Goal: Information Seeking & Learning: Understand process/instructions

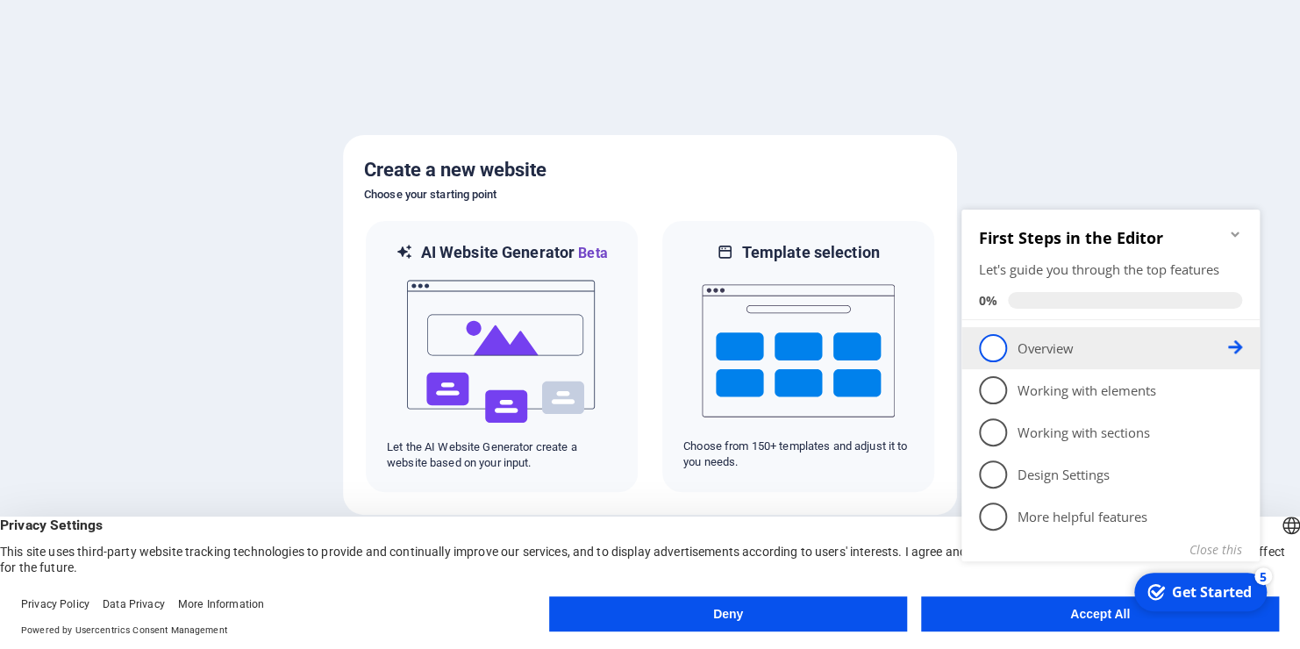
click at [982, 345] on span "1" at bounding box center [993, 348] width 28 height 28
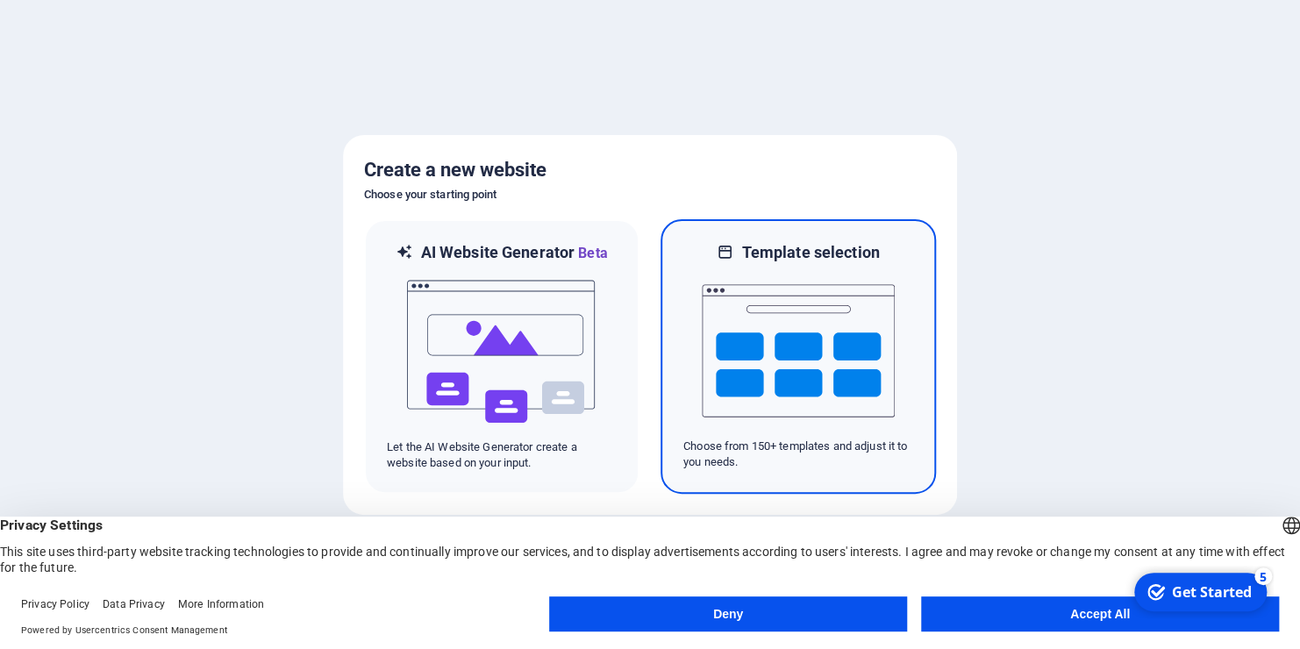
click at [813, 338] on img at bounding box center [798, 350] width 193 height 175
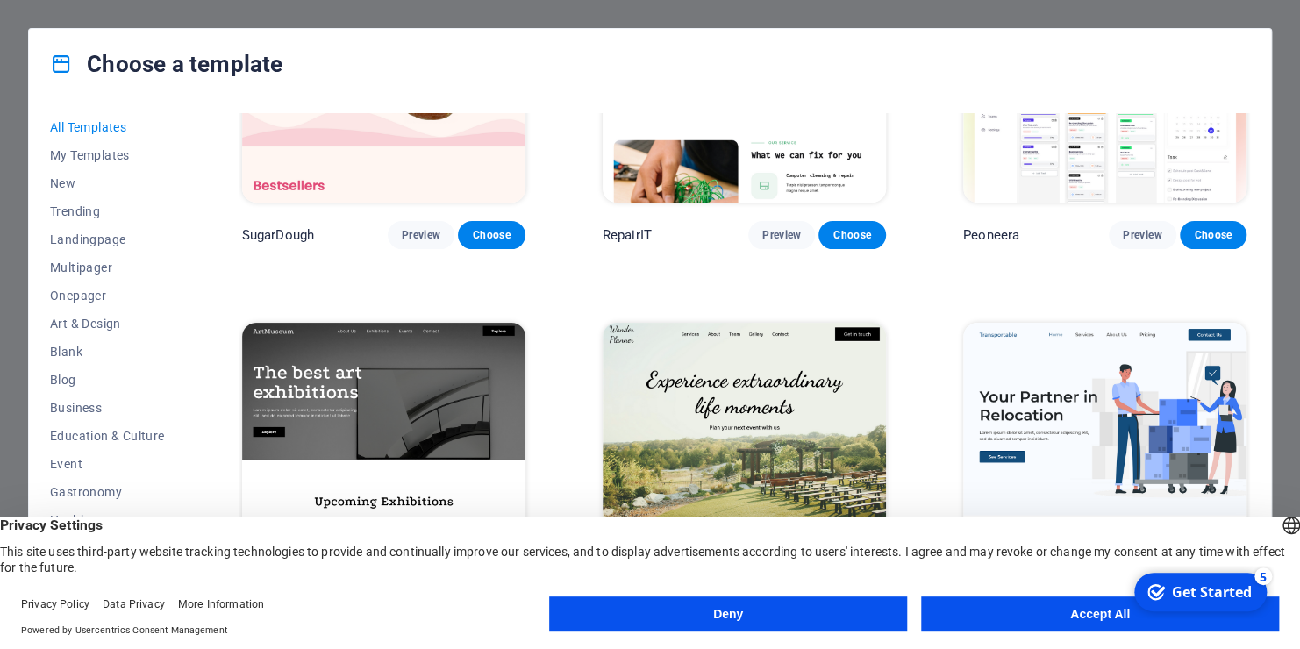
scroll to position [88, 0]
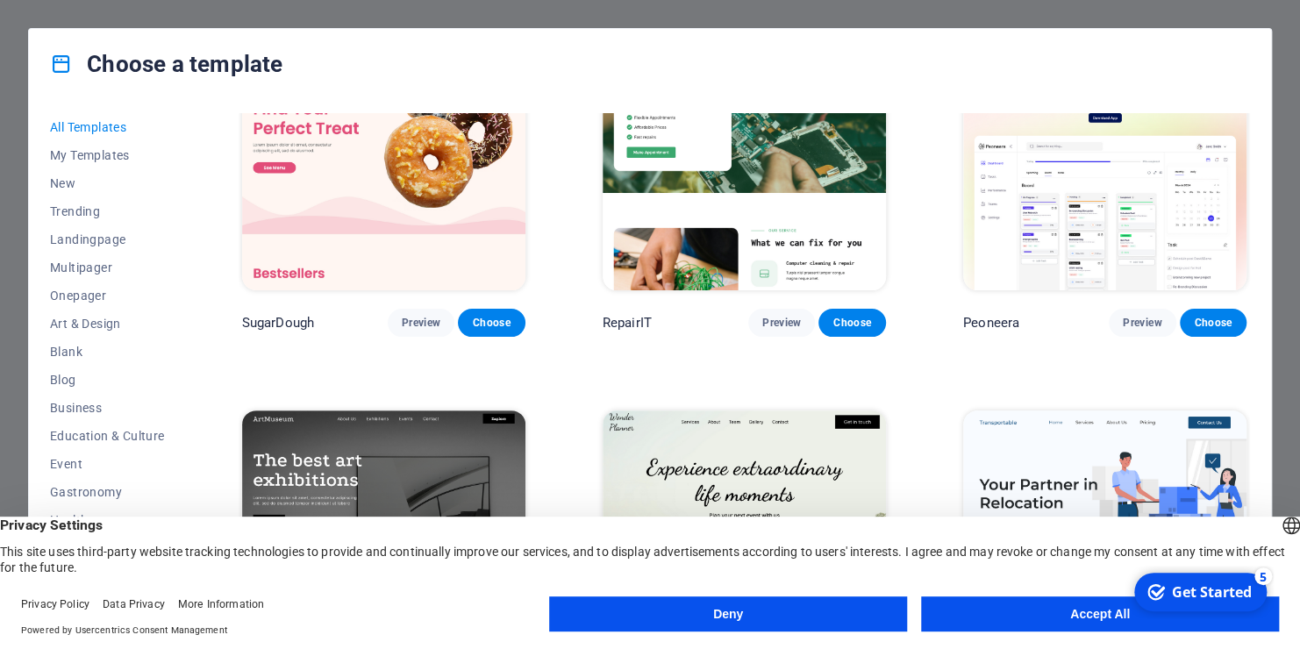
click at [1078, 225] on img at bounding box center [1104, 159] width 283 height 261
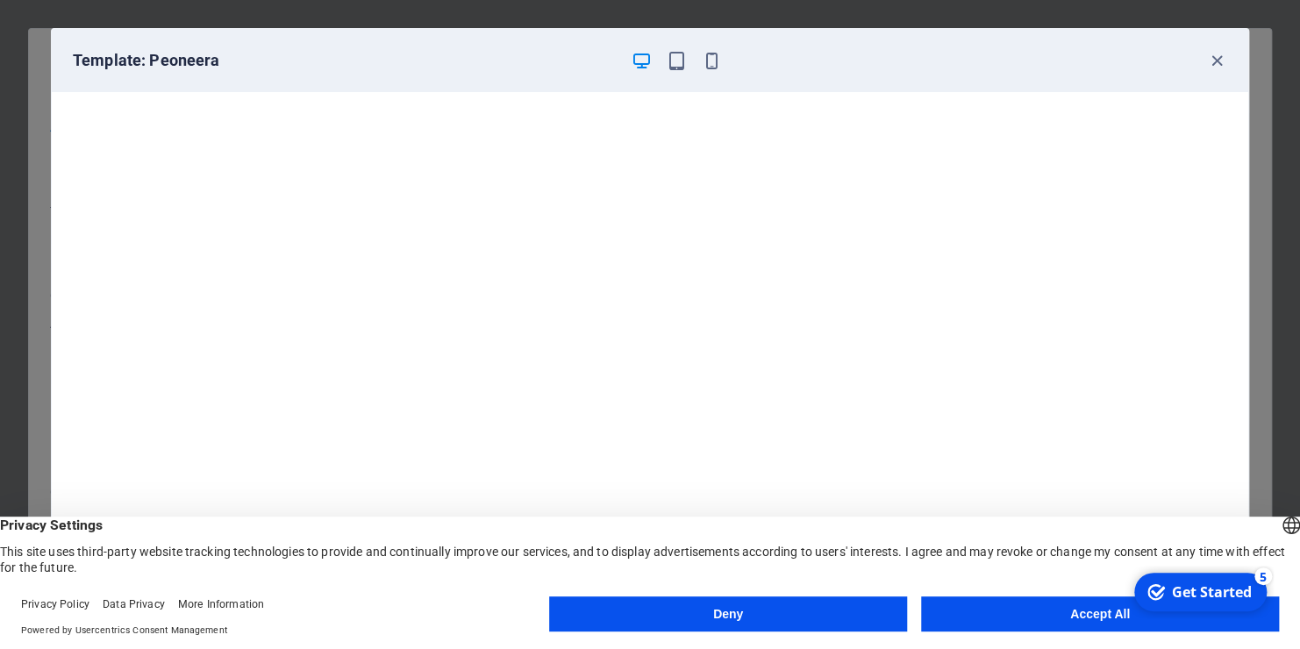
click at [1068, 617] on button "Accept All" at bounding box center [1100, 614] width 358 height 35
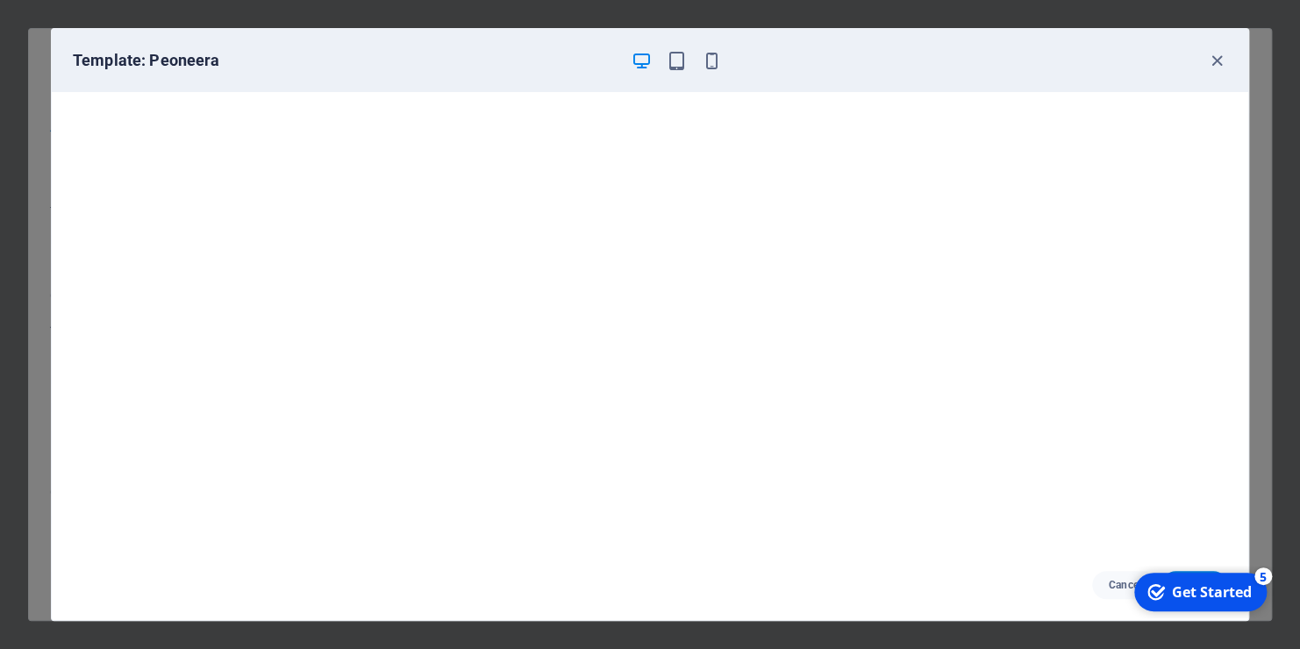
click at [1207, 590] on div "Get Started" at bounding box center [1212, 591] width 80 height 19
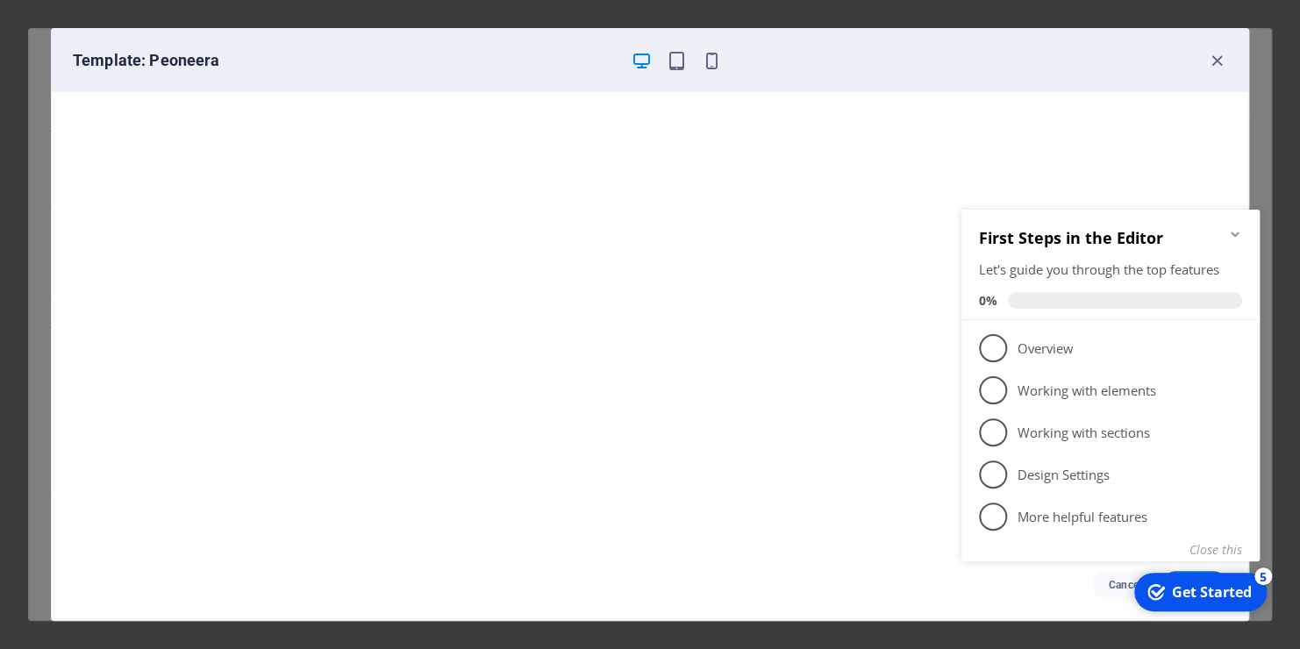
drag, startPoint x: 992, startPoint y: 342, endPoint x: 982, endPoint y: 357, distance: 18.3
click at [991, 342] on span "1" at bounding box center [993, 348] width 28 height 28
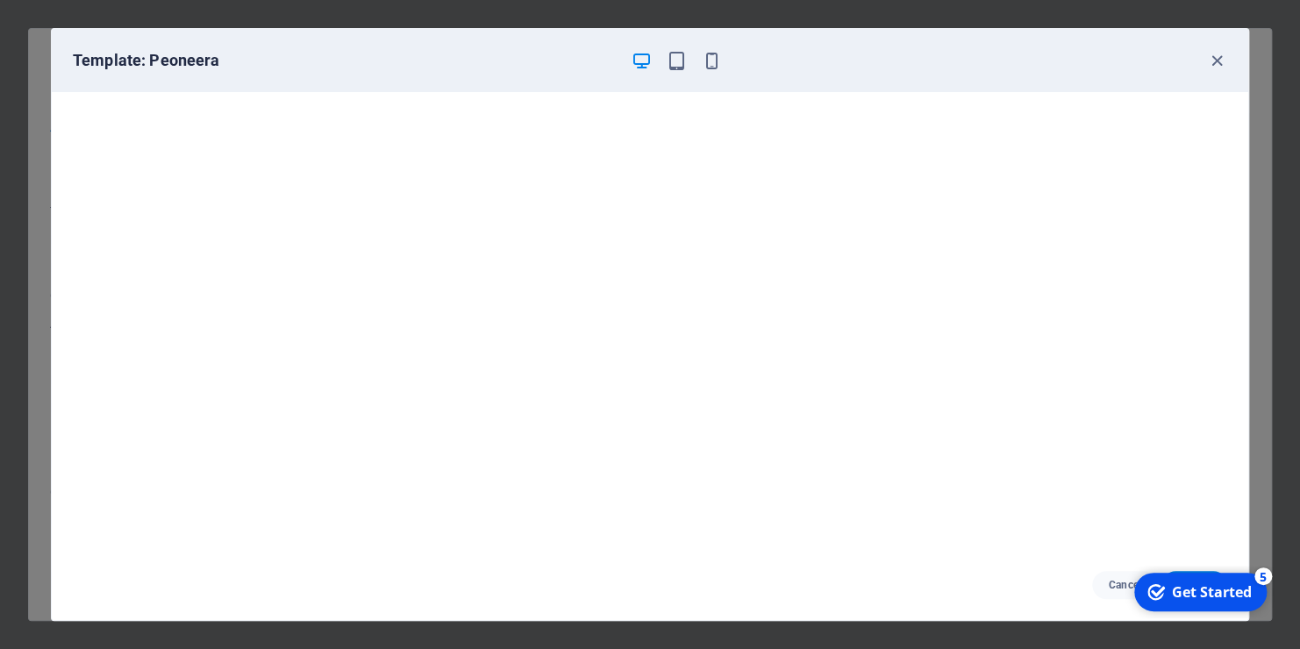
click at [1203, 588] on div "Get Started" at bounding box center [1212, 591] width 80 height 19
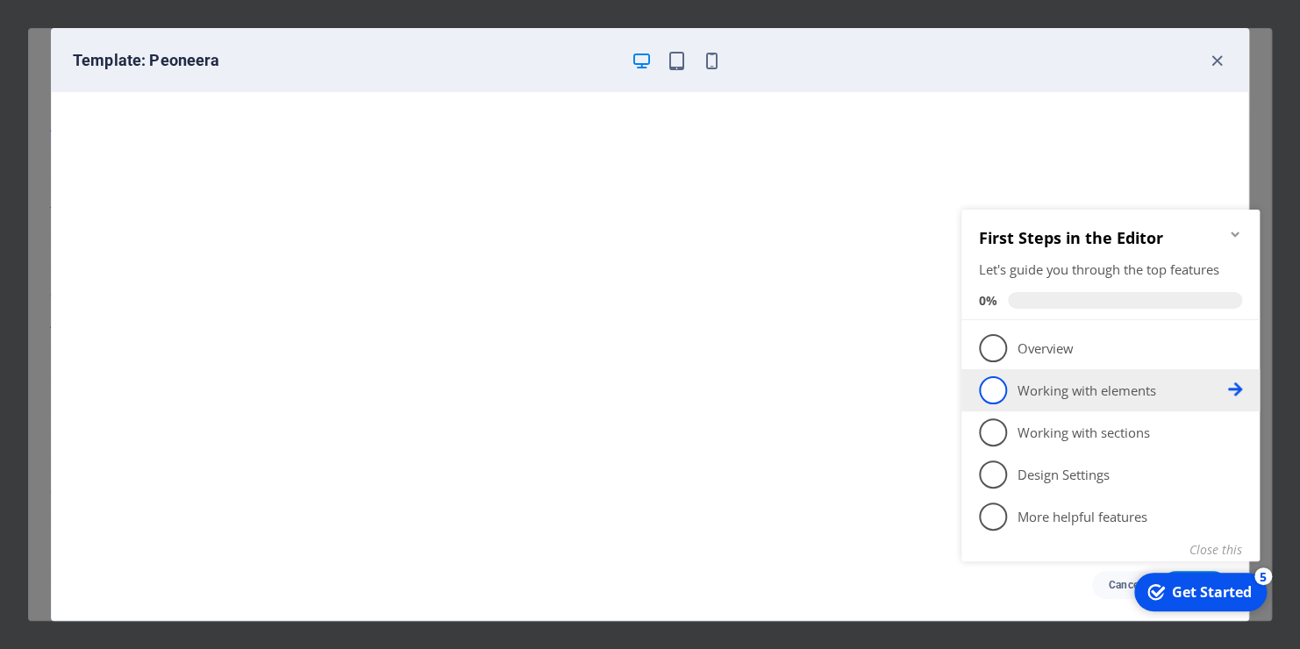
click at [1041, 394] on p "Working with elements - incomplete" at bounding box center [1123, 391] width 211 height 18
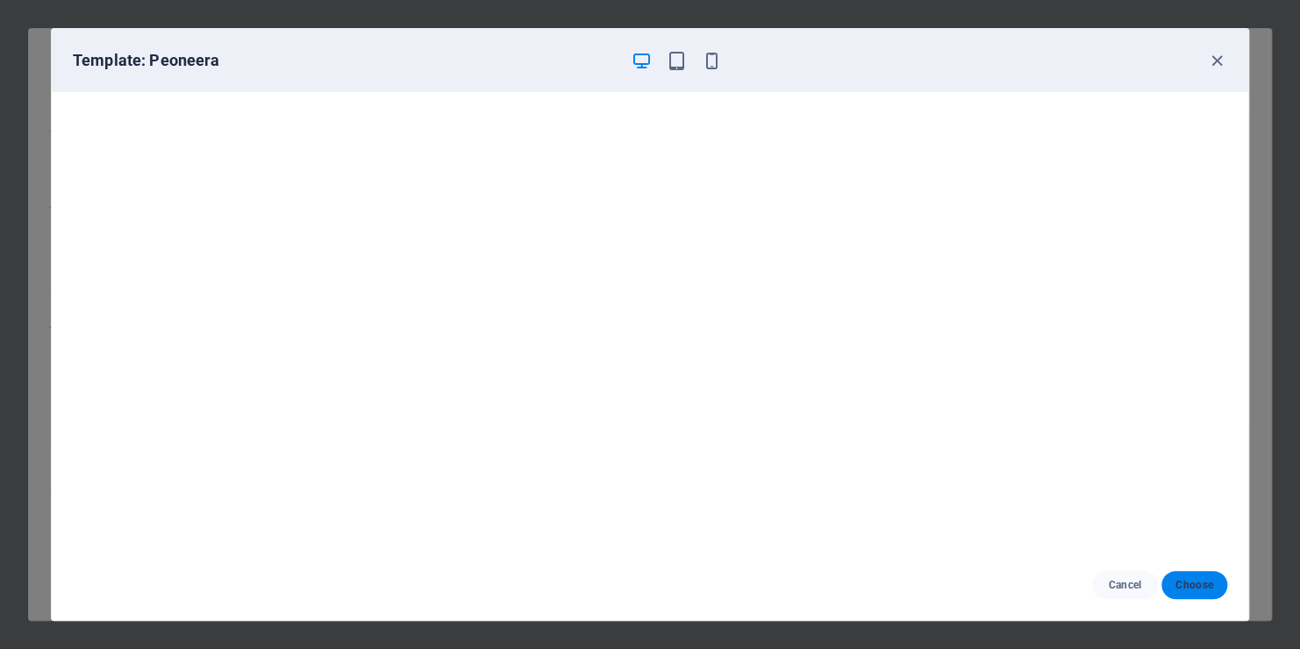
scroll to position [0, 0]
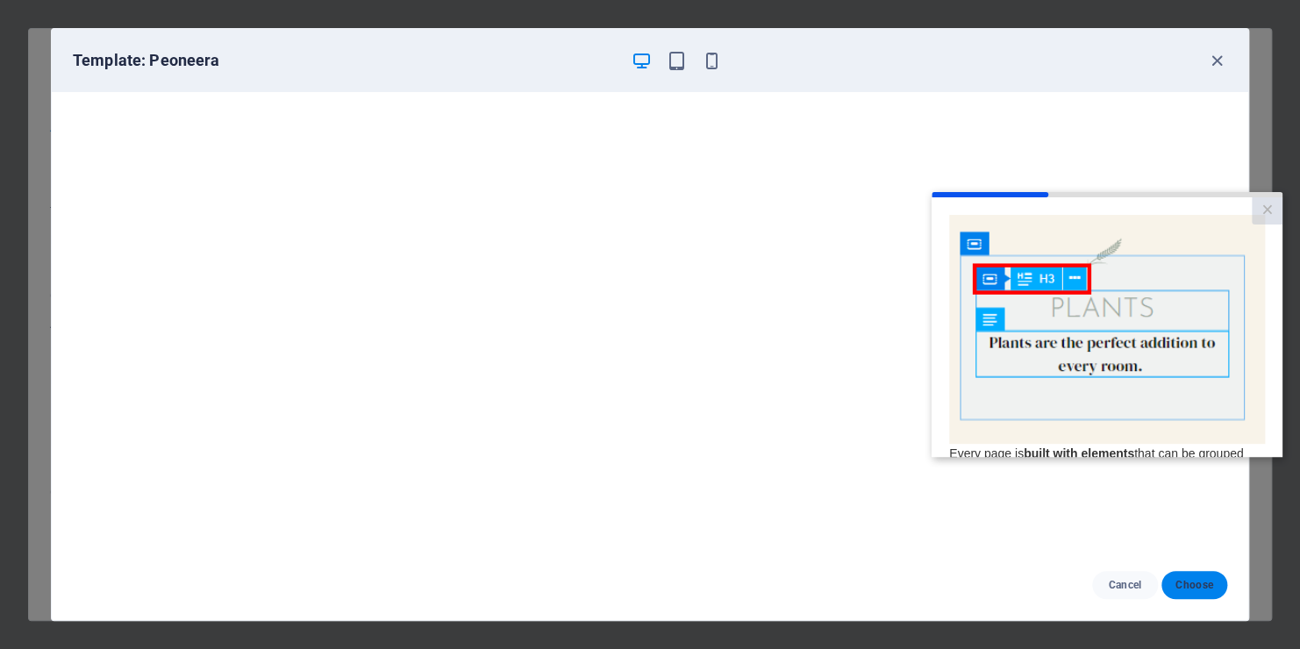
click at [1194, 586] on span "Choose" at bounding box center [1195, 585] width 38 height 14
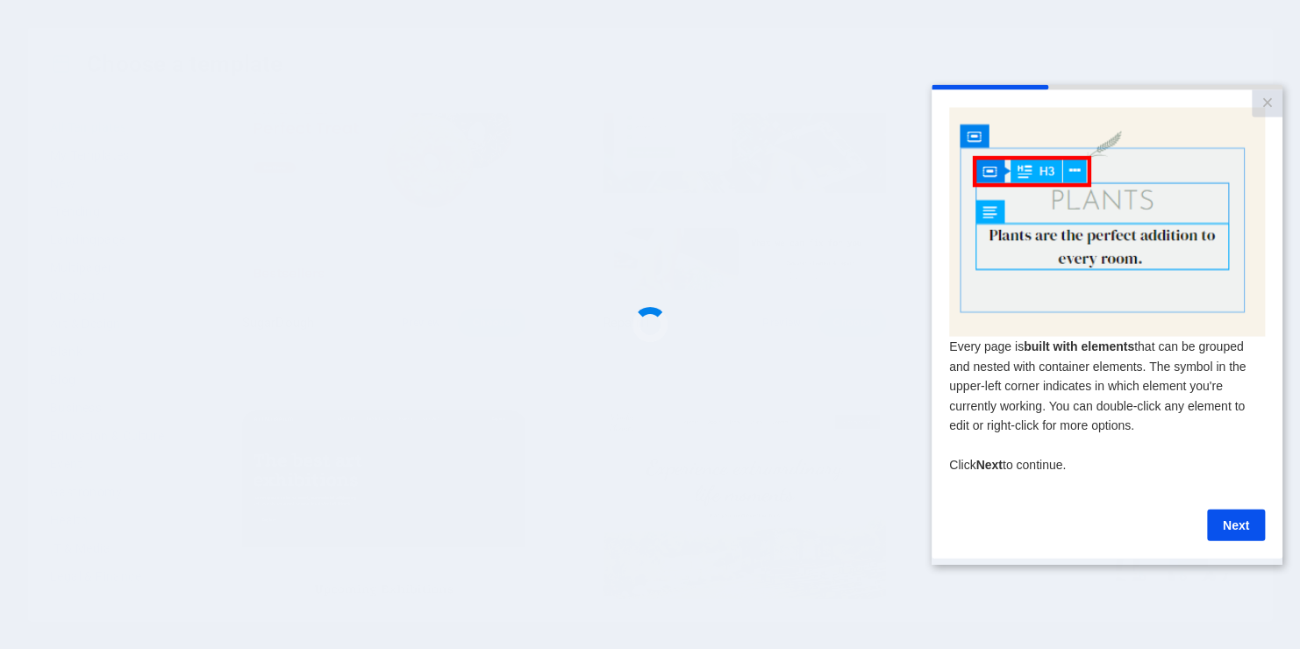
click at [1275, 414] on cue "Every page is built with elements that can be grouped and nested with container…" at bounding box center [1107, 323] width 351 height 468
click at [1233, 524] on link "Next" at bounding box center [1236, 525] width 58 height 32
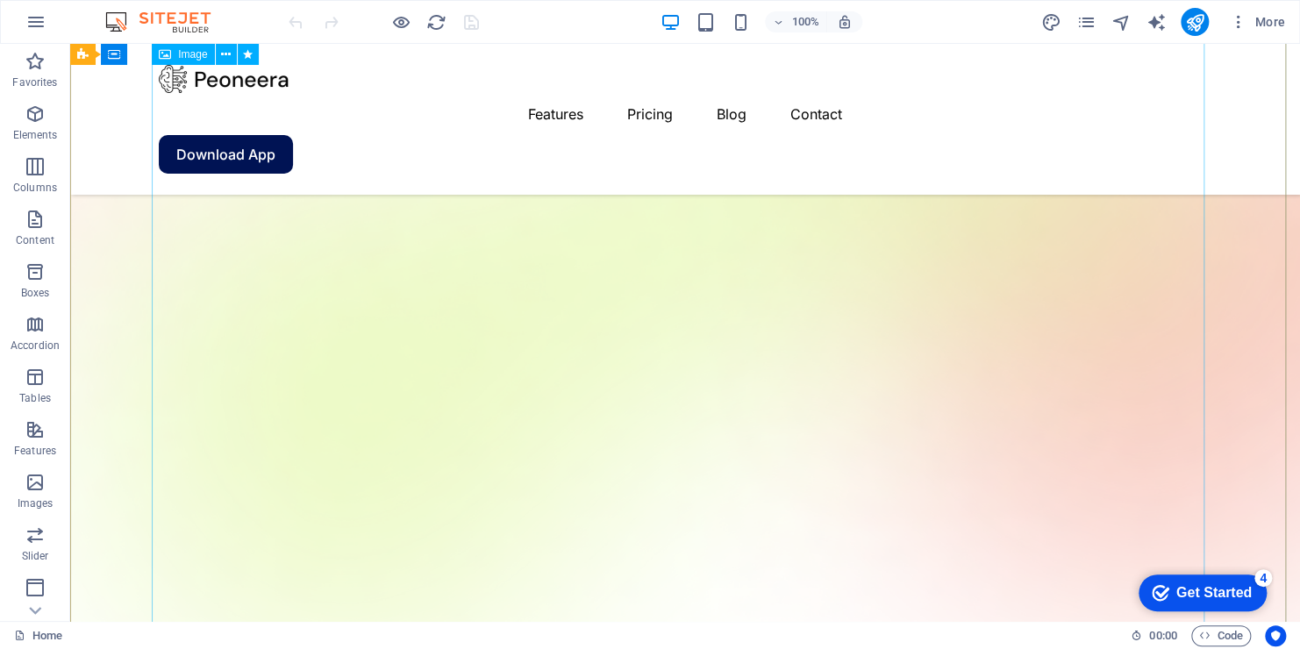
scroll to position [263, 0]
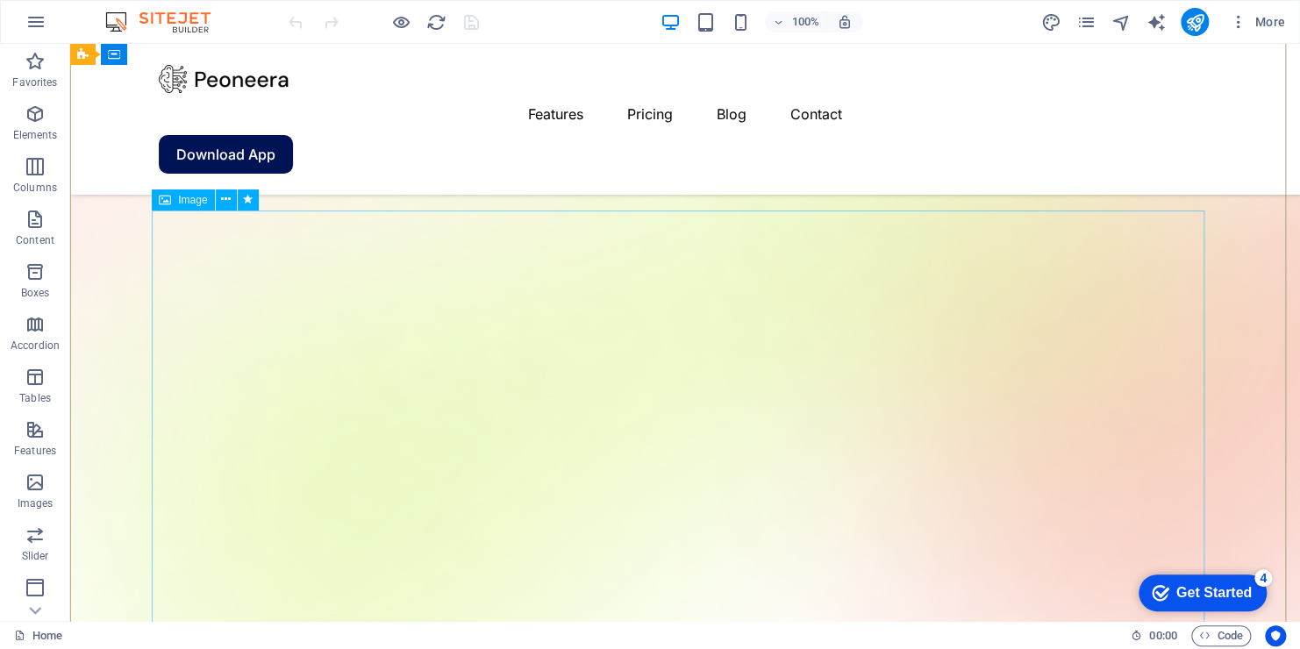
click at [178, 200] on span "Image" at bounding box center [192, 200] width 29 height 11
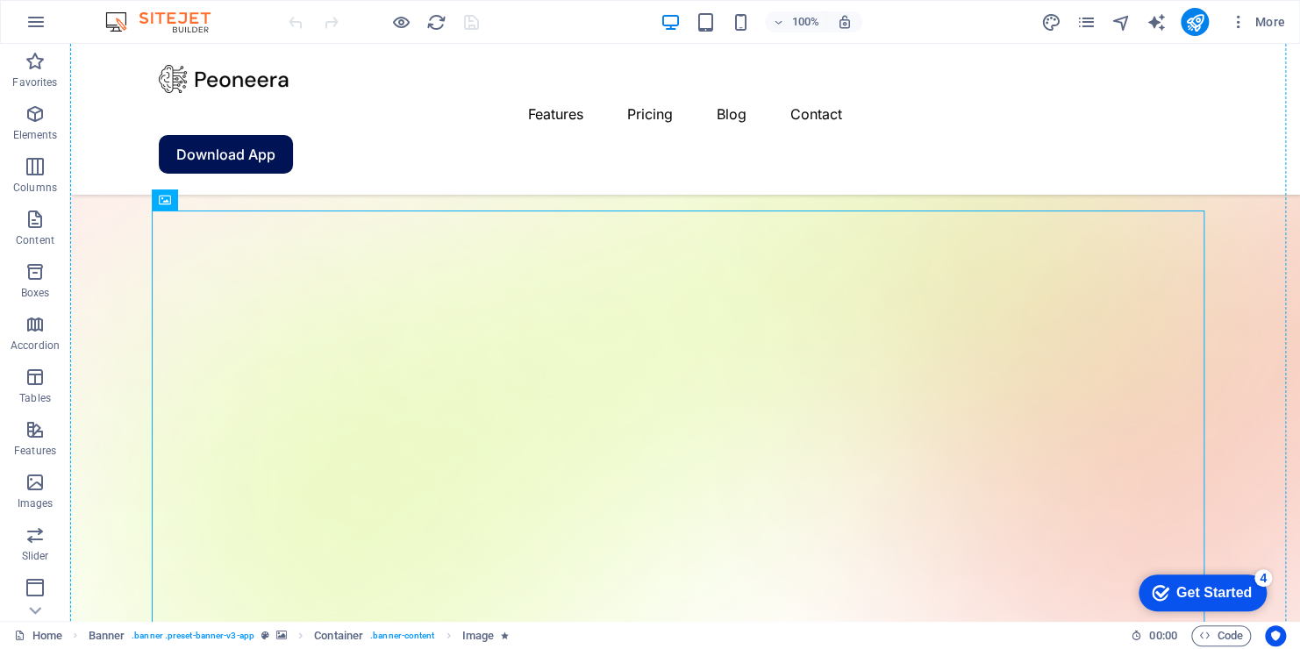
drag, startPoint x: 247, startPoint y: 241, endPoint x: 113, endPoint y: 162, distance: 155.0
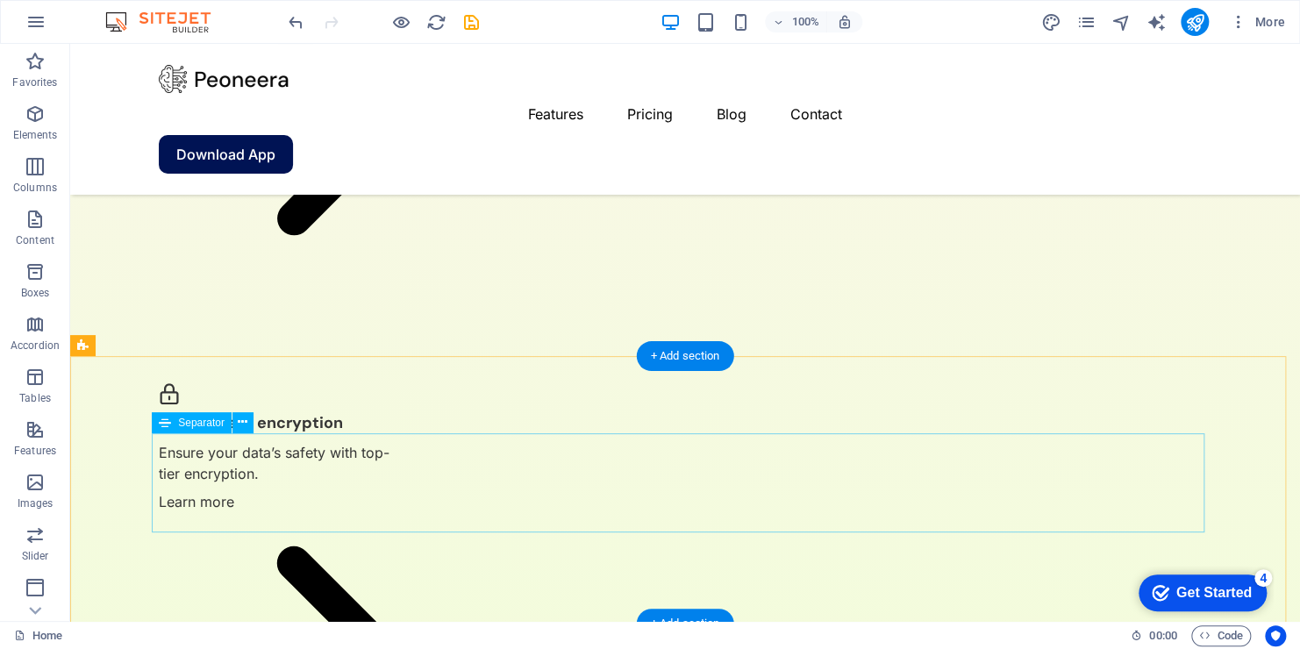
scroll to position [4109, 0]
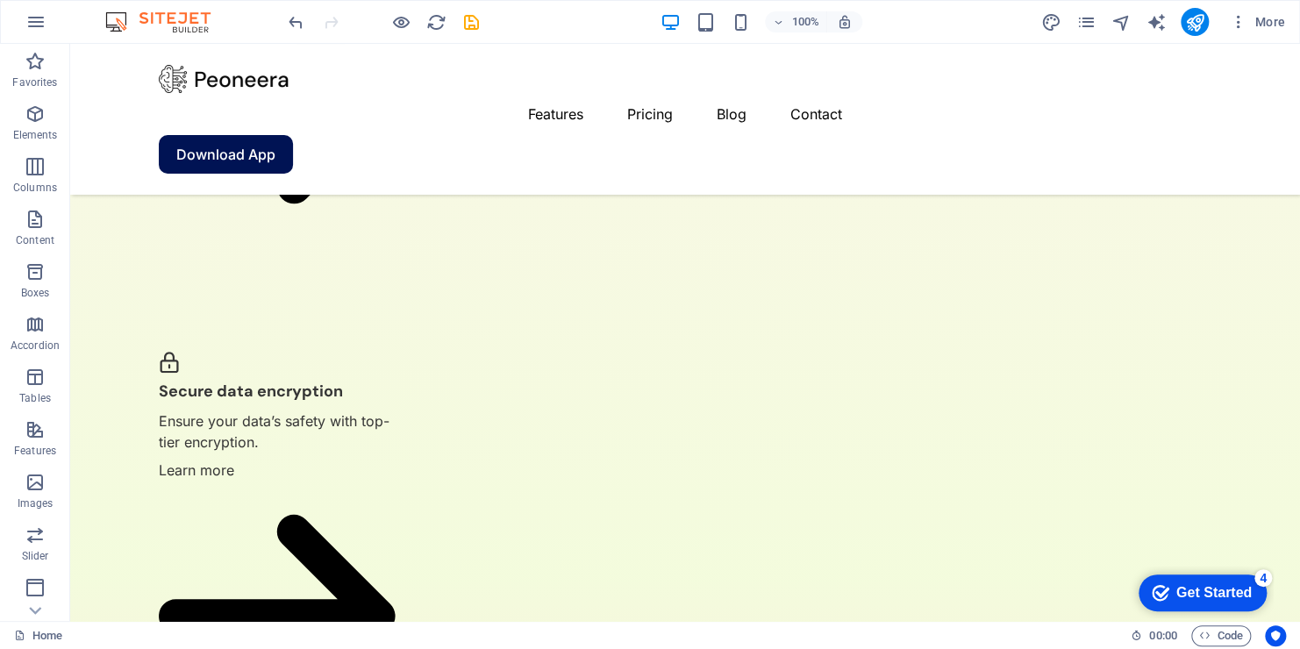
click at [1215, 590] on div "Get Started" at bounding box center [1213, 593] width 75 height 16
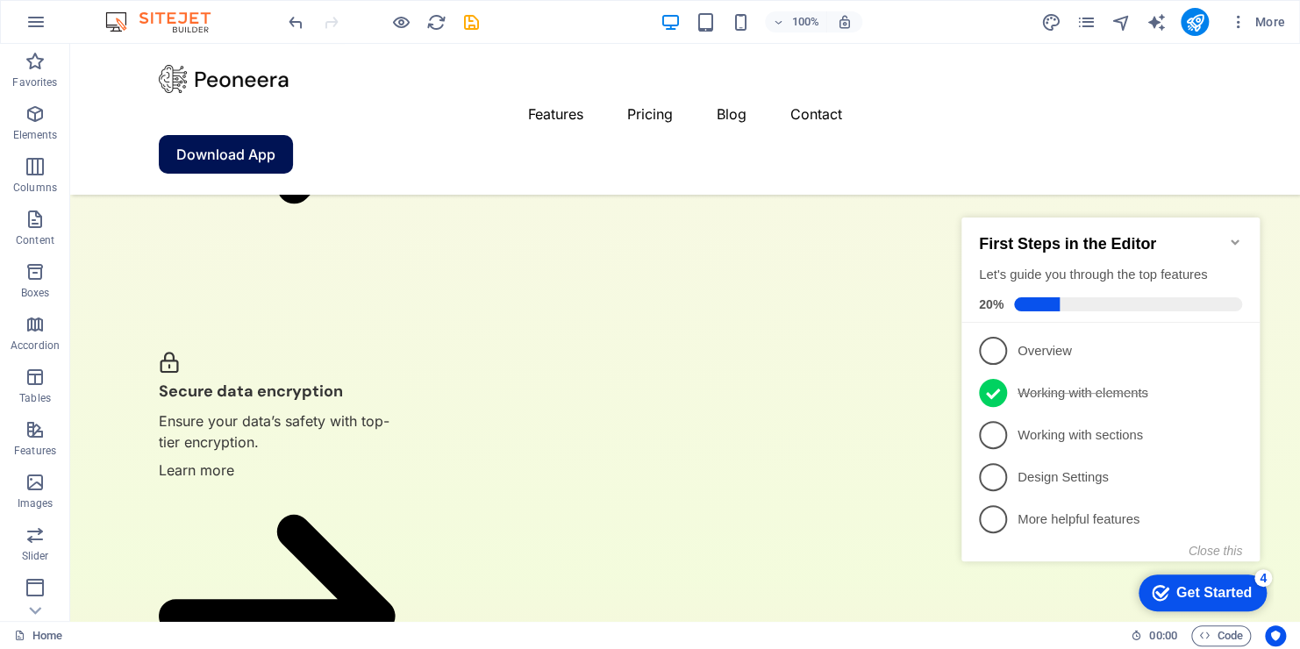
click at [1199, 590] on div "Get Started" at bounding box center [1213, 593] width 75 height 16
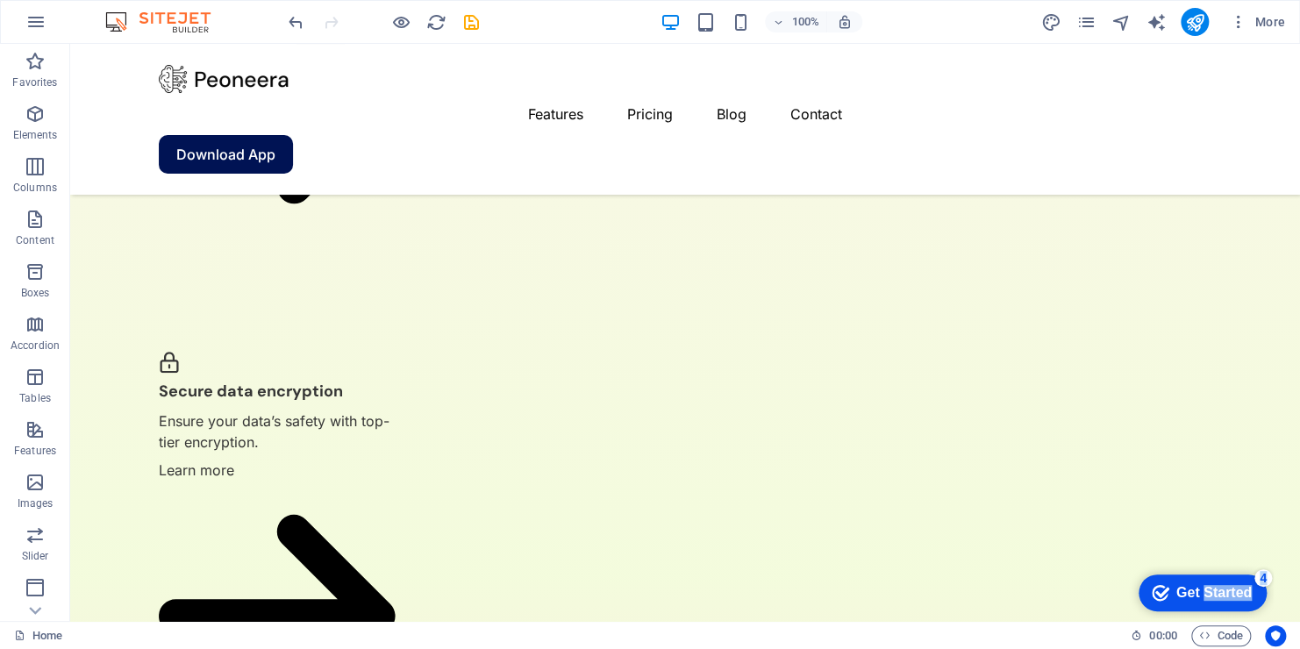
click at [1252, 601] on div "Get Started" at bounding box center [1213, 593] width 75 height 16
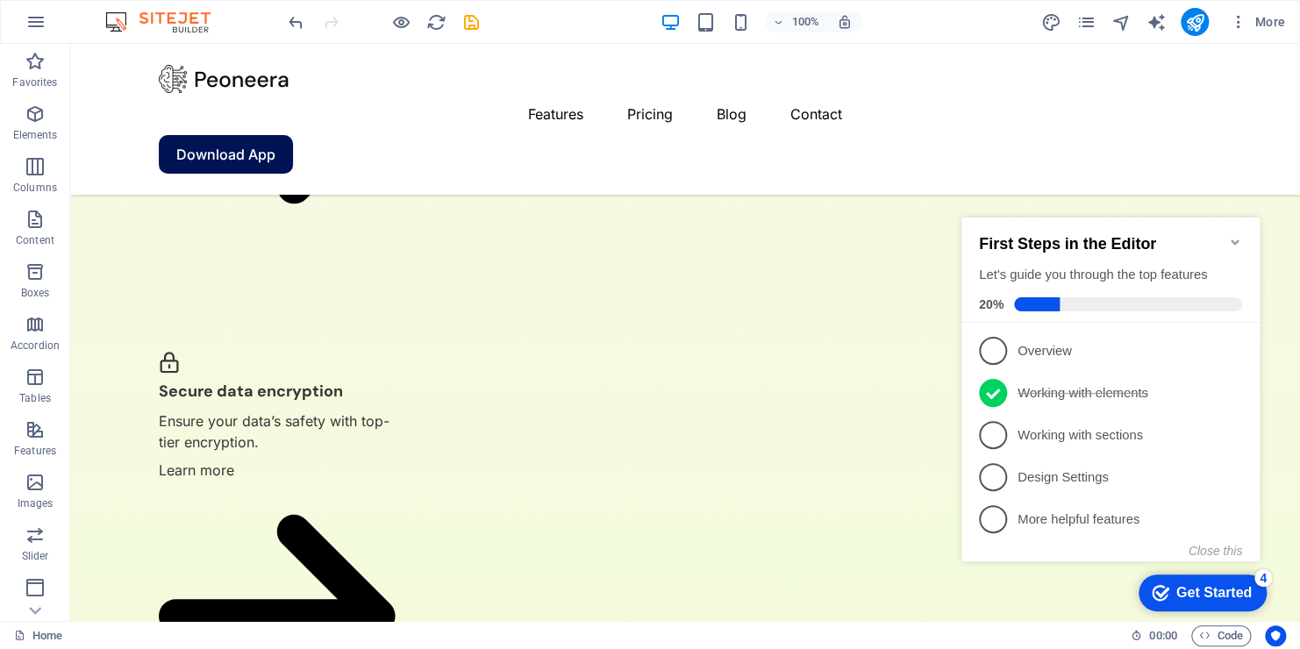
drag, startPoint x: 1199, startPoint y: 590, endPoint x: 1156, endPoint y: 602, distance: 44.7
click at [1156, 602] on div "checkmark Get Started 4" at bounding box center [1203, 593] width 128 height 37
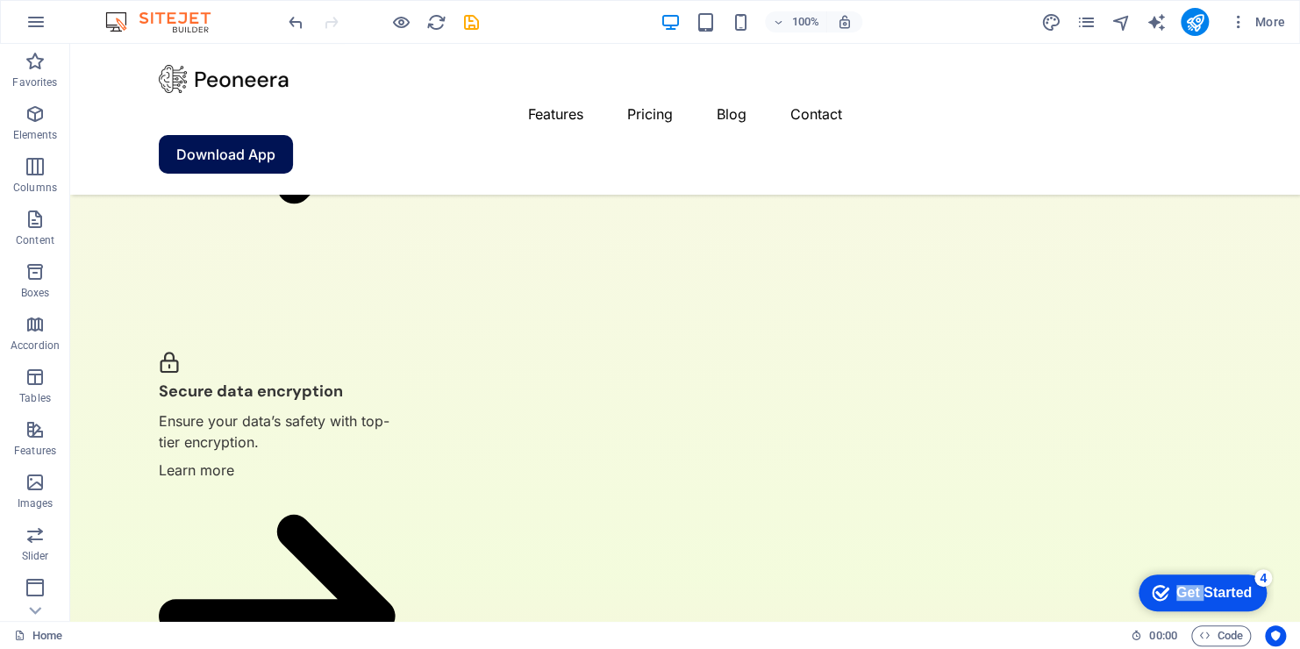
click at [1267, 611] on div "checkmark Get Started 4" at bounding box center [1203, 593] width 128 height 37
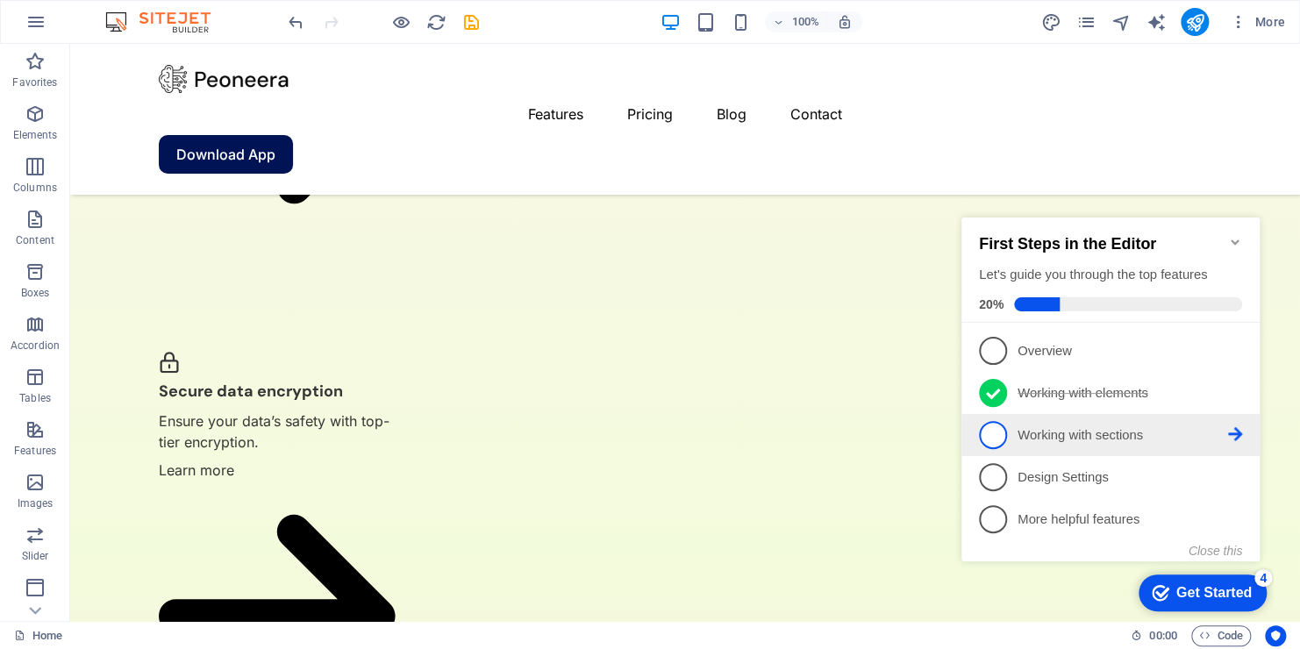
click at [998, 430] on span "3" at bounding box center [993, 435] width 28 height 28
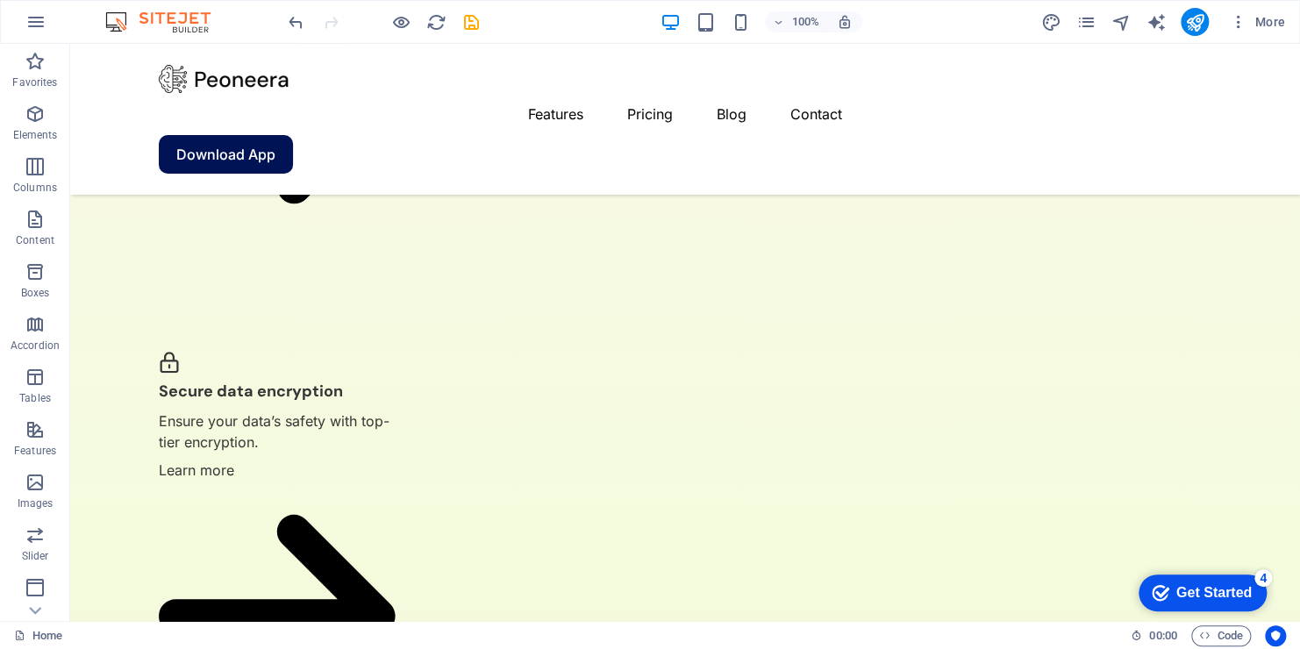
click at [1179, 586] on div "Get Started" at bounding box center [1213, 593] width 75 height 16
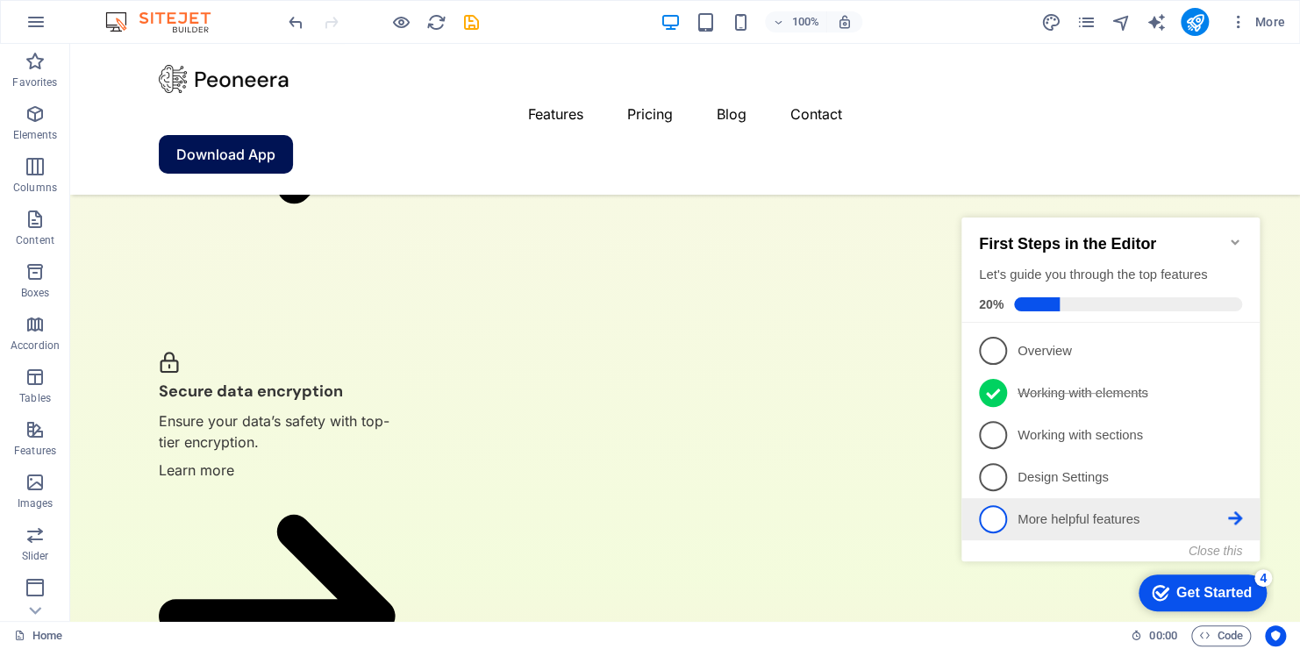
scroll to position [0, 0]
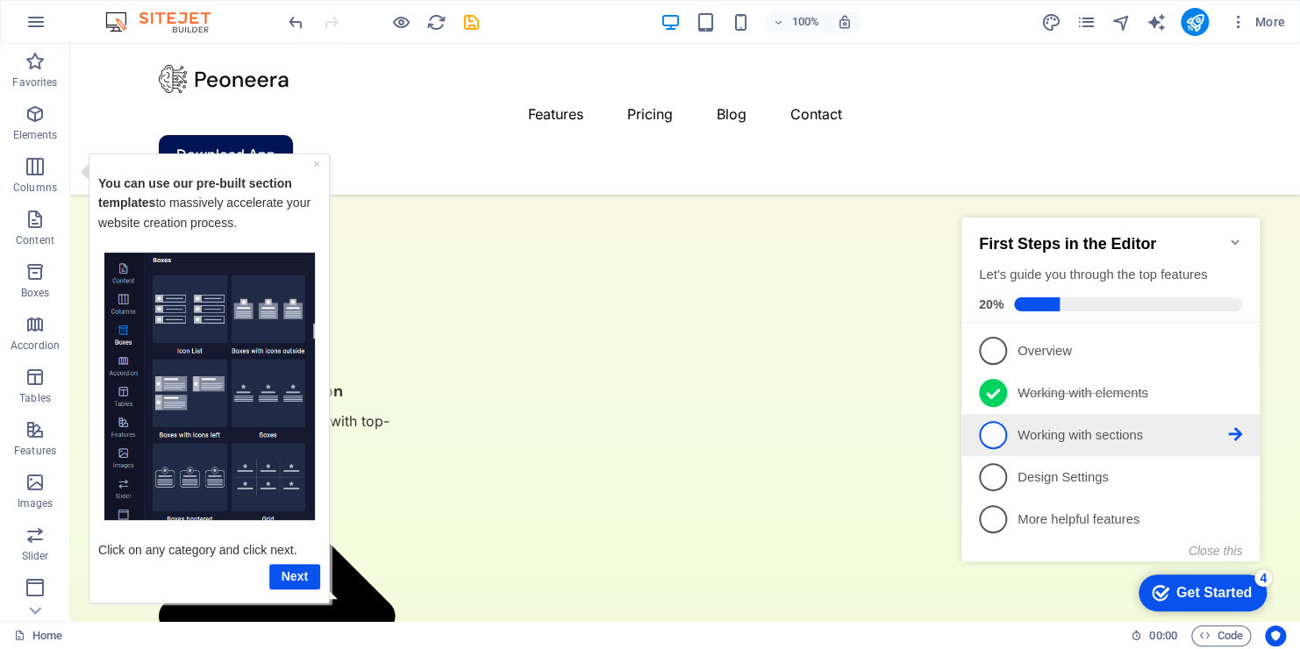
click at [1234, 429] on icon at bounding box center [1235, 434] width 14 height 14
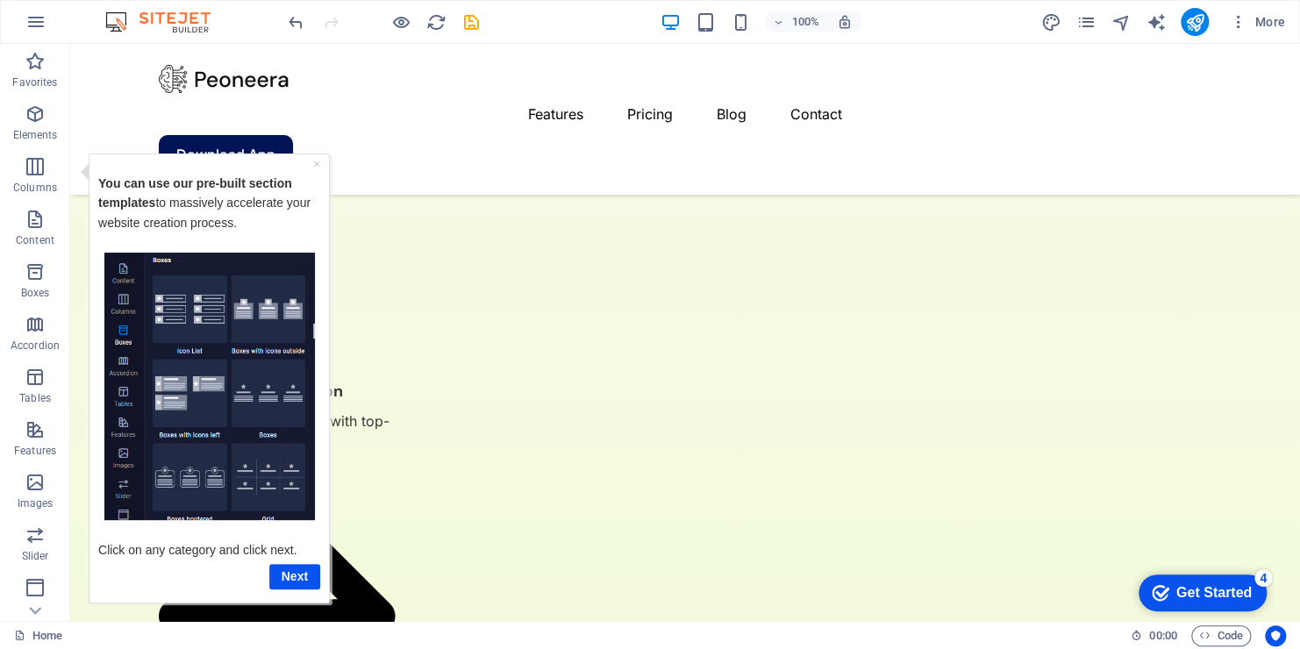
click at [1166, 596] on div "checkmark Get Started 4" at bounding box center [1202, 593] width 100 height 18
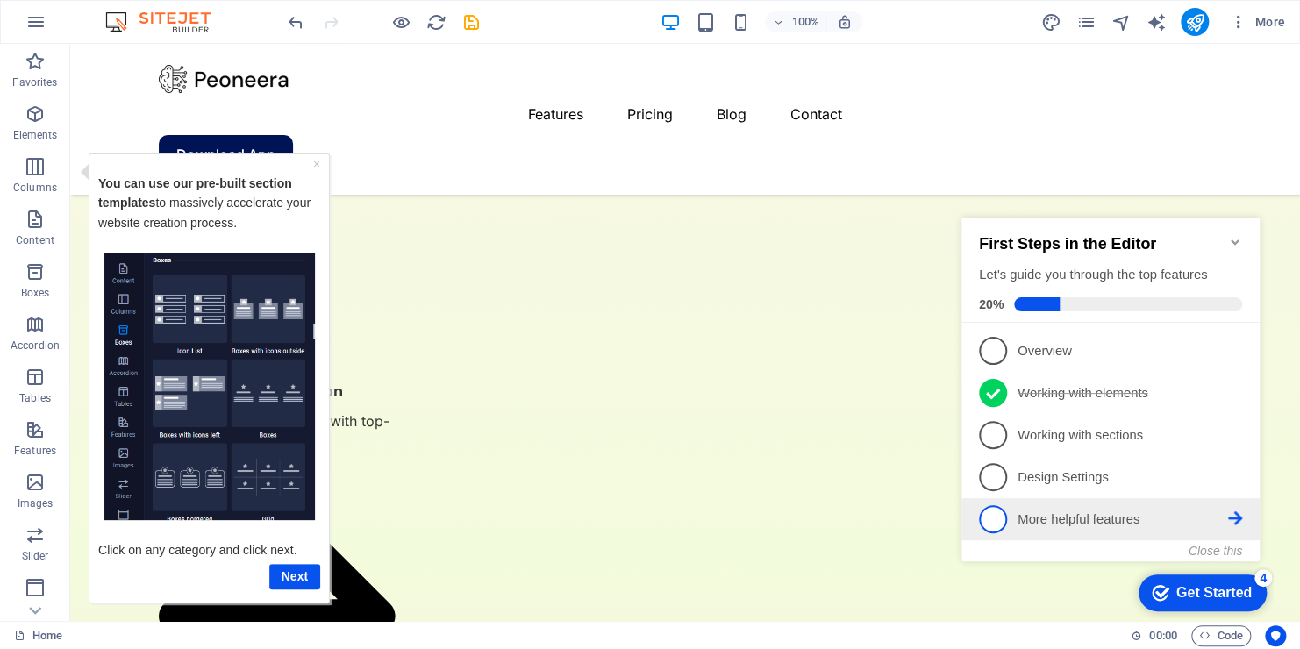
click at [1234, 357] on icon at bounding box center [1235, 350] width 14 height 14
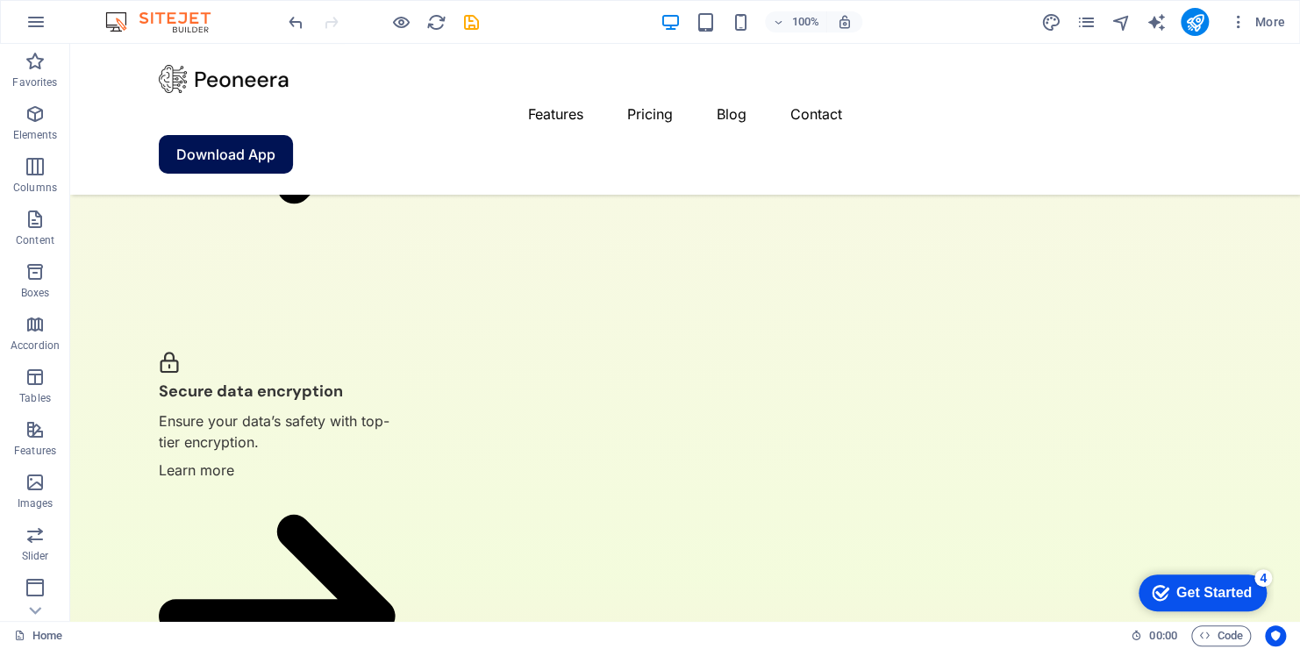
click at [1252, 602] on div "checkmark Get Started 4" at bounding box center [1202, 593] width 100 height 18
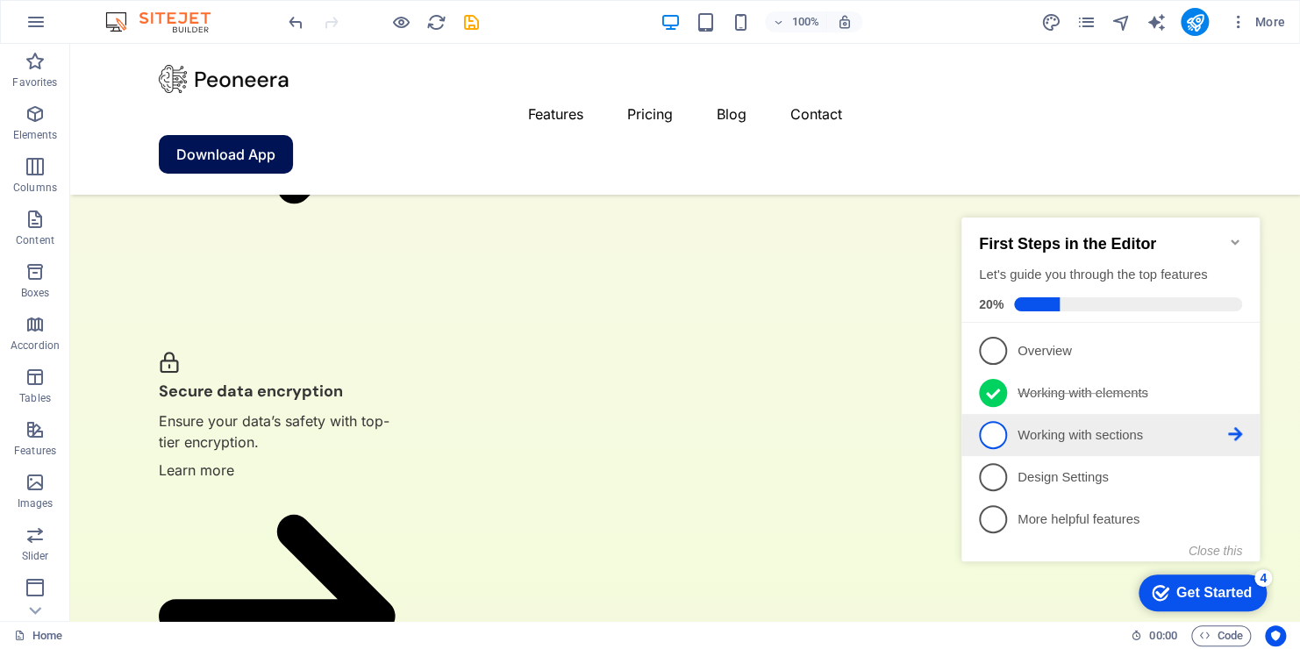
click at [996, 435] on span "3" at bounding box center [993, 435] width 28 height 28
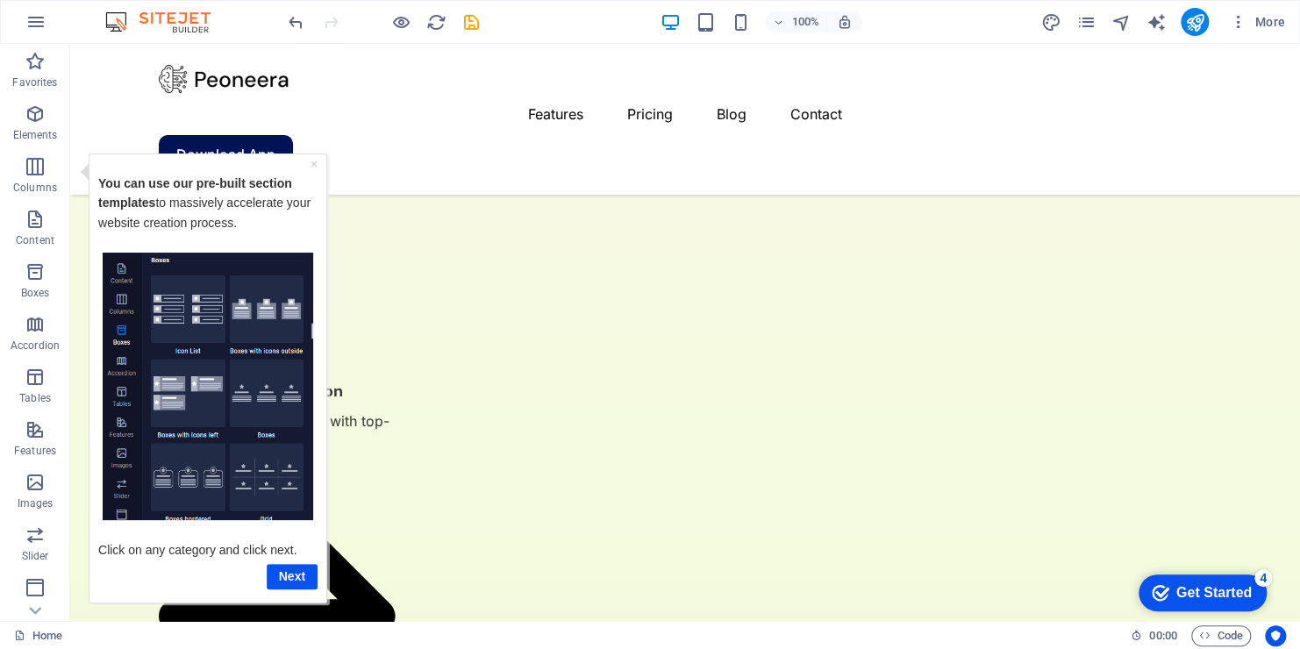
click at [1268, 575] on div "4" at bounding box center [1263, 578] width 18 height 18
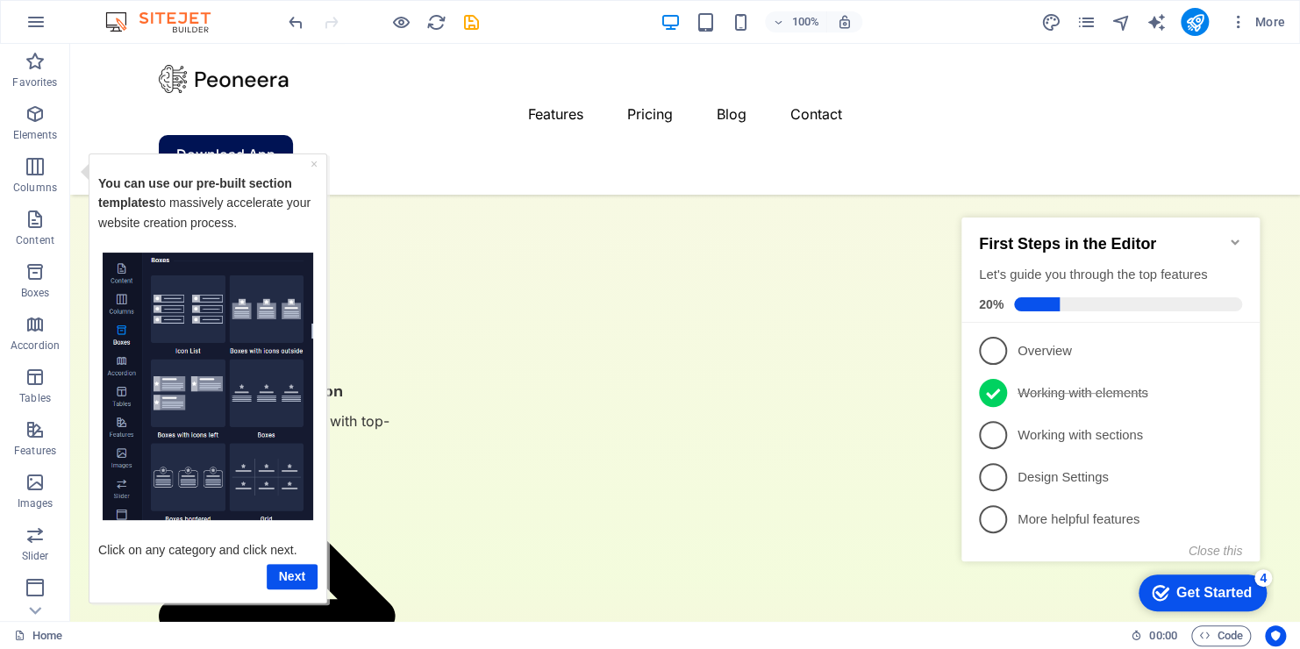
click at [1236, 239] on icon "Minimize checklist" at bounding box center [1235, 241] width 8 height 5
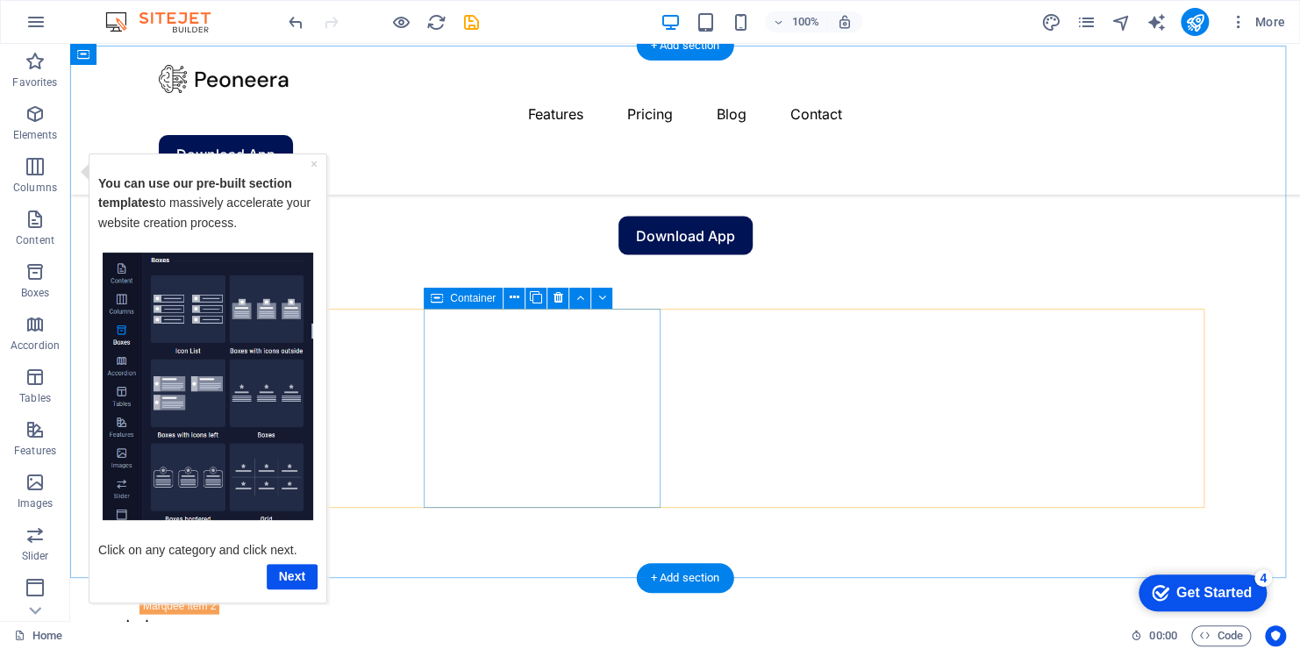
scroll to position [1477, 0]
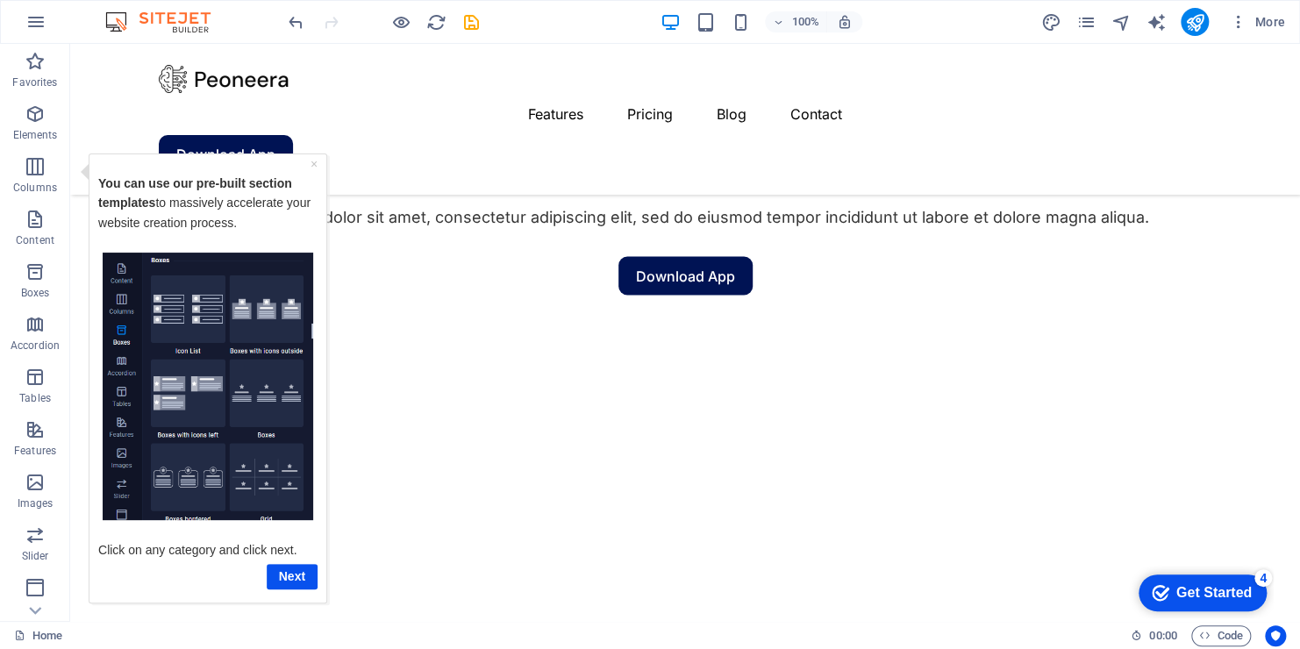
click at [185, 17] on img at bounding box center [167, 21] width 132 height 21
click at [471, 25] on icon "save" at bounding box center [471, 22] width 20 height 20
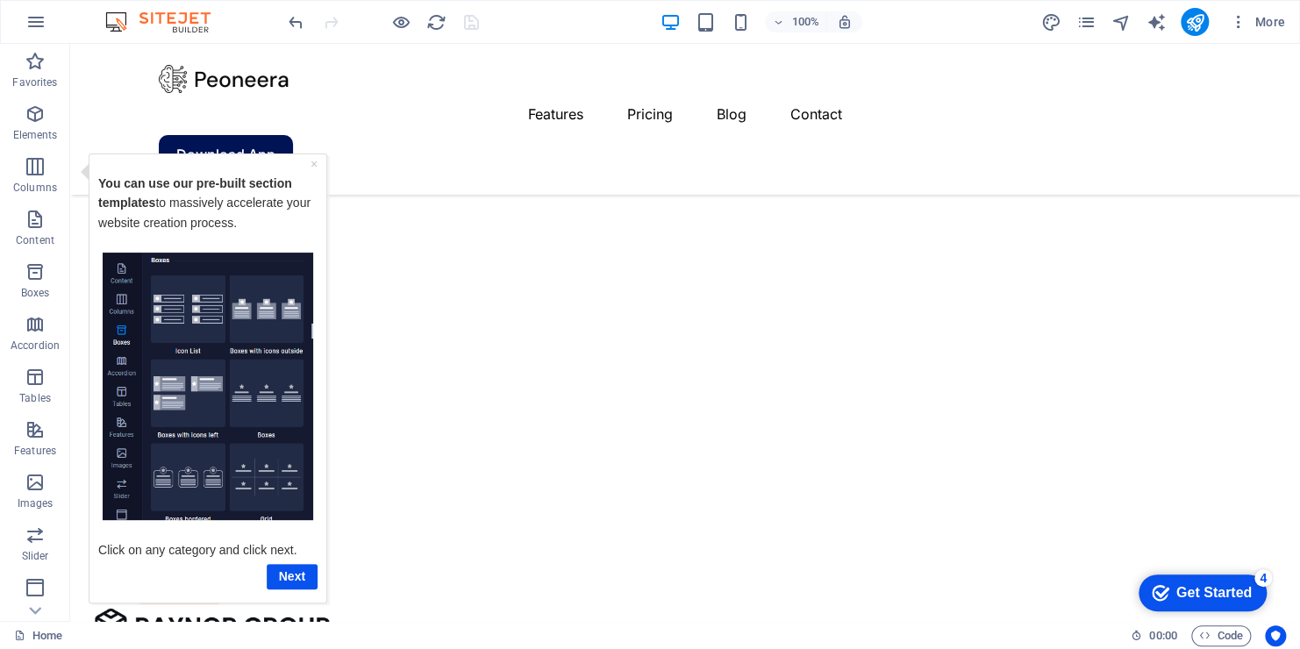
scroll to position [1740, 0]
click at [1226, 638] on span "Code" at bounding box center [1221, 635] width 44 height 21
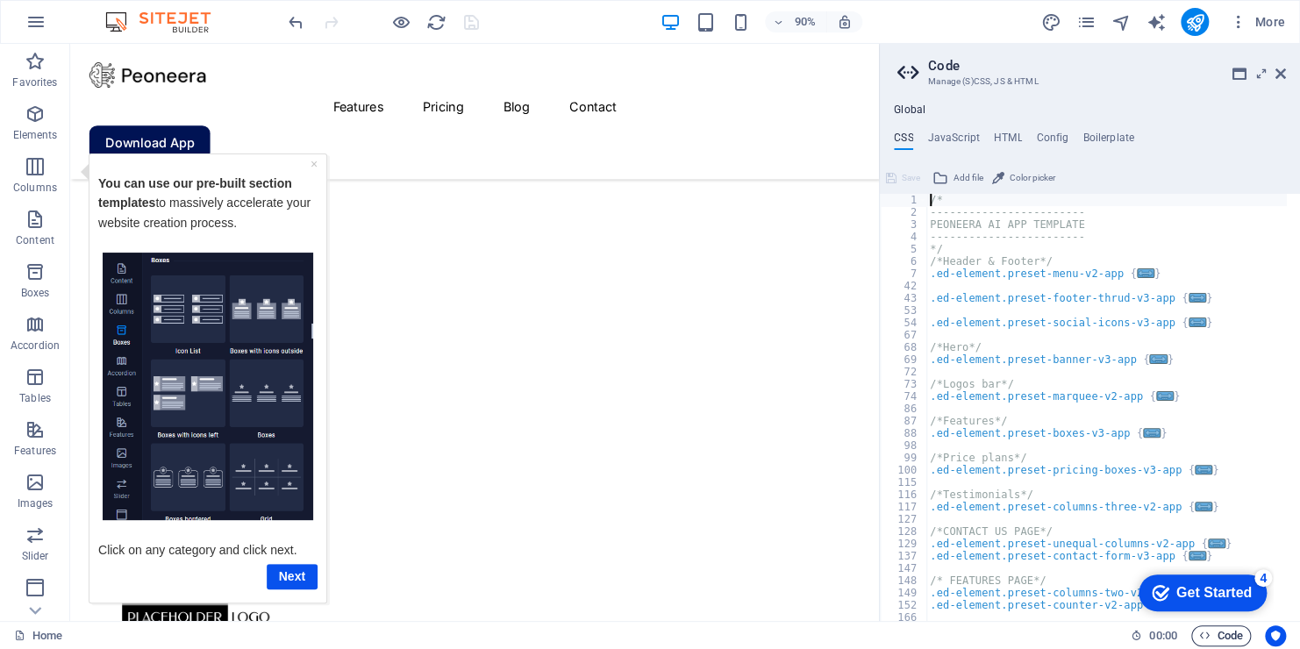
scroll to position [1607, 0]
click at [1226, 638] on span "Code" at bounding box center [1221, 635] width 44 height 21
click at [1277, 77] on icon at bounding box center [1281, 74] width 11 height 14
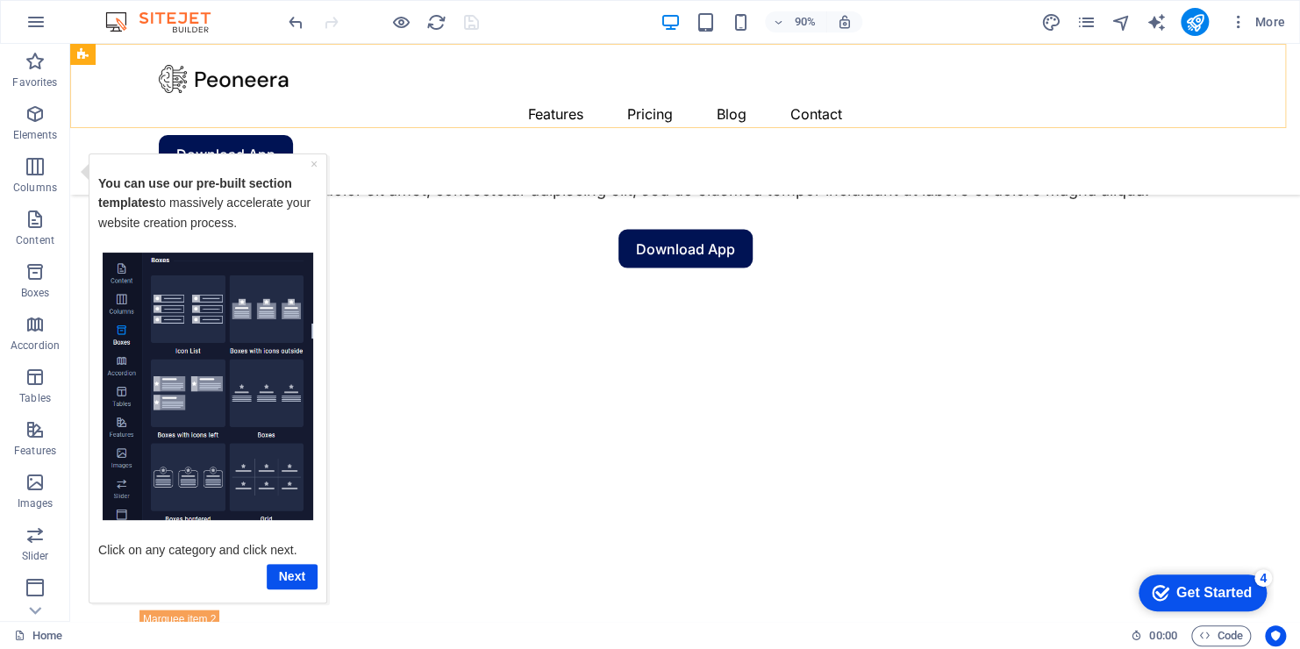
click at [1277, 77] on div "Features Pricing Blog Contact Download App" at bounding box center [685, 119] width 1230 height 151
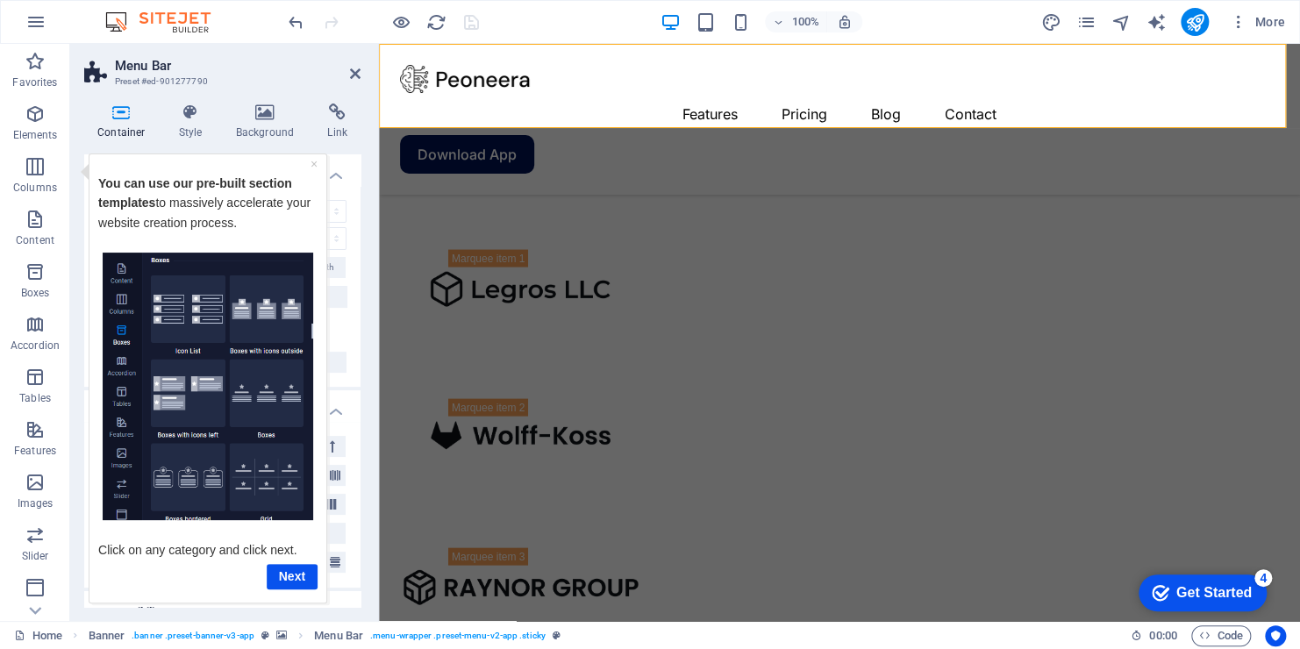
click at [1240, 597] on div "Get Started" at bounding box center [1213, 593] width 75 height 16
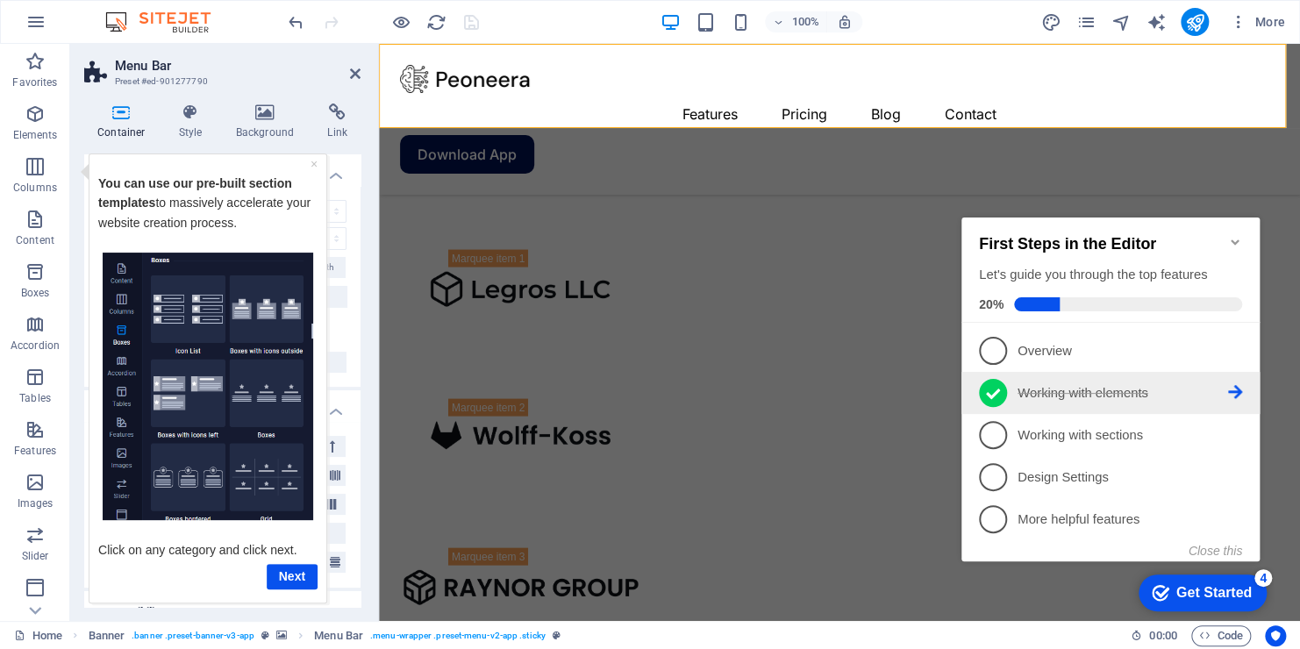
click at [1050, 389] on p "Working with elements - completed" at bounding box center [1123, 393] width 211 height 18
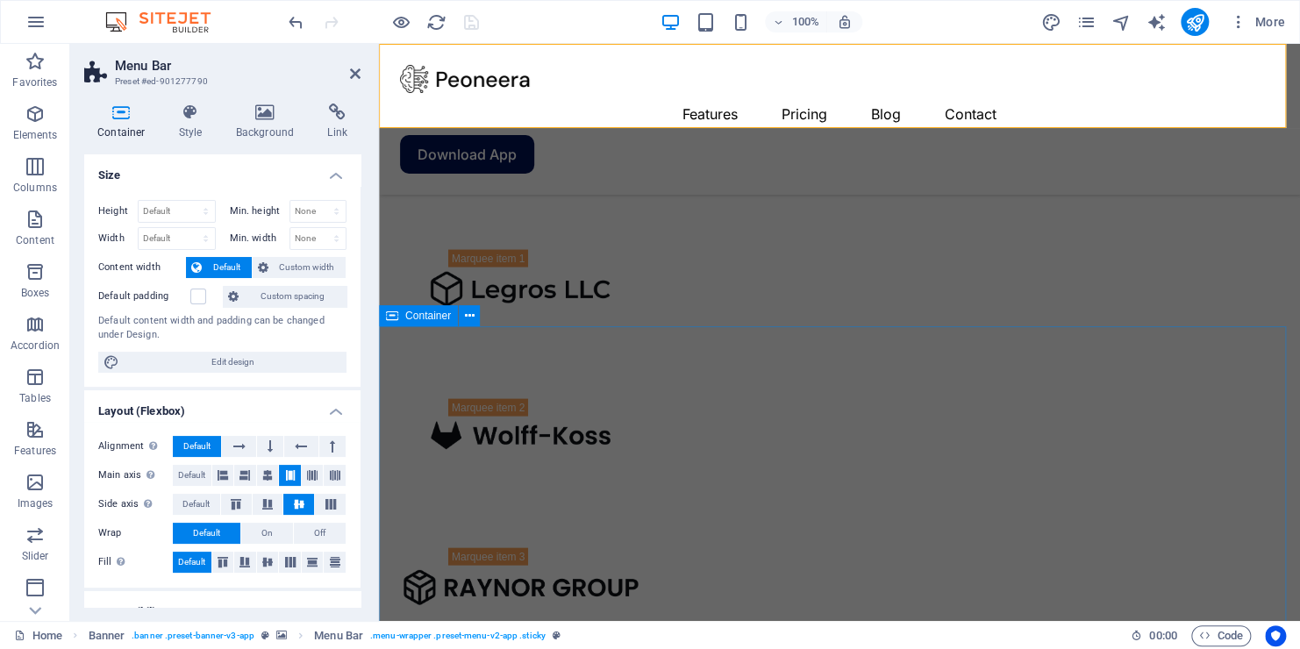
scroll to position [0, 0]
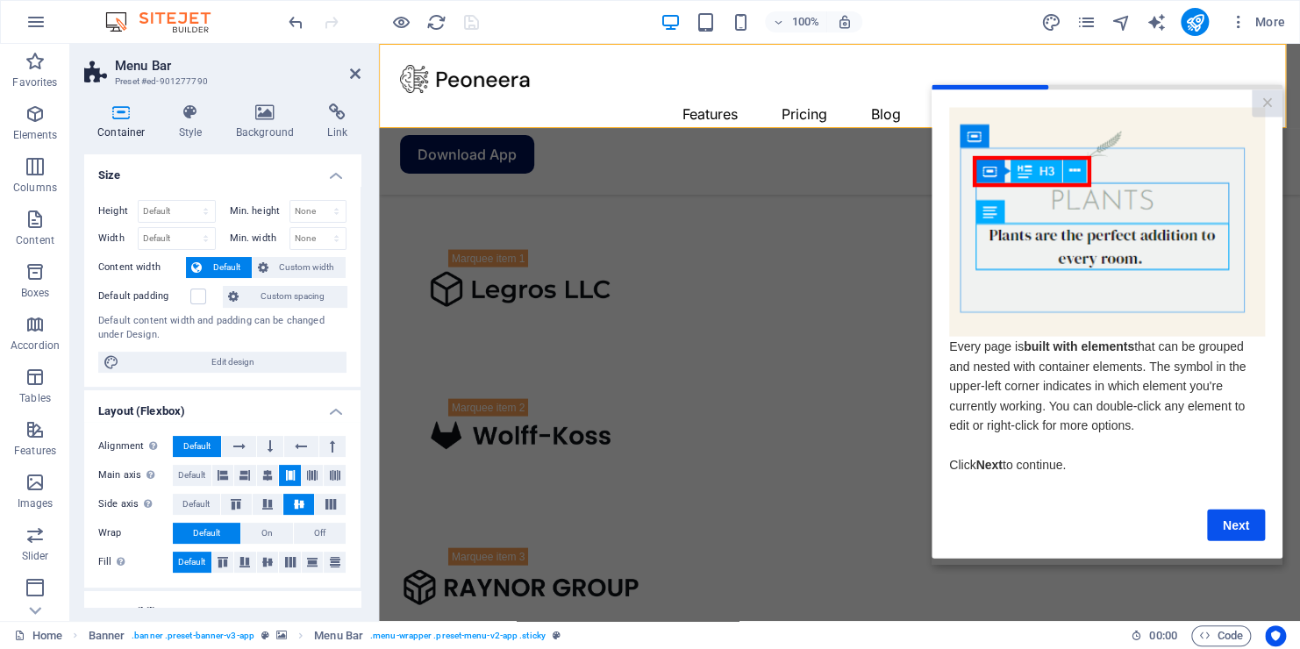
click at [340, 75] on header "Menu Bar Preset #ed-901277790" at bounding box center [222, 67] width 276 height 46
click at [353, 67] on icon at bounding box center [355, 74] width 11 height 14
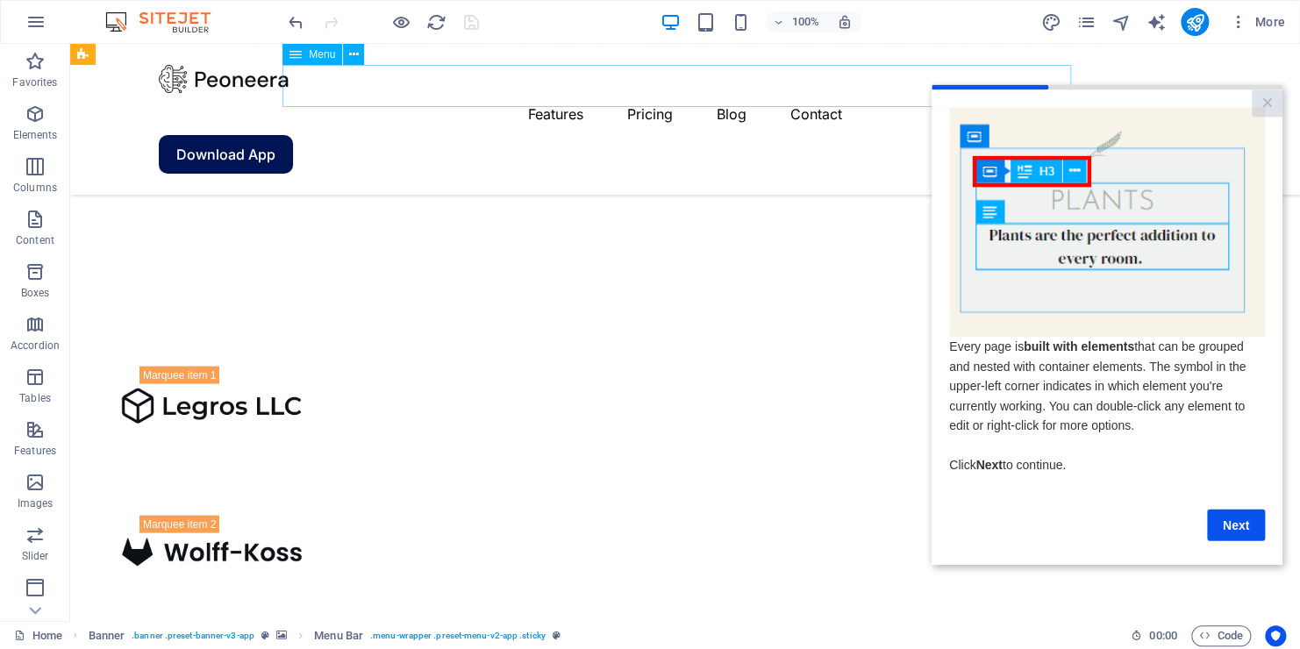
scroll to position [1740, 0]
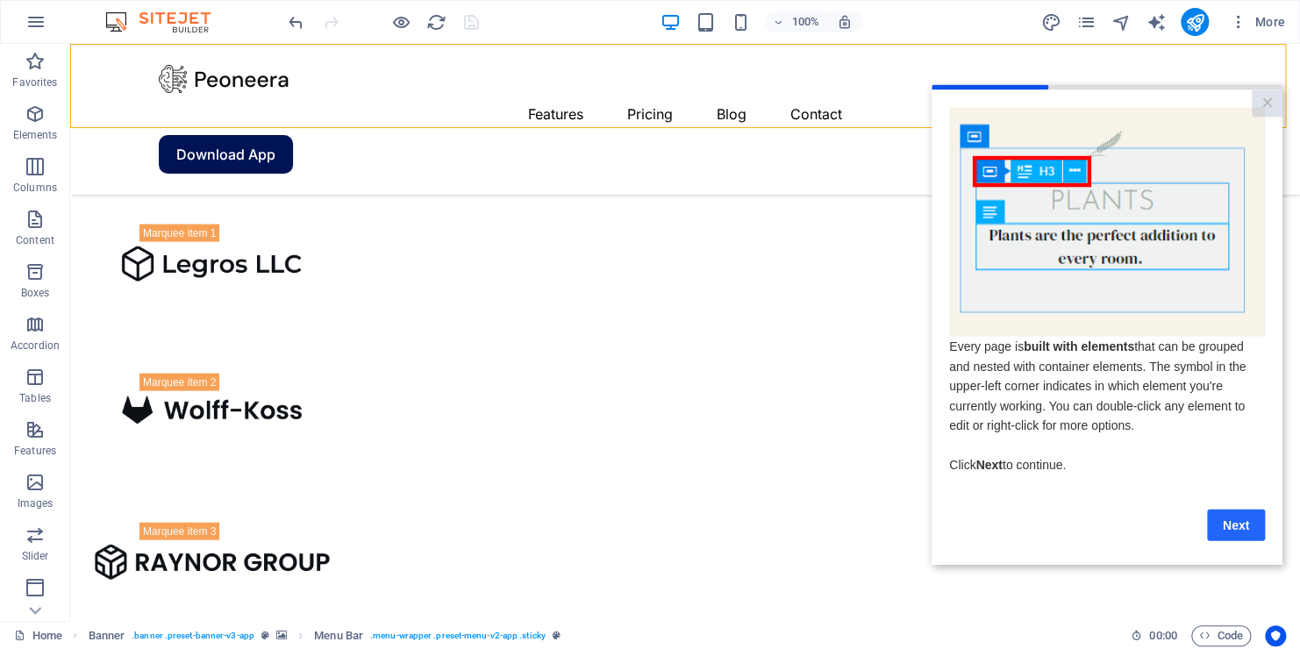
click at [1228, 530] on link "Next" at bounding box center [1236, 525] width 58 height 32
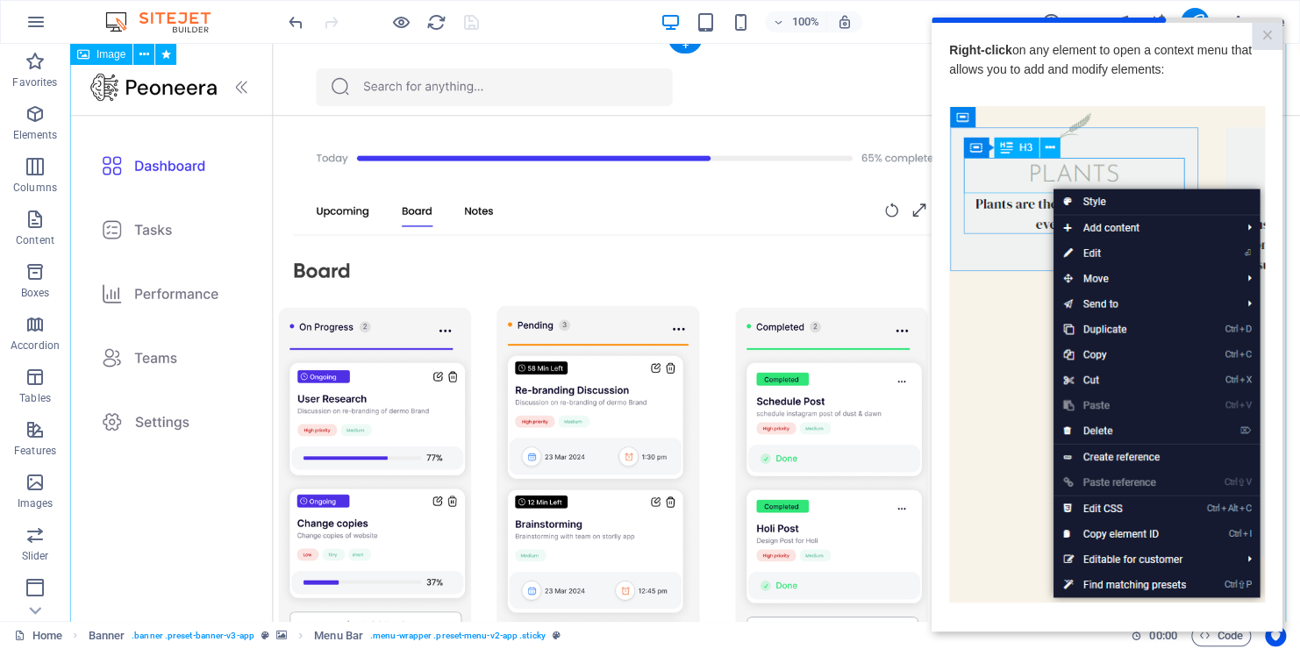
scroll to position [0, 0]
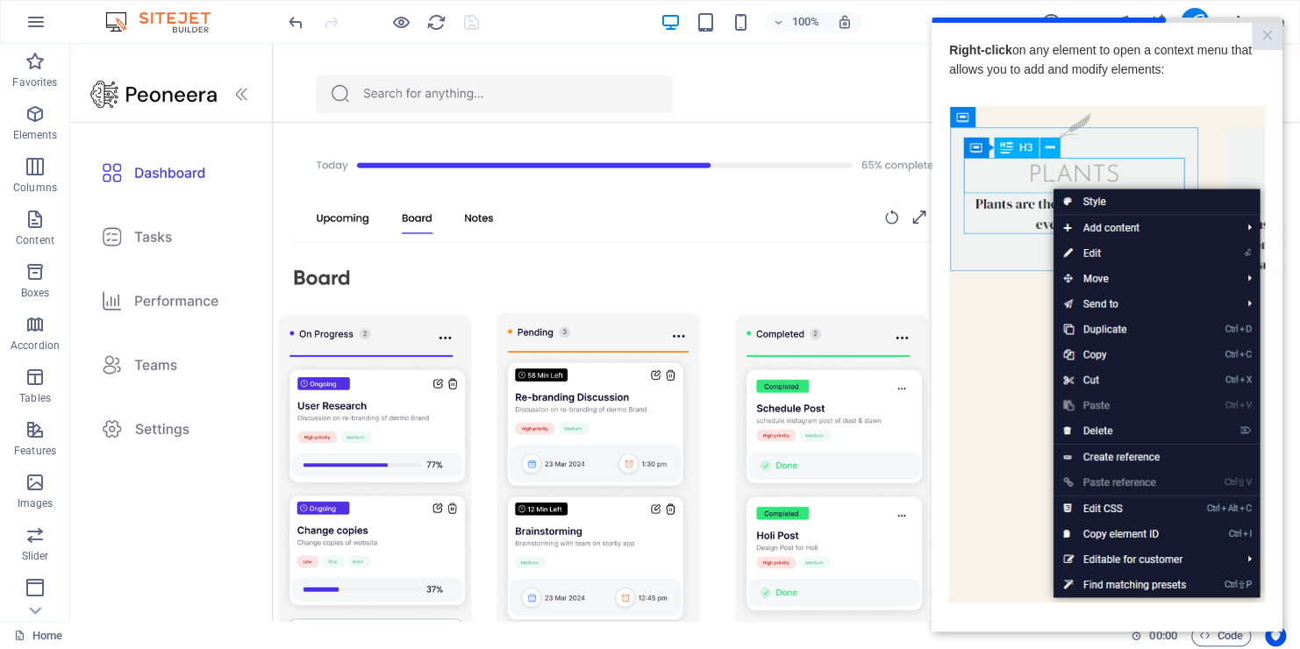
click at [1005, 347] on img at bounding box center [1107, 354] width 316 height 497
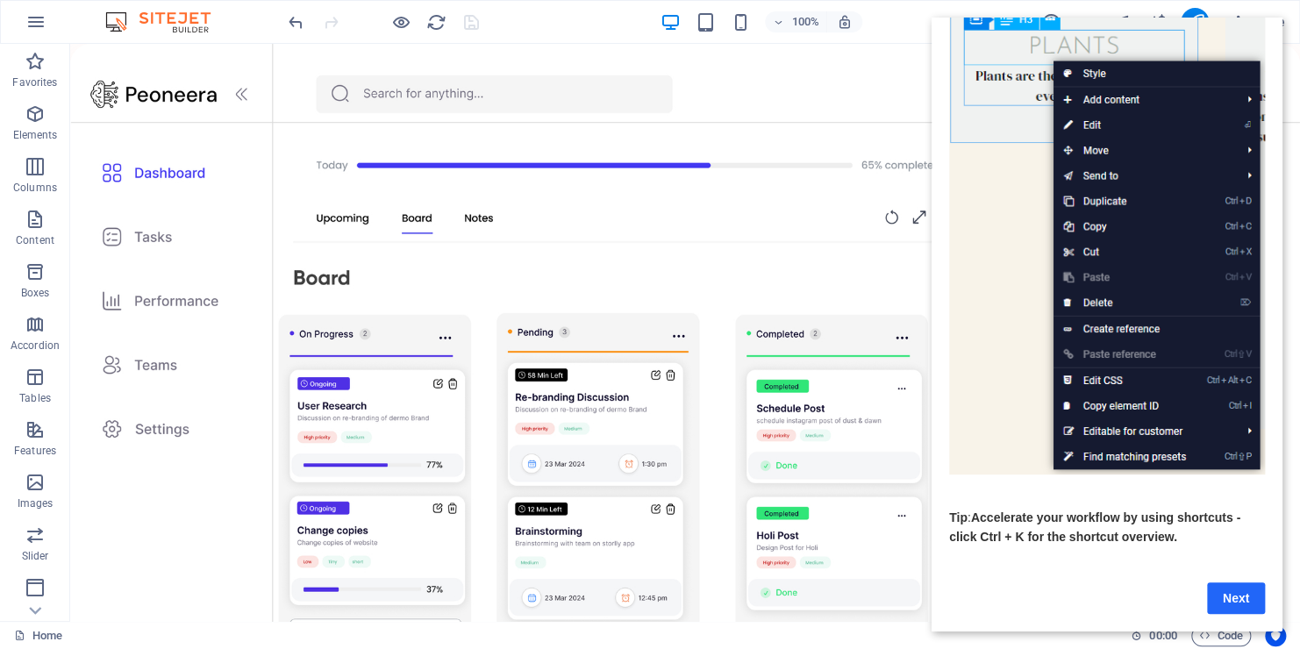
click at [1230, 582] on link "Next" at bounding box center [1236, 598] width 58 height 32
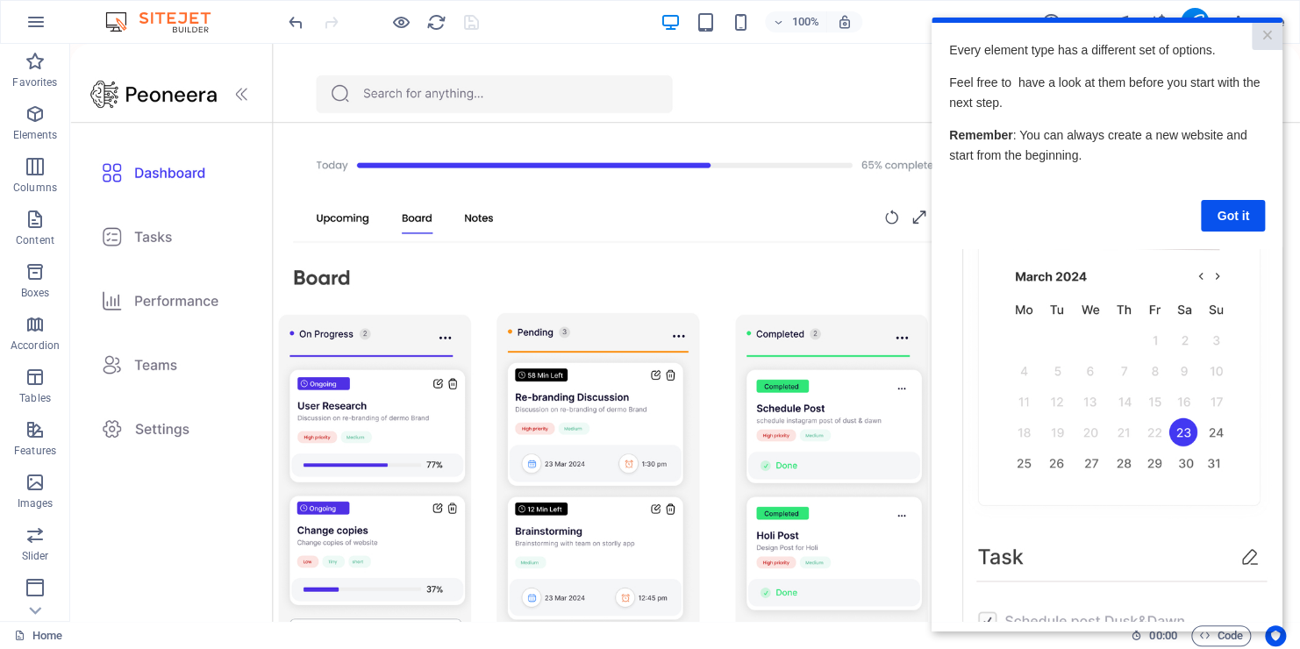
scroll to position [0, 0]
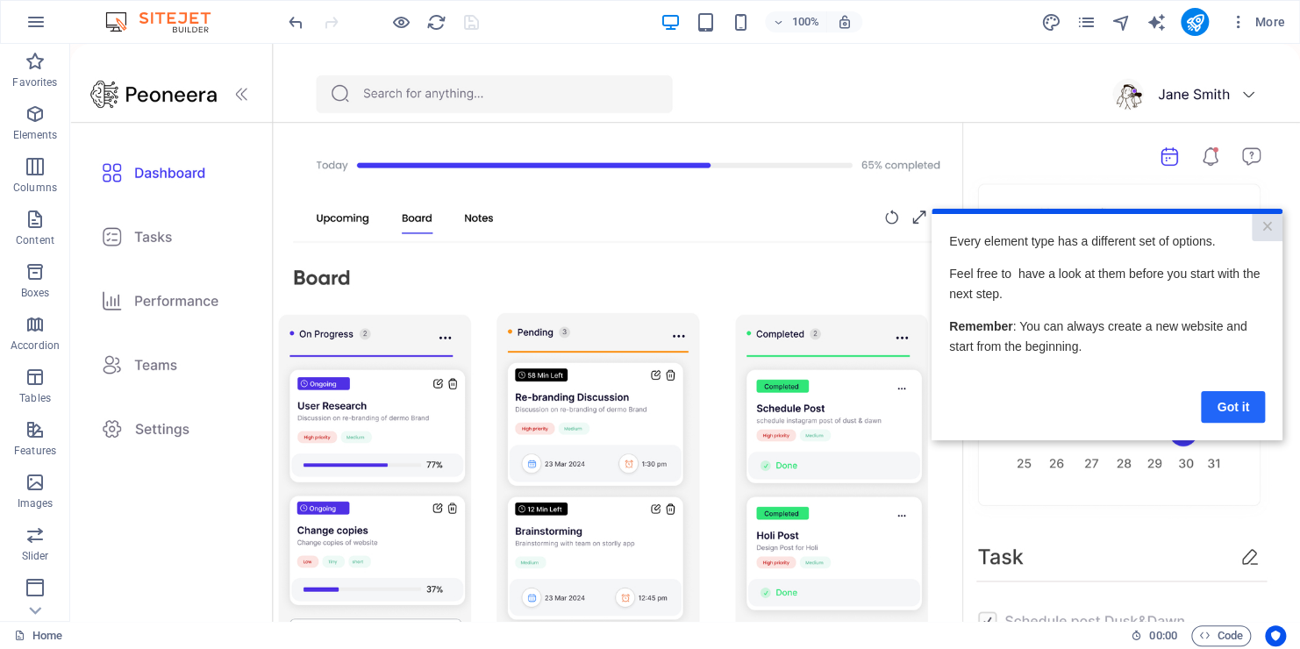
click at [1222, 407] on link "Got it" at bounding box center [1233, 407] width 64 height 32
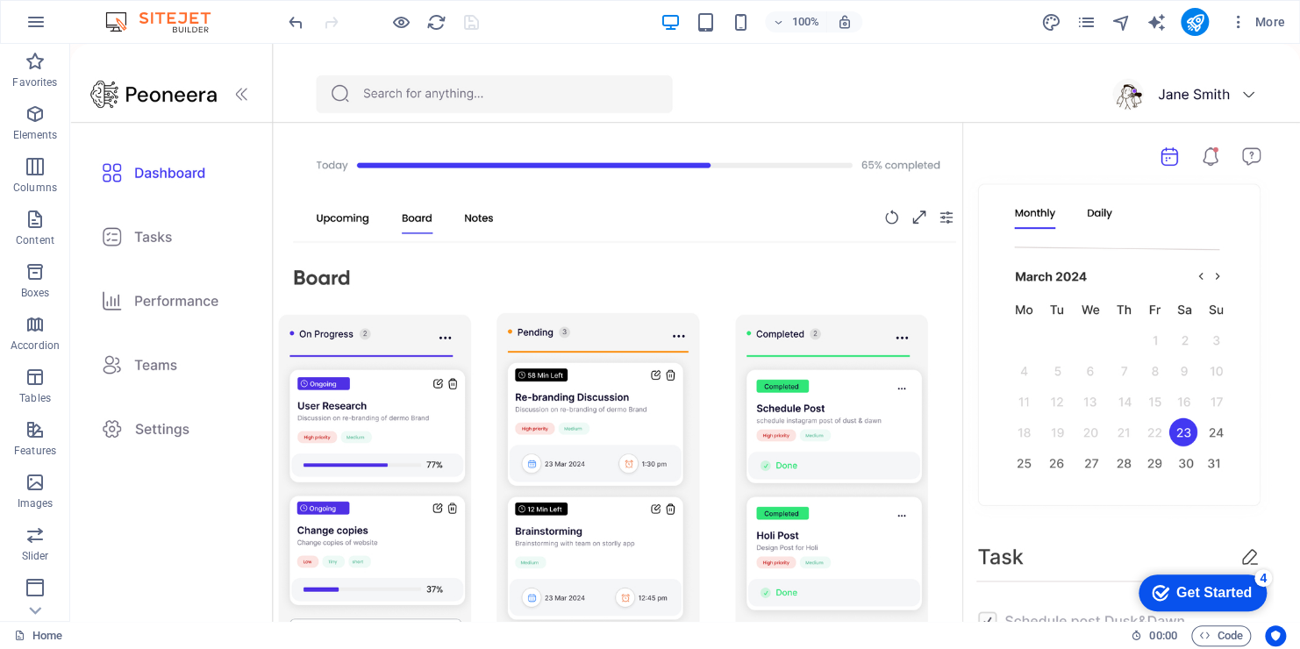
click at [1232, 597] on div "Get Started" at bounding box center [1213, 593] width 75 height 16
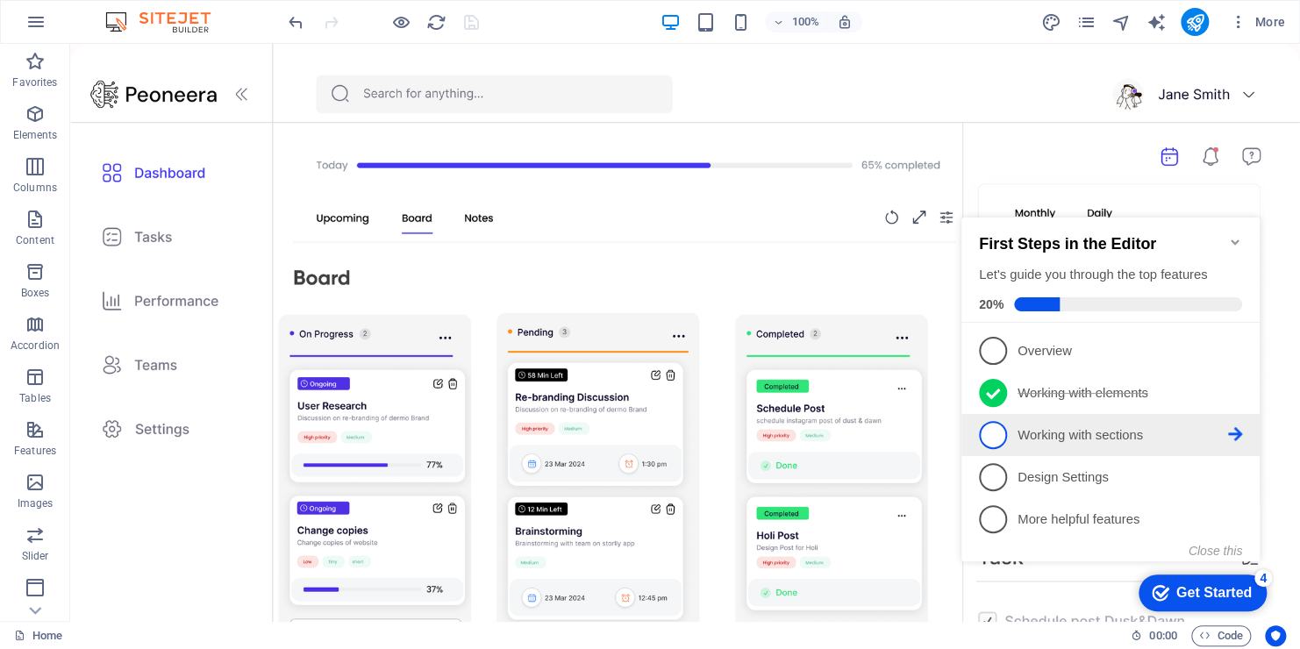
click at [1240, 433] on icon at bounding box center [1235, 434] width 14 height 14
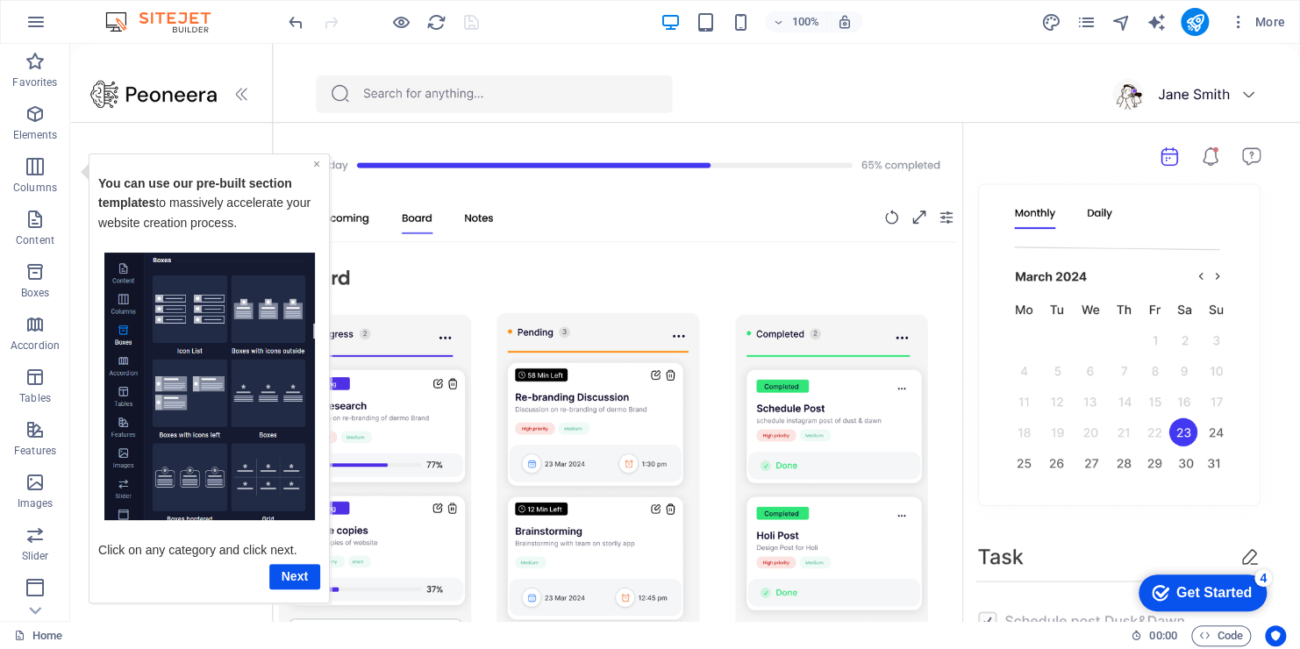
click at [313, 167] on link "×" at bounding box center [316, 163] width 7 height 14
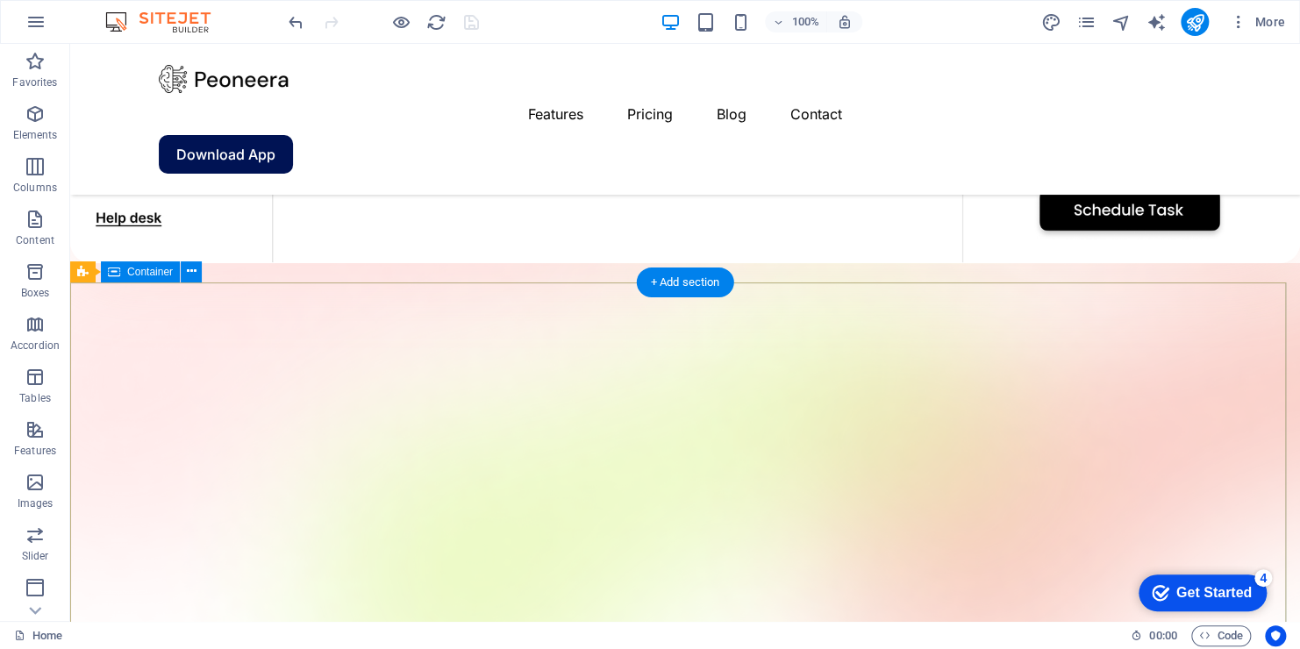
scroll to position [702, 0]
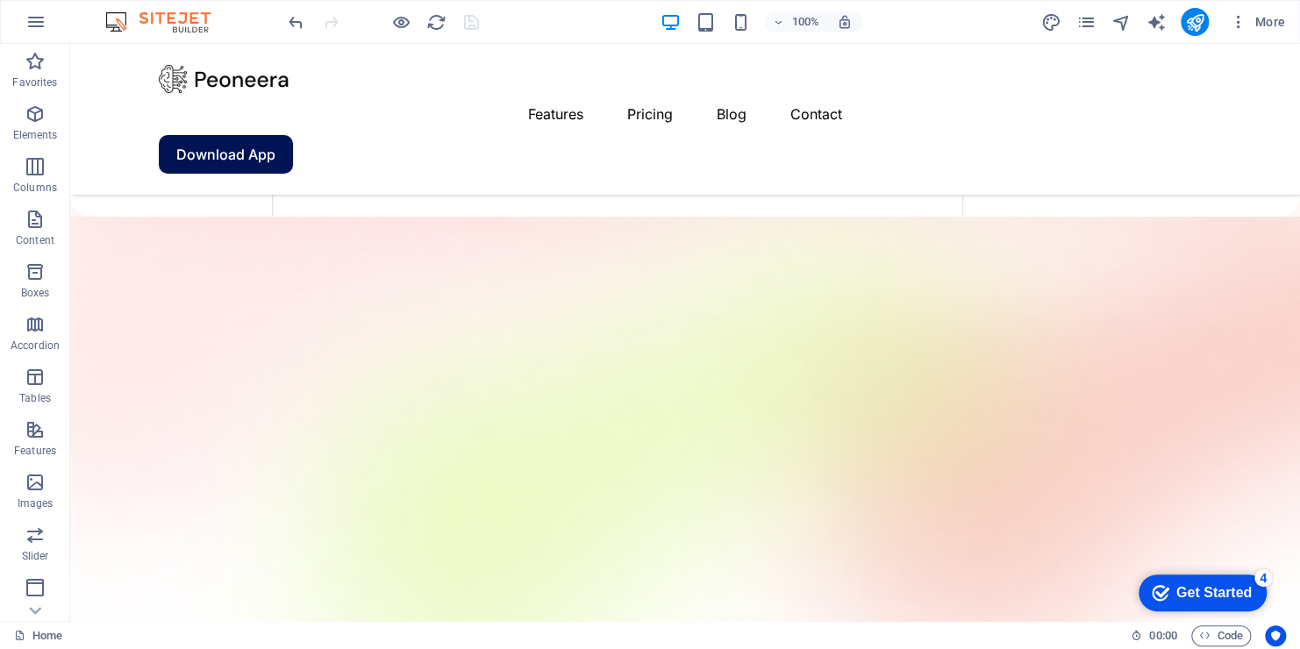
click at [1223, 597] on div "Get Started" at bounding box center [1213, 593] width 75 height 16
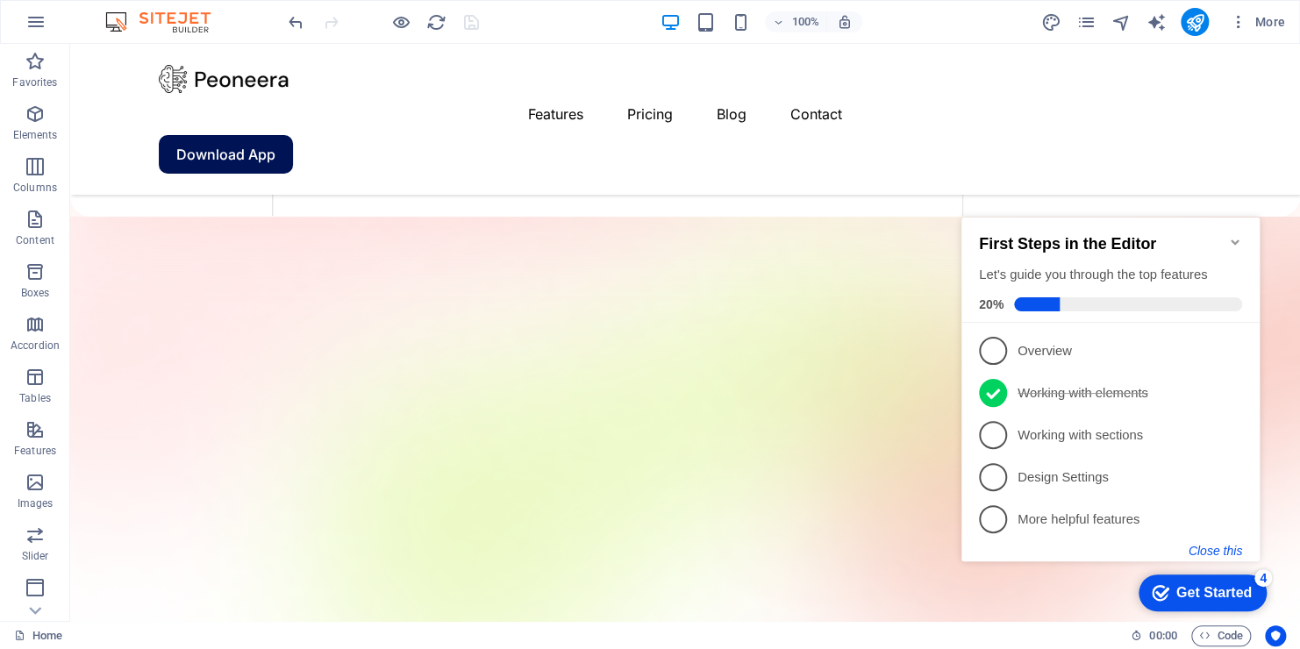
click at [1226, 548] on button "Close this" at bounding box center [1216, 551] width 54 height 14
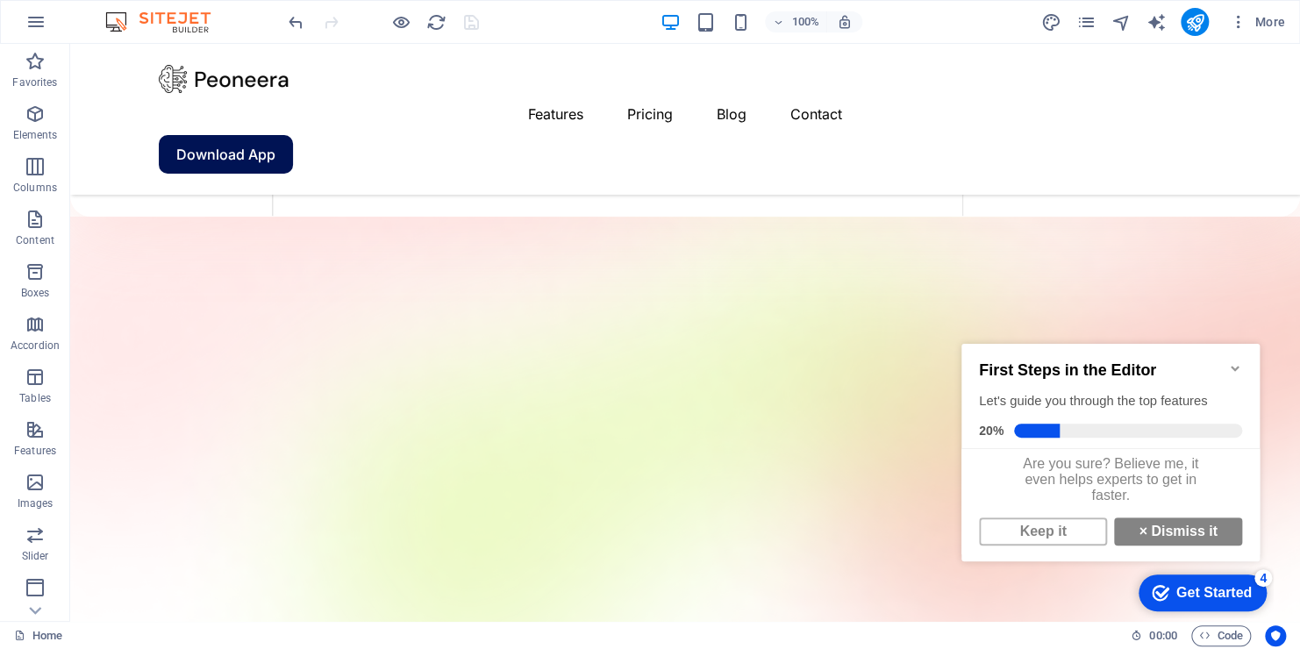
scroll to position [11, 0]
click at [1051, 532] on link "Keep it" at bounding box center [1043, 532] width 128 height 28
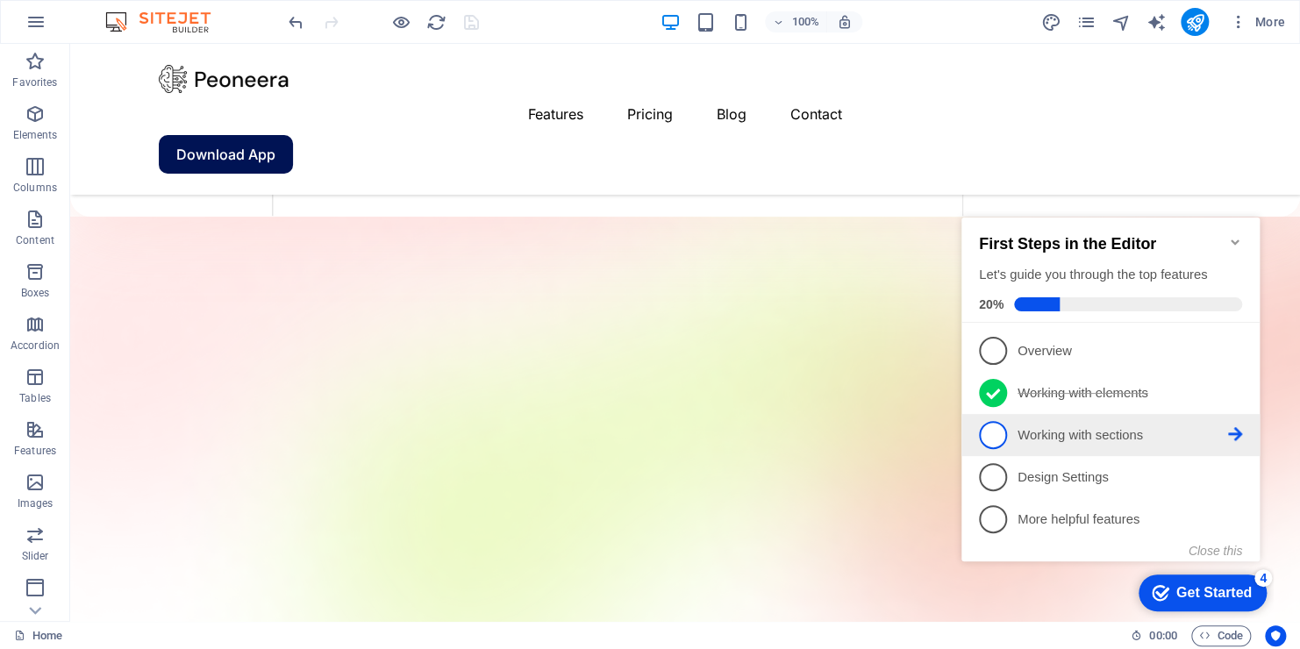
click at [997, 426] on span "3" at bounding box center [993, 435] width 28 height 28
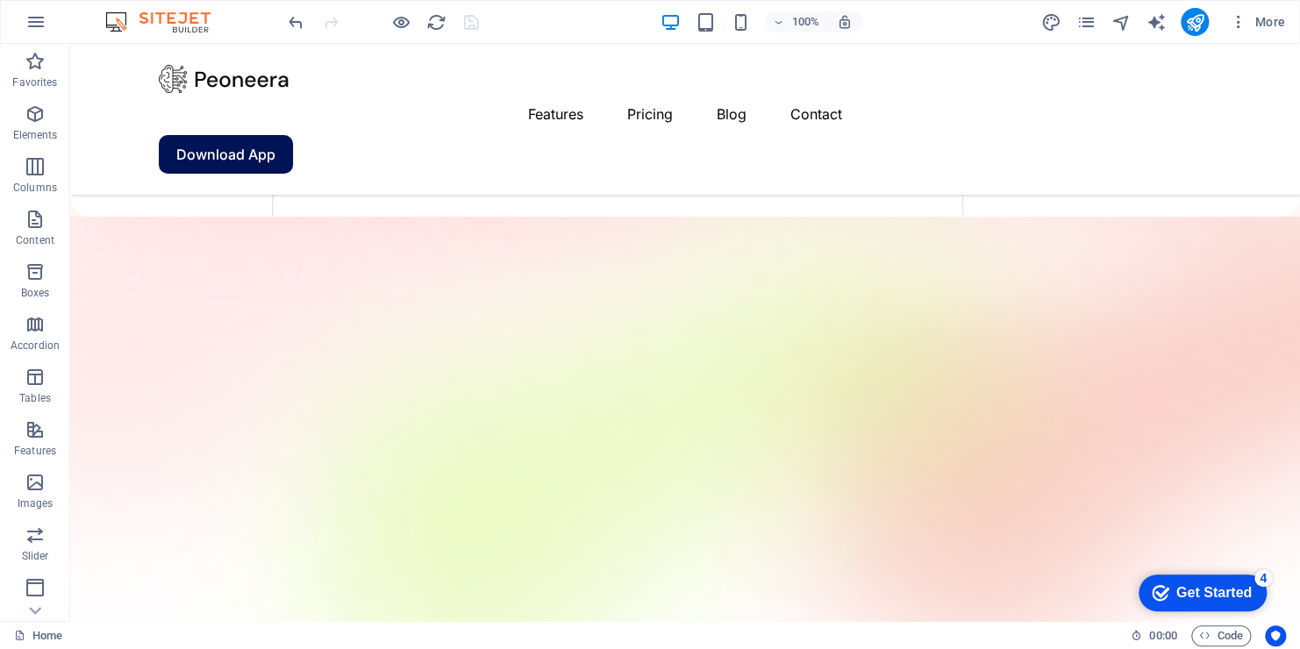
scroll to position [0, 0]
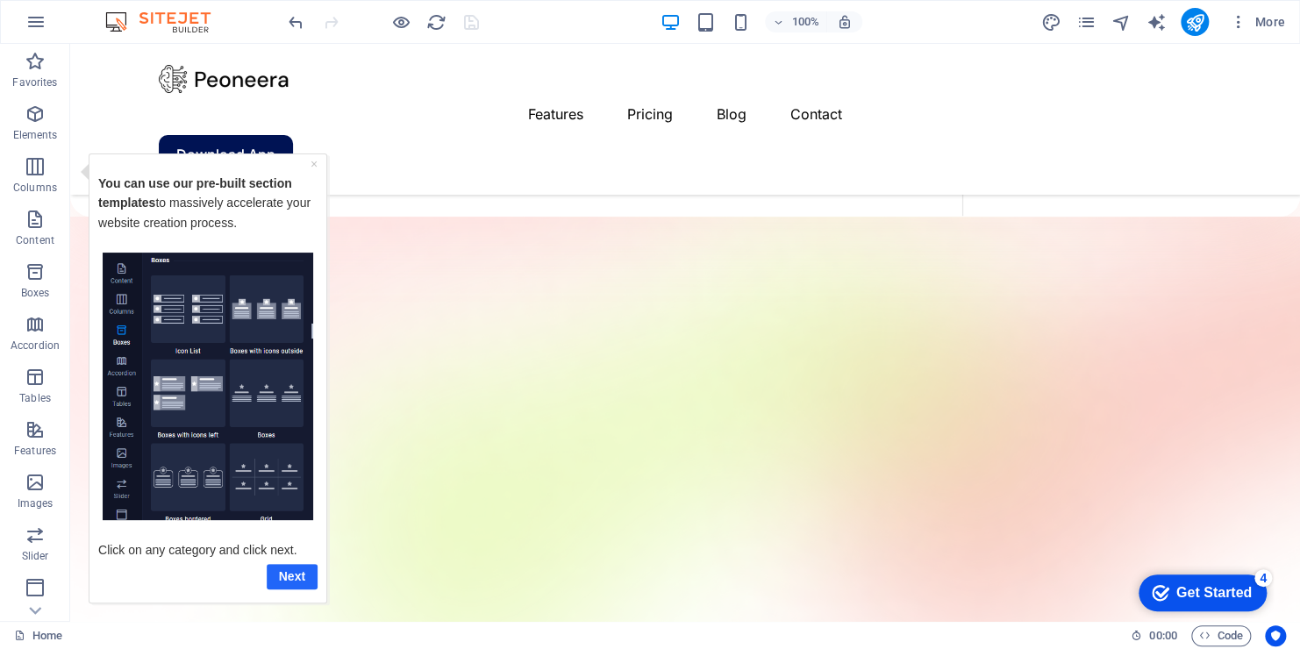
click at [288, 576] on link "Next" at bounding box center [292, 575] width 51 height 25
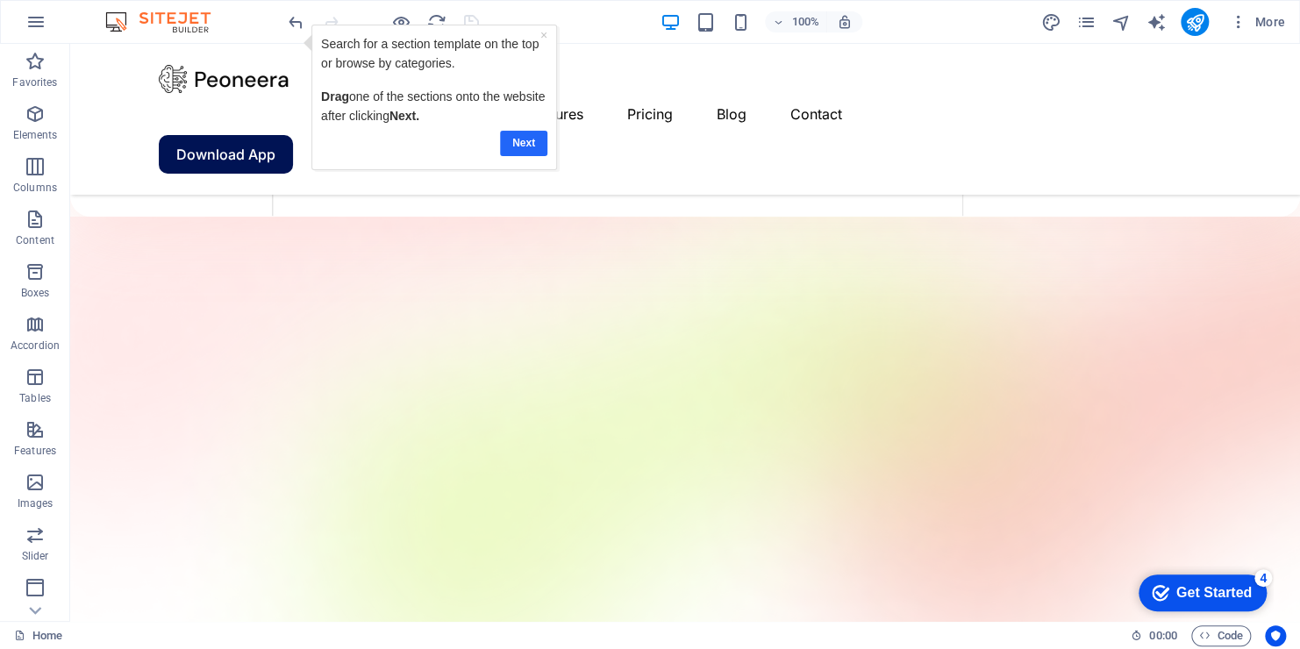
click at [529, 144] on link "Next" at bounding box center [522, 142] width 47 height 25
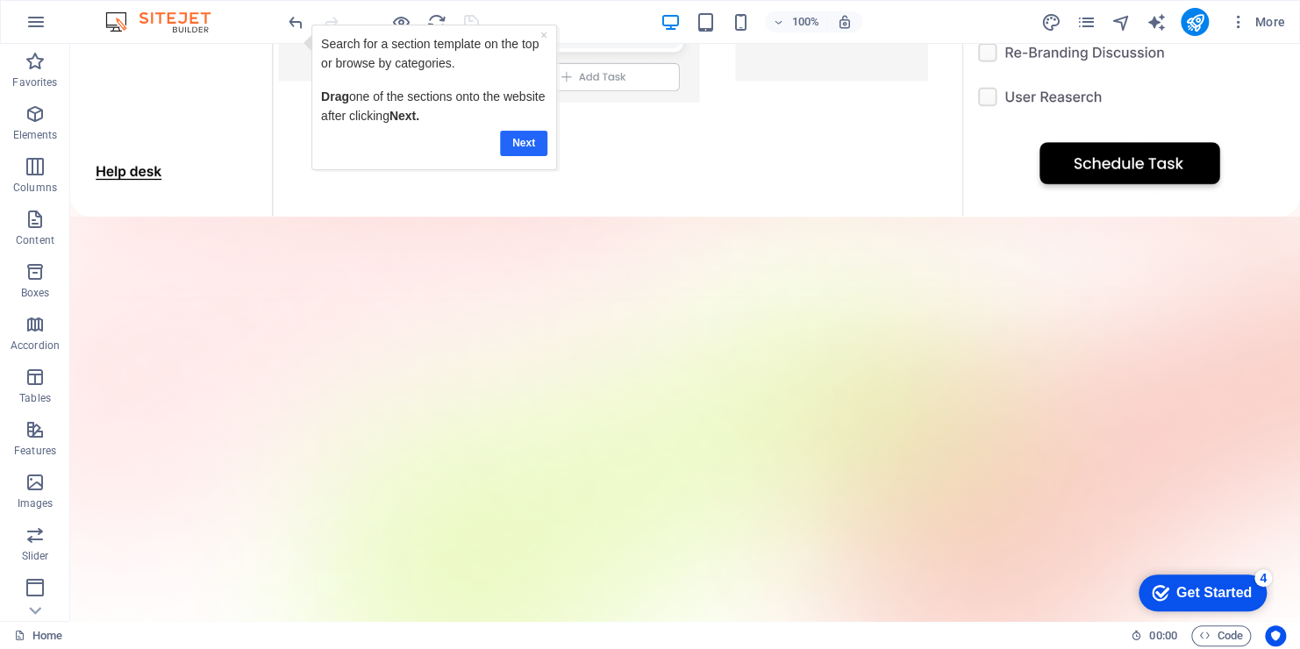
select select "%"
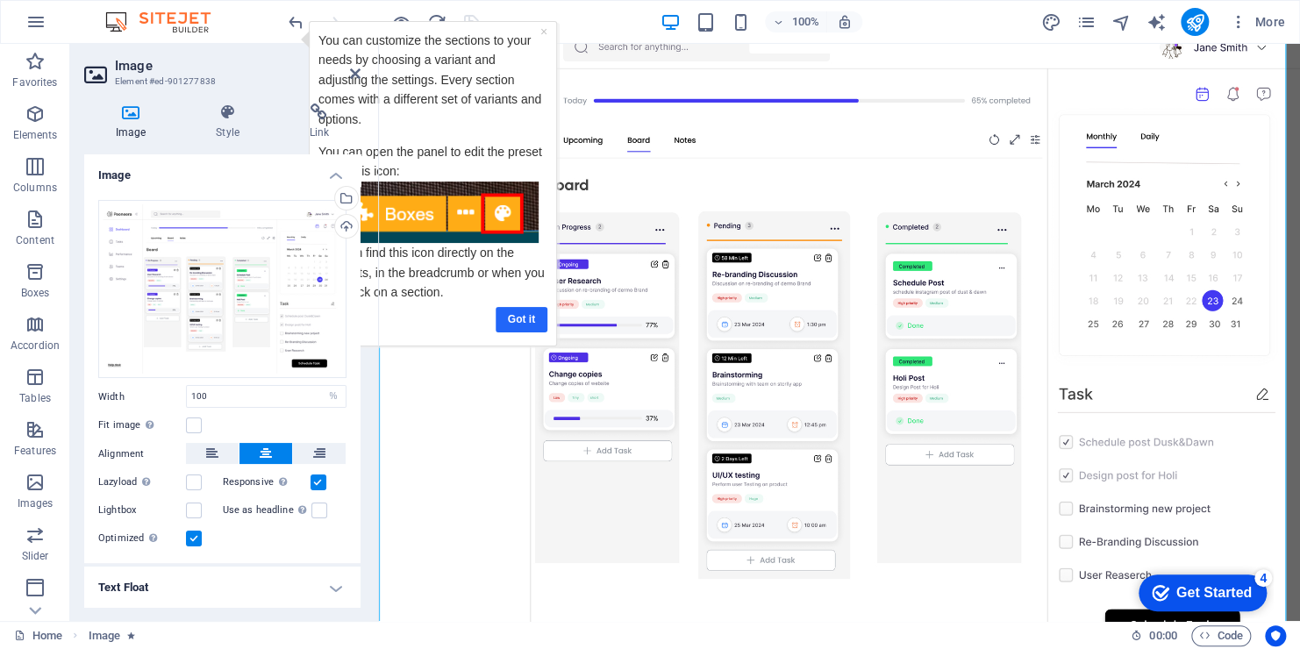
click at [525, 322] on link "Got it" at bounding box center [521, 318] width 52 height 25
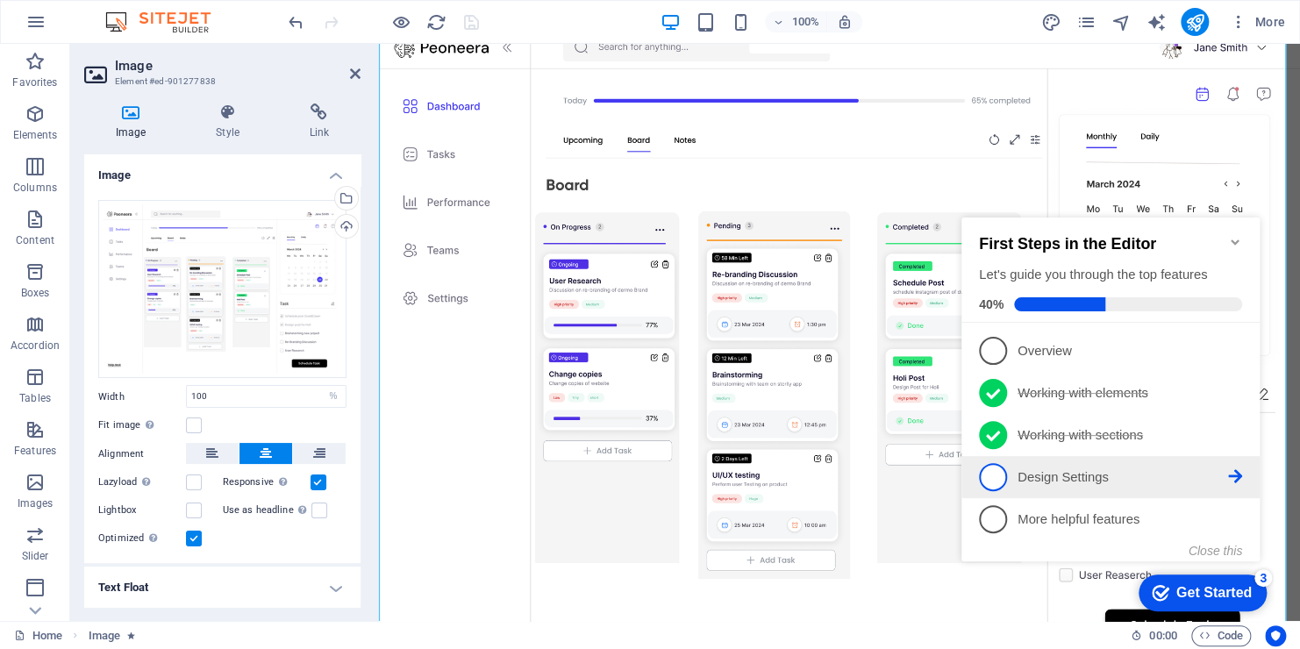
click at [1226, 468] on p "Design Settings - incomplete" at bounding box center [1123, 477] width 211 height 18
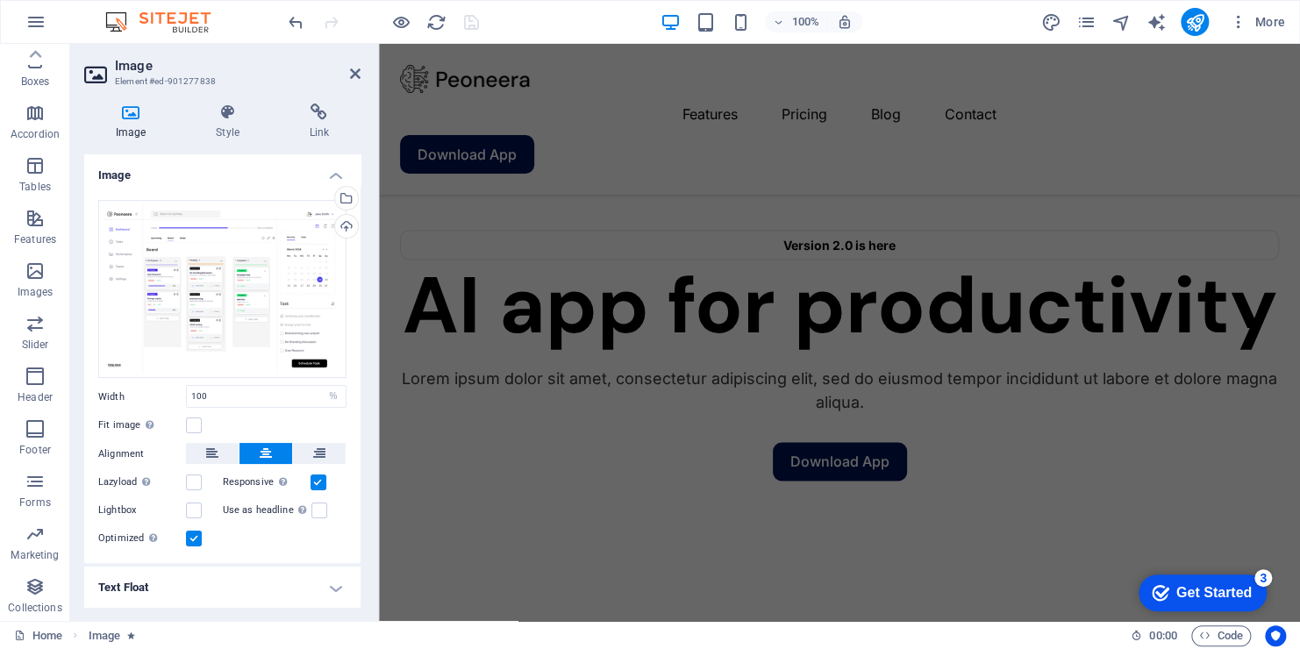
click at [1242, 604] on div "checkmark Get Started 3" at bounding box center [1203, 593] width 128 height 37
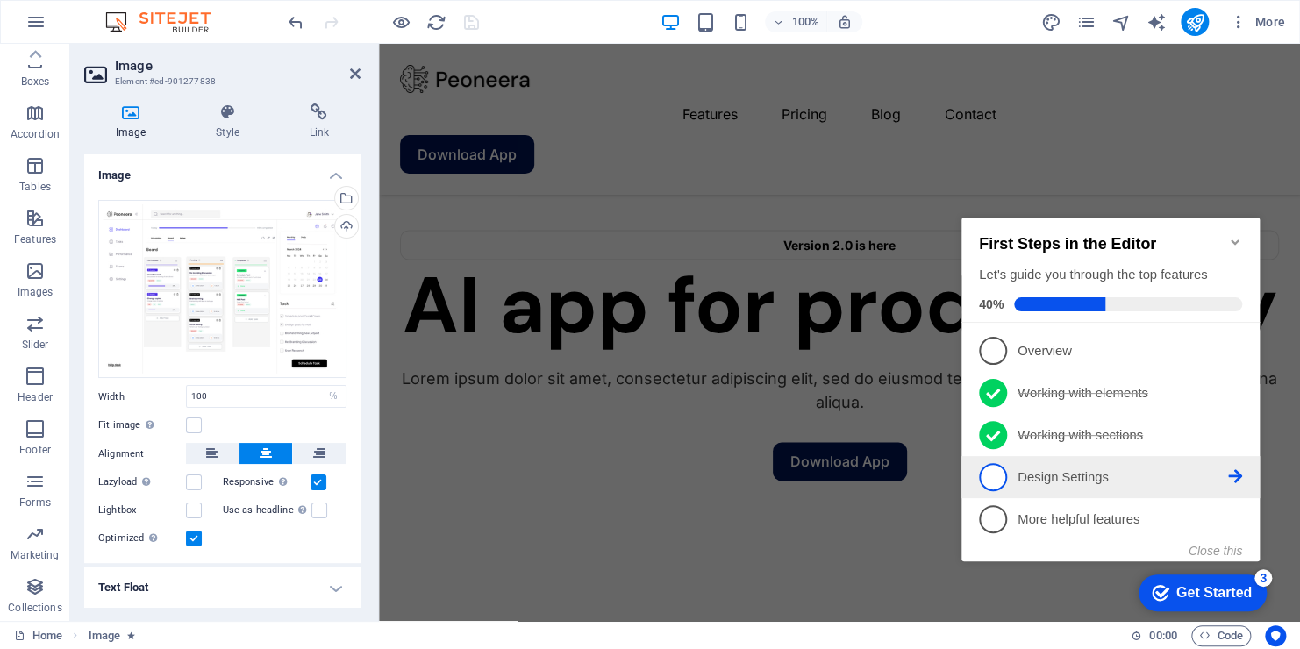
click at [1047, 482] on p "Design Settings - incomplete" at bounding box center [1123, 477] width 211 height 18
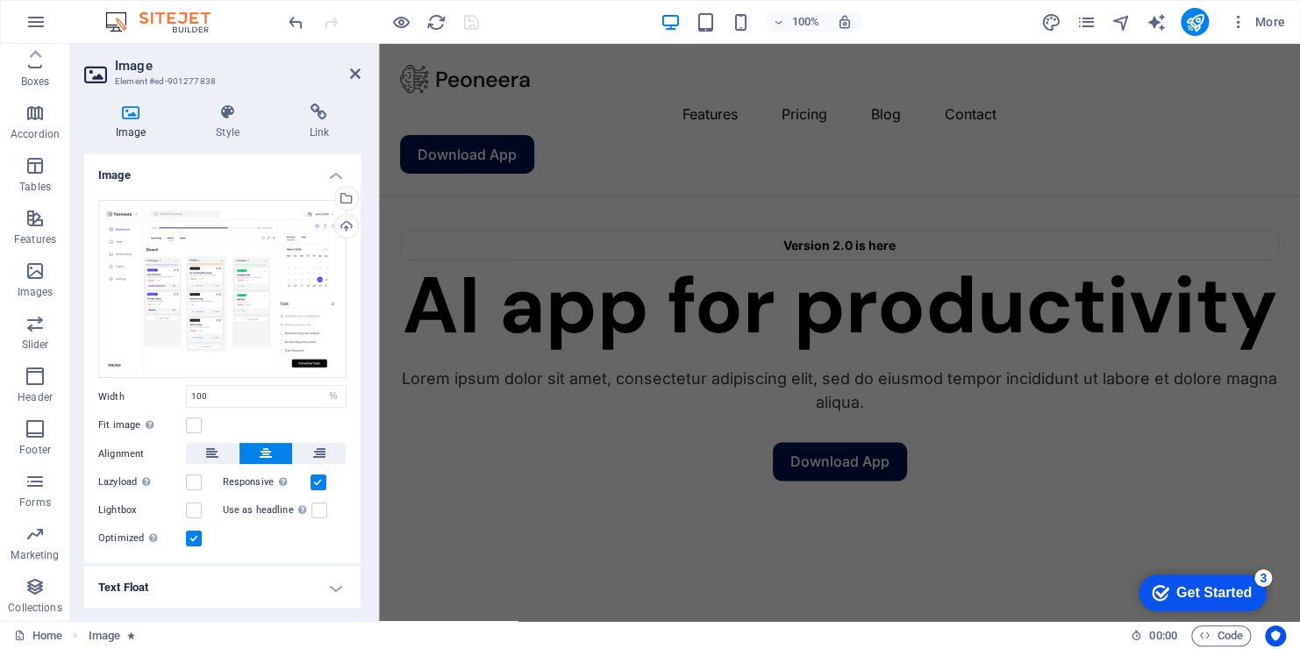
click at [1191, 600] on div "Get Started" at bounding box center [1213, 593] width 75 height 16
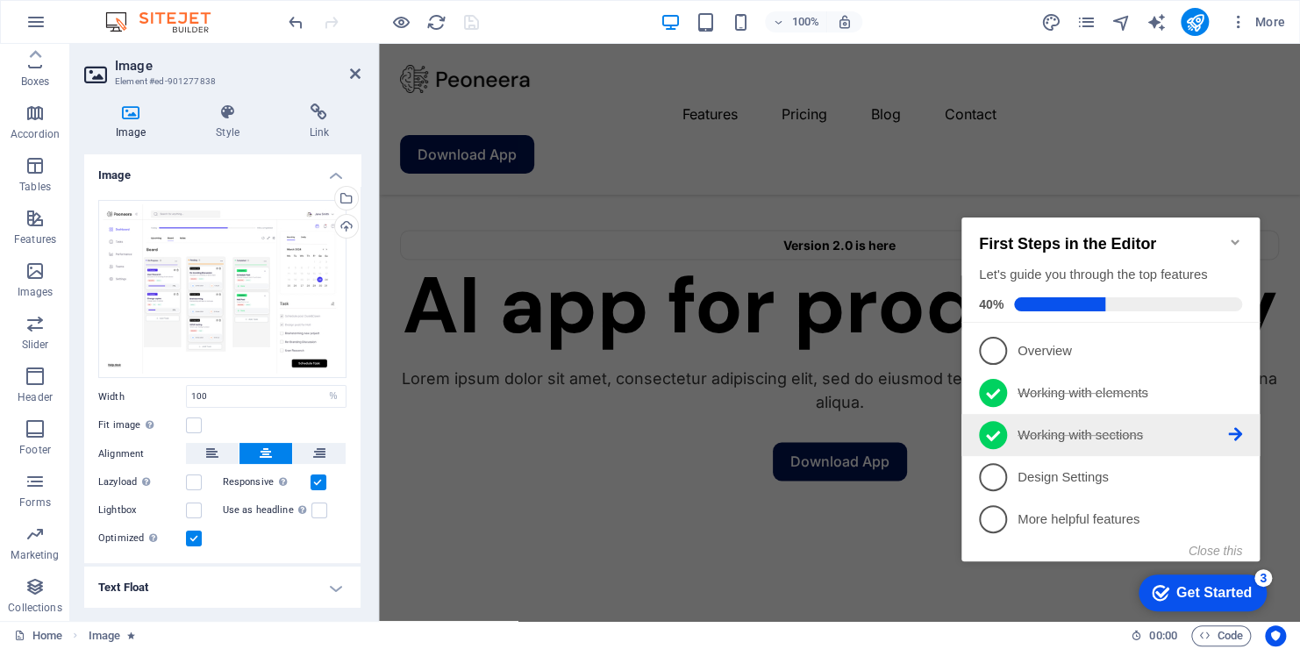
click at [1238, 399] on icon at bounding box center [1235, 392] width 14 height 14
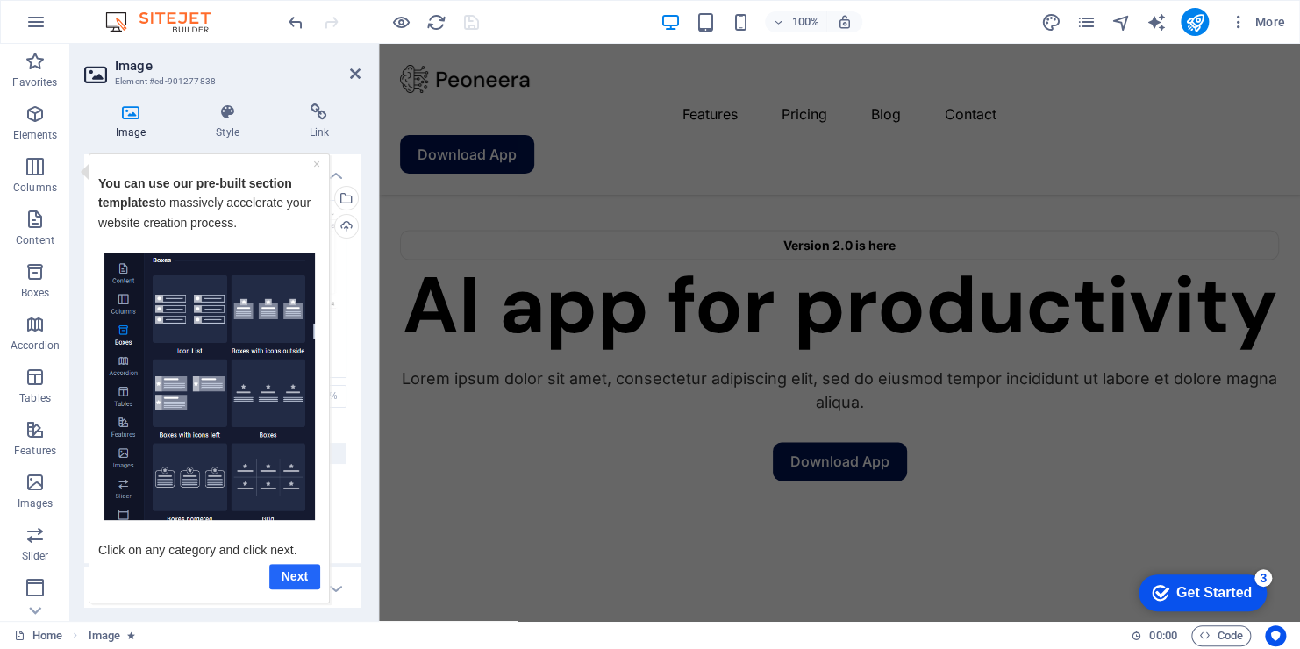
click at [292, 582] on link "Next" at bounding box center [294, 575] width 51 height 25
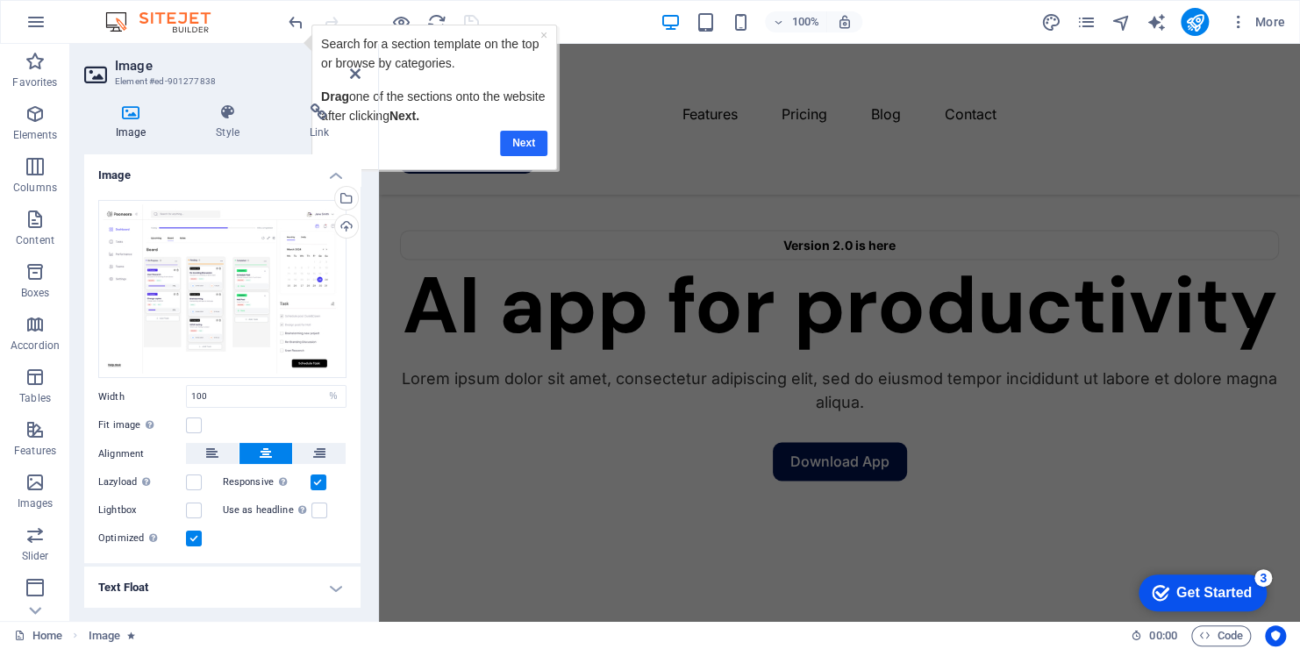
click at [518, 138] on link "Next" at bounding box center [522, 142] width 47 height 25
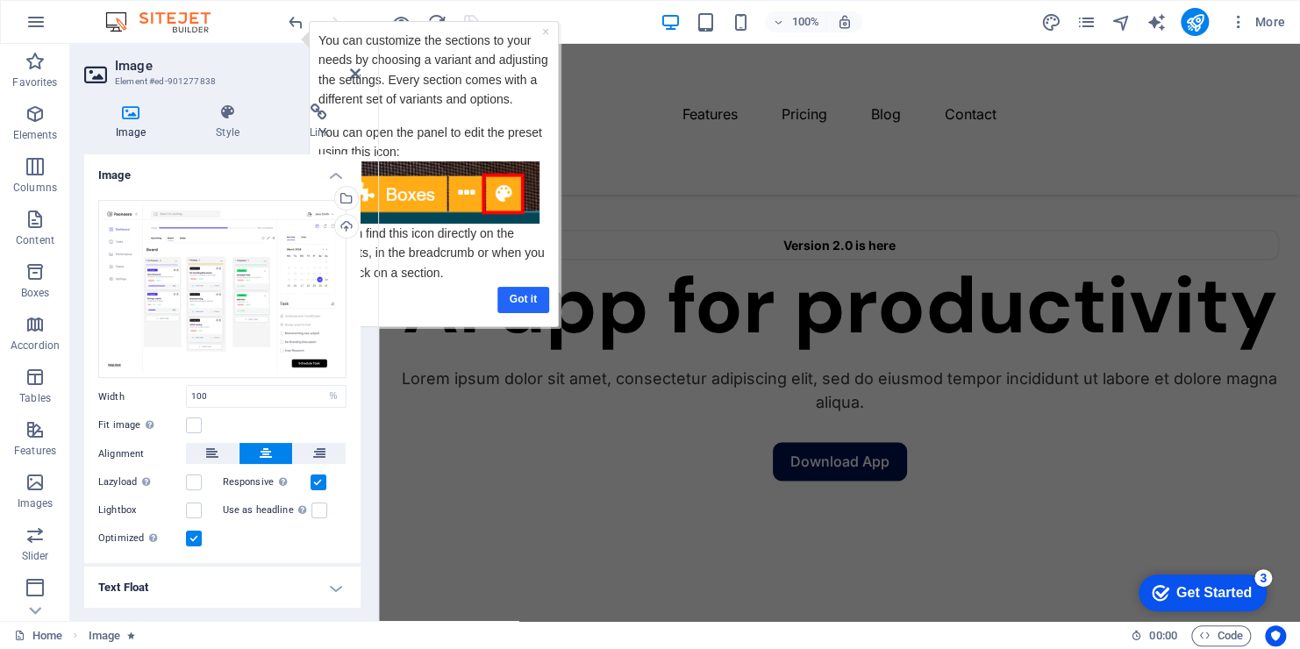
click at [514, 297] on link "Got it" at bounding box center [523, 298] width 52 height 25
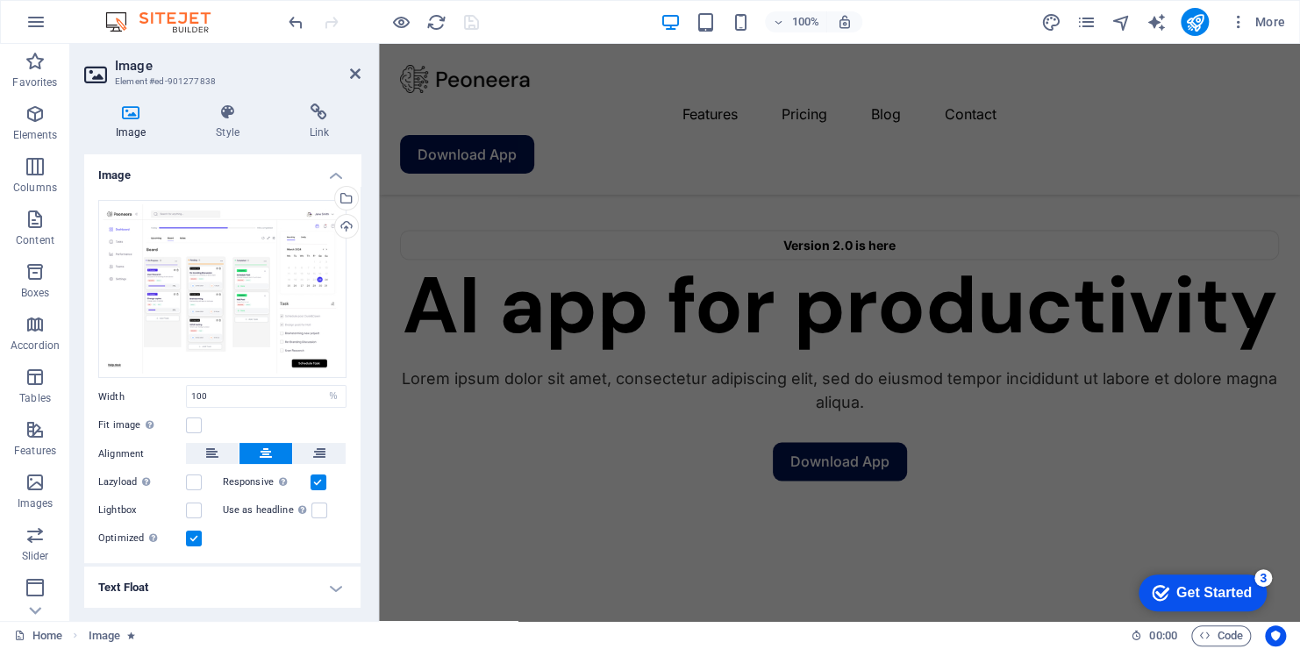
click at [1219, 592] on div "Get Started" at bounding box center [1213, 593] width 75 height 16
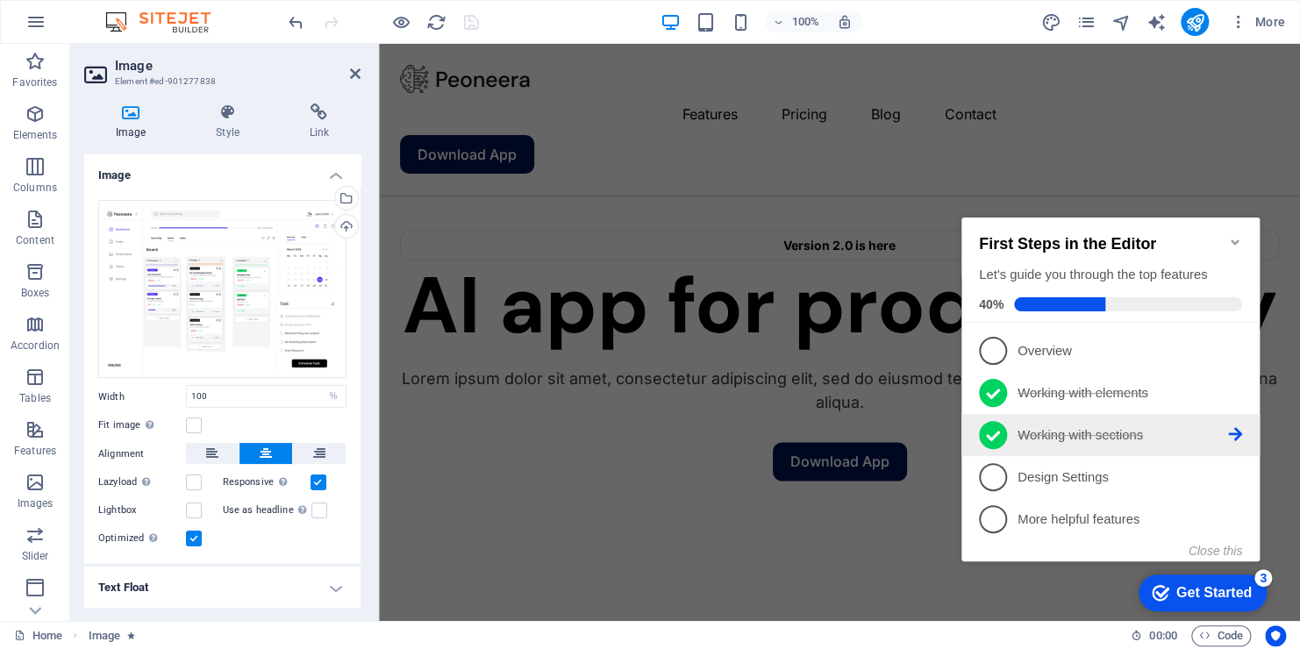
click at [1250, 429] on li "3 Working with sections - completed" at bounding box center [1110, 435] width 298 height 42
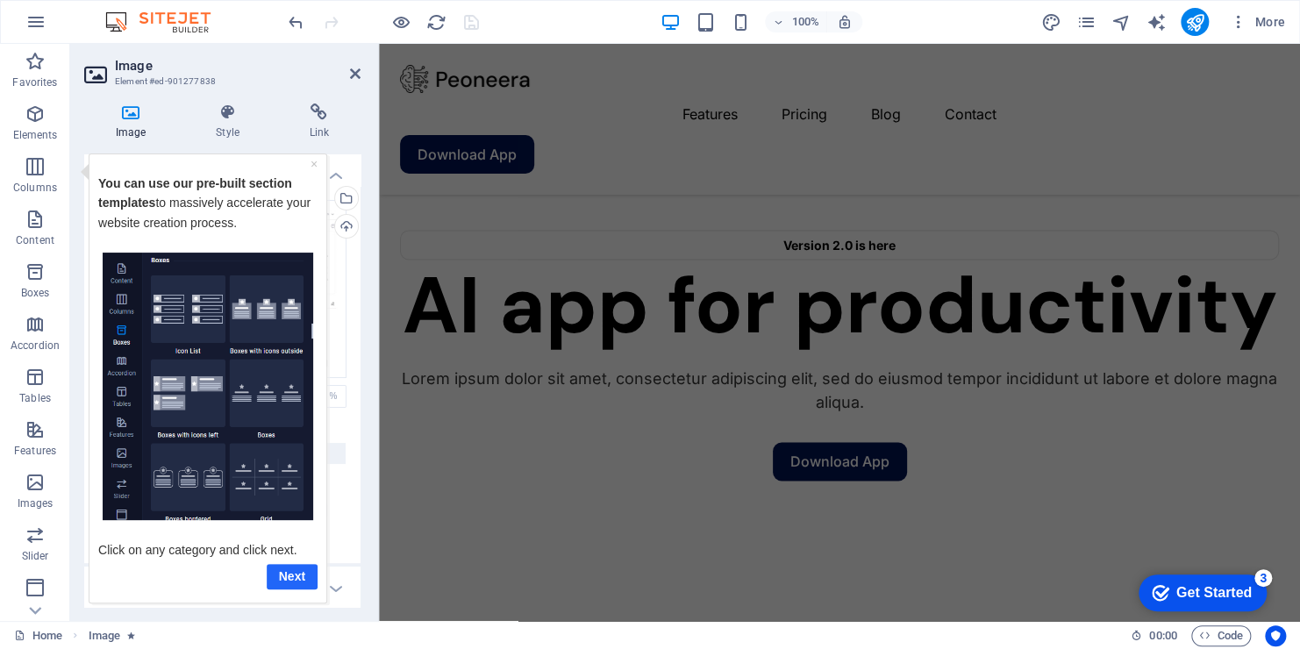
click at [290, 582] on link "Next" at bounding box center [292, 575] width 51 height 25
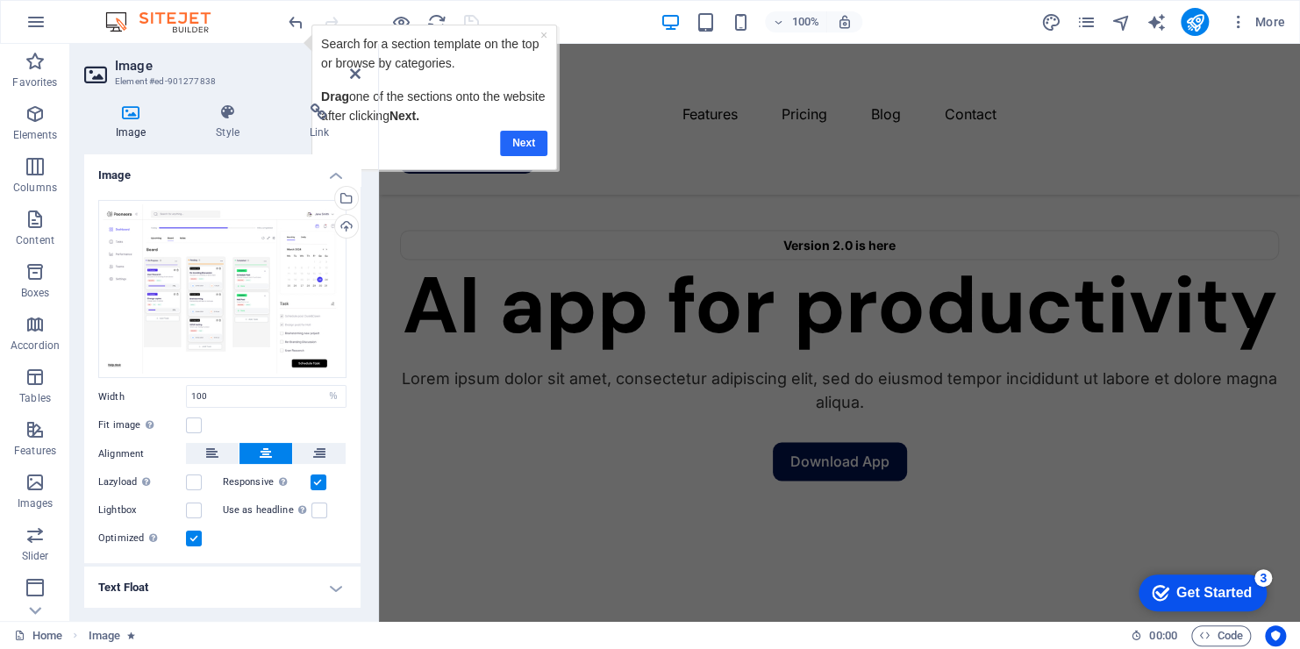
click at [527, 144] on link "Next" at bounding box center [522, 142] width 47 height 25
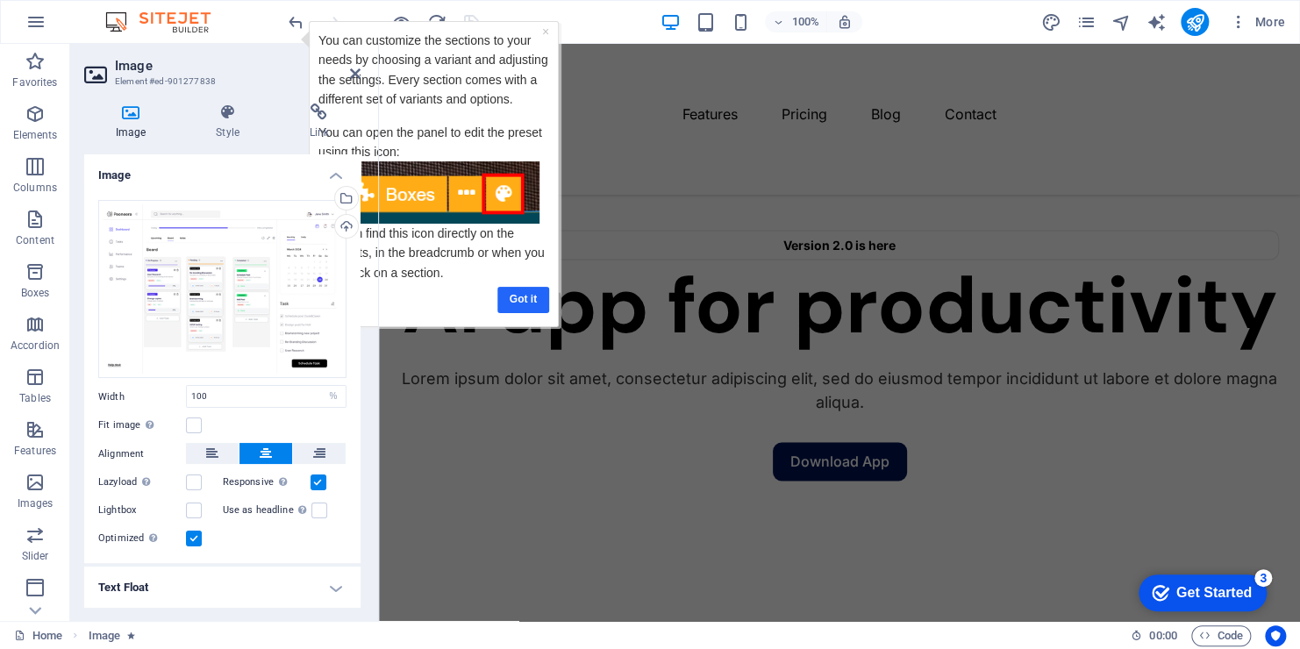
click at [511, 300] on link "Got it" at bounding box center [523, 298] width 52 height 25
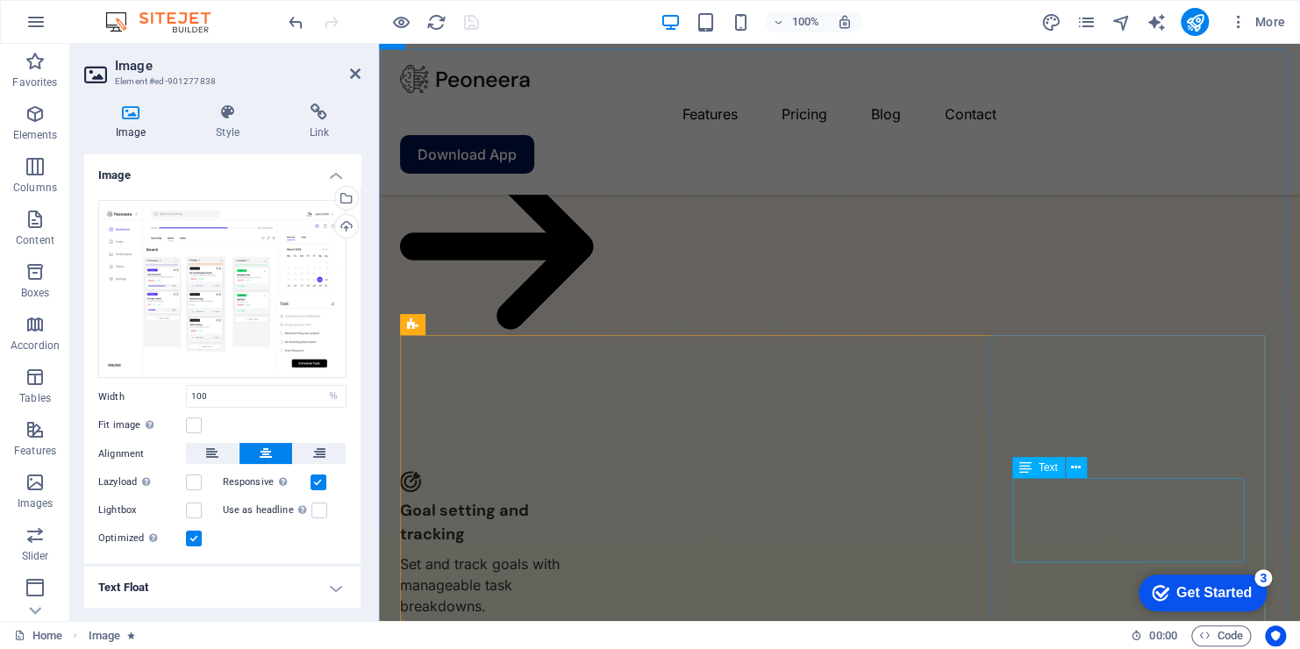
scroll to position [3543, 0]
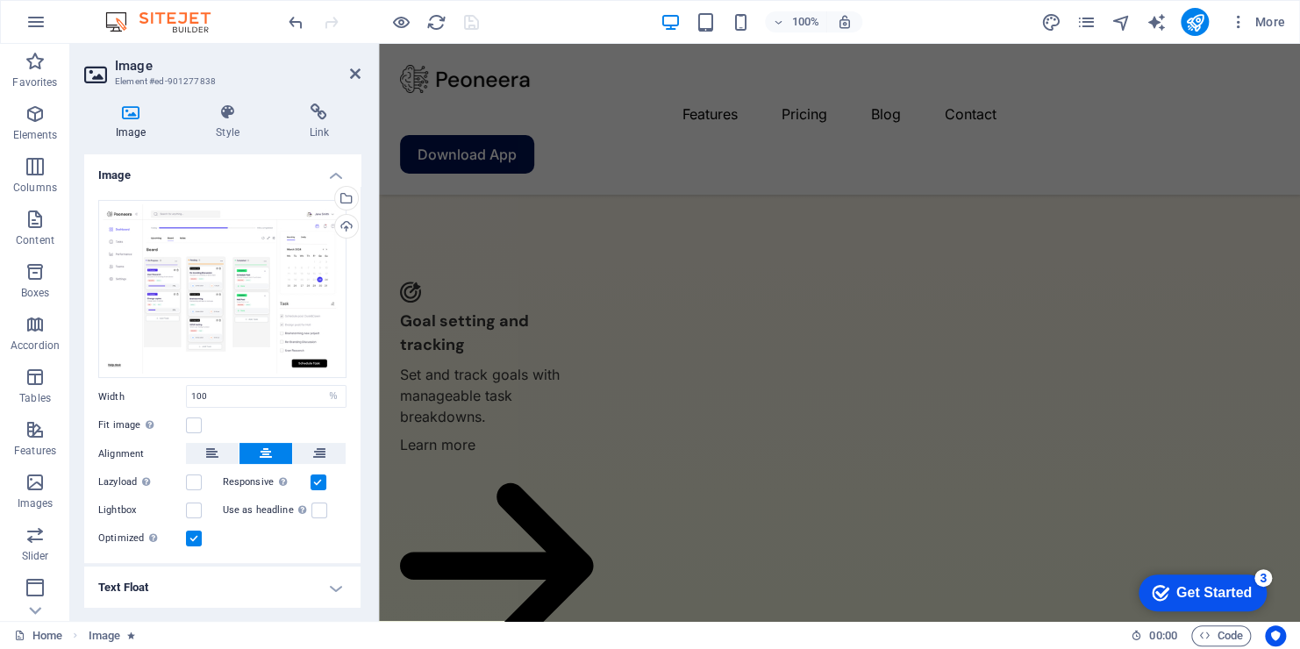
click at [1181, 589] on div "Get Started" at bounding box center [1213, 593] width 75 height 16
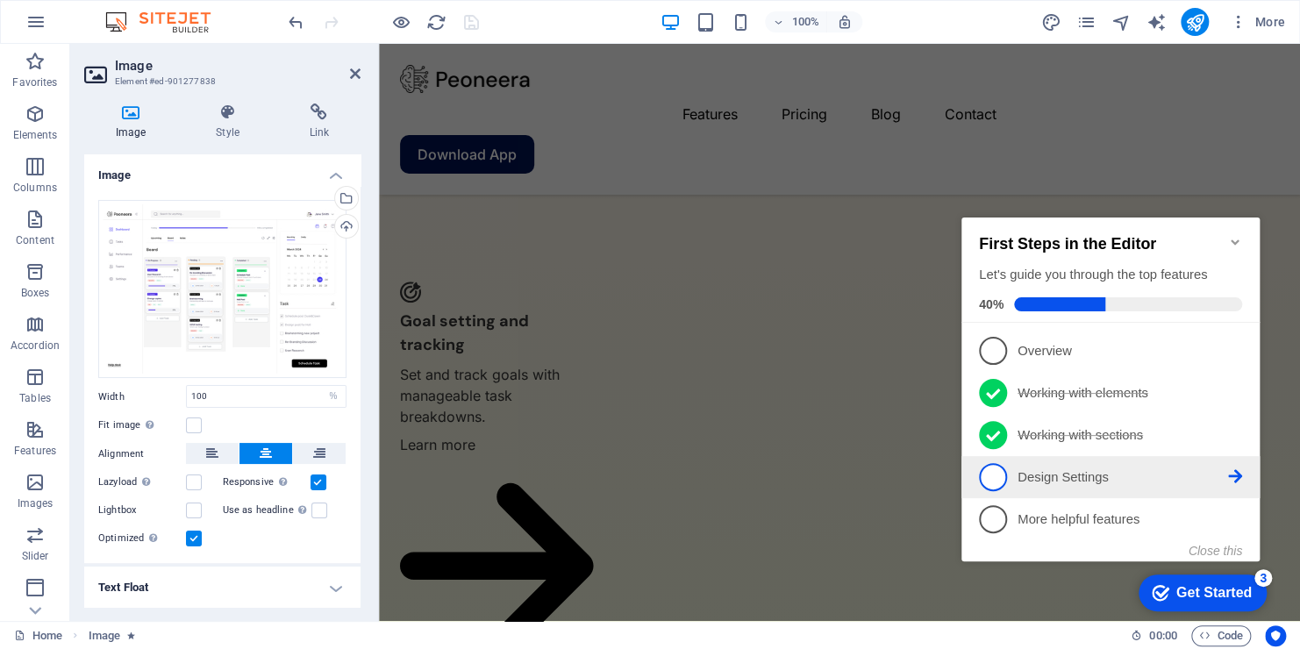
click at [1237, 357] on icon at bounding box center [1235, 350] width 14 height 14
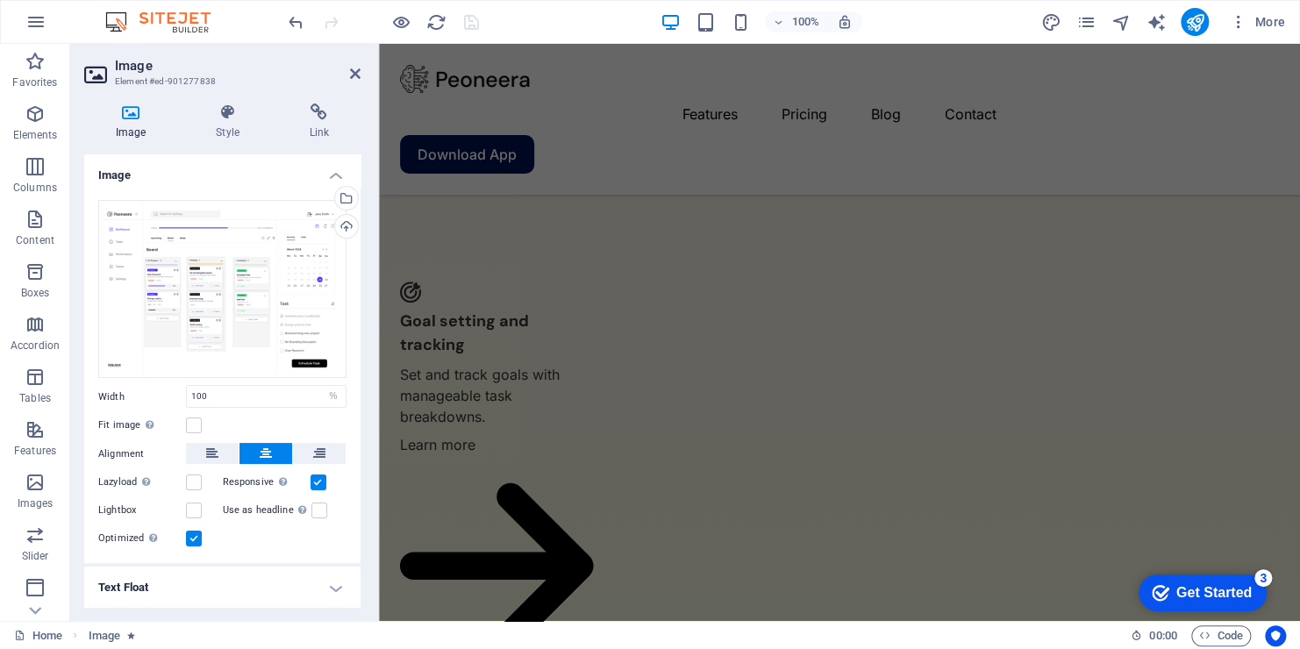
click at [1199, 597] on div "Get Started" at bounding box center [1213, 593] width 75 height 16
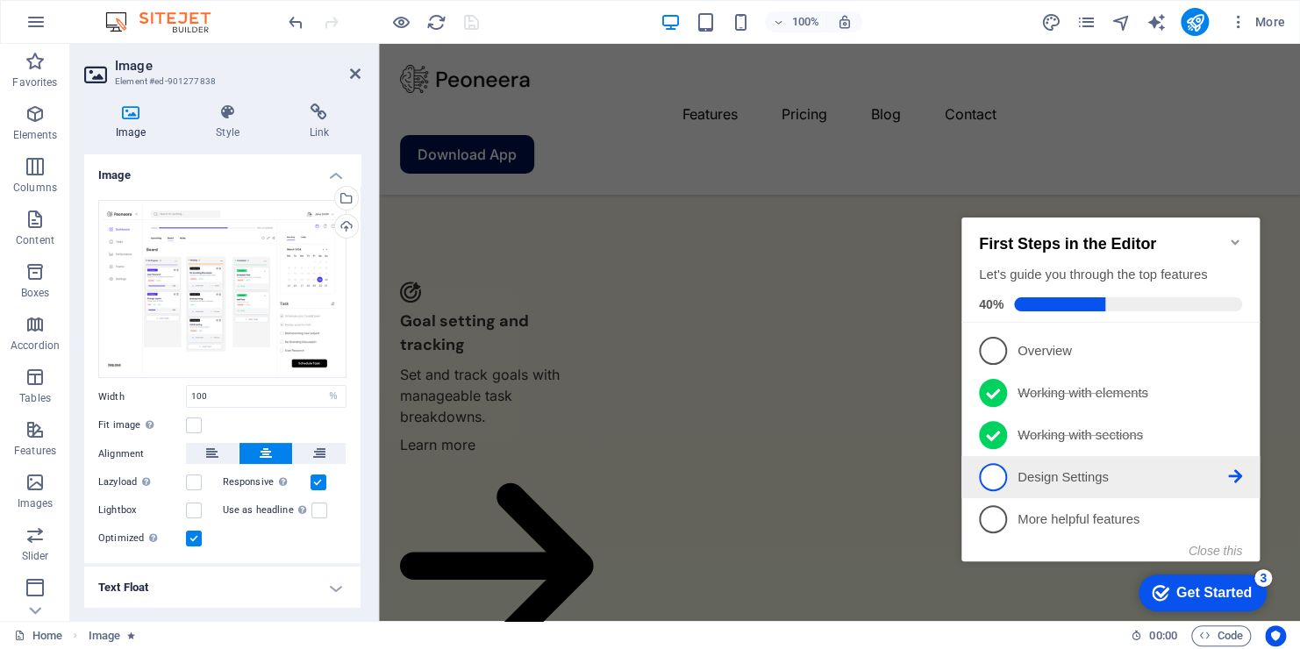
click at [1240, 357] on icon at bounding box center [1235, 350] width 14 height 14
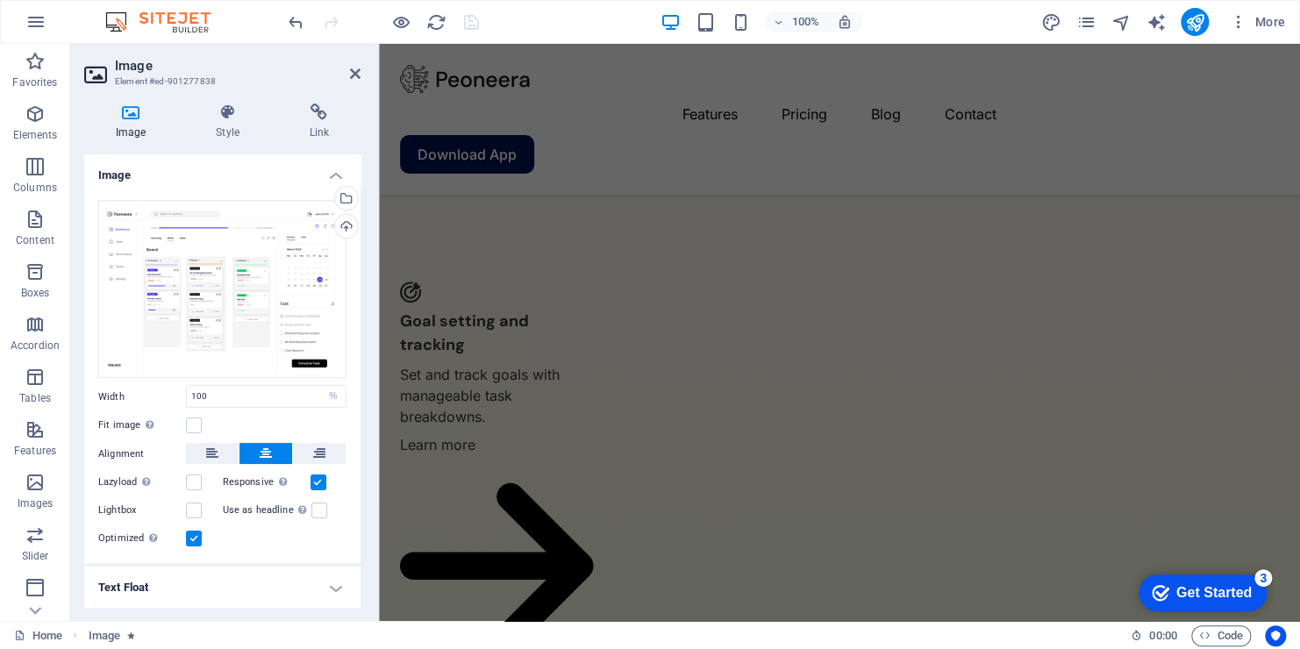
click at [1196, 588] on div "Get Started" at bounding box center [1213, 593] width 75 height 16
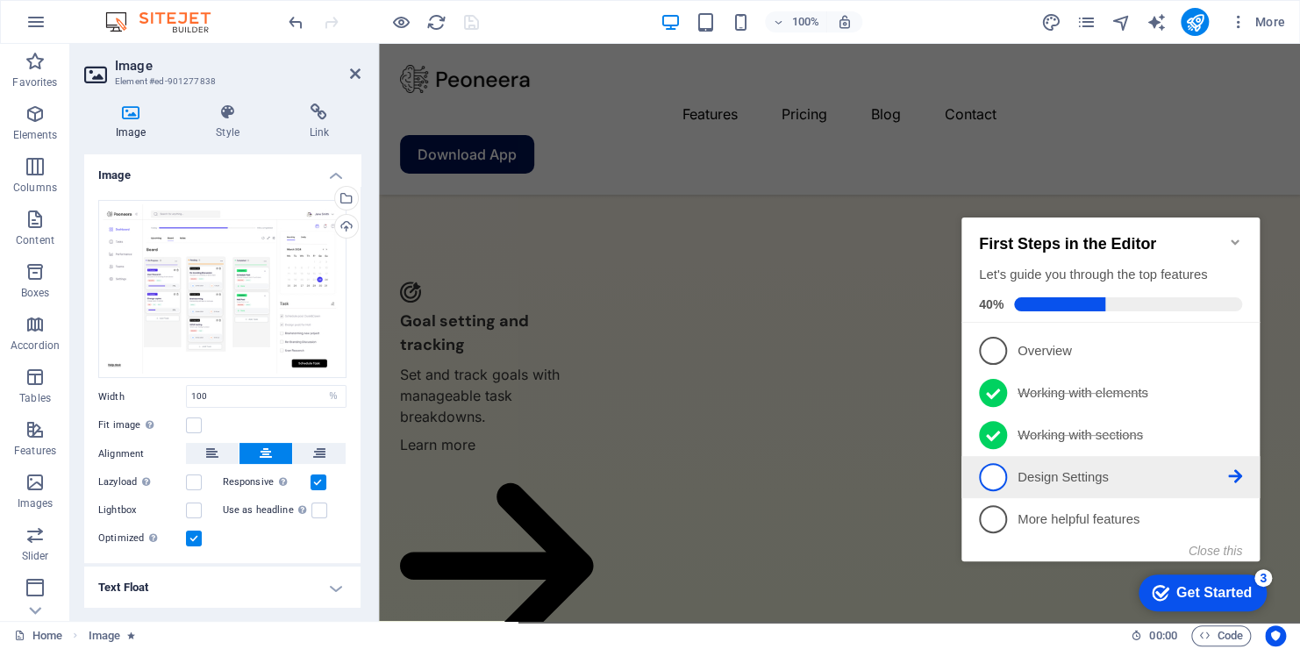
click at [989, 463] on span "4" at bounding box center [993, 477] width 28 height 28
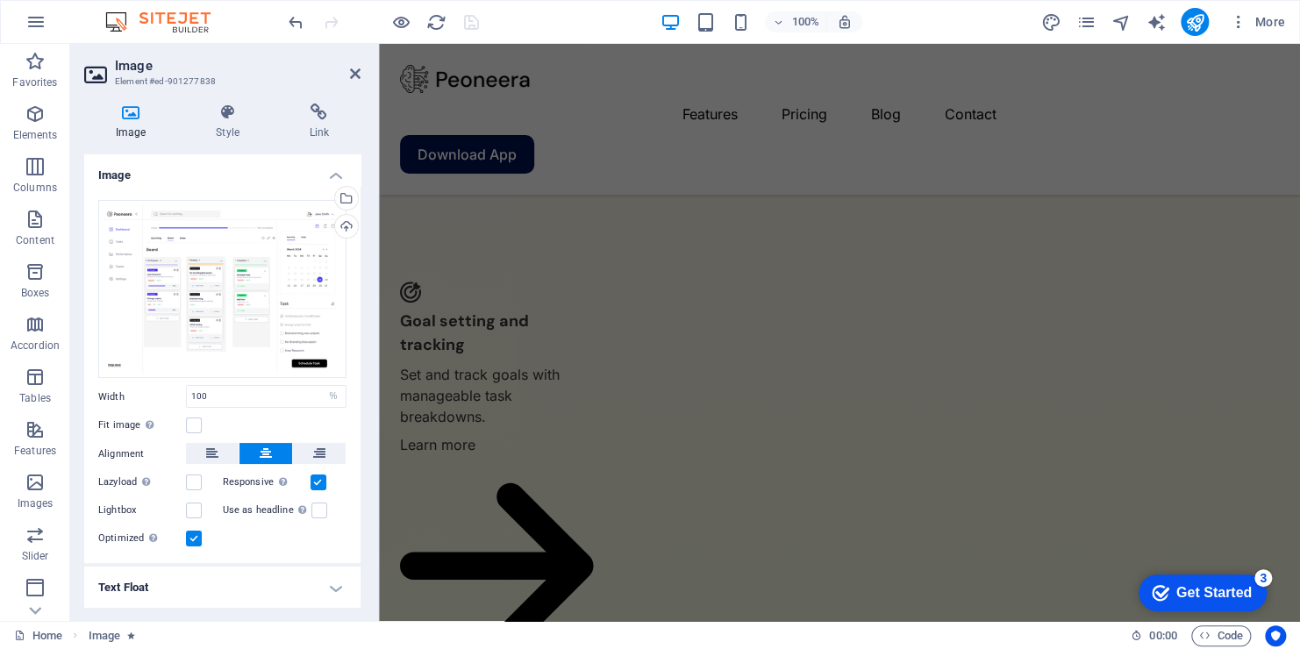
click at [1252, 601] on div "Get Started" at bounding box center [1213, 593] width 75 height 16
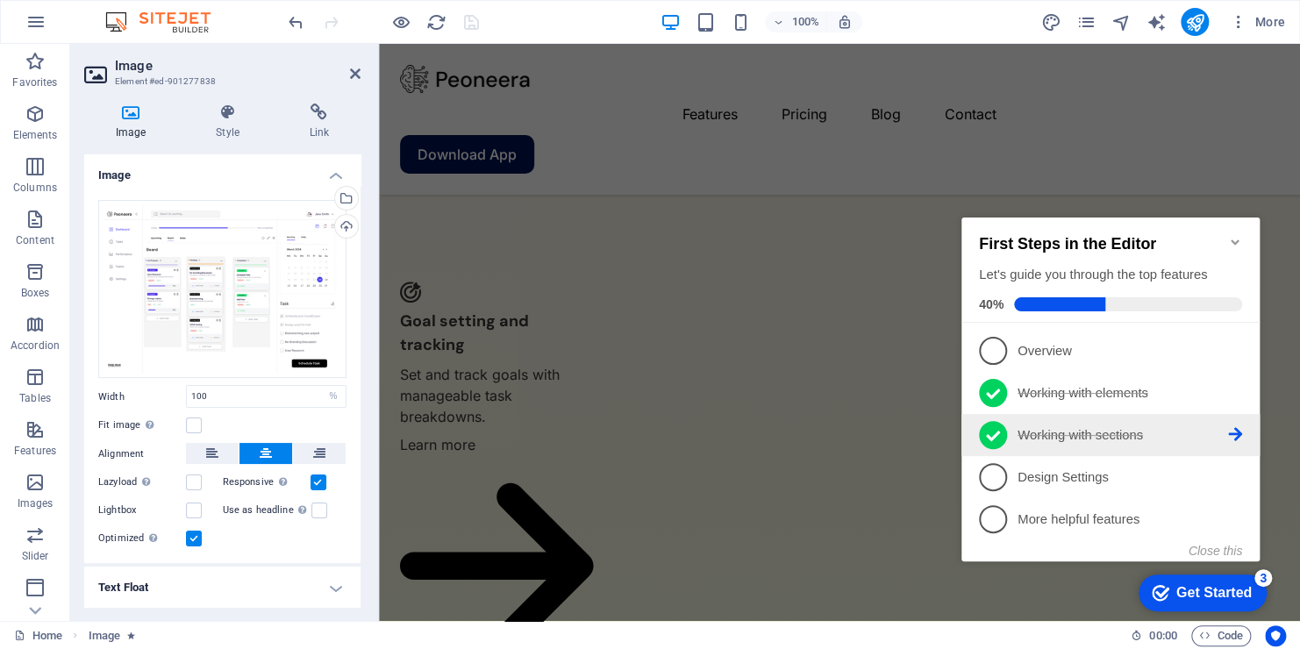
click at [1231, 447] on li "3 Working with sections - completed" at bounding box center [1110, 435] width 298 height 42
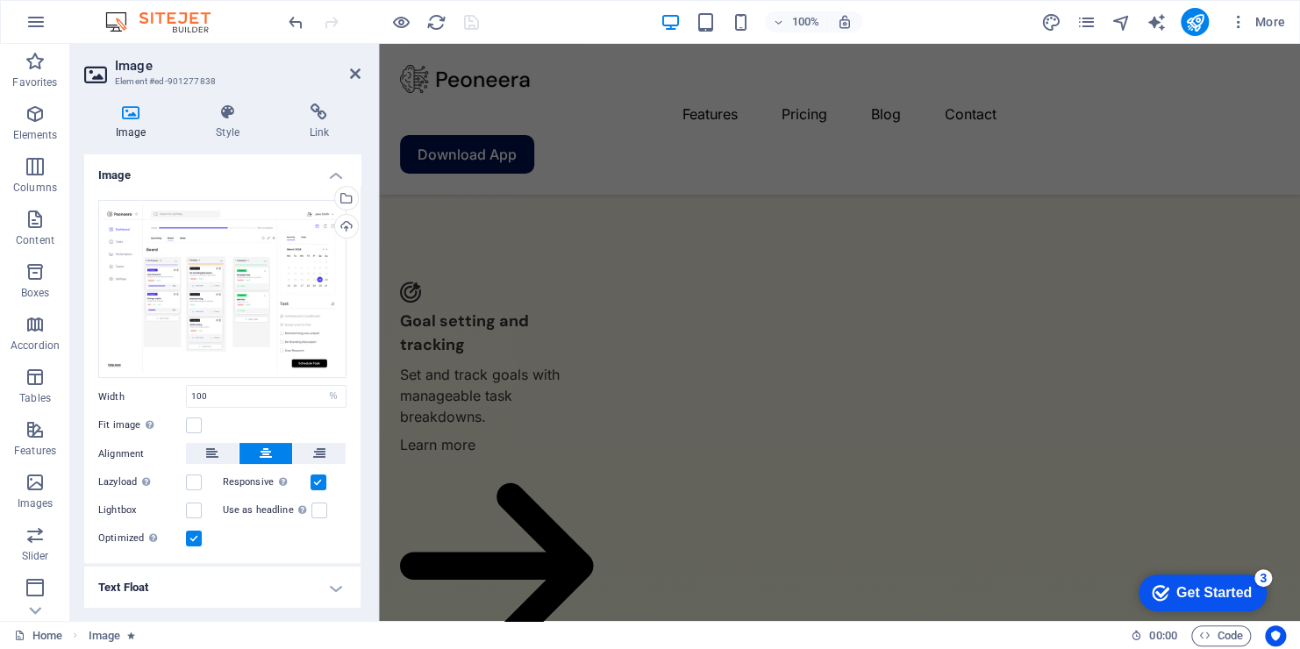
scroll to position [0, 0]
click div "checkmark Get Started 3 First Steps in the Editor Let's guide you through the t…"
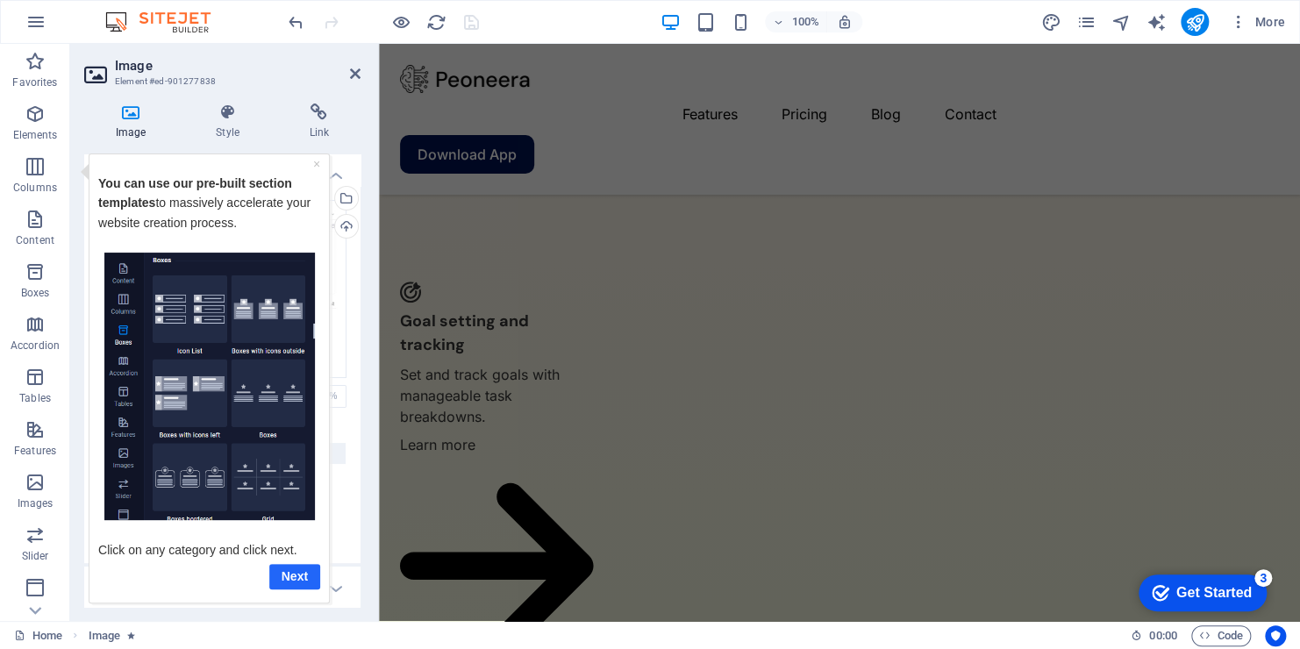
click at [304, 579] on link "Next" at bounding box center [294, 575] width 51 height 25
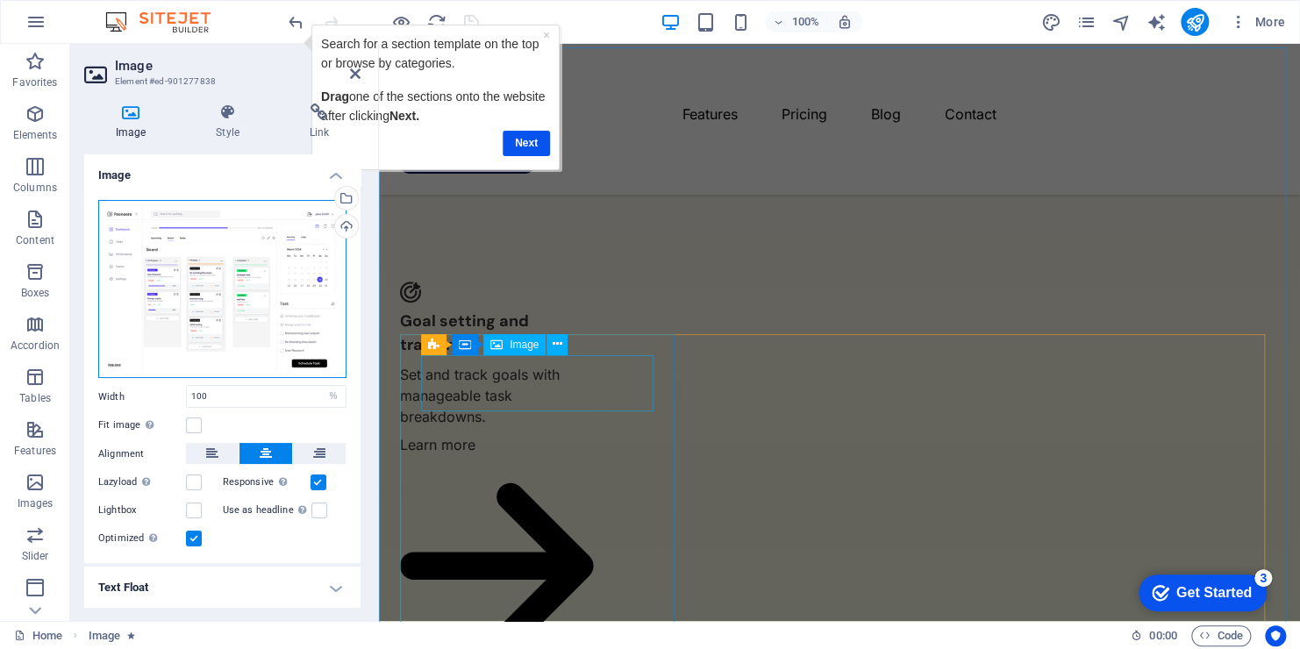
drag, startPoint x: 675, startPoint y: 426, endPoint x: 559, endPoint y: 393, distance: 120.5
drag, startPoint x: 155, startPoint y: 267, endPoint x: 359, endPoint y: 232, distance: 206.4
click at [359, 232] on div "Image Drag files here, click to choose files or select files from Files or our …" at bounding box center [222, 380] width 276 height 453
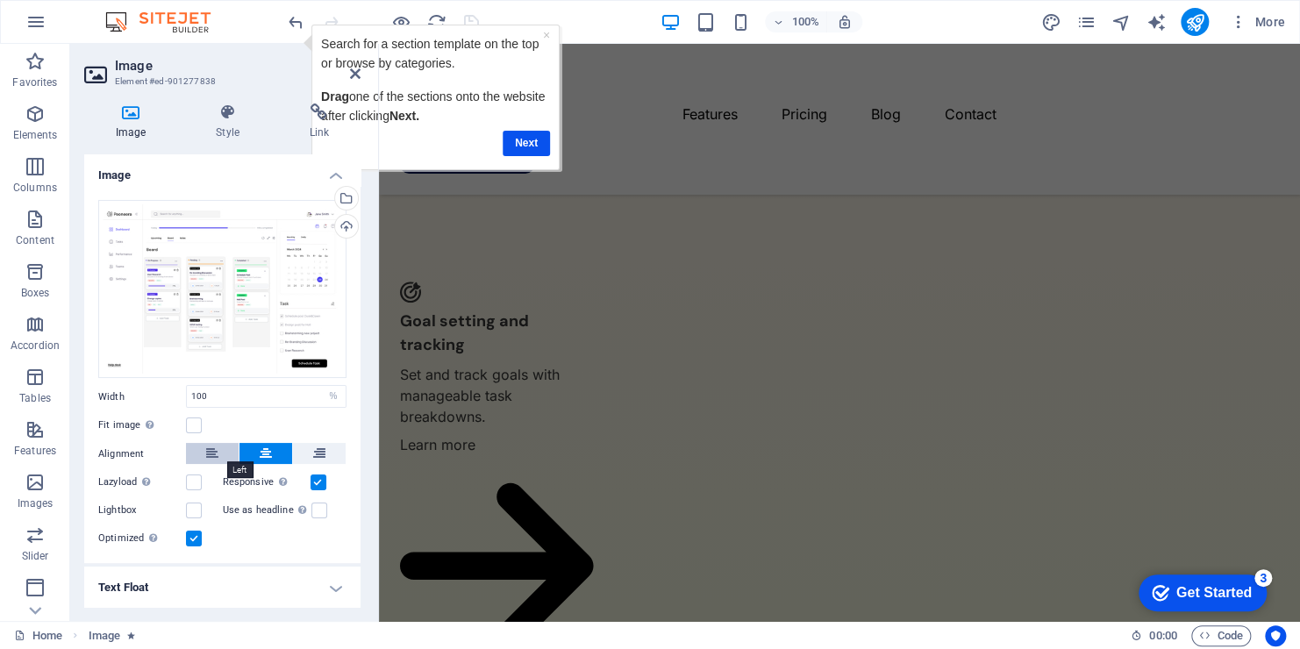
click at [208, 446] on icon at bounding box center [212, 453] width 12 height 21
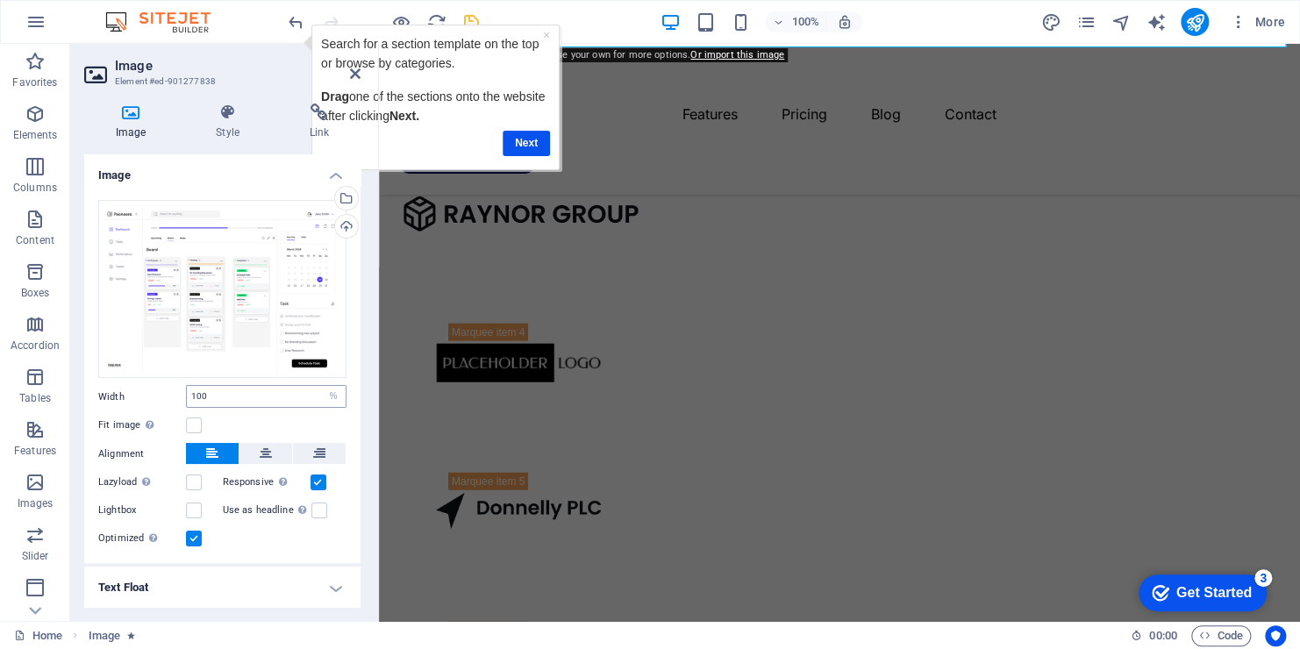
scroll to position [34, 0]
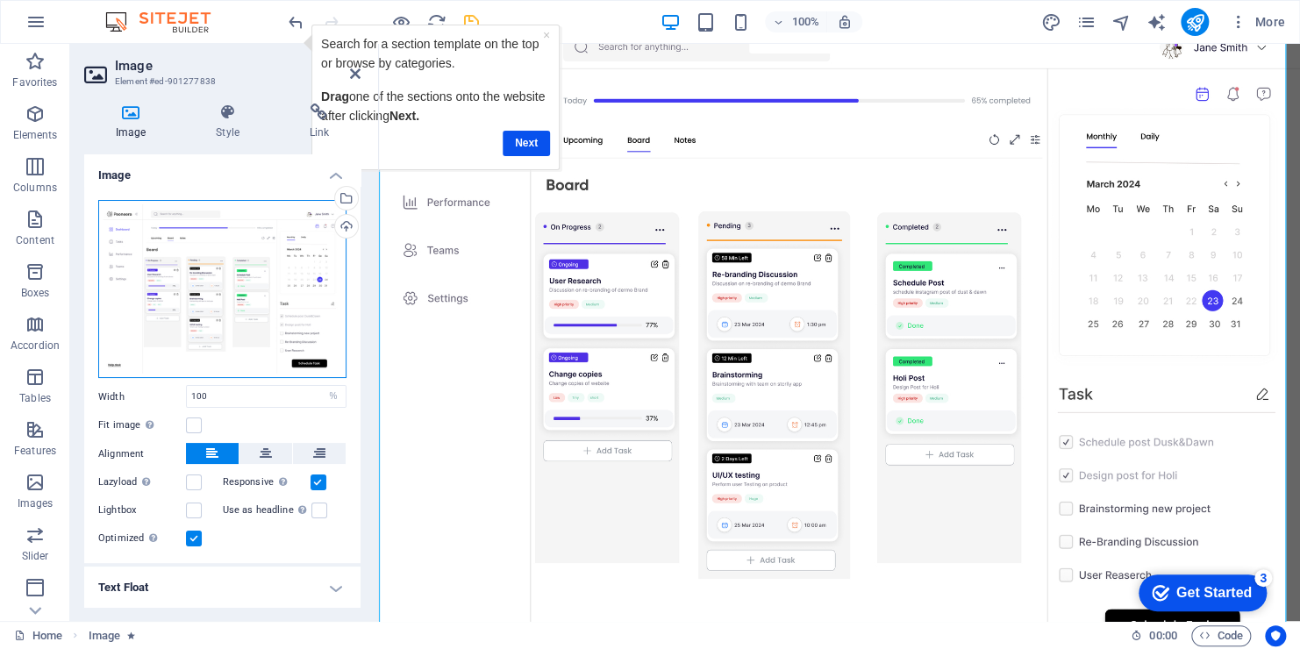
click at [186, 302] on div "Drag files here, click to choose files or select files from Files or our free s…" at bounding box center [222, 289] width 248 height 179
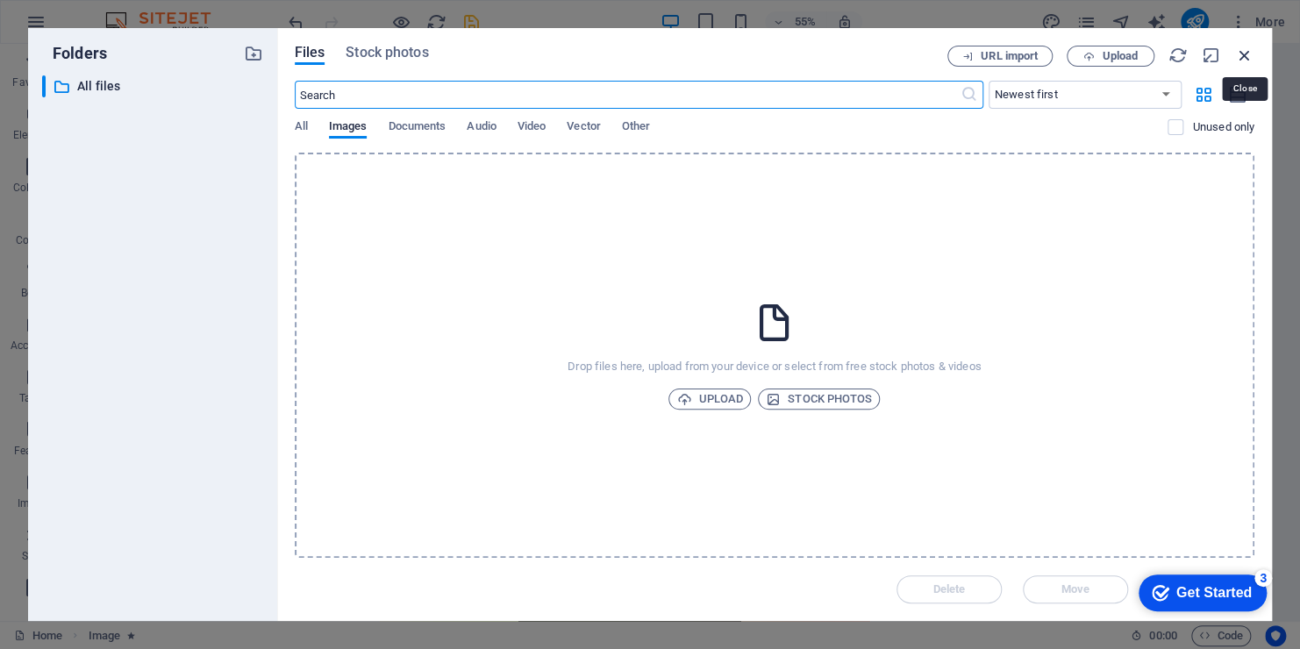
click at [1243, 52] on icon "button" at bounding box center [1244, 55] width 19 height 19
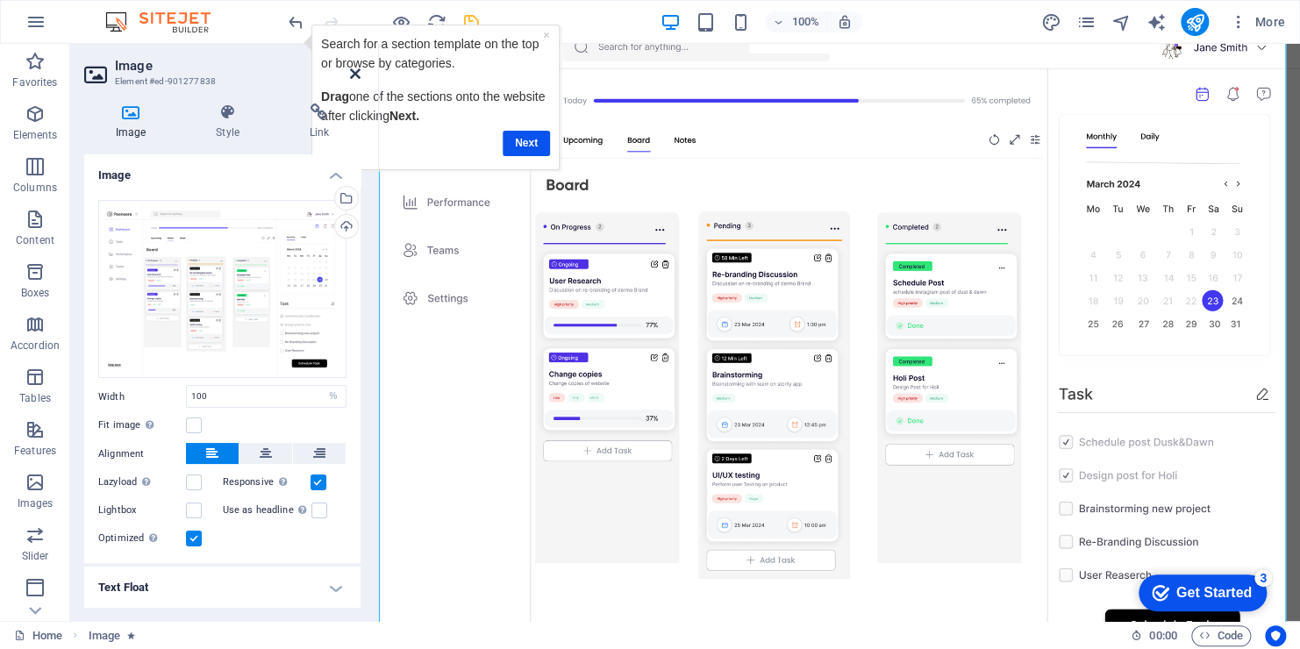
click at [359, 73] on icon at bounding box center [355, 74] width 11 height 14
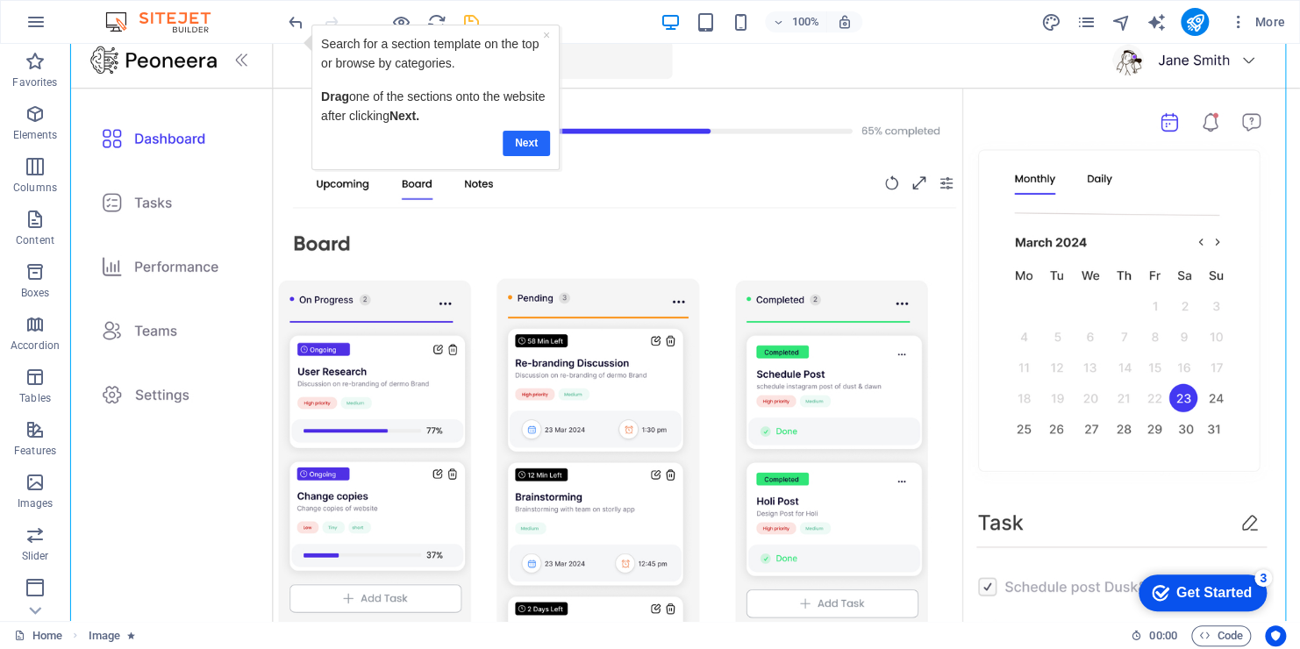
click at [533, 144] on link "Next" at bounding box center [525, 142] width 47 height 25
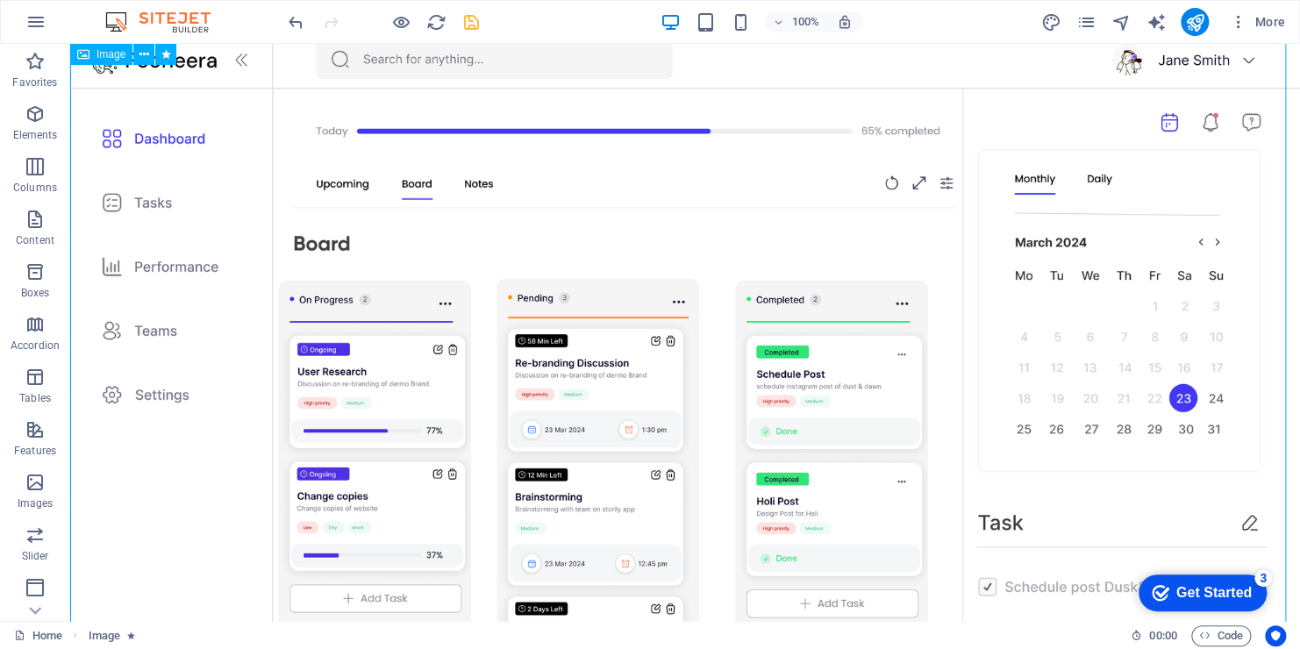
scroll to position [0, 0]
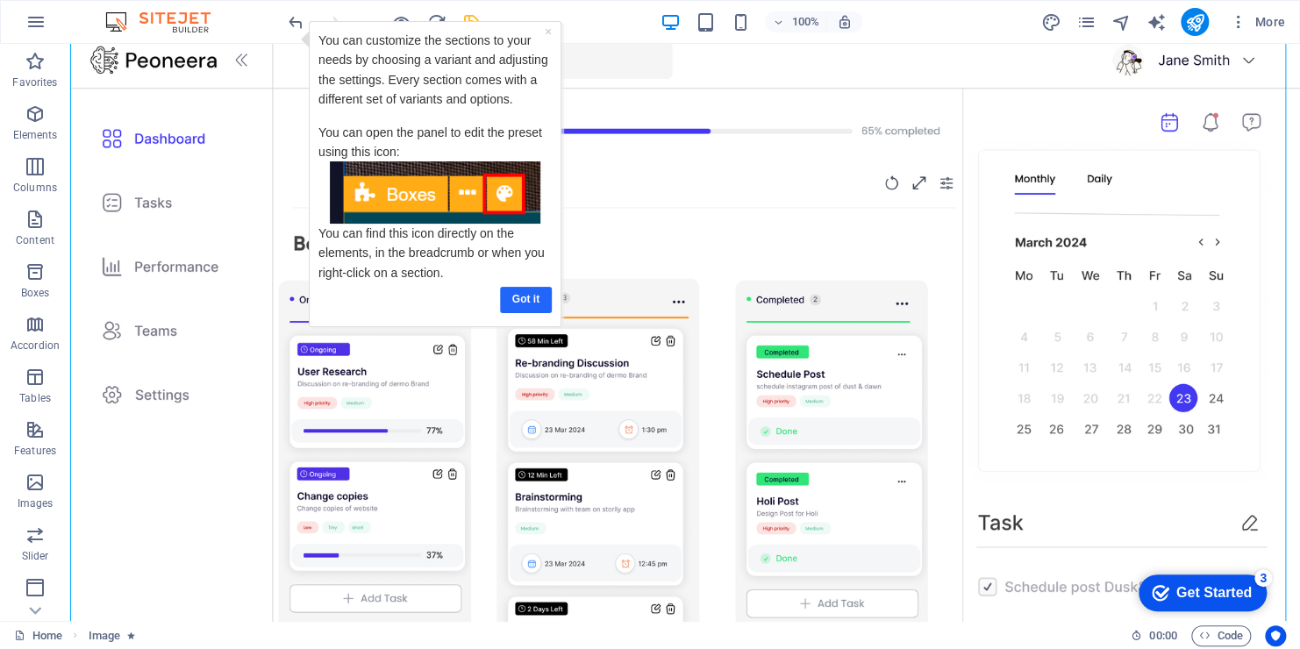
drag, startPoint x: 536, startPoint y: 302, endPoint x: 817, endPoint y: 254, distance: 284.8
click at [536, 301] on link "Got it" at bounding box center [525, 298] width 52 height 25
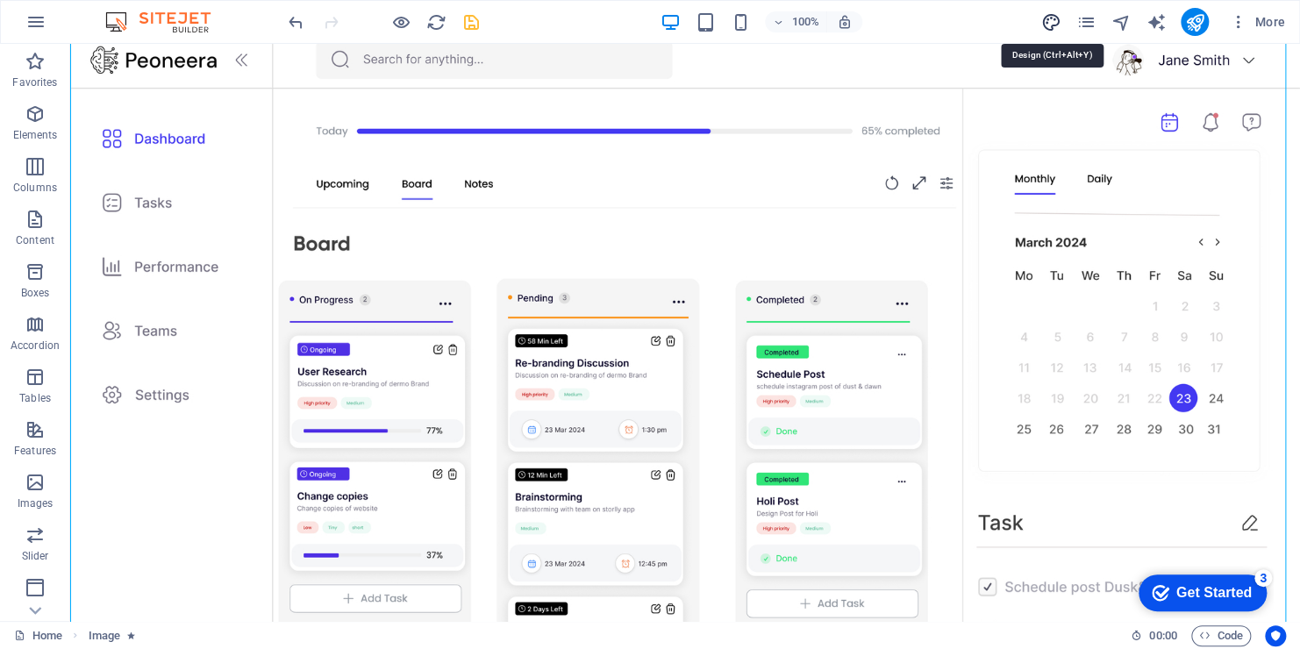
drag, startPoint x: 1059, startPoint y: 25, endPoint x: 10, endPoint y: 11, distance: 1049.3
click at [1059, 25] on icon "design" at bounding box center [1050, 22] width 20 height 20
select select "600"
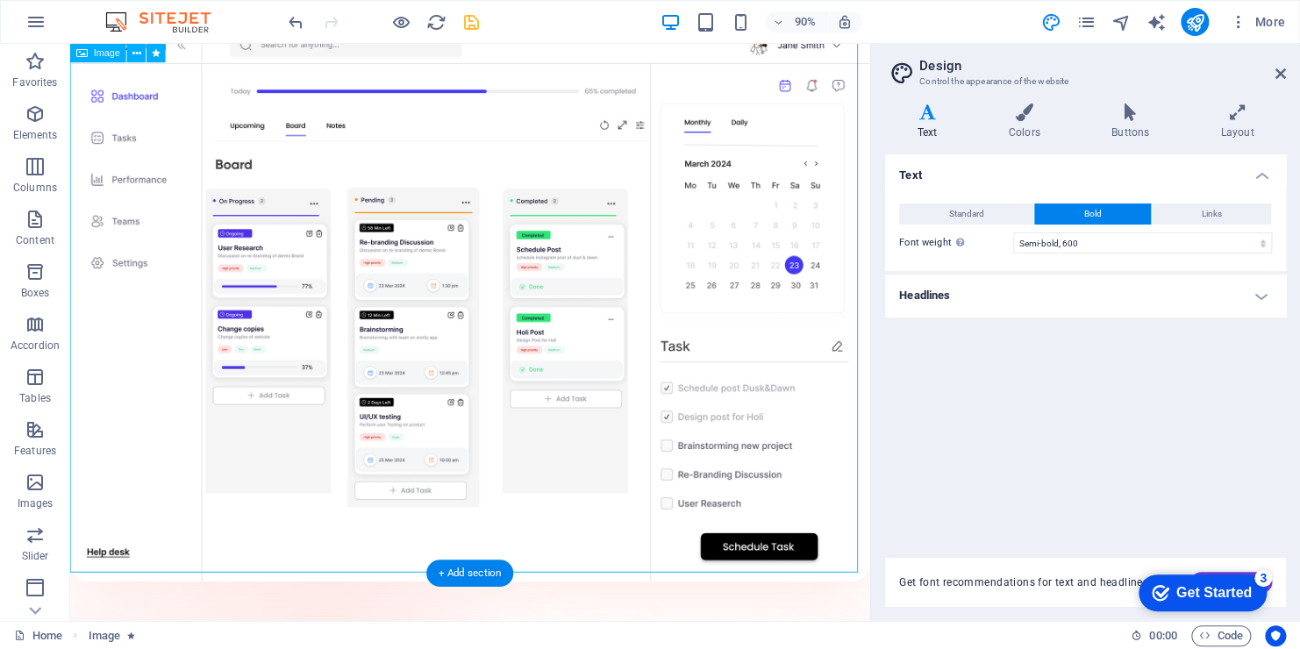
click at [830, 596] on figure at bounding box center [514, 326] width 889 height 632
click at [1203, 590] on div "Get Started" at bounding box center [1213, 593] width 75 height 16
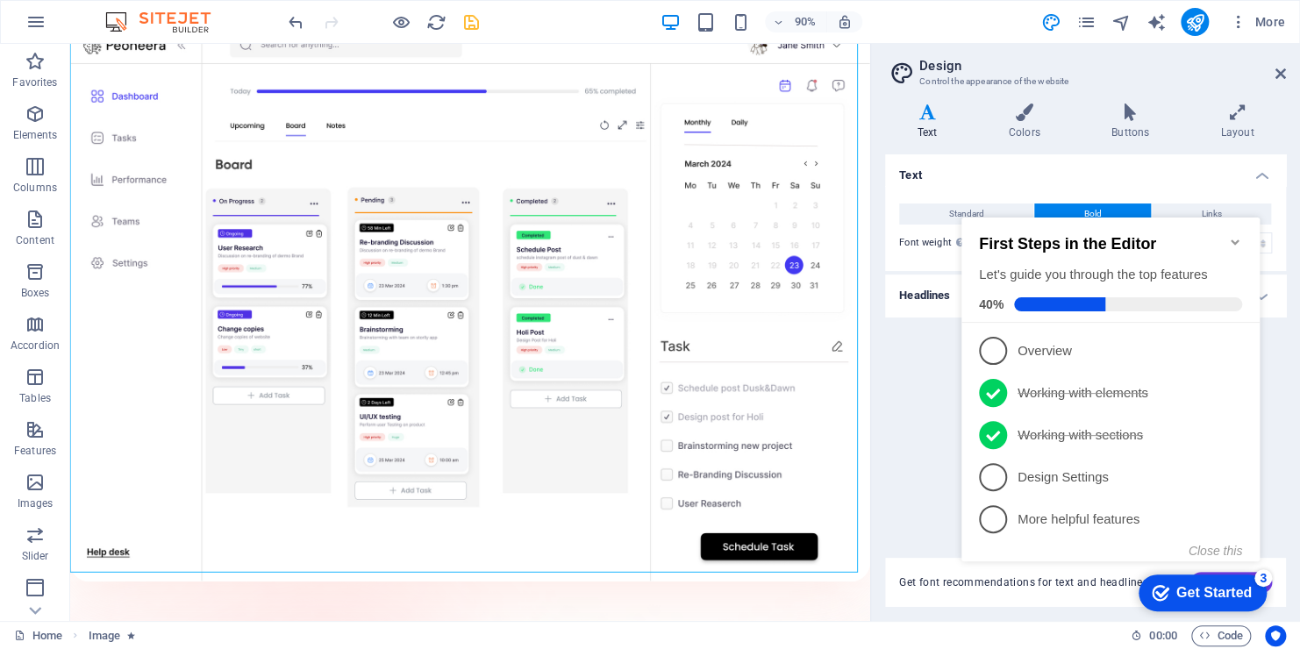
click at [1195, 593] on div "Get Started" at bounding box center [1213, 593] width 75 height 16
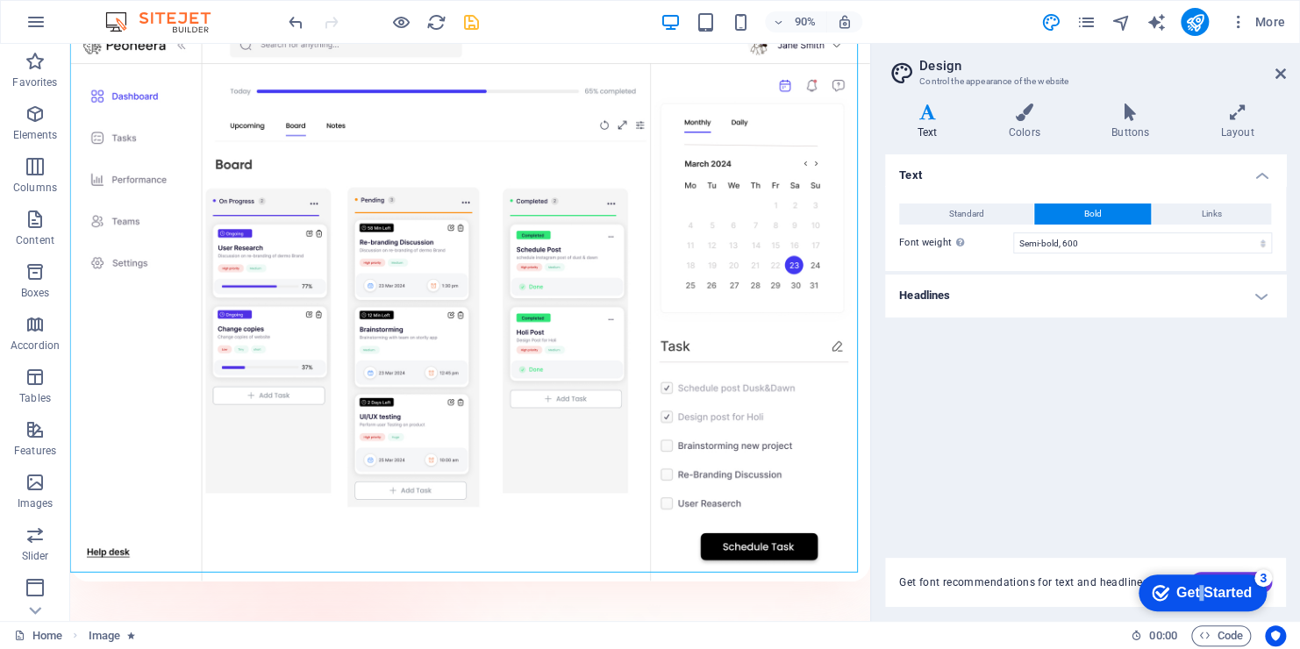
click at [1252, 601] on div "Get Started" at bounding box center [1213, 593] width 75 height 16
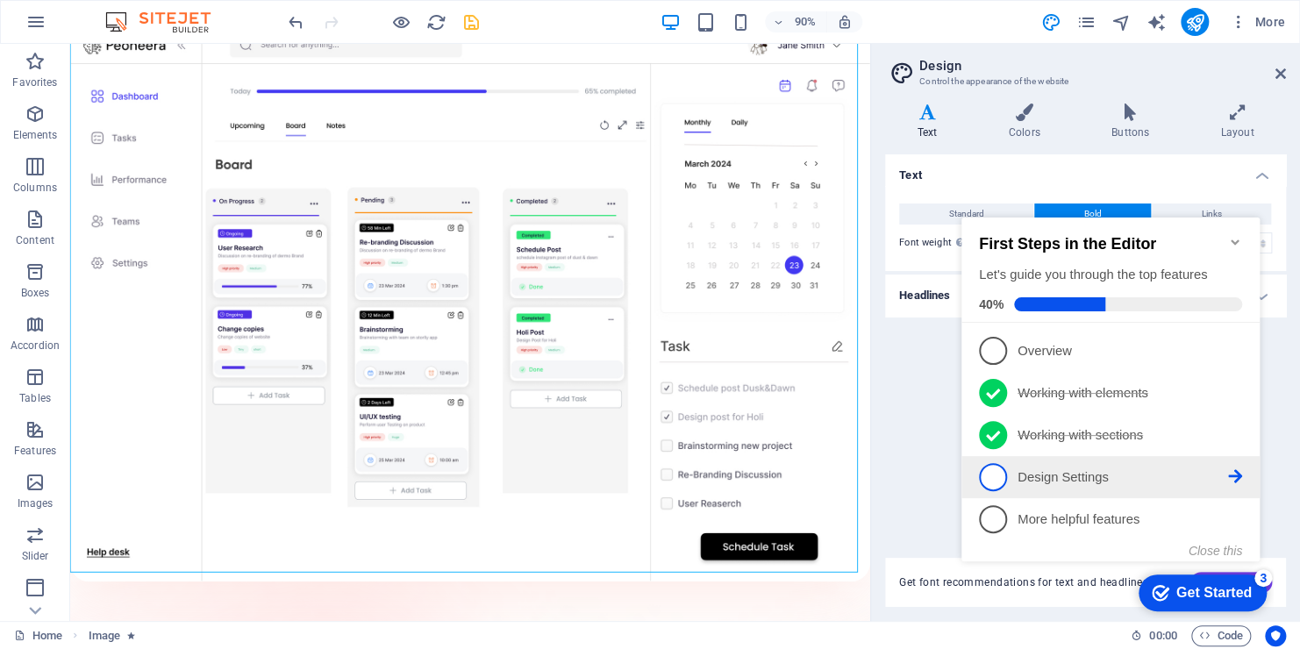
click at [1237, 357] on icon at bounding box center [1235, 350] width 14 height 14
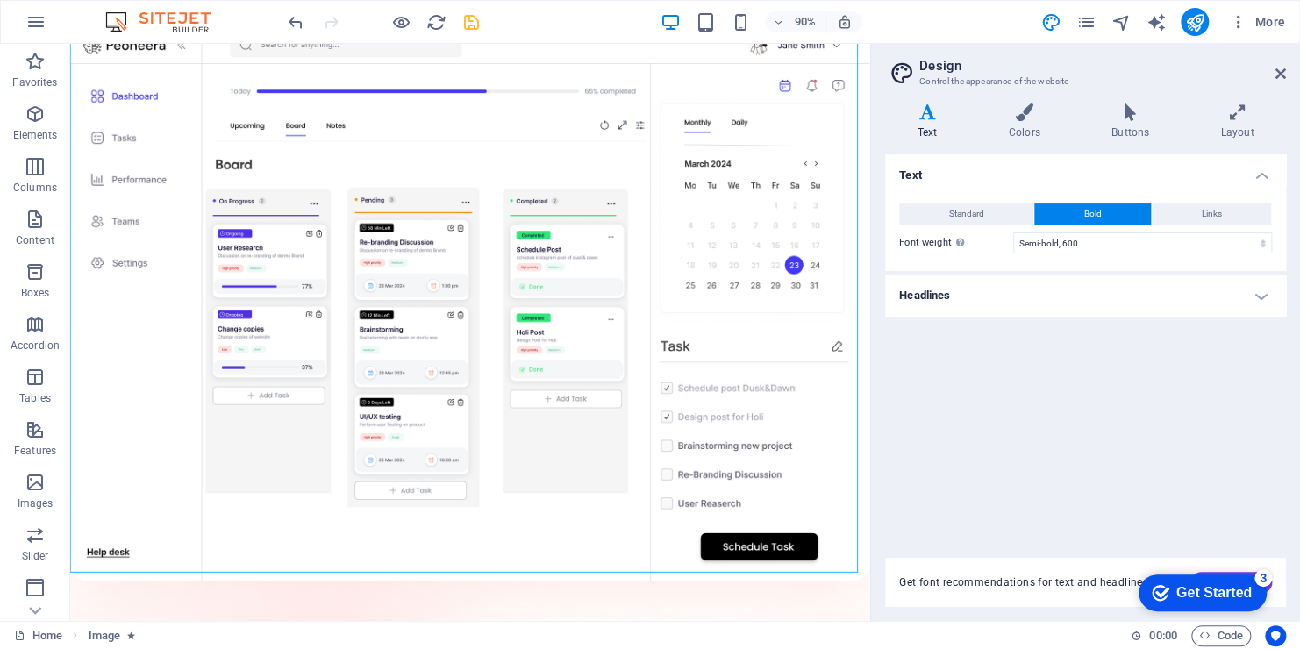
click at [1236, 589] on div "Get Started" at bounding box center [1213, 593] width 75 height 16
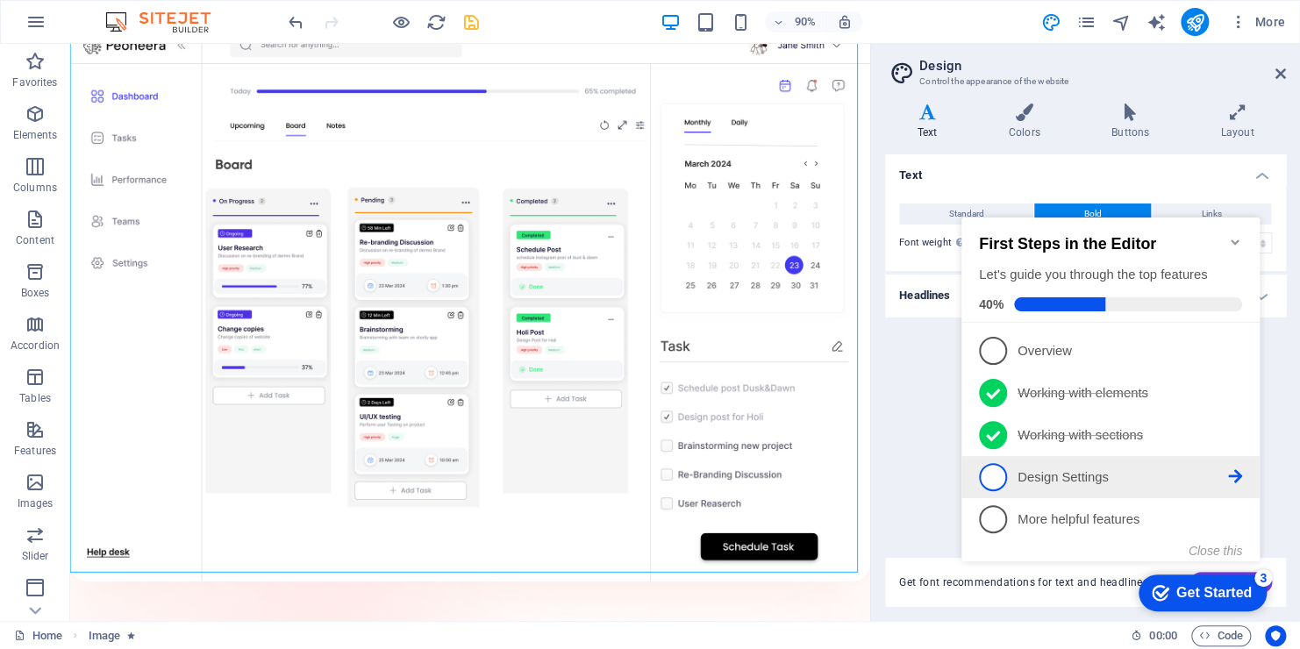
click at [997, 468] on span "4" at bounding box center [993, 477] width 28 height 28
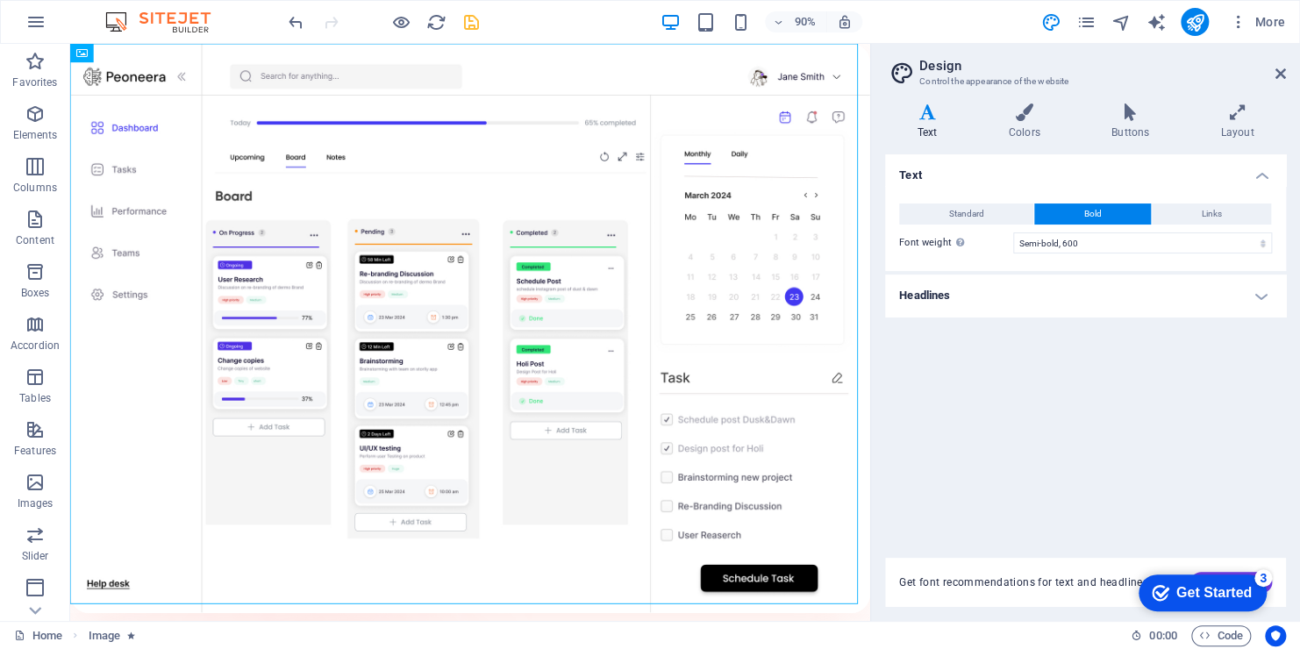
click at [1215, 595] on div "Get Started" at bounding box center [1213, 593] width 75 height 16
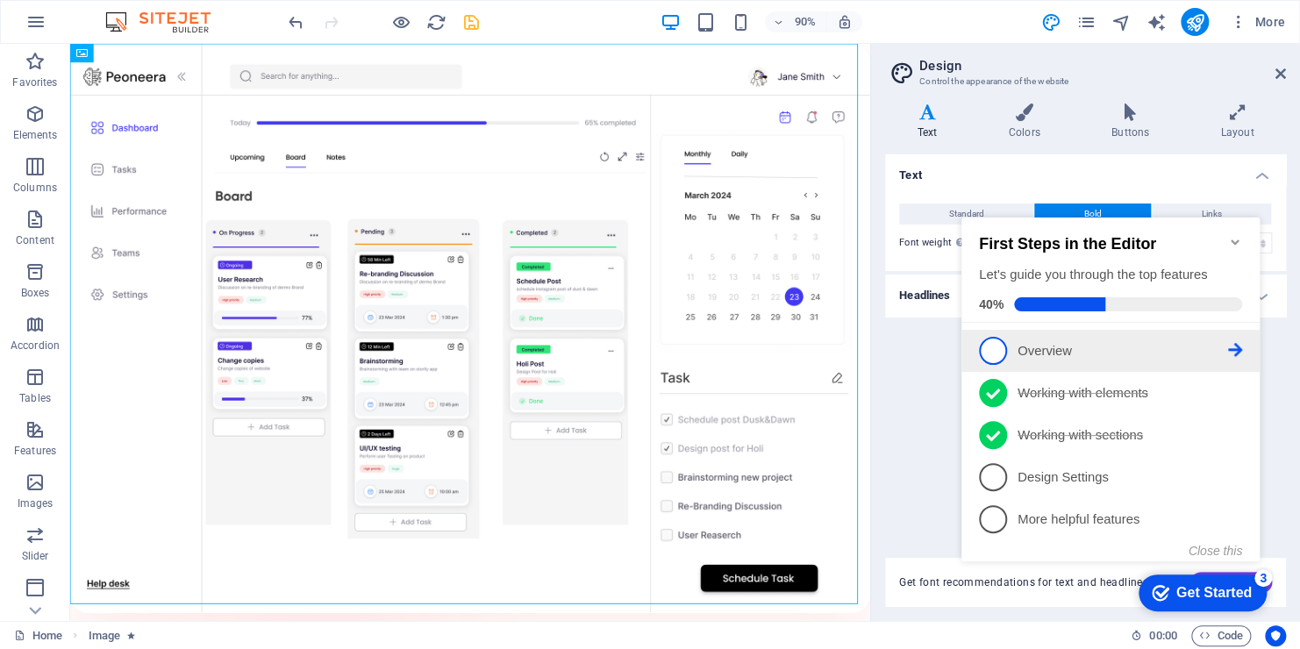
click at [992, 345] on span "1" at bounding box center [993, 351] width 28 height 28
click div "checkmark Get Started 3 First Steps in the Editor Let's guide you through the t…"
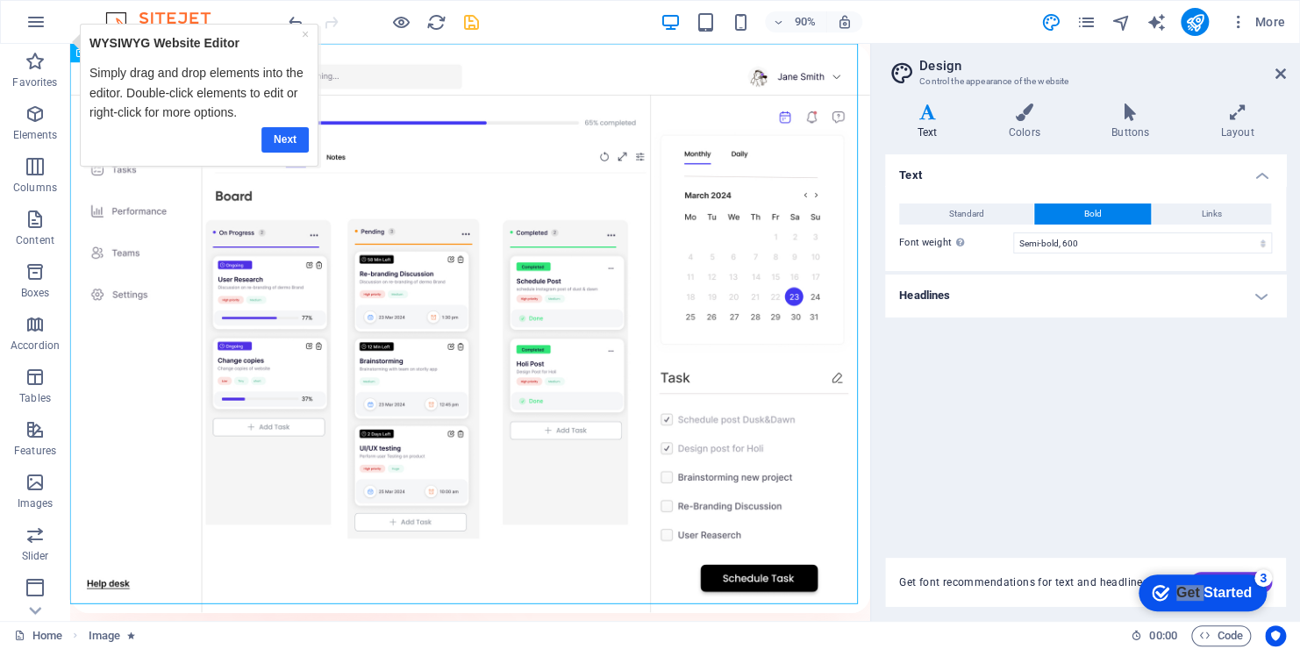
click at [306, 139] on link "Next" at bounding box center [284, 138] width 47 height 25
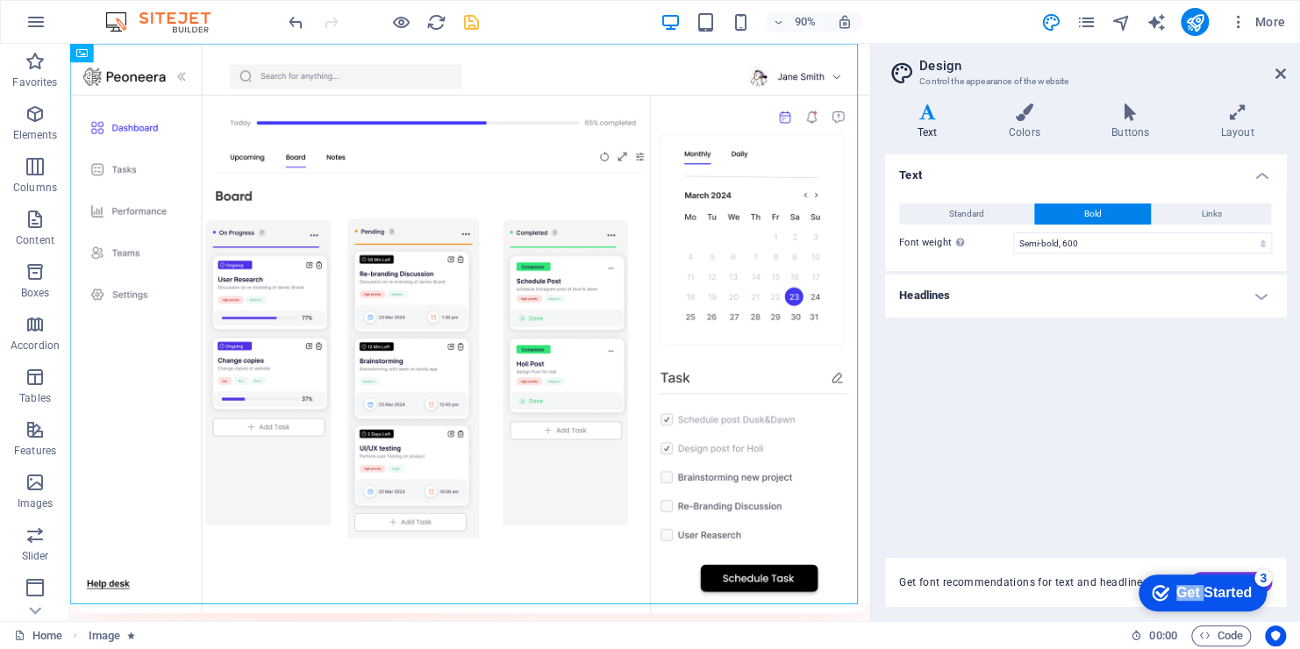
click at [1176, 585] on div "Get Started" at bounding box center [1213, 593] width 75 height 16
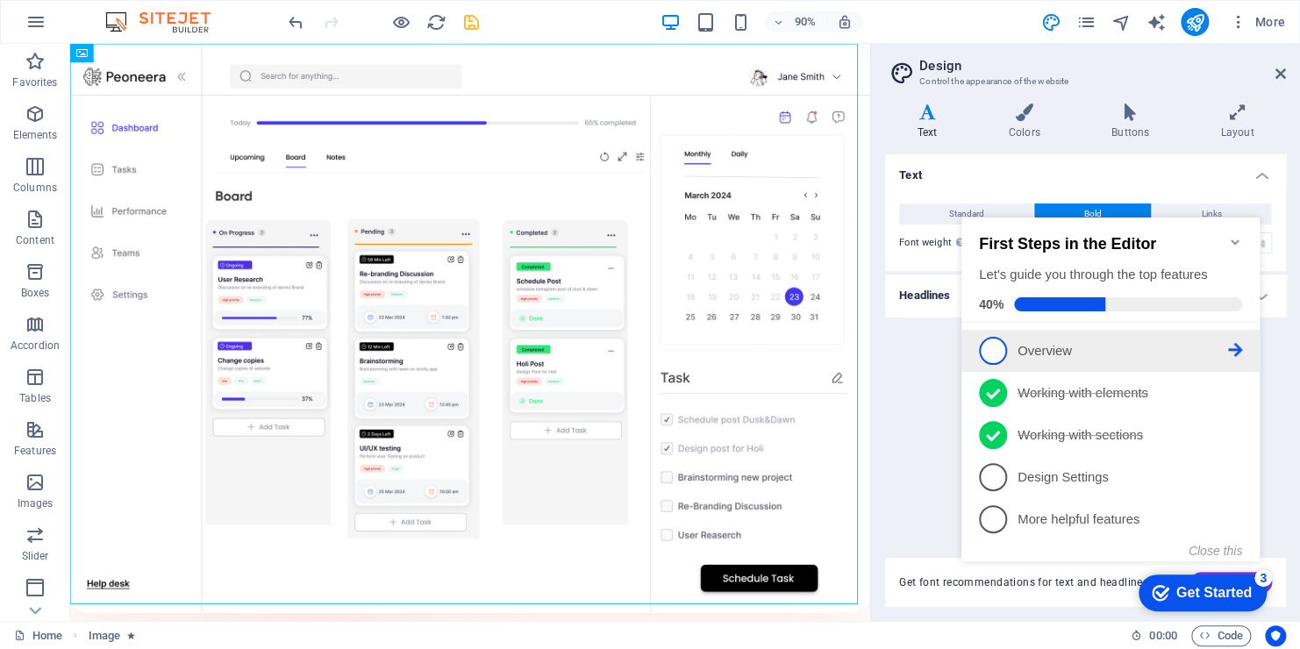
click at [996, 353] on span "1" at bounding box center [993, 351] width 28 height 28
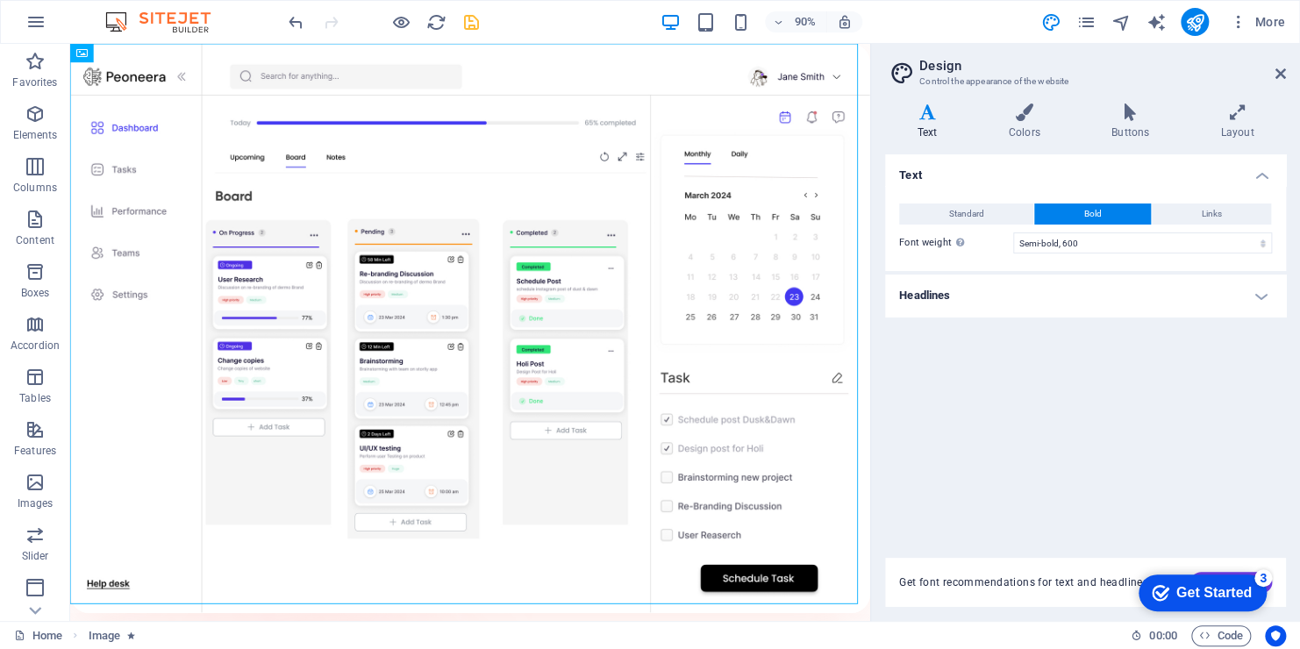
click at [1157, 601] on icon "checkmark" at bounding box center [1161, 593] width 18 height 18
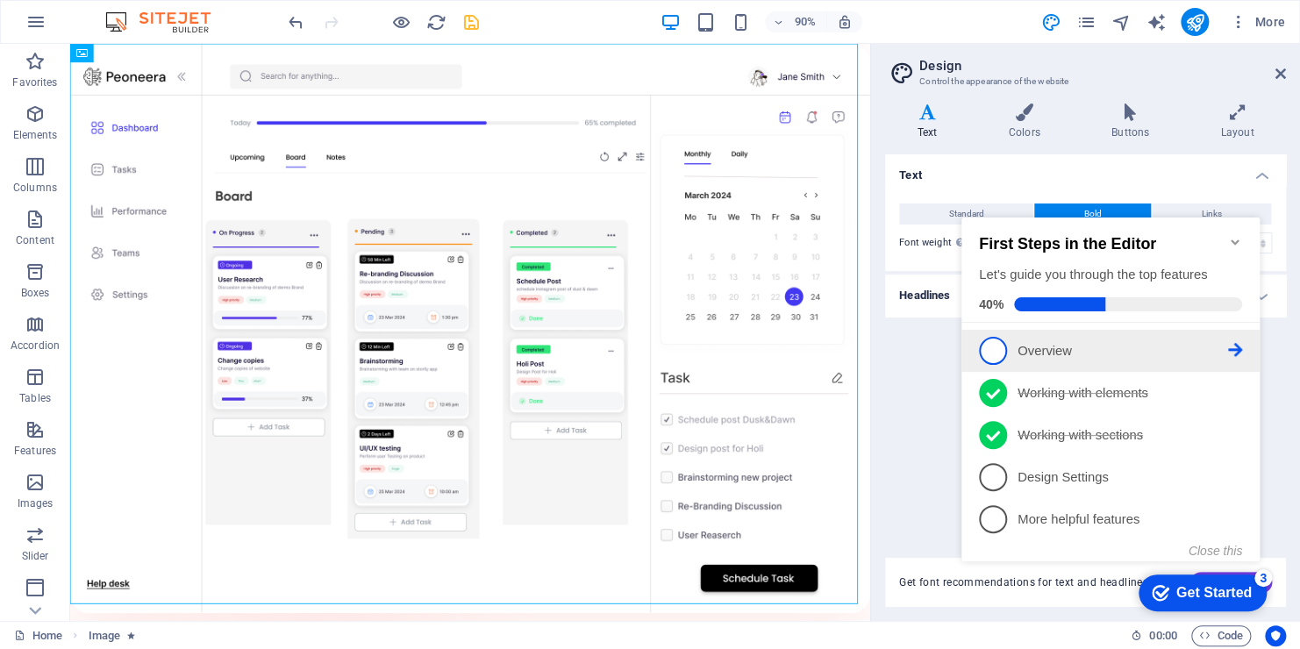
click at [1237, 345] on icon at bounding box center [1235, 350] width 14 height 14
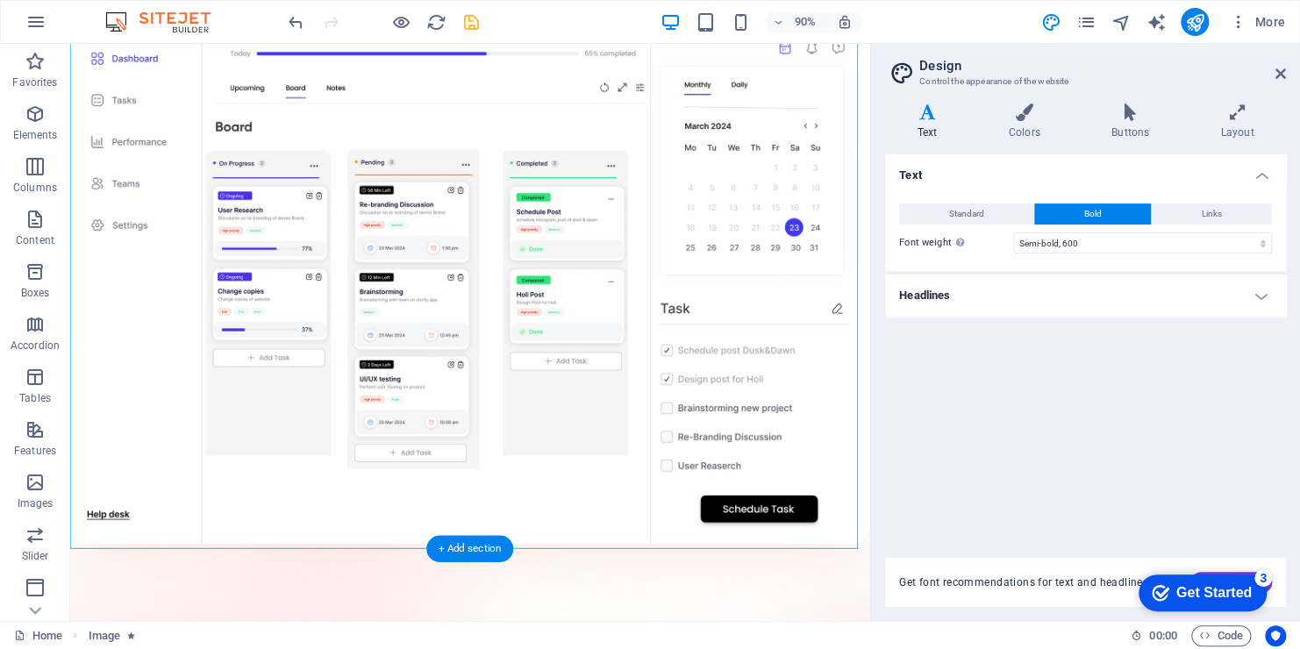
scroll to position [263, 0]
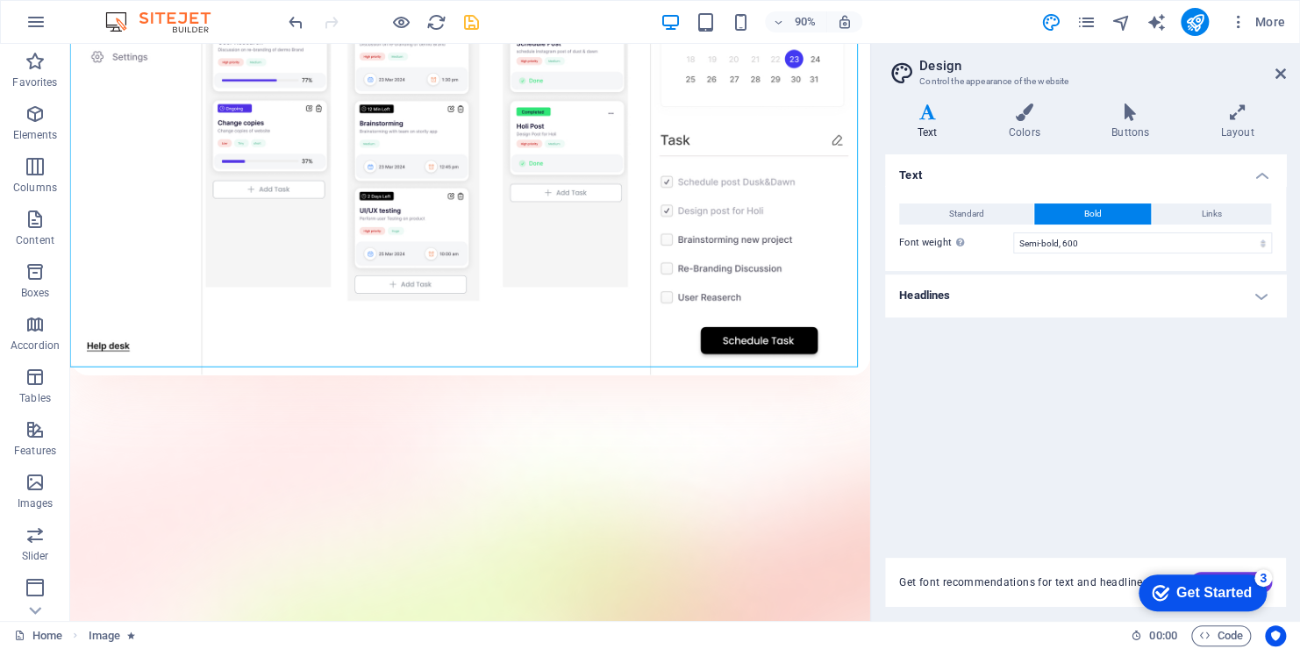
click at [1154, 587] on icon "checkmark" at bounding box center [1161, 593] width 18 height 18
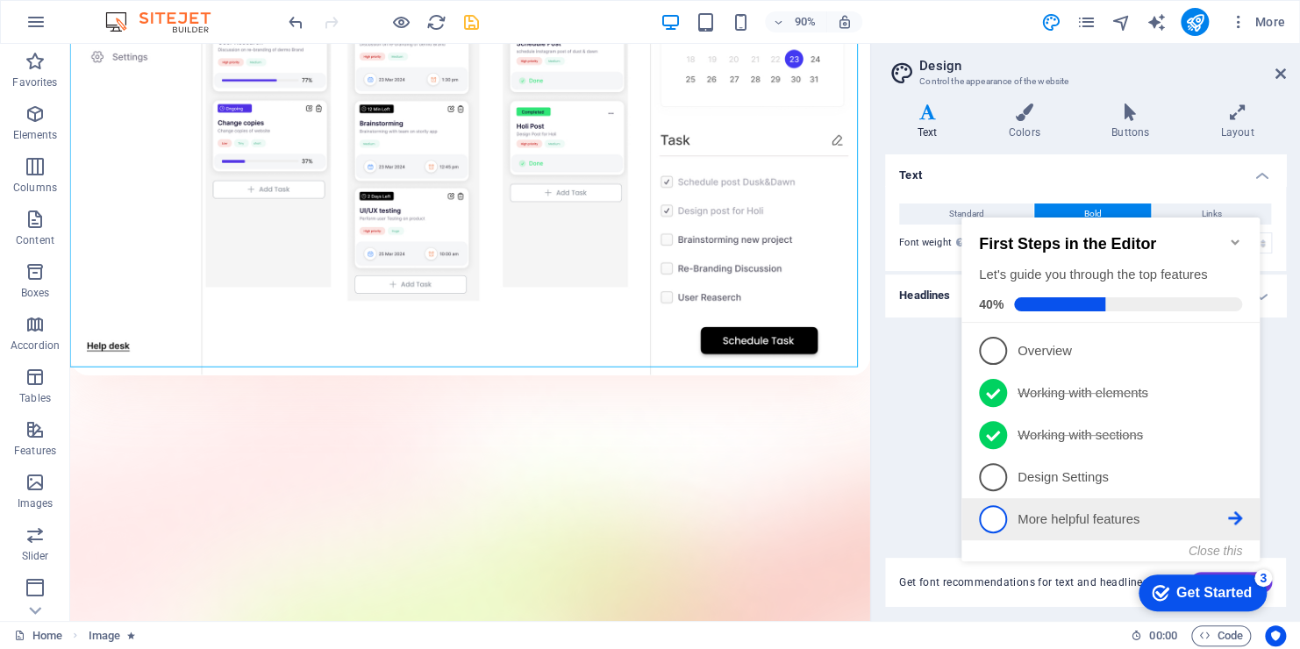
click at [1053, 531] on li "5 More helpful features - incomplete" at bounding box center [1110, 519] width 298 height 42
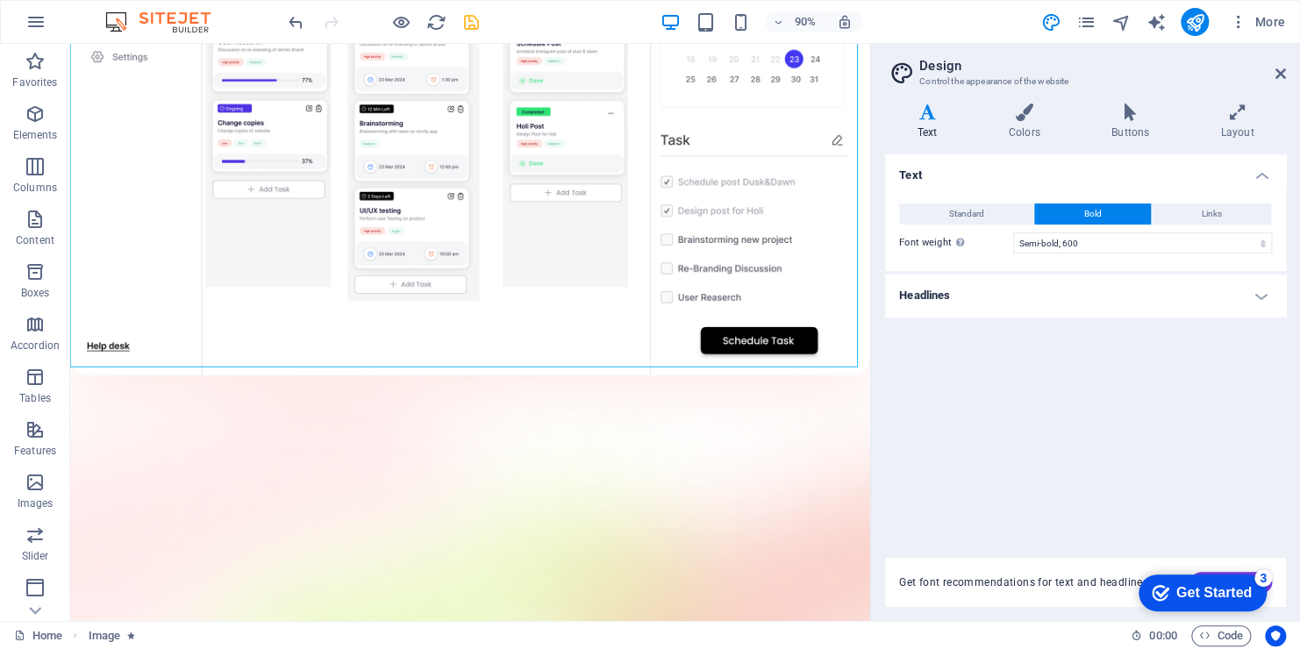
click at [1190, 587] on div "Get Started" at bounding box center [1213, 593] width 75 height 16
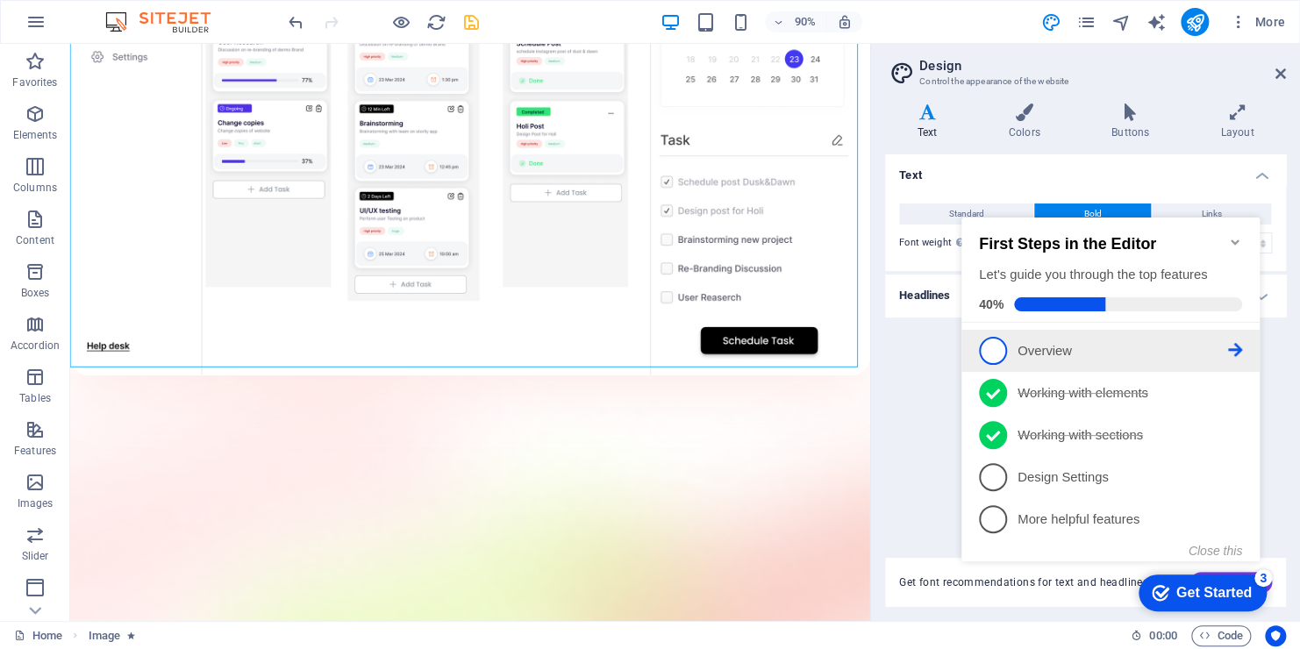
click at [998, 350] on span "1" at bounding box center [993, 351] width 28 height 28
click div "checkmark Get Started 3 First Steps in the Editor Let's guide you through the t…"
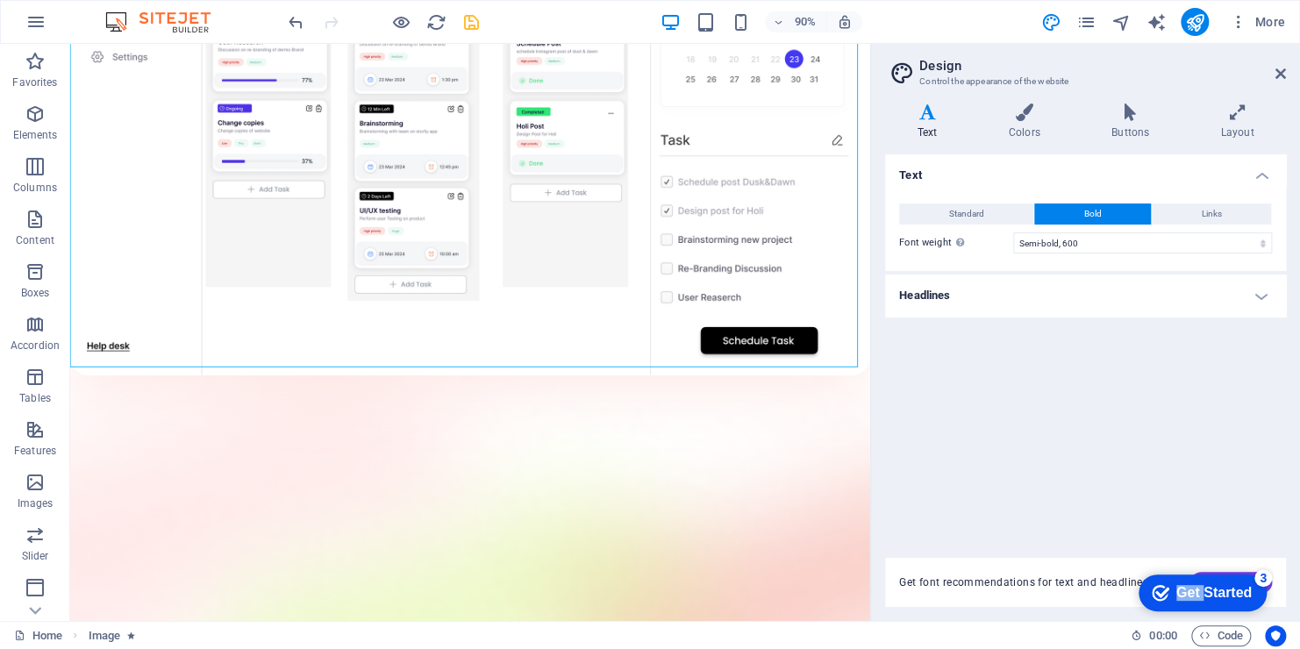
scroll to position [0, 0]
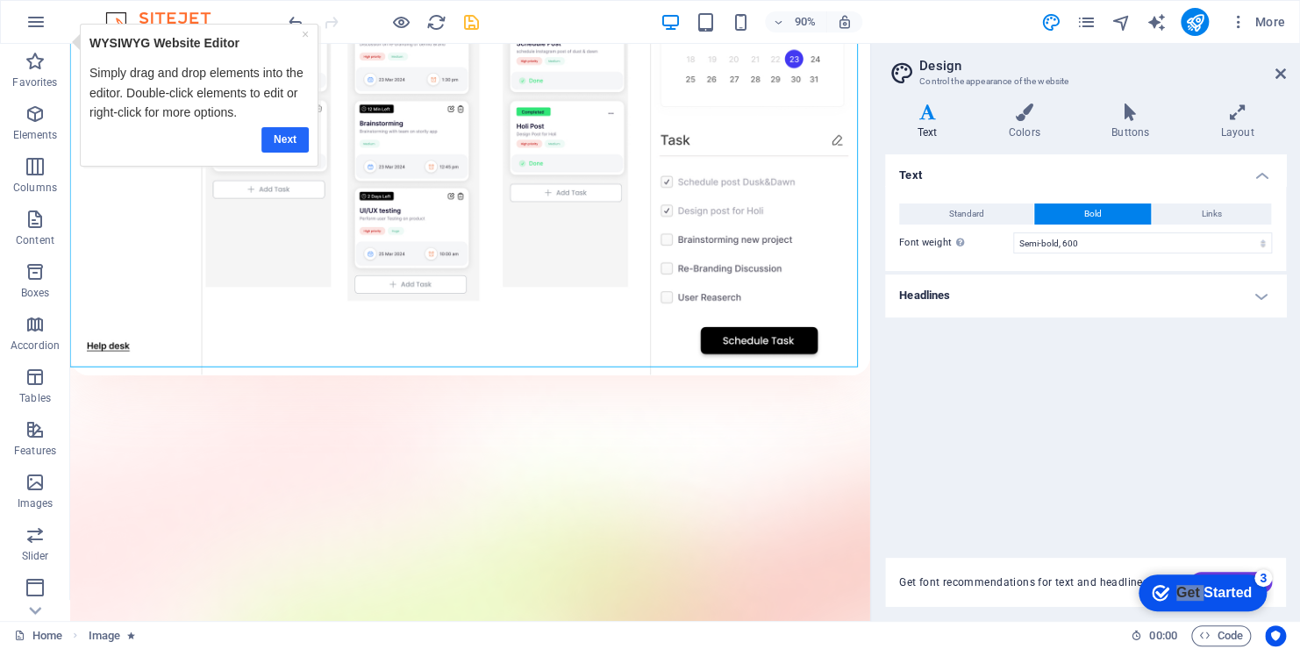
click at [280, 141] on link "Next" at bounding box center [284, 138] width 47 height 25
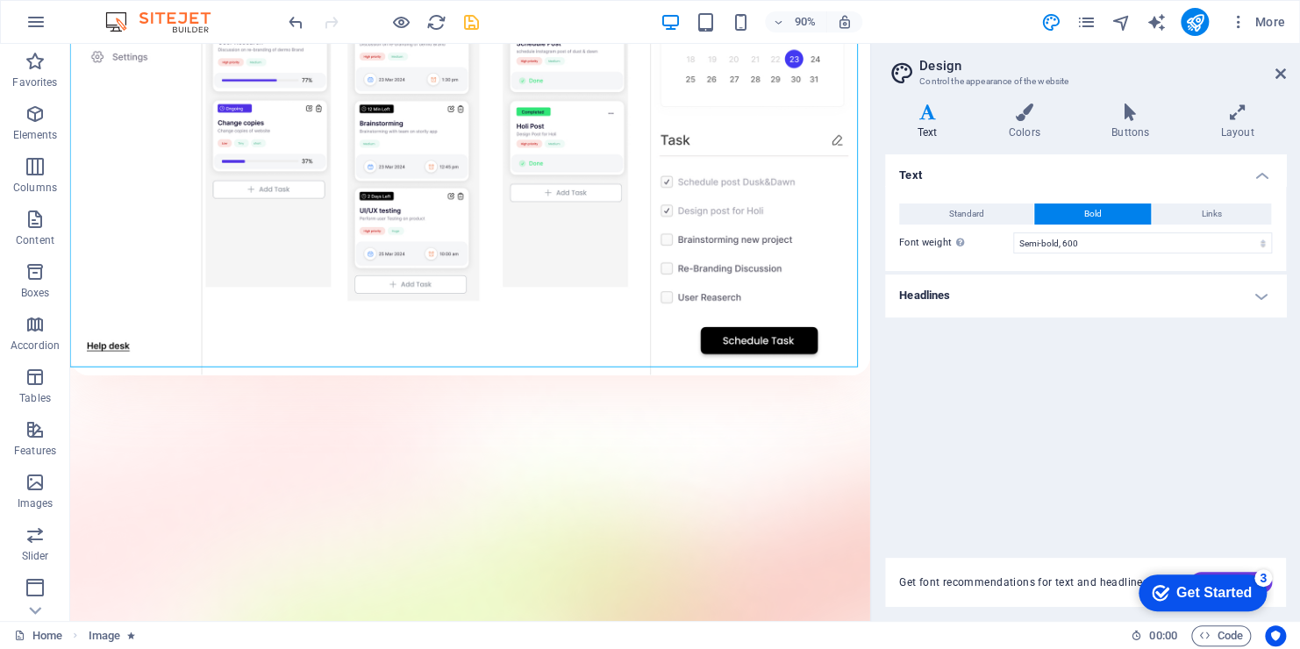
click at [1244, 595] on div "Get Started" at bounding box center [1213, 593] width 75 height 16
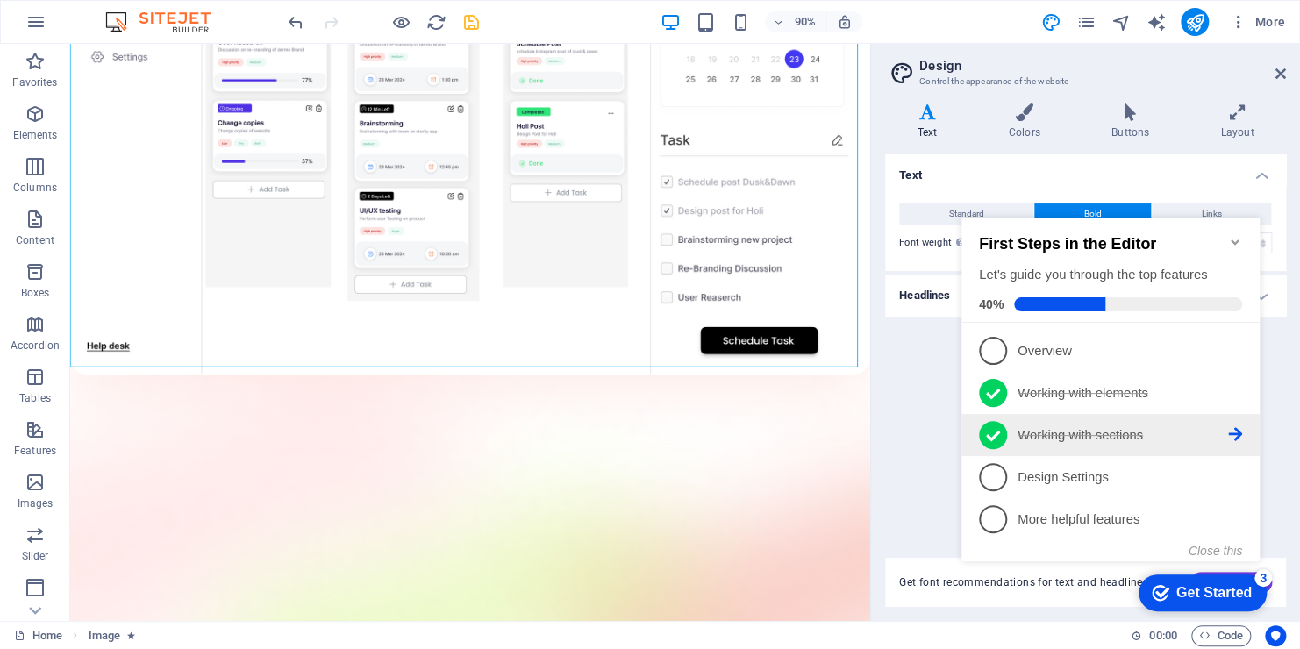
click at [1236, 427] on icon at bounding box center [1235, 434] width 14 height 14
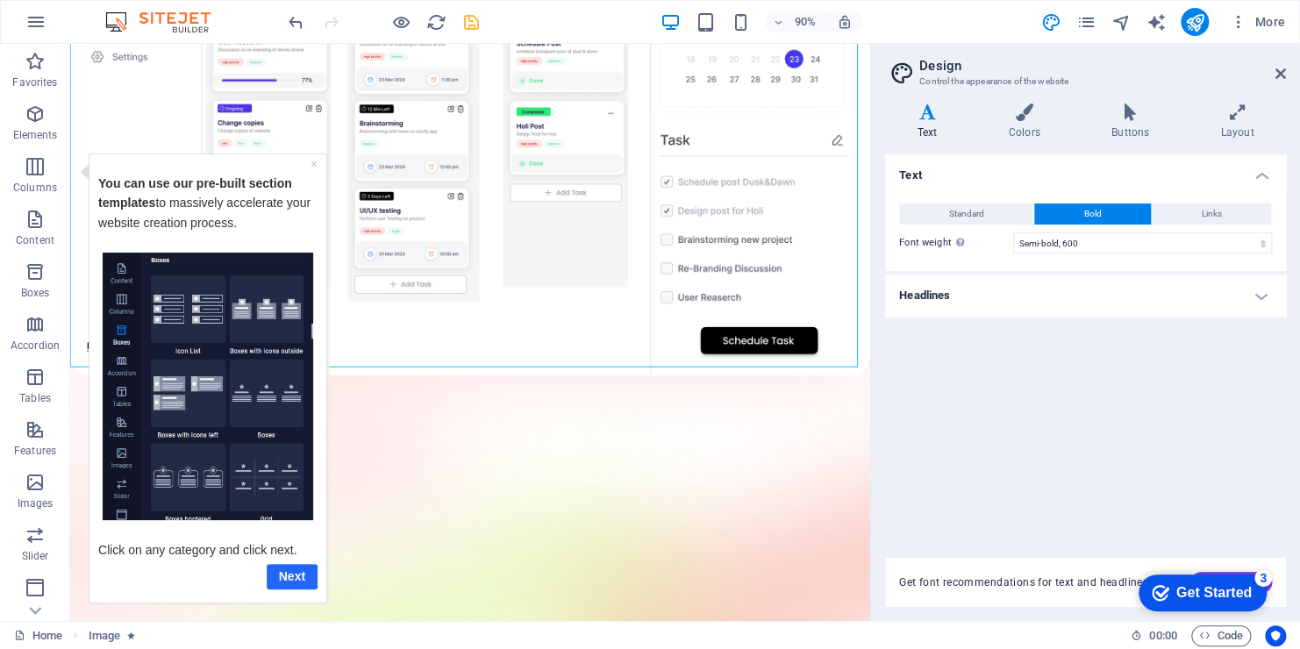
click at [288, 575] on link "Next" at bounding box center [292, 575] width 51 height 25
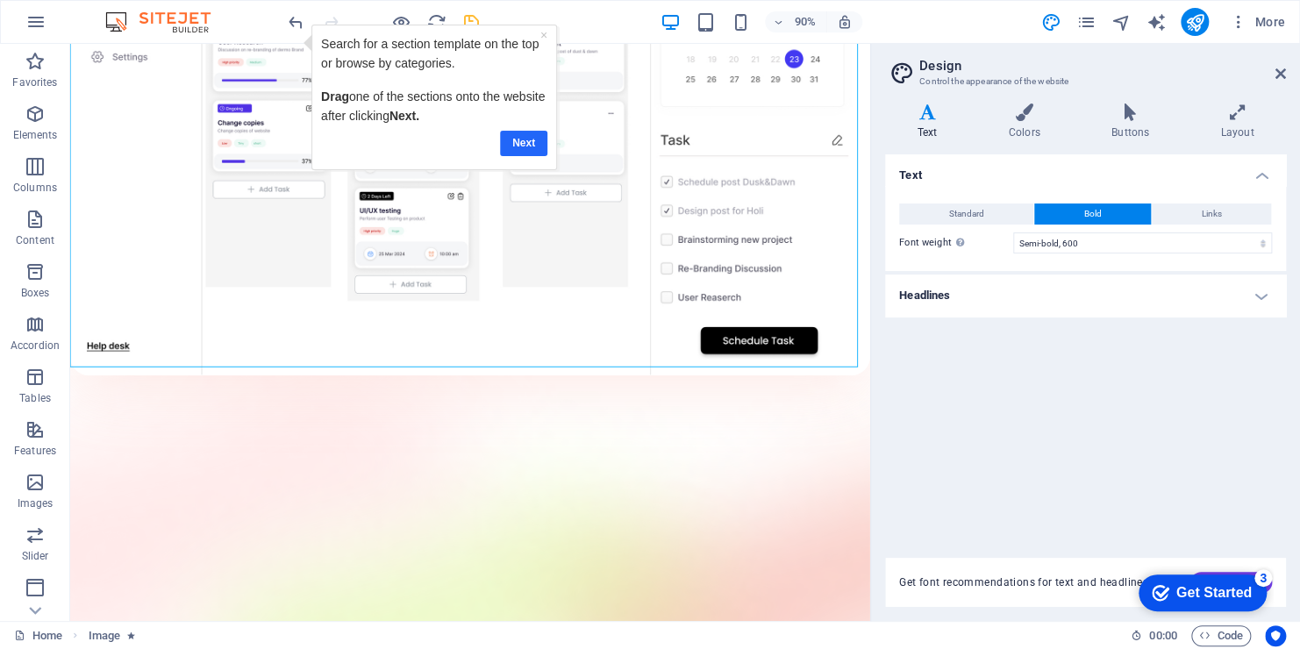
click at [521, 147] on link "Next" at bounding box center [522, 142] width 47 height 25
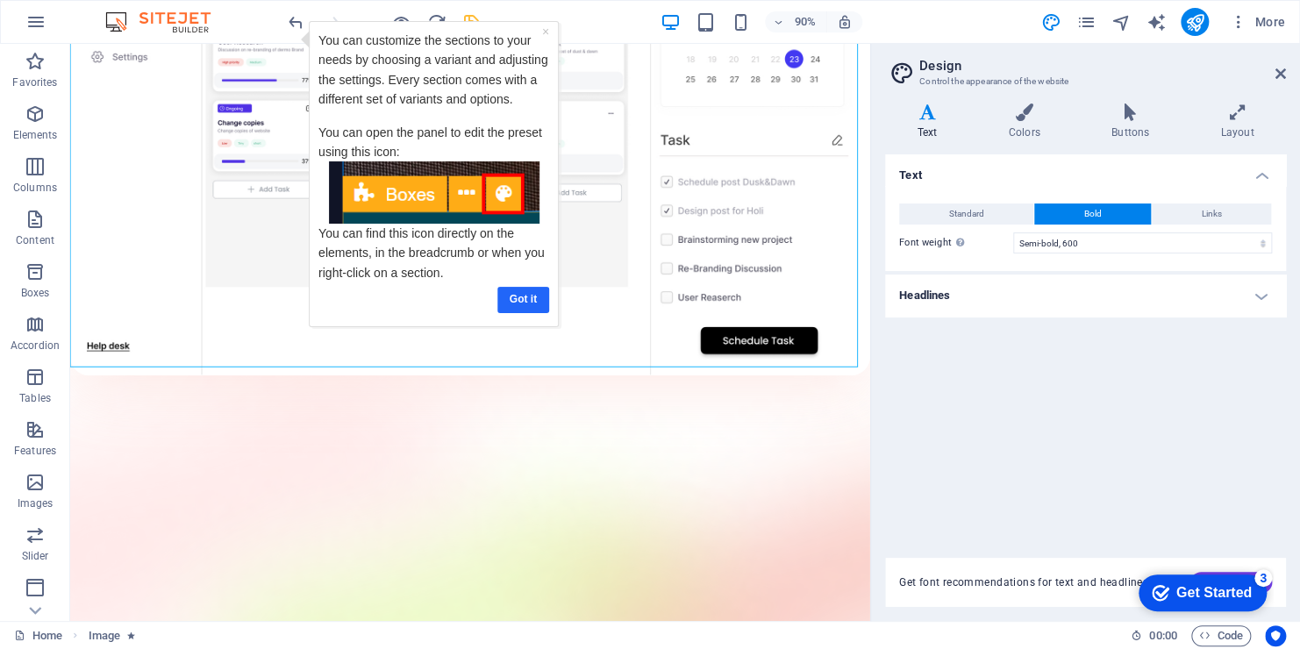
click at [532, 294] on link "Got it" at bounding box center [523, 298] width 52 height 25
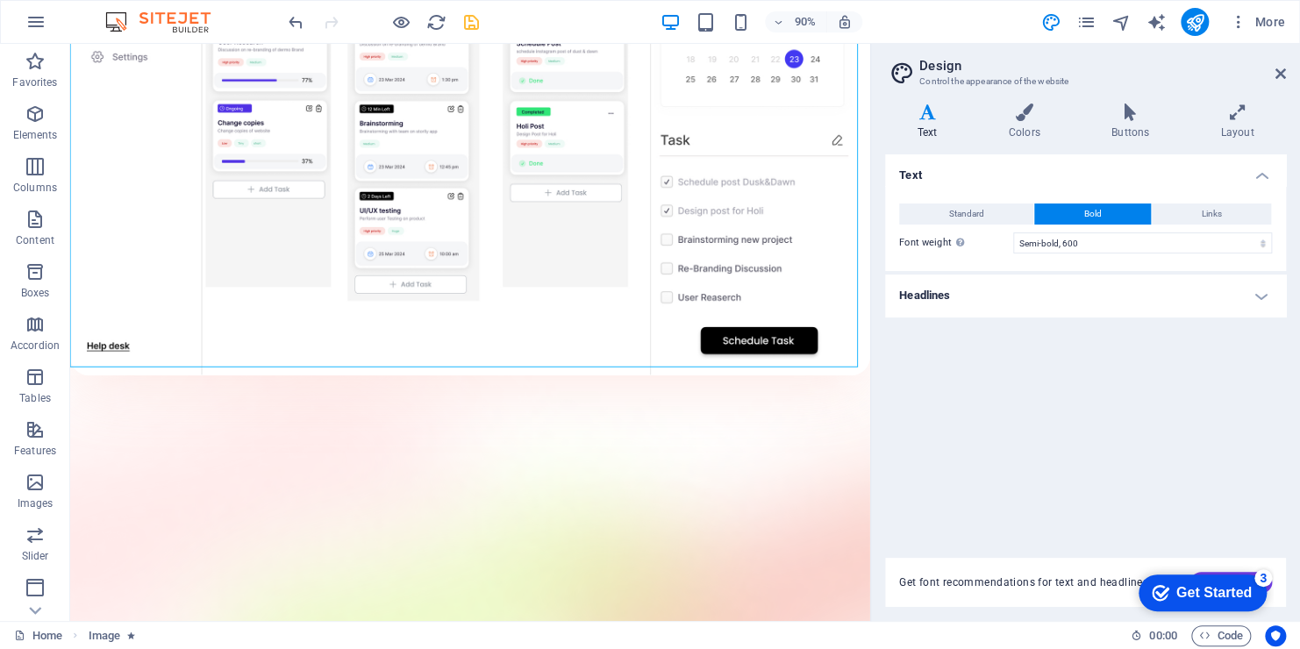
click at [1218, 601] on div "Get Started" at bounding box center [1213, 593] width 75 height 16
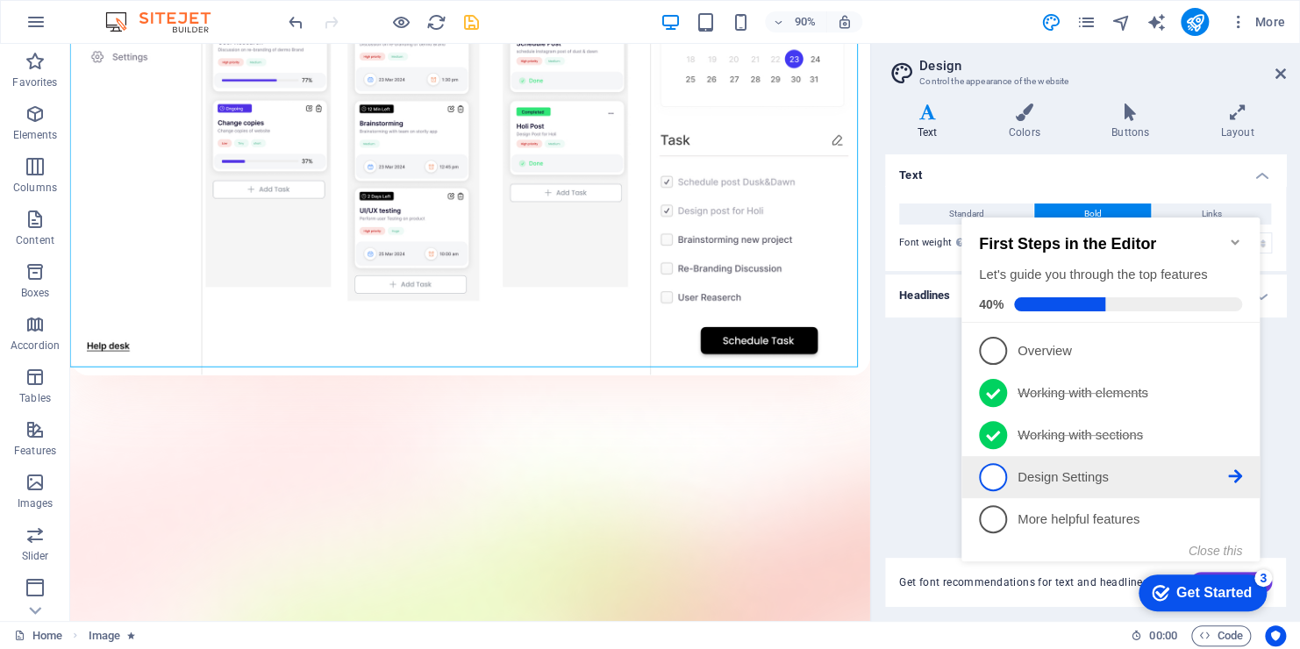
click at [998, 473] on span "4" at bounding box center [993, 477] width 28 height 28
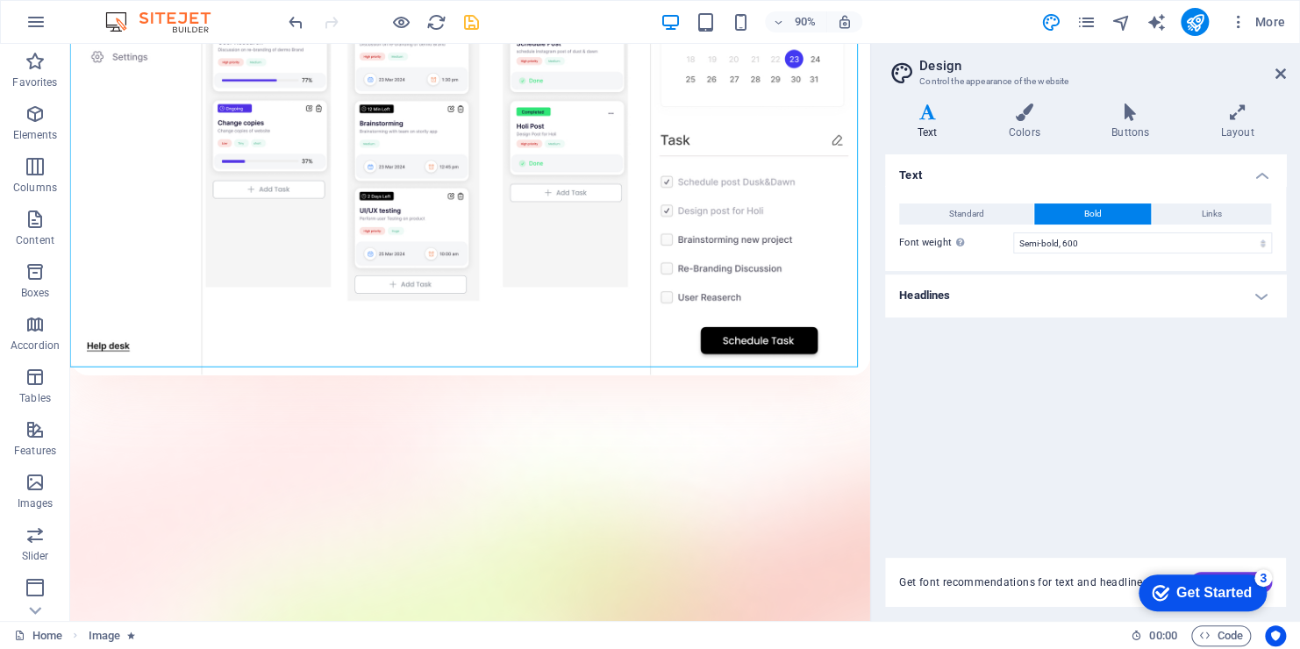
click at [1285, 63] on aside "Design Control the appearance of the website Variants Text Colors Buttons Layou…" at bounding box center [1085, 332] width 430 height 577
click at [1279, 70] on icon at bounding box center [1281, 74] width 11 height 14
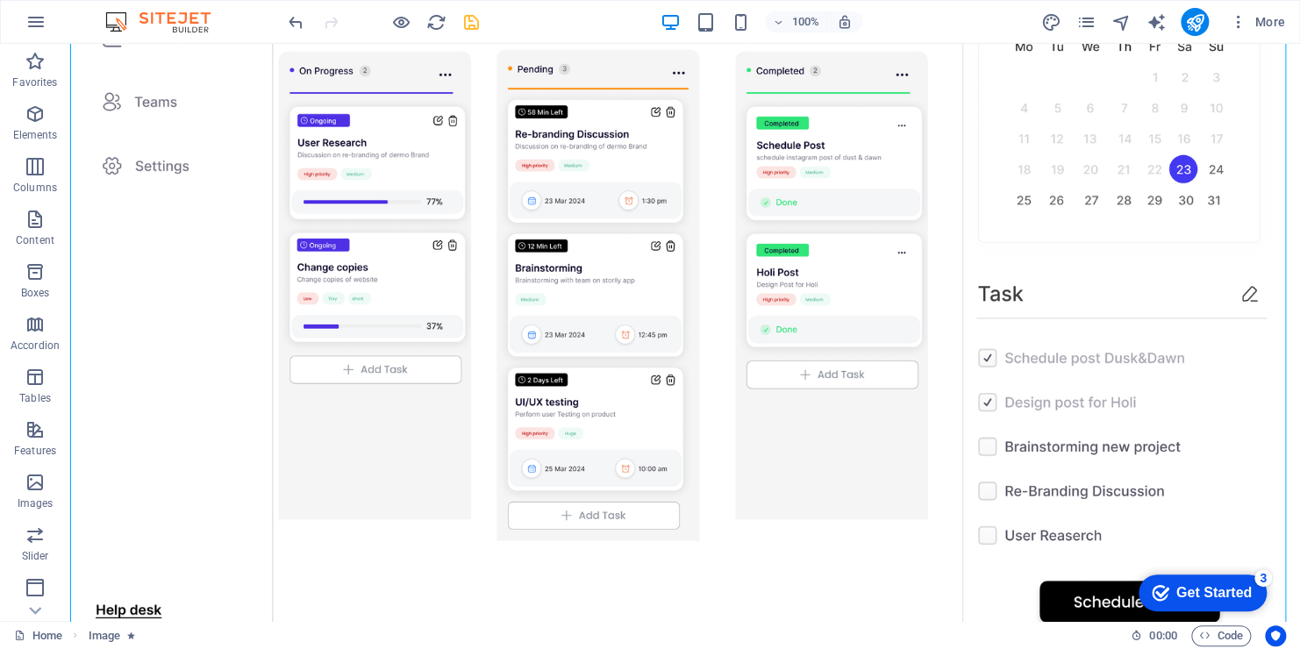
click at [1159, 590] on icon "checkmark" at bounding box center [1161, 593] width 18 height 18
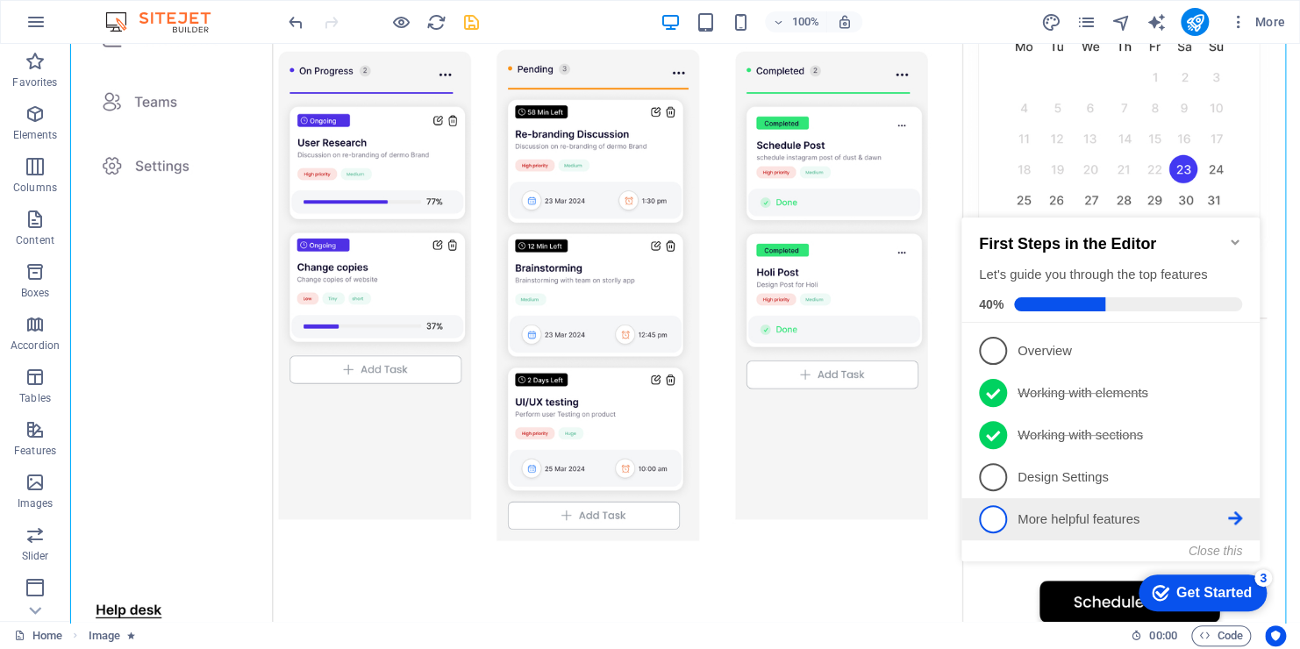
click at [1033, 511] on p "More helpful features - incomplete" at bounding box center [1123, 520] width 211 height 18
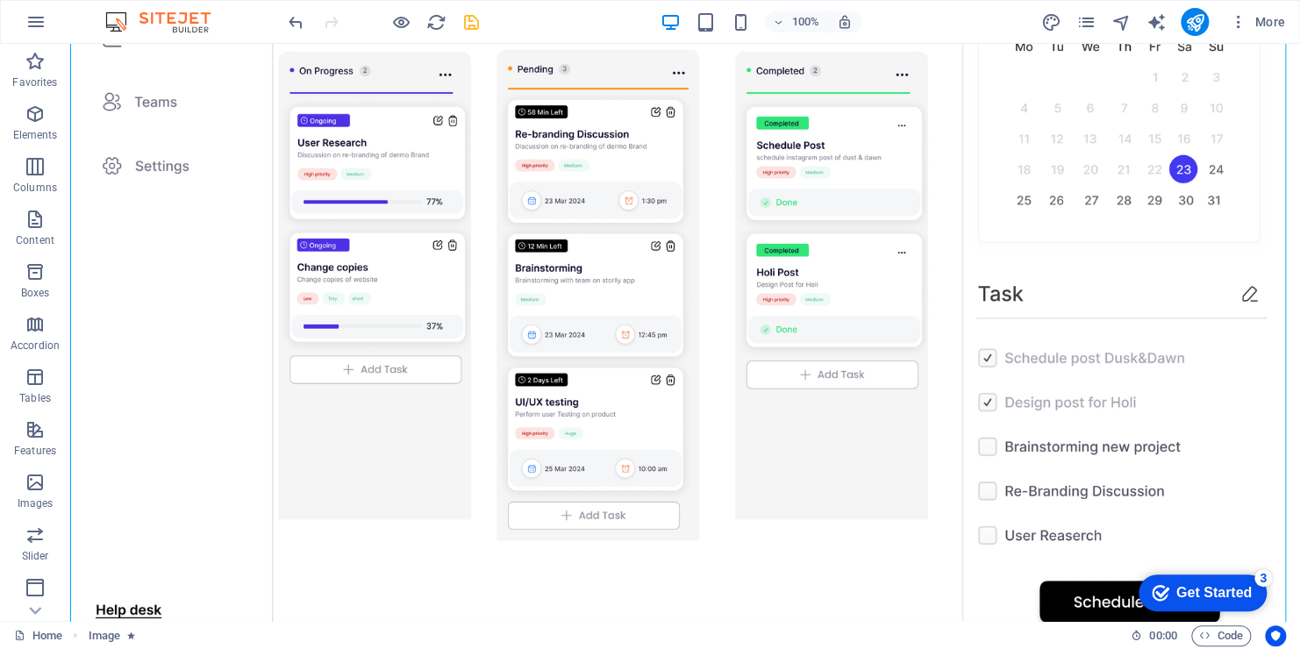
click at [1192, 591] on div "Get Started" at bounding box center [1213, 593] width 75 height 16
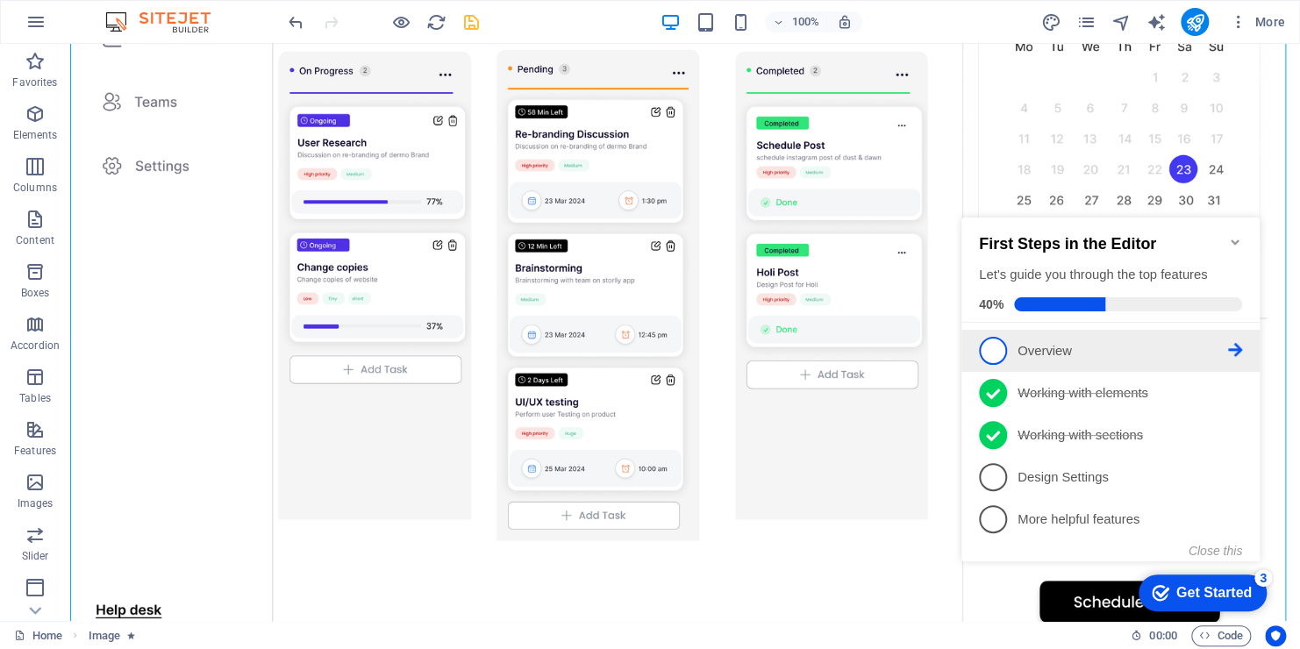
click at [990, 364] on li "1 Overview - incomplete" at bounding box center [1110, 351] width 298 height 42
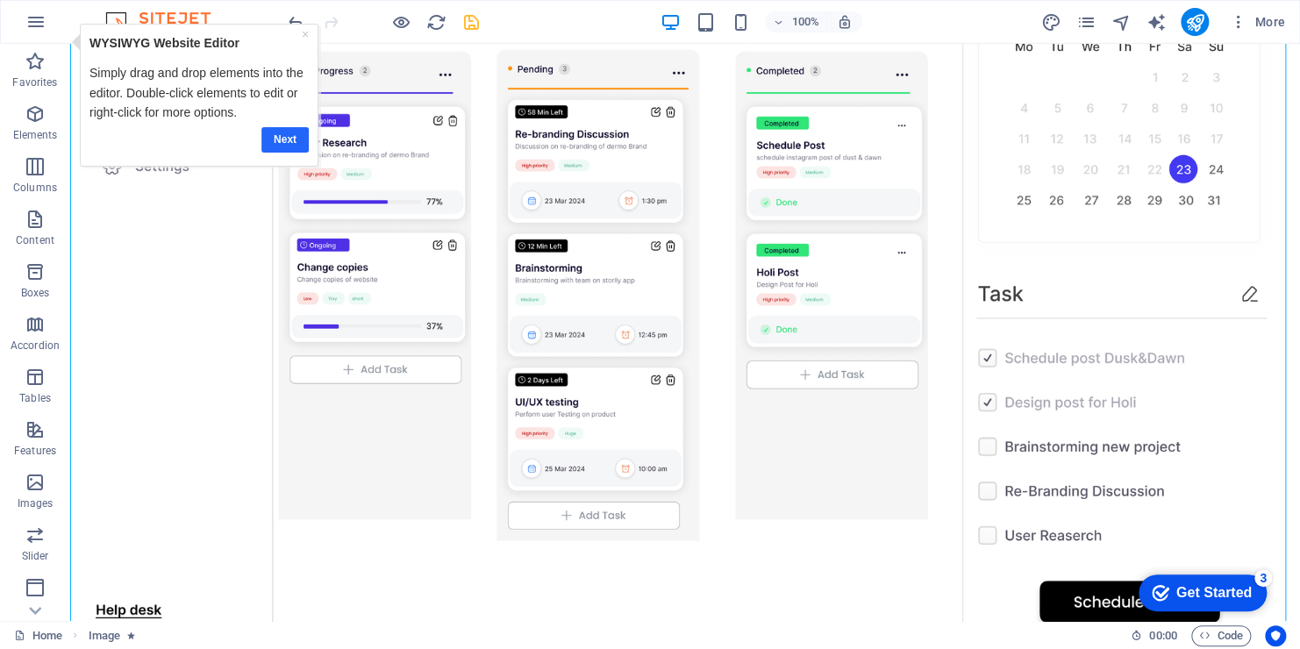
click at [283, 128] on link "Next" at bounding box center [284, 138] width 47 height 25
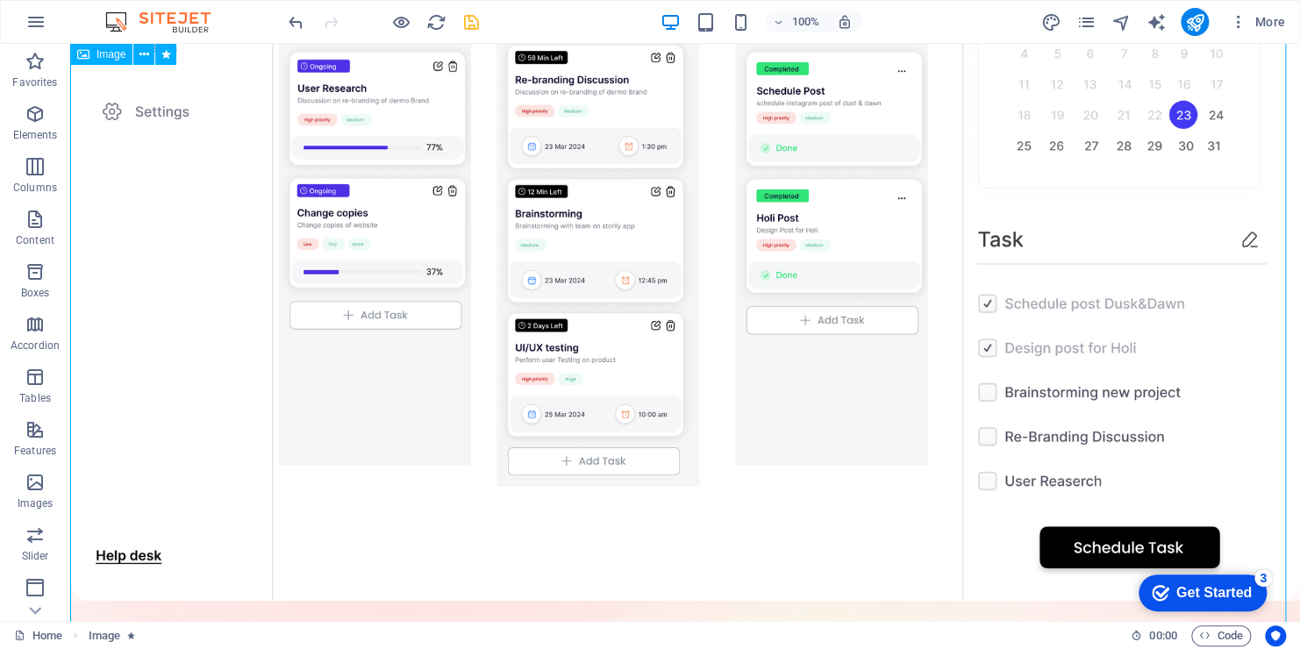
scroll to position [351, 0]
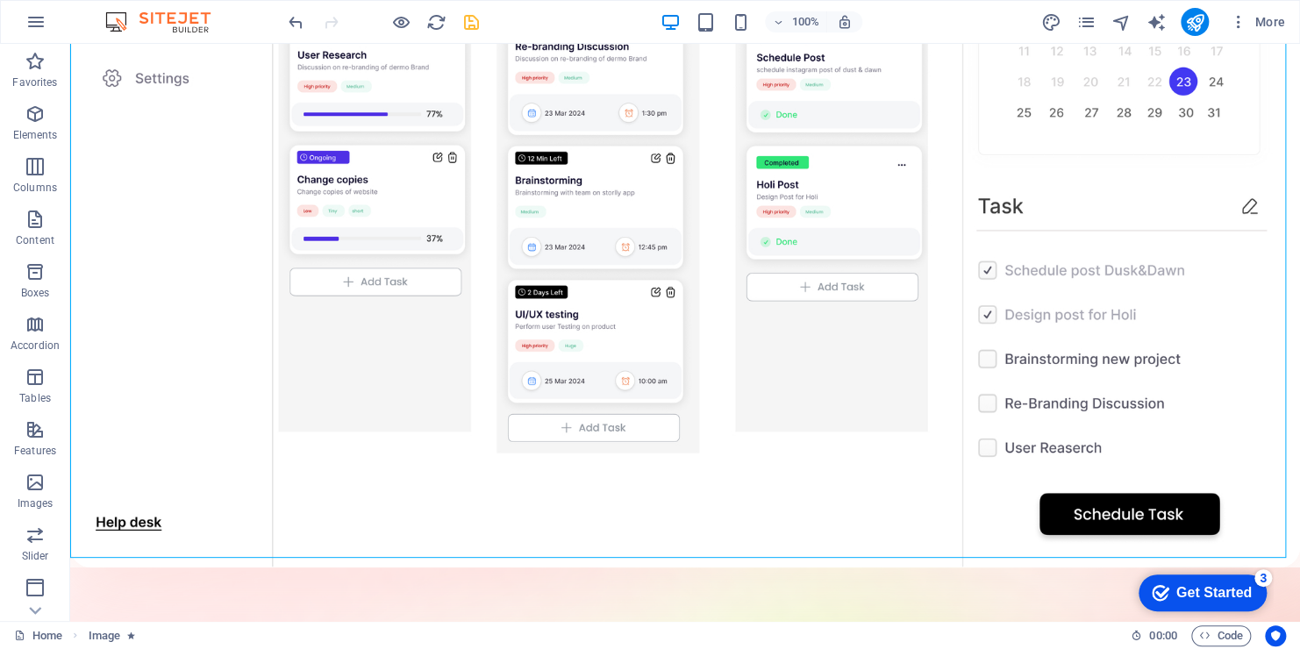
click at [1179, 595] on div "Get Started" at bounding box center [1213, 593] width 75 height 16
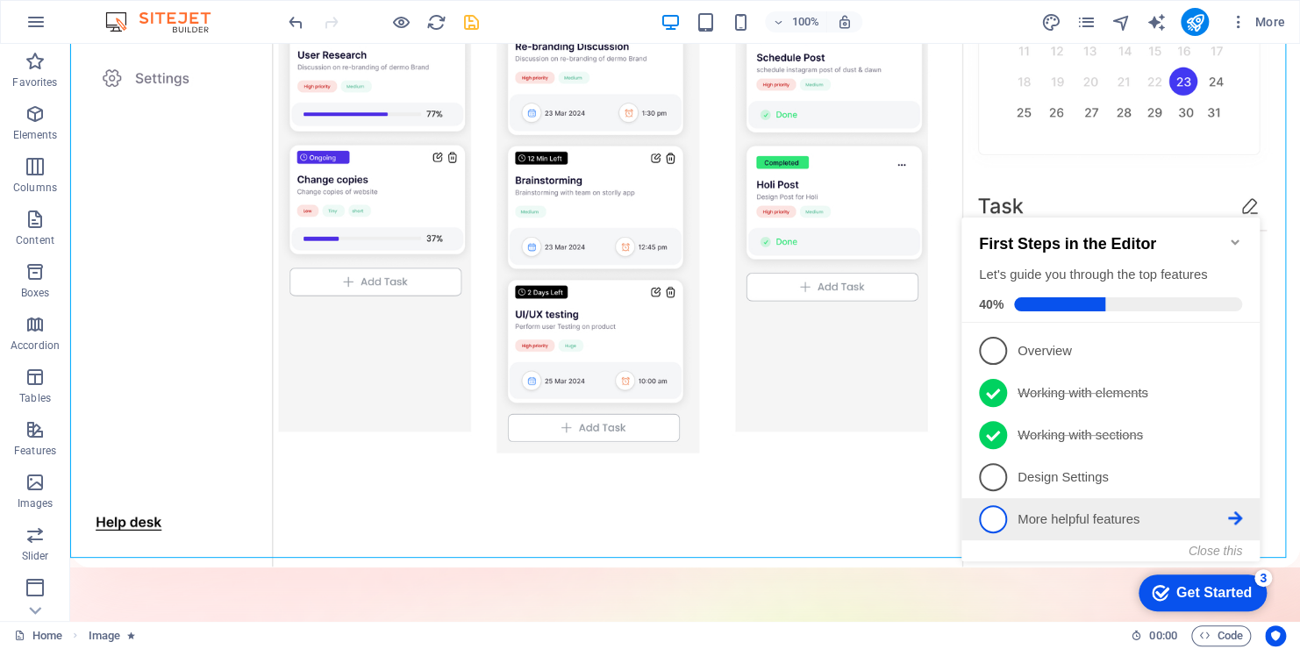
click at [991, 510] on span "5" at bounding box center [993, 519] width 28 height 28
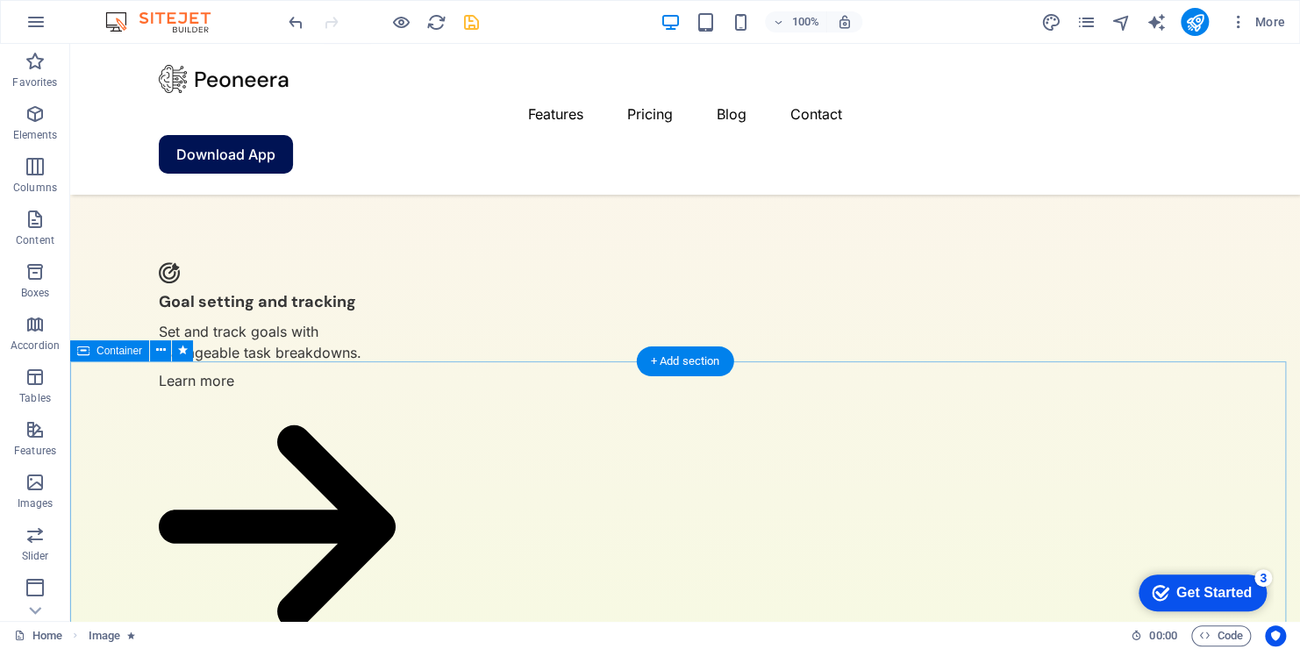
scroll to position [4109, 0]
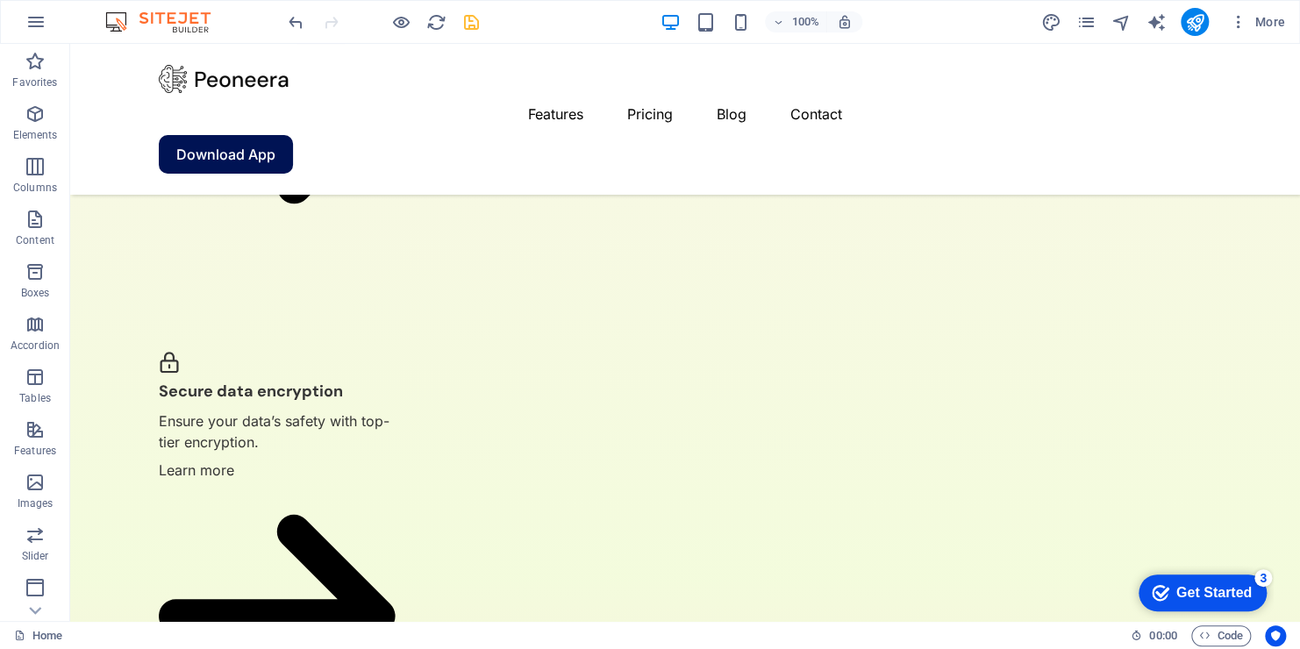
click at [1203, 595] on div "Get Started" at bounding box center [1213, 593] width 75 height 16
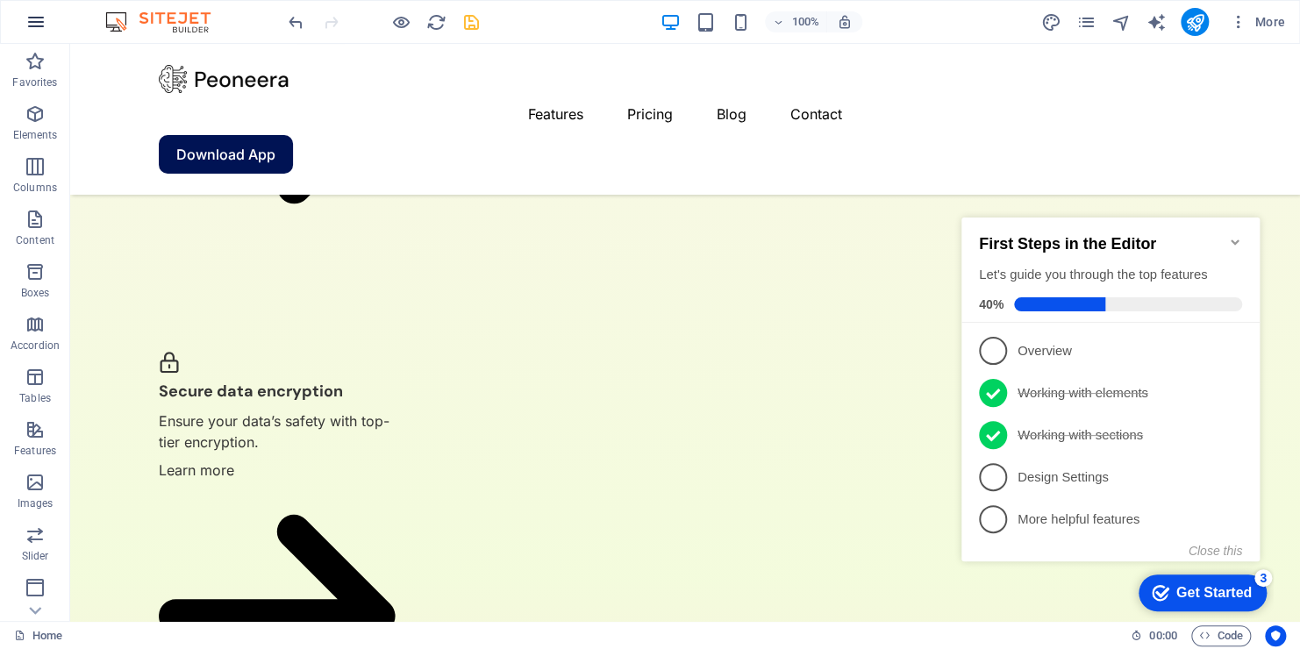
click at [29, 26] on icon "button" at bounding box center [35, 21] width 21 height 21
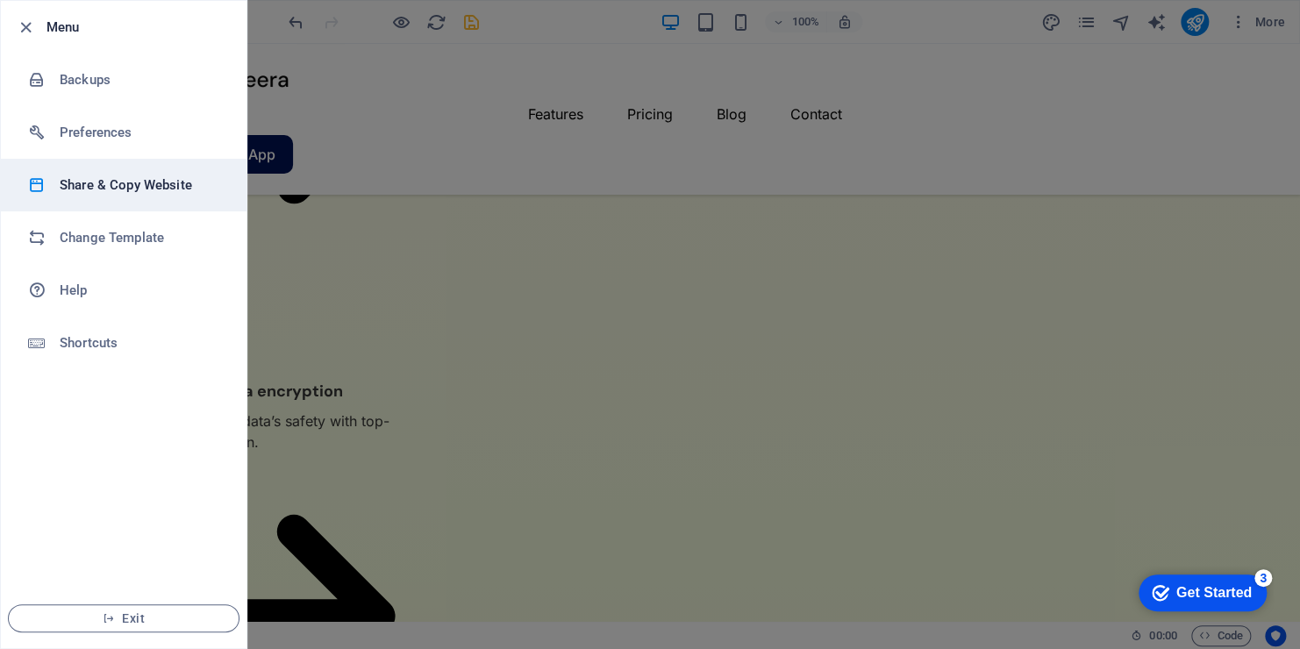
click at [68, 182] on h6 "Share & Copy Website" at bounding box center [141, 185] width 162 height 21
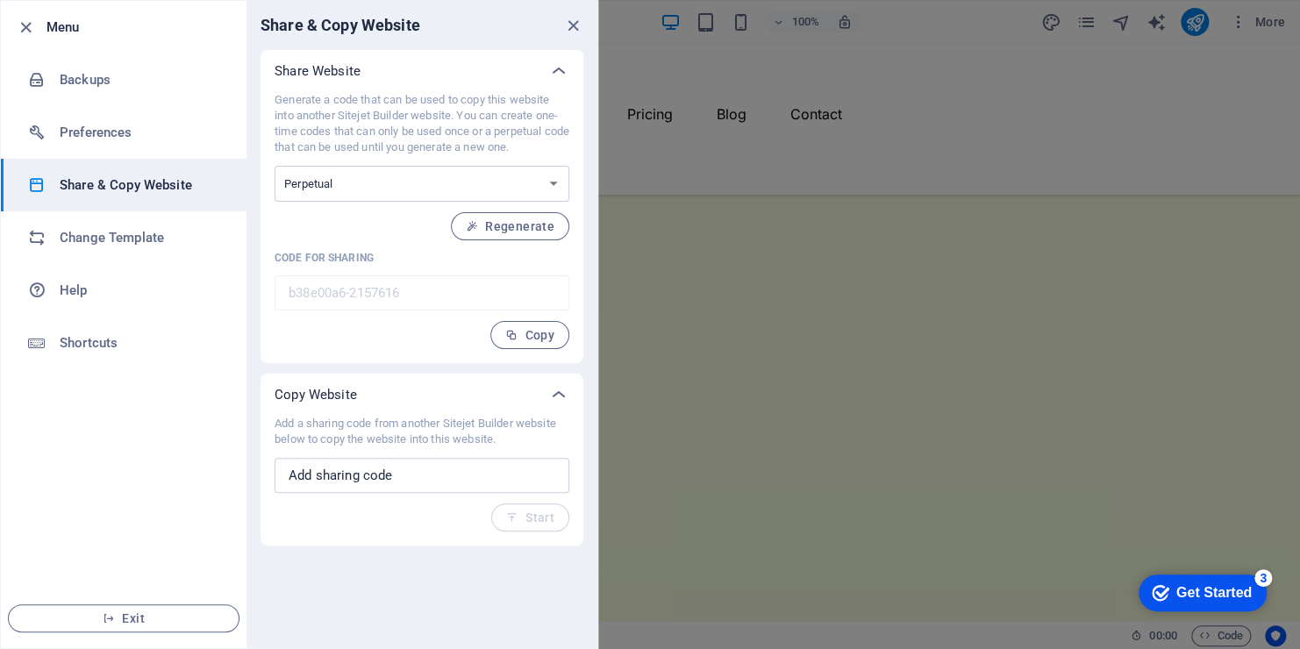
click at [573, 24] on icon "close" at bounding box center [573, 26] width 20 height 20
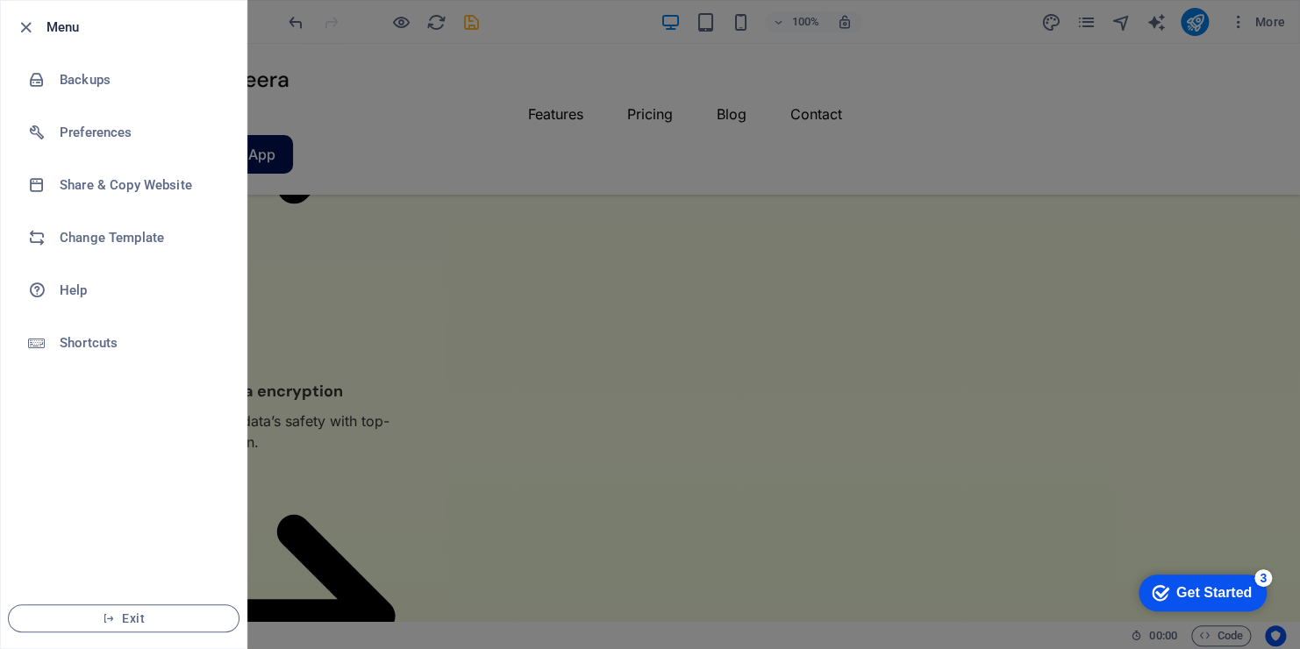
click at [1141, 208] on div at bounding box center [650, 324] width 1300 height 649
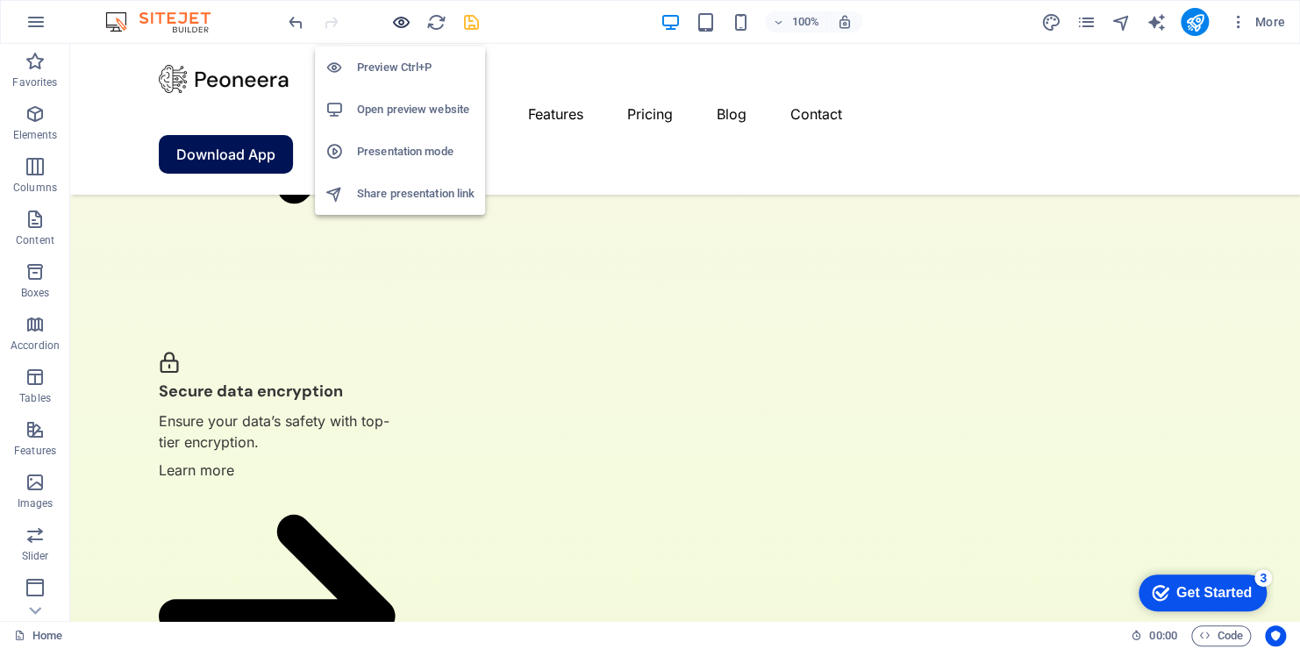
click at [404, 26] on icon "button" at bounding box center [401, 22] width 20 height 20
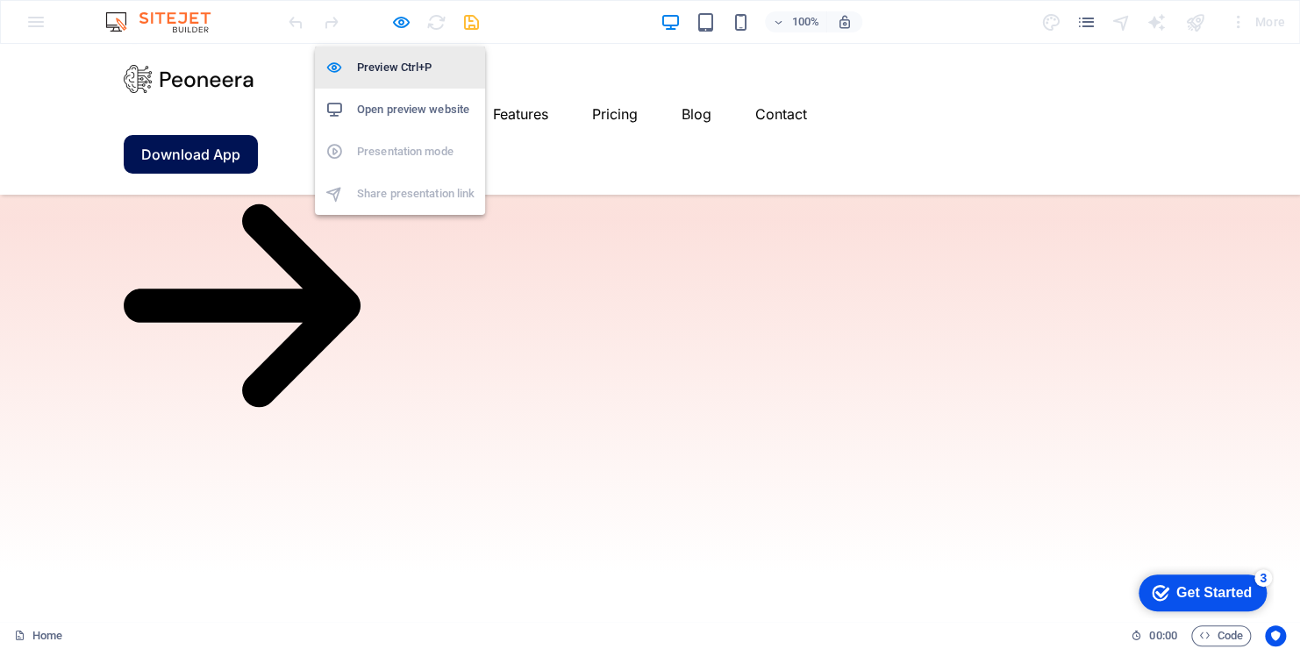
click at [387, 68] on h6 "Preview Ctrl+P" at bounding box center [416, 67] width 118 height 21
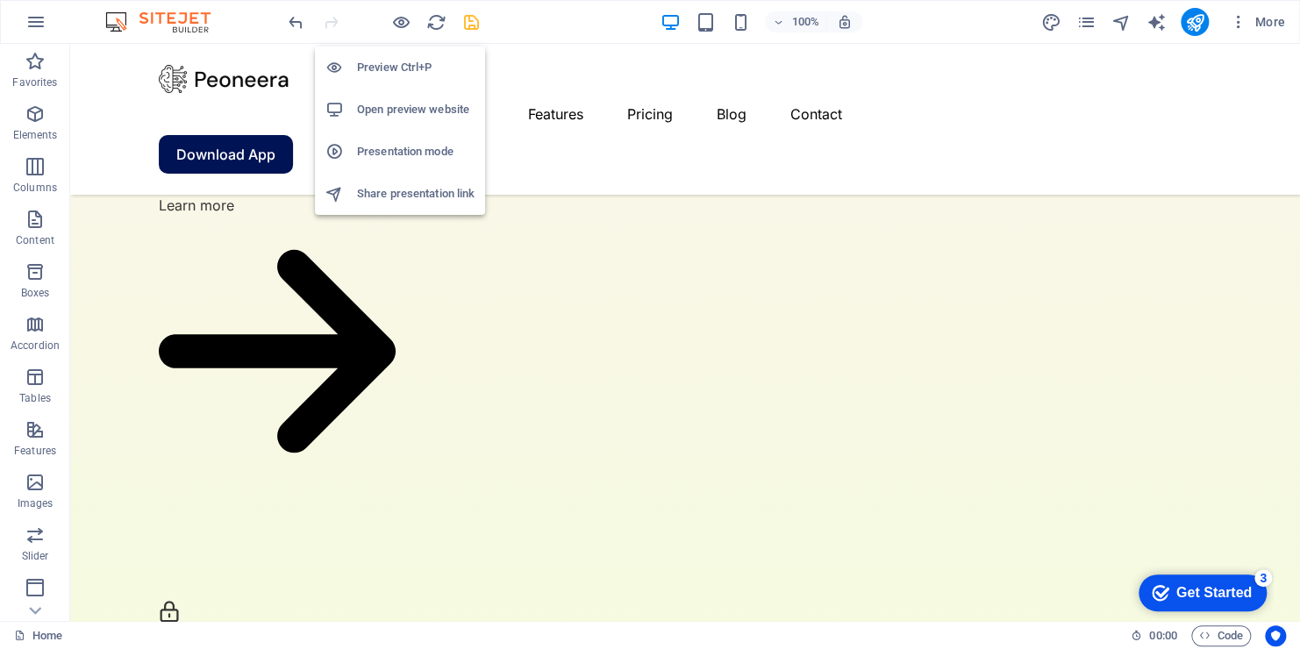
scroll to position [4109, 0]
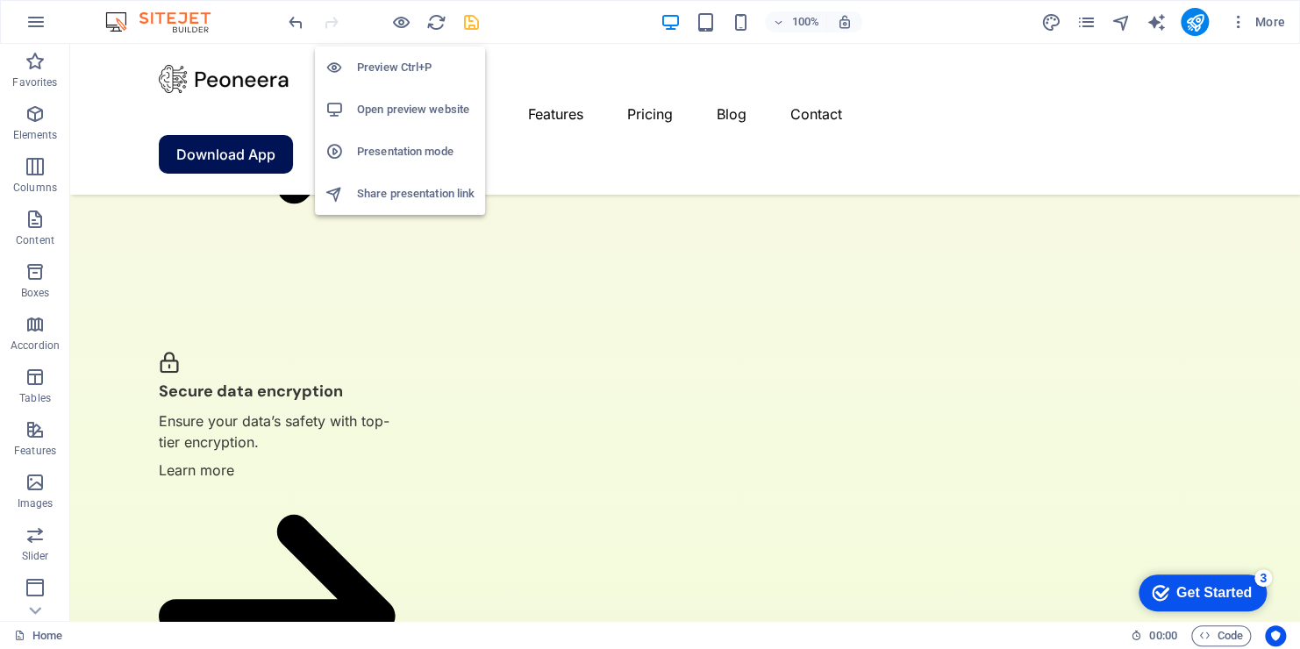
click at [387, 69] on h6 "Preview Ctrl+P" at bounding box center [416, 67] width 118 height 21
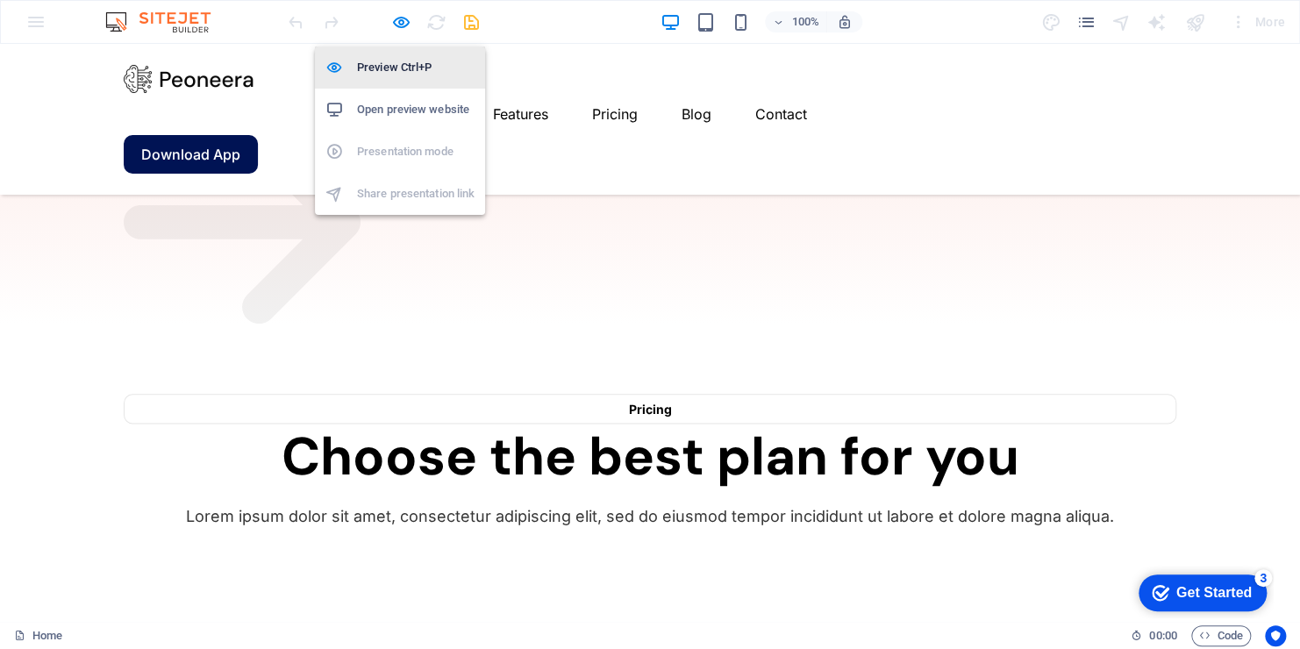
scroll to position [3860, 0]
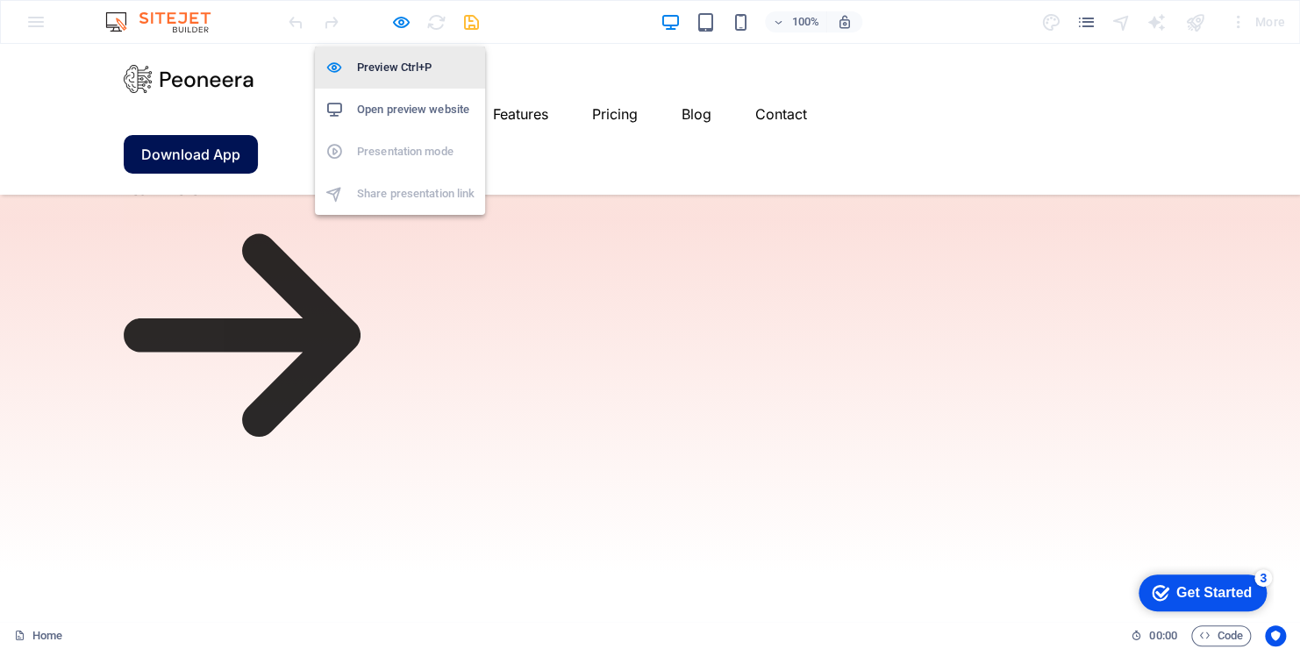
click at [387, 69] on h6 "Preview Ctrl+P" at bounding box center [416, 67] width 118 height 21
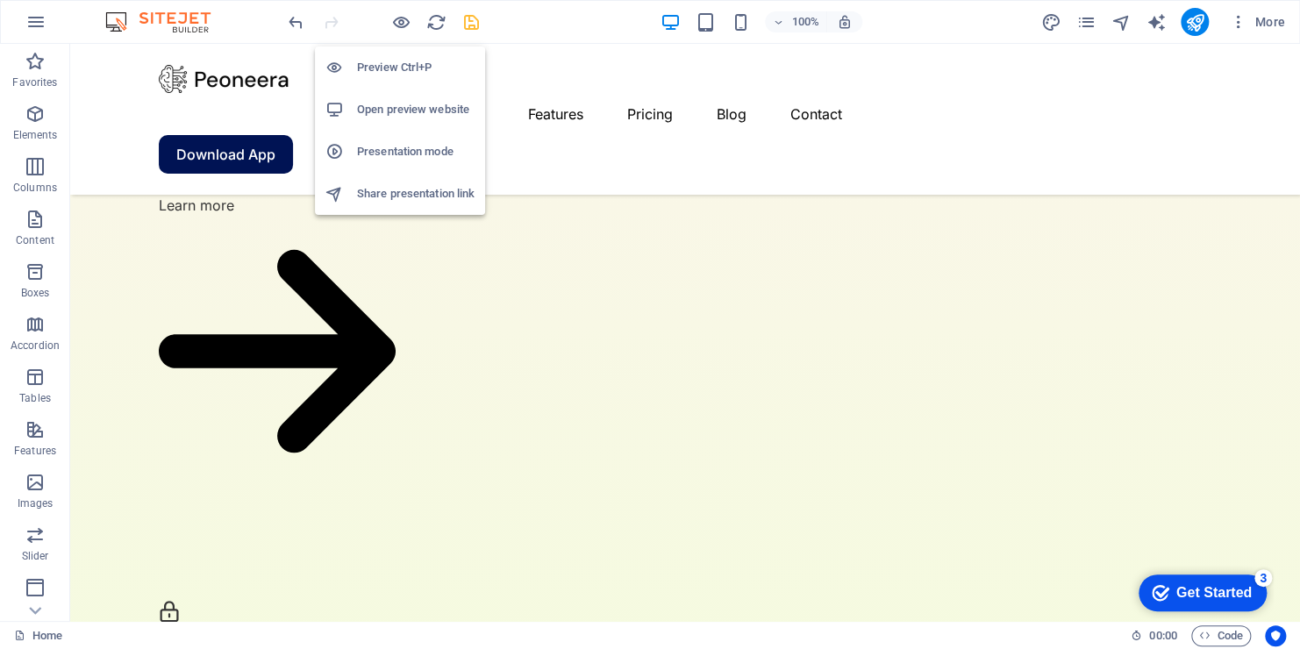
click at [387, 69] on h6 "Preview Ctrl+P" at bounding box center [416, 67] width 118 height 21
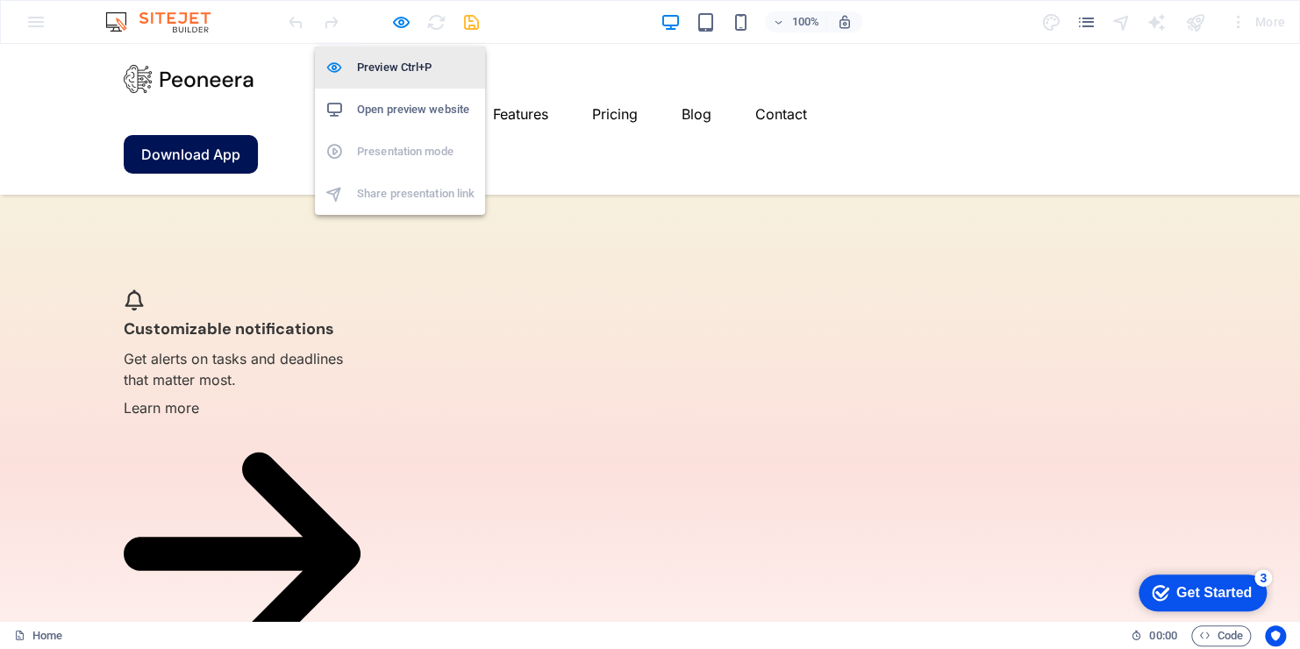
click at [387, 69] on h6 "Preview Ctrl+P" at bounding box center [416, 67] width 118 height 21
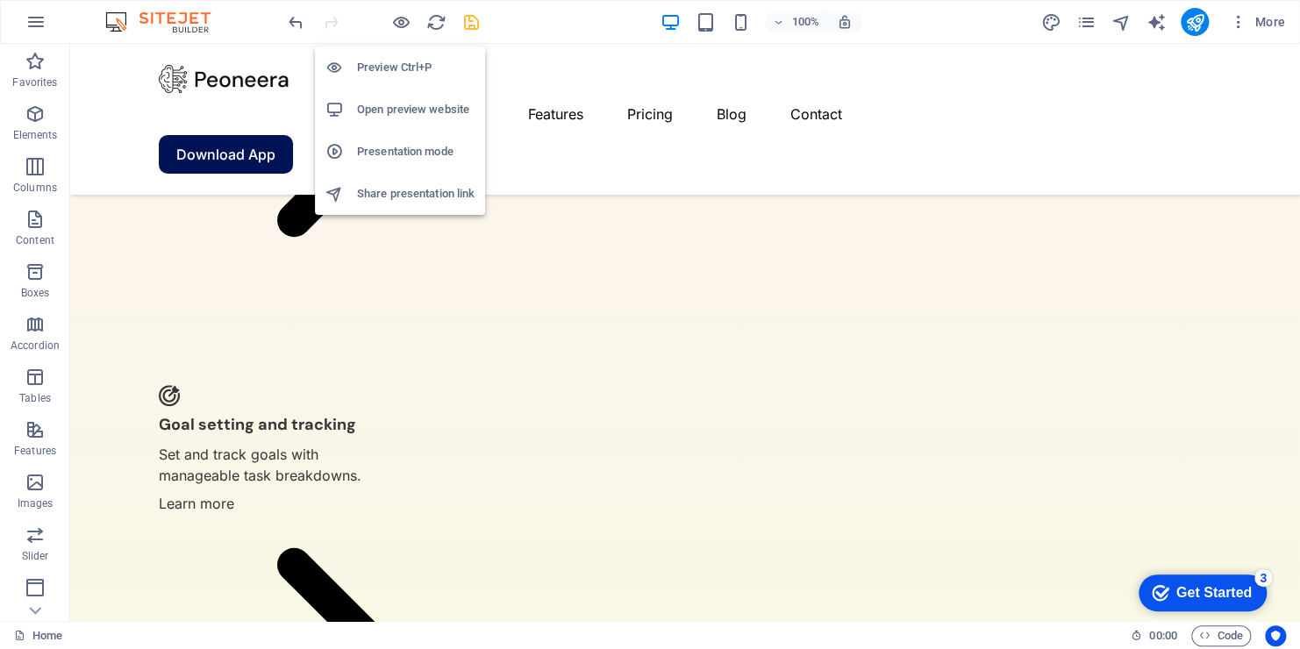
click at [387, 69] on h6 "Preview Ctrl+P" at bounding box center [416, 67] width 118 height 21
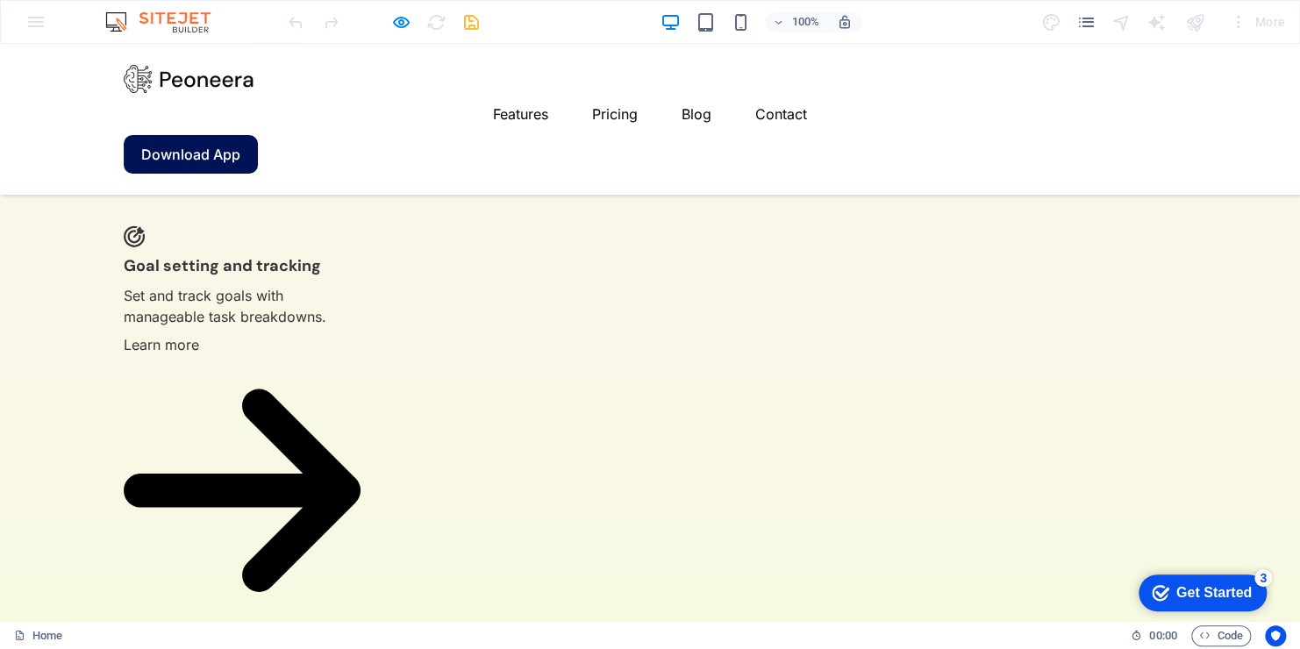
scroll to position [2612, 0]
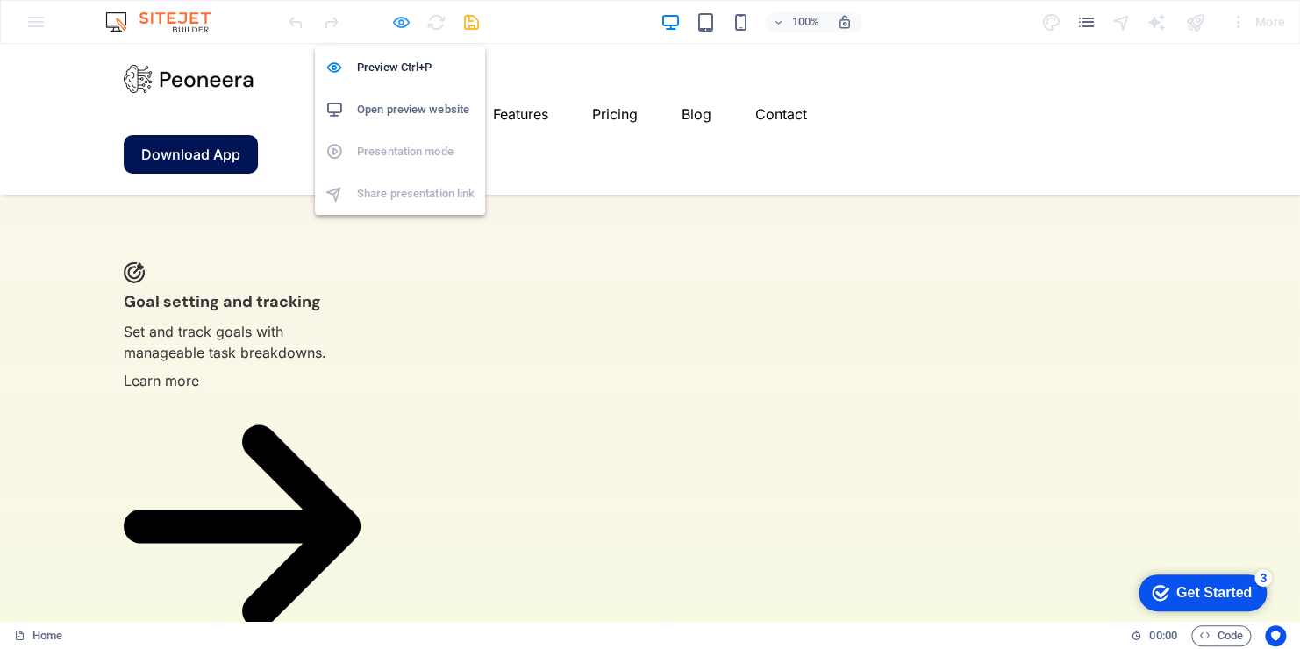
click at [397, 18] on icon "button" at bounding box center [401, 22] width 20 height 20
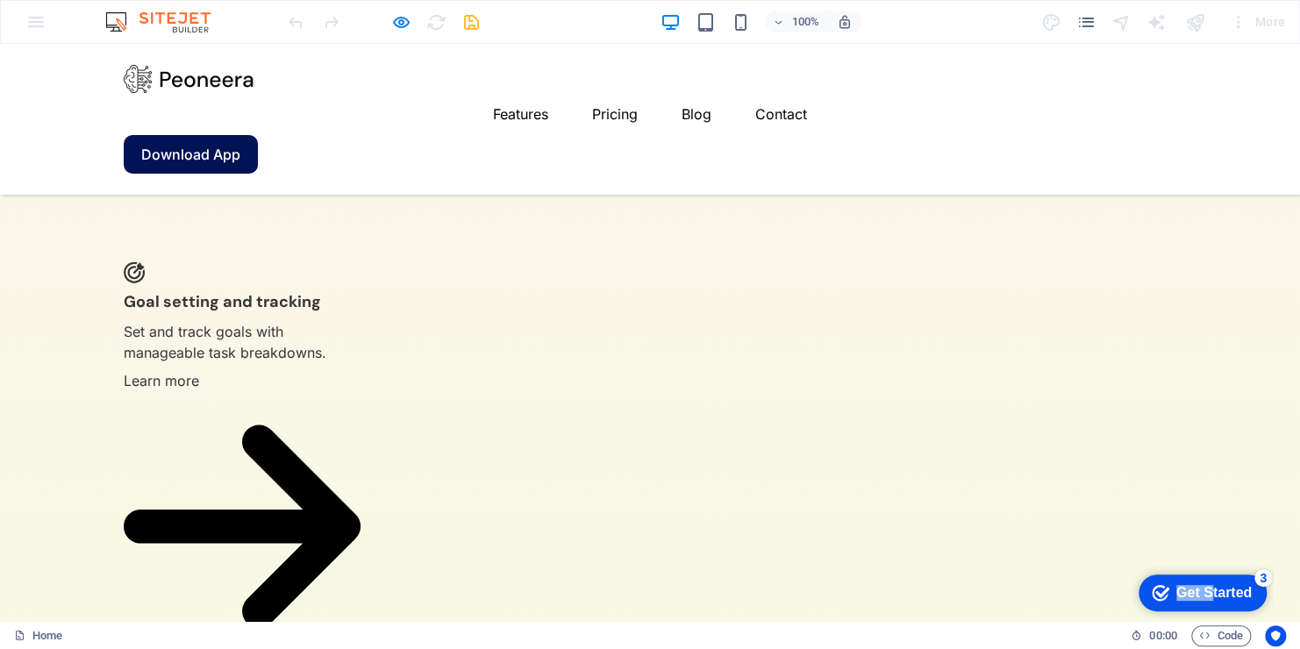
drag, startPoint x: 1210, startPoint y: 596, endPoint x: 1211, endPoint y: 508, distance: 87.7
click html "checkmark Get Started 3 First Steps in the Editor Let's guide you through the t…"
drag, startPoint x: 87, startPoint y: -58, endPoint x: 1152, endPoint y: 634, distance: 1270.1
click at [1152, 634] on span "00 : 00" at bounding box center [1162, 635] width 27 height 21
click at [1137, 632] on icon at bounding box center [1136, 635] width 11 height 11
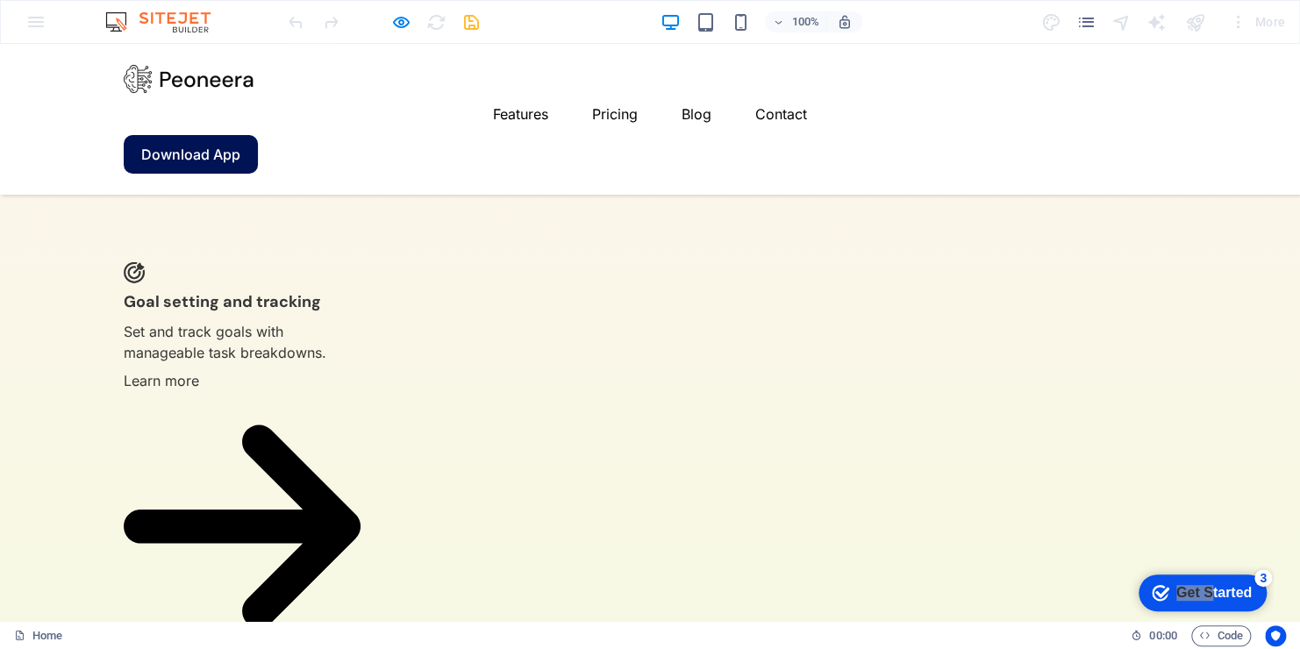
scroll to position [3860, 0]
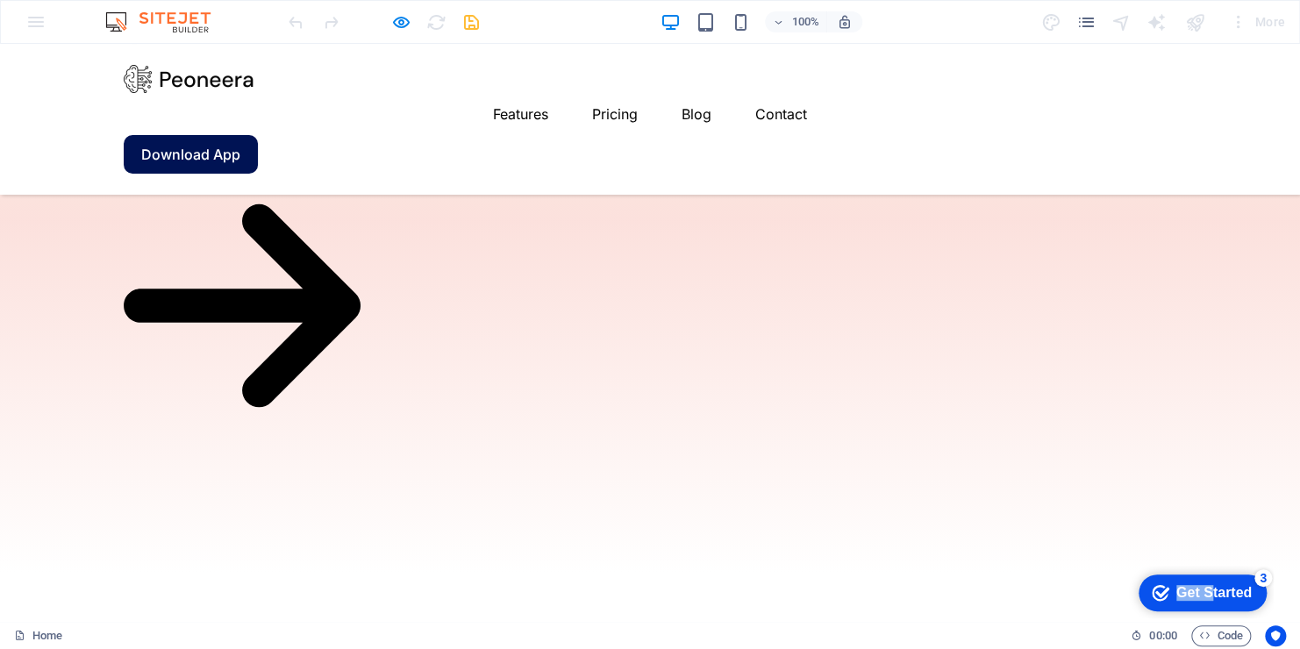
drag, startPoint x: 1204, startPoint y: 590, endPoint x: 1388, endPoint y: 968, distance: 420.6
click at [1206, 590] on div "Get Started" at bounding box center [1213, 593] width 75 height 16
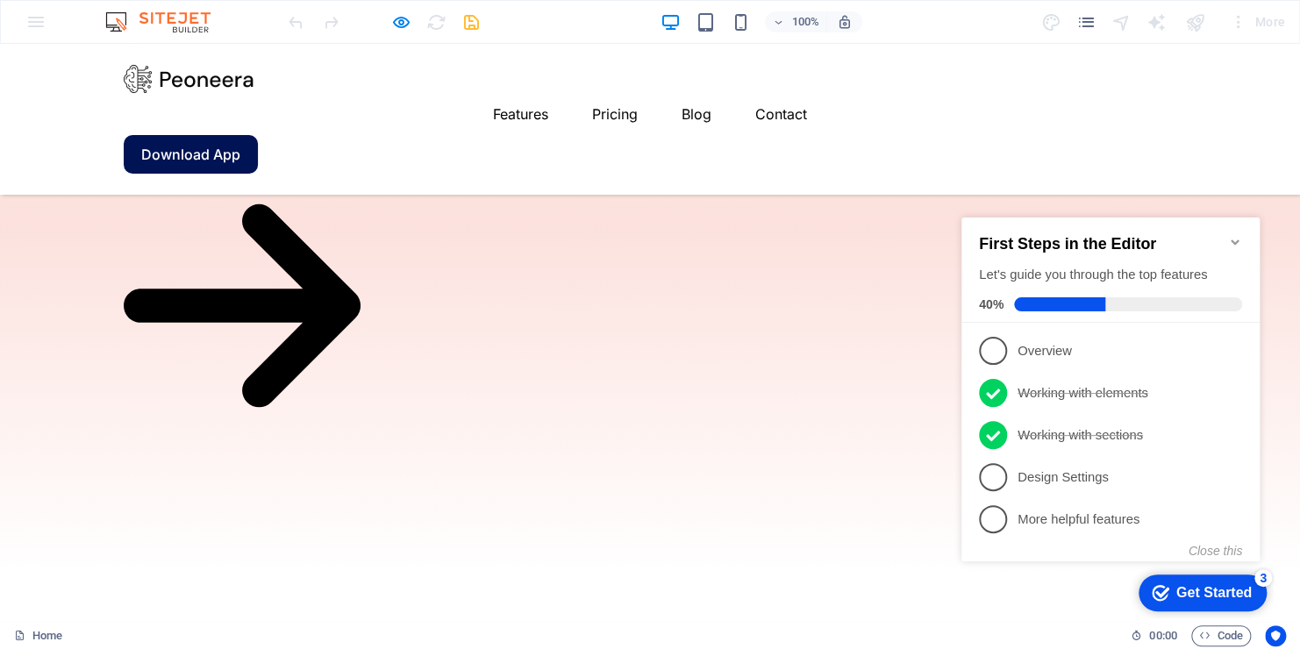
click at [1227, 237] on h2 "First Steps in the Editor" at bounding box center [1110, 244] width 263 height 18
click at [1232, 235] on icon "Minimize checklist" at bounding box center [1235, 242] width 14 height 14
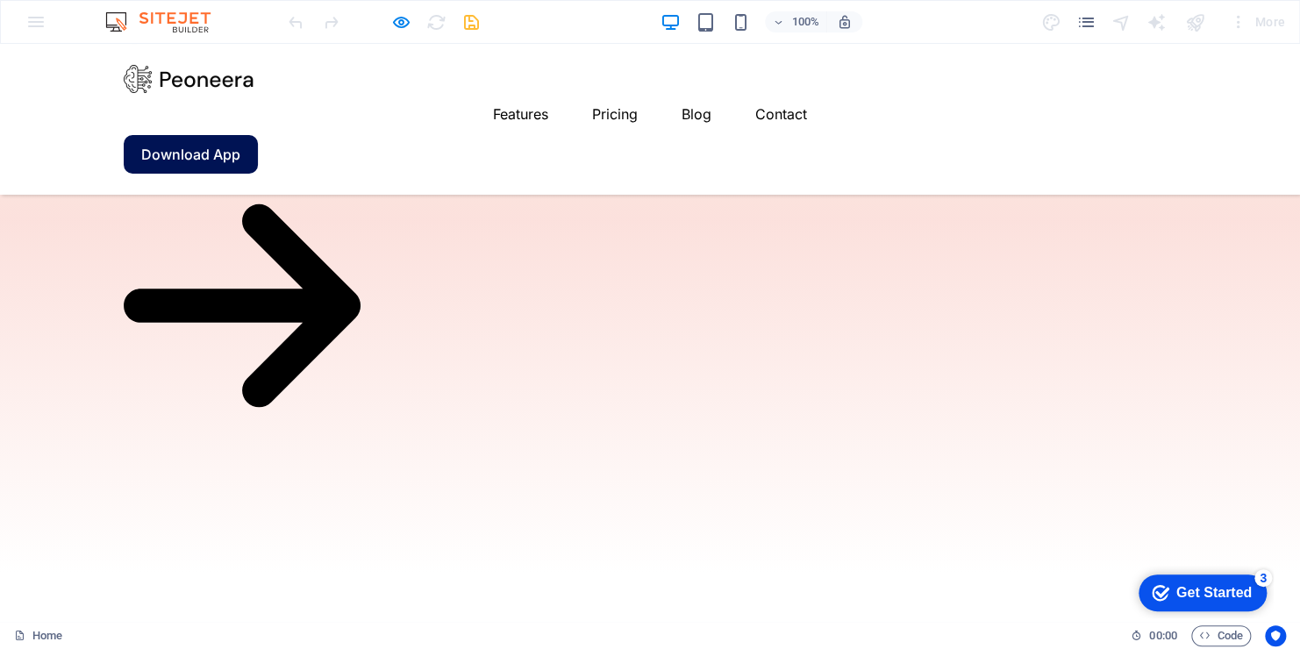
click at [1192, 594] on div "Get Started" at bounding box center [1213, 593] width 75 height 16
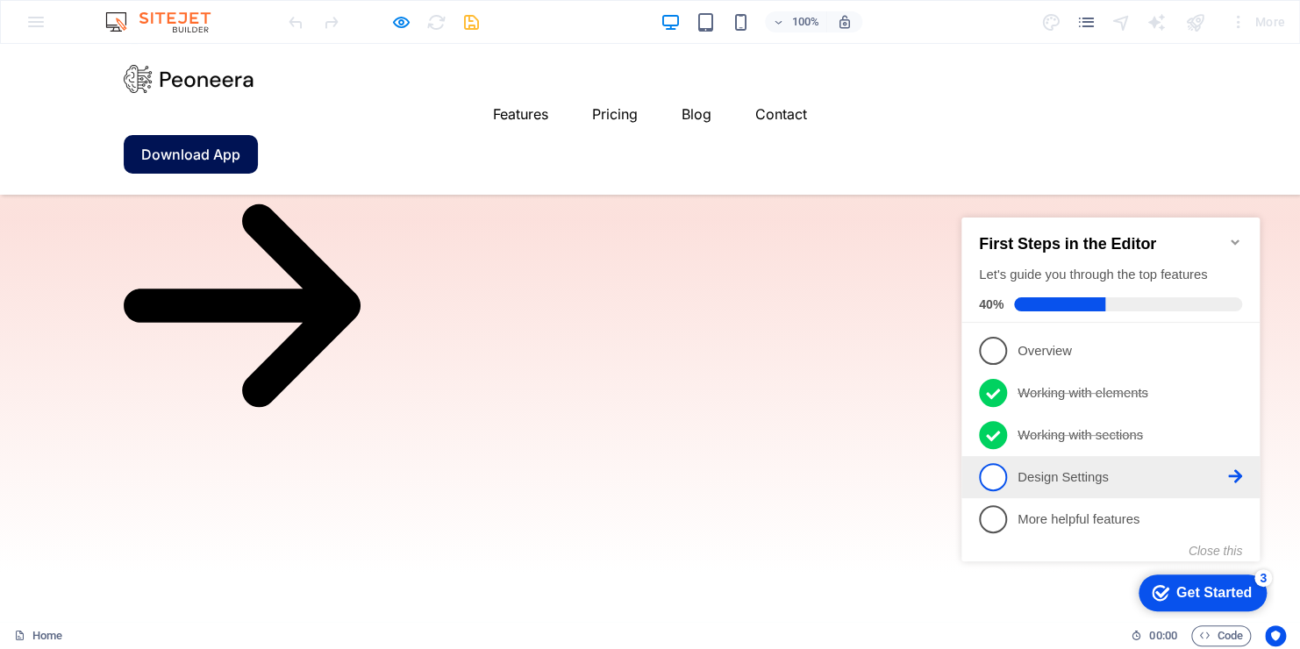
click at [1007, 478] on link "4 Design Settings - incomplete" at bounding box center [1110, 477] width 263 height 28
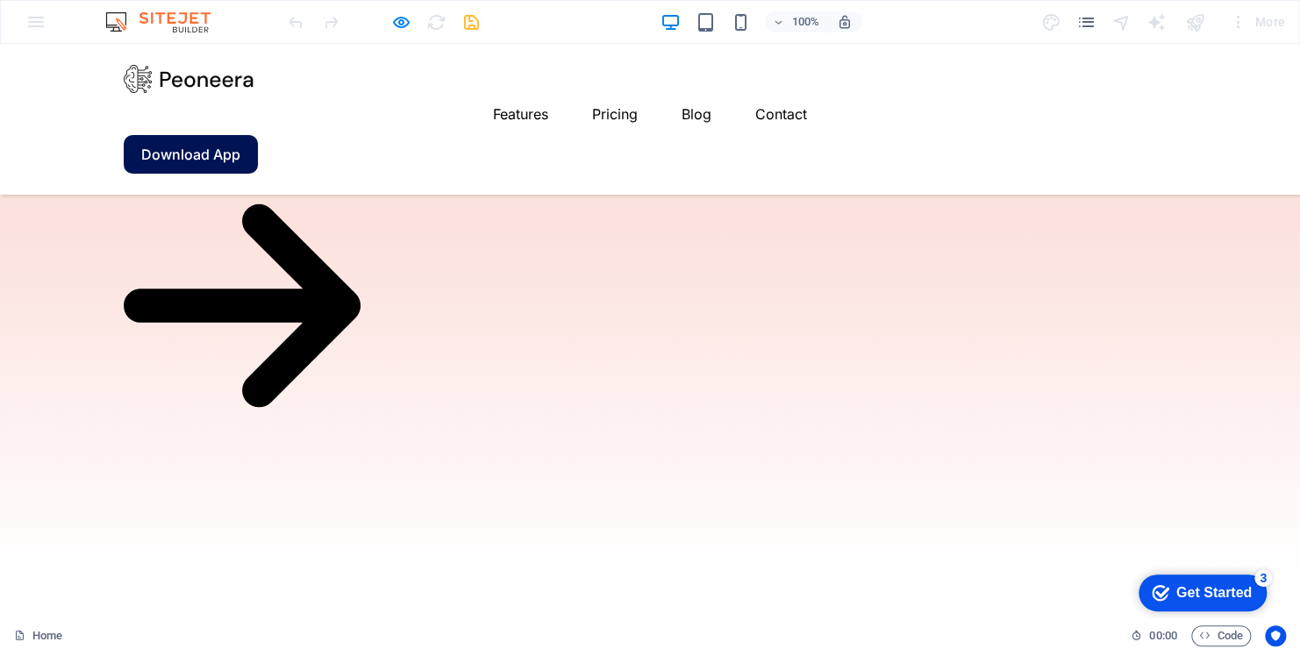
click at [1211, 587] on div "Get Started" at bounding box center [1213, 593] width 75 height 16
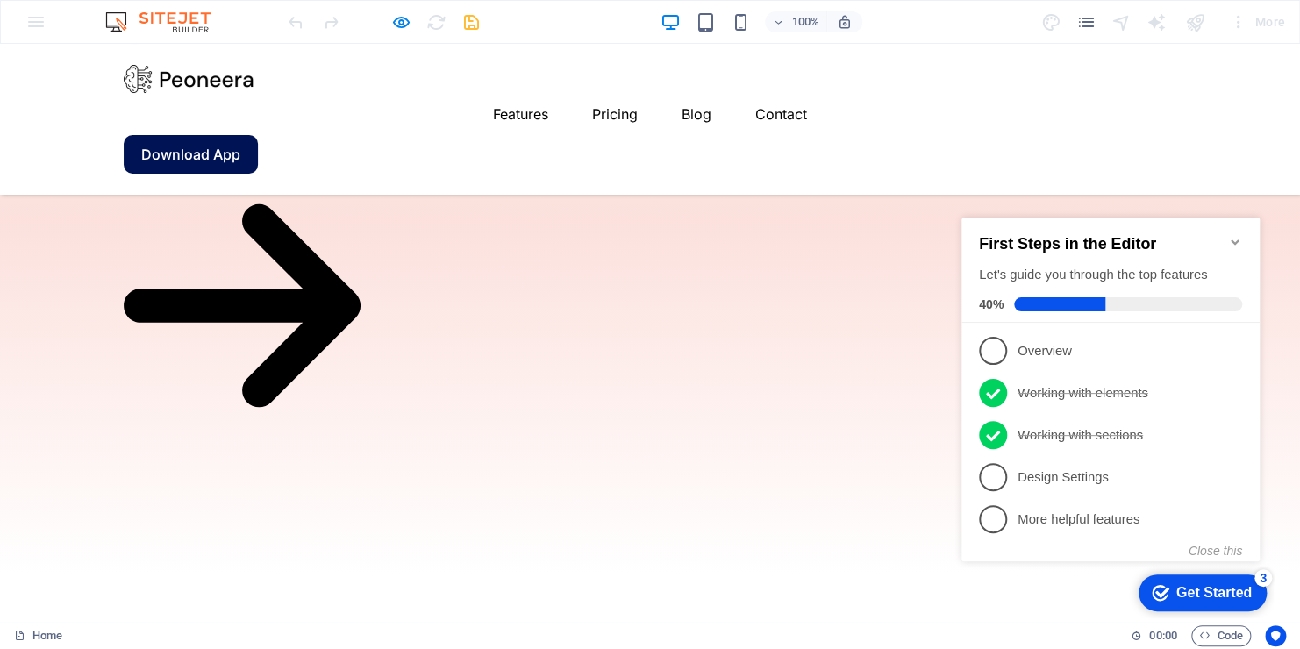
click at [1233, 357] on icon at bounding box center [1235, 350] width 14 height 14
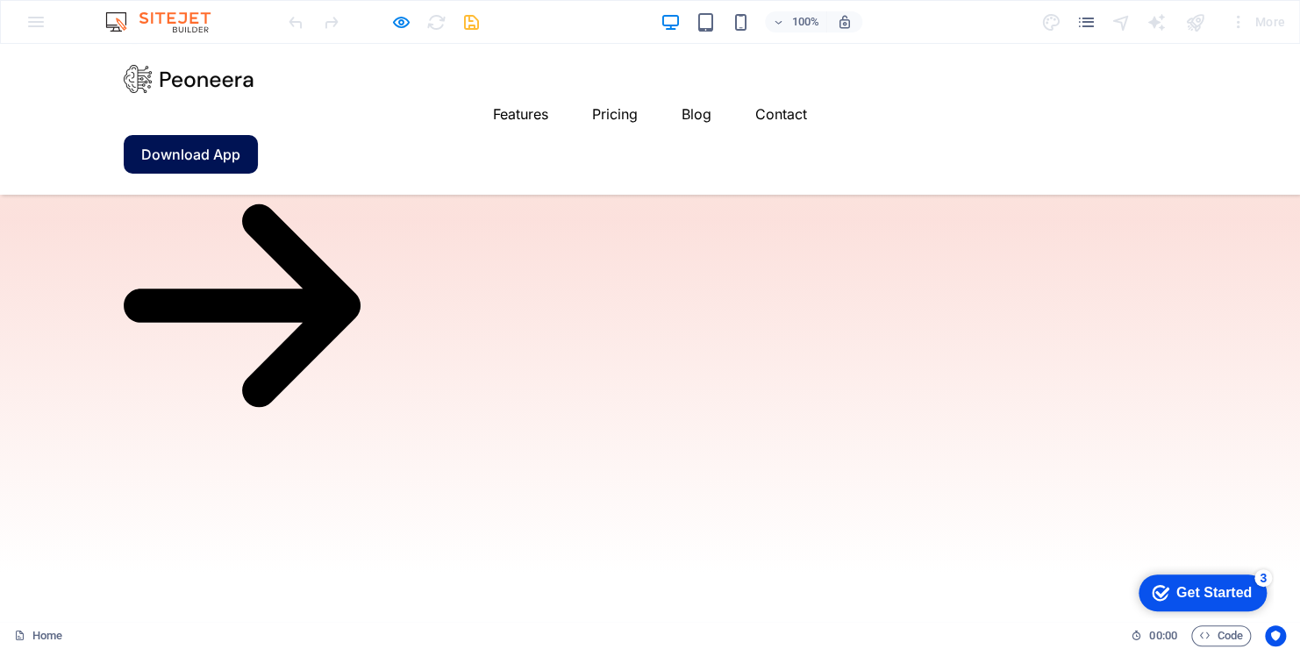
click at [1203, 587] on div "Get Started" at bounding box center [1213, 593] width 75 height 16
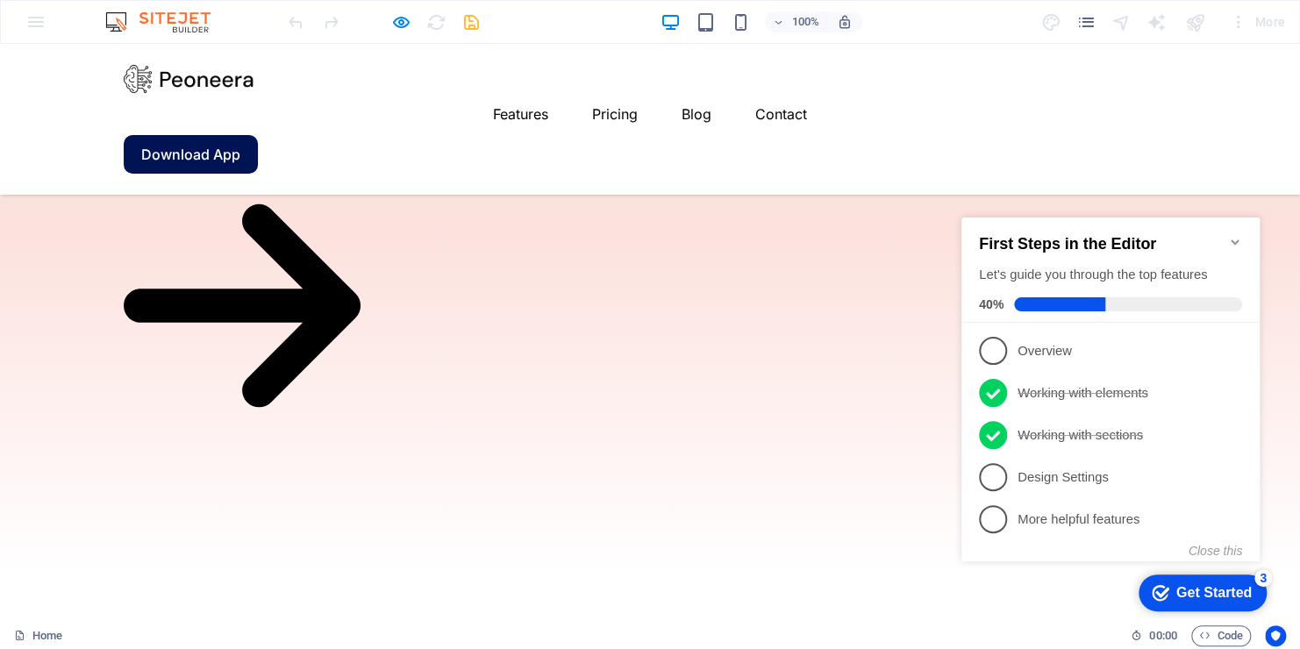
drag, startPoint x: 1238, startPoint y: 472, endPoint x: 1118, endPoint y: 474, distance: 119.3
click at [1108, 474] on link "4 Design Settings - incomplete" at bounding box center [1110, 477] width 263 height 28
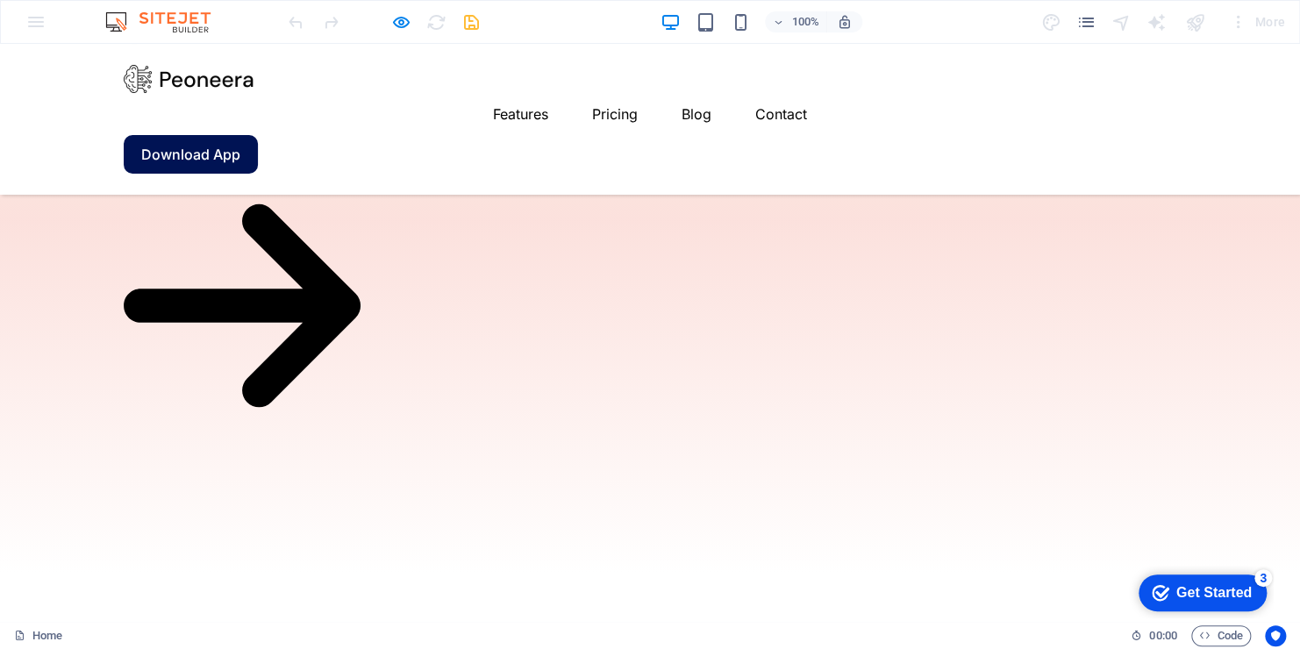
click at [1267, 611] on div "checkmark Get Started 3" at bounding box center [1203, 593] width 128 height 37
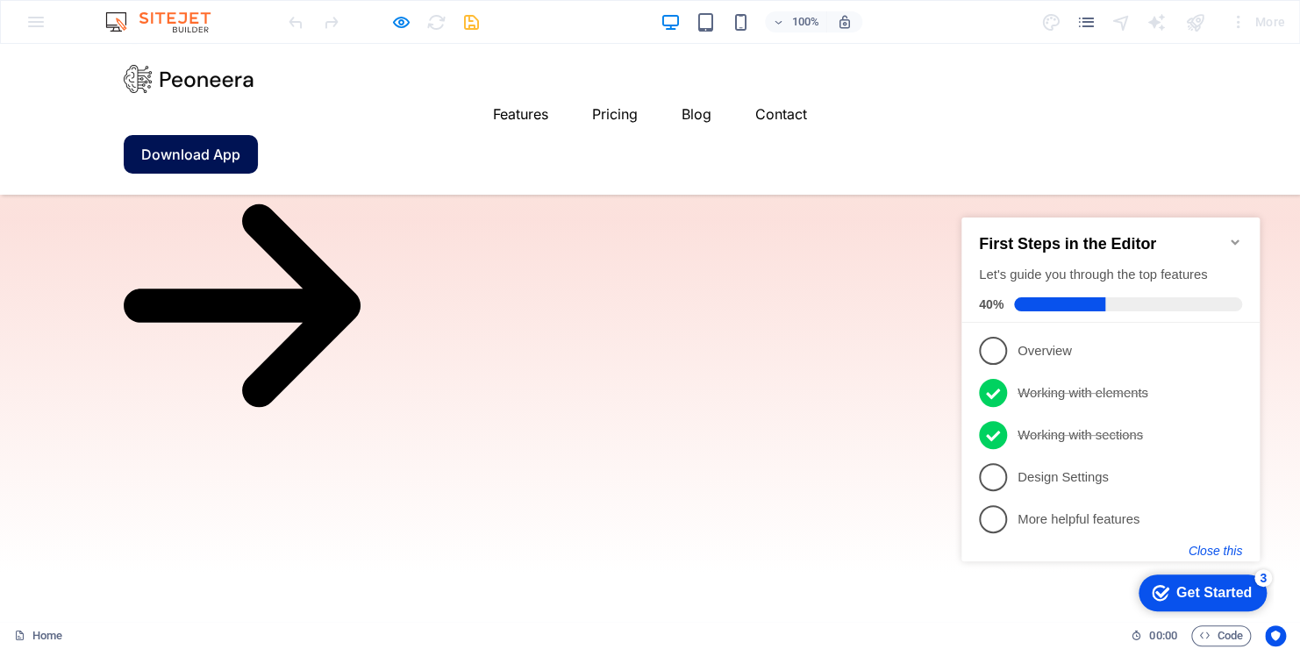
click at [1232, 547] on button "Close this" at bounding box center [1216, 551] width 54 height 14
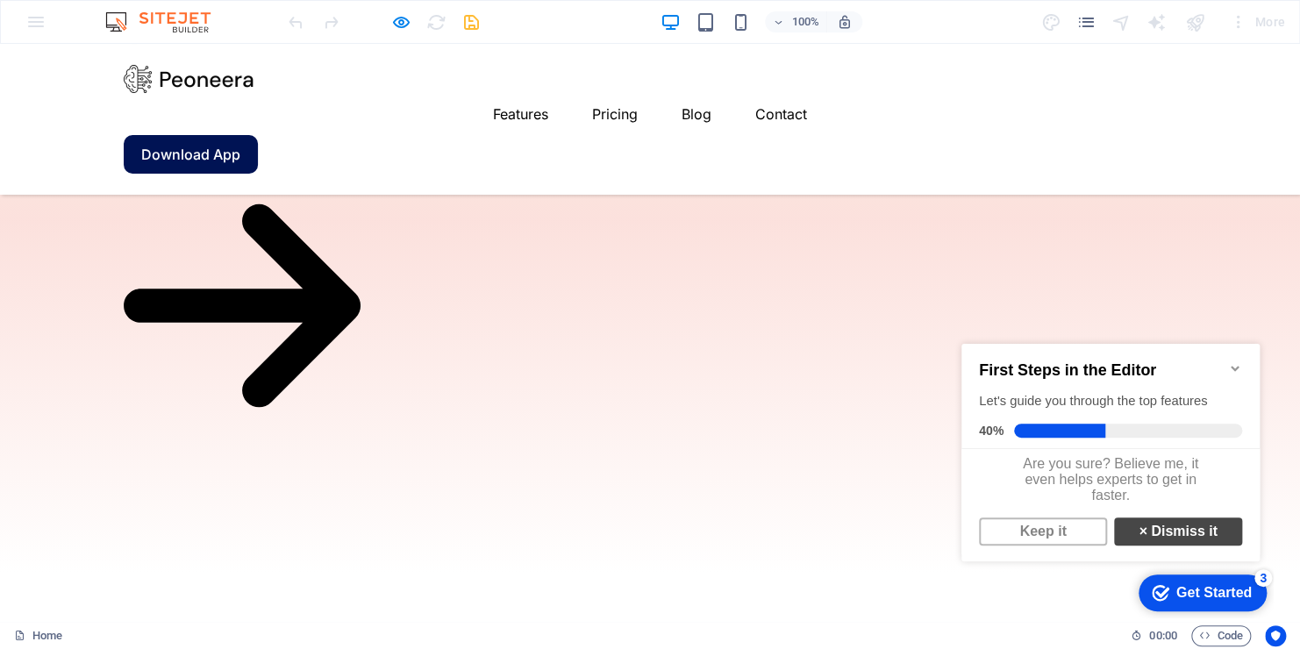
click at [1223, 539] on link "× Dismiss it" at bounding box center [1178, 532] width 128 height 28
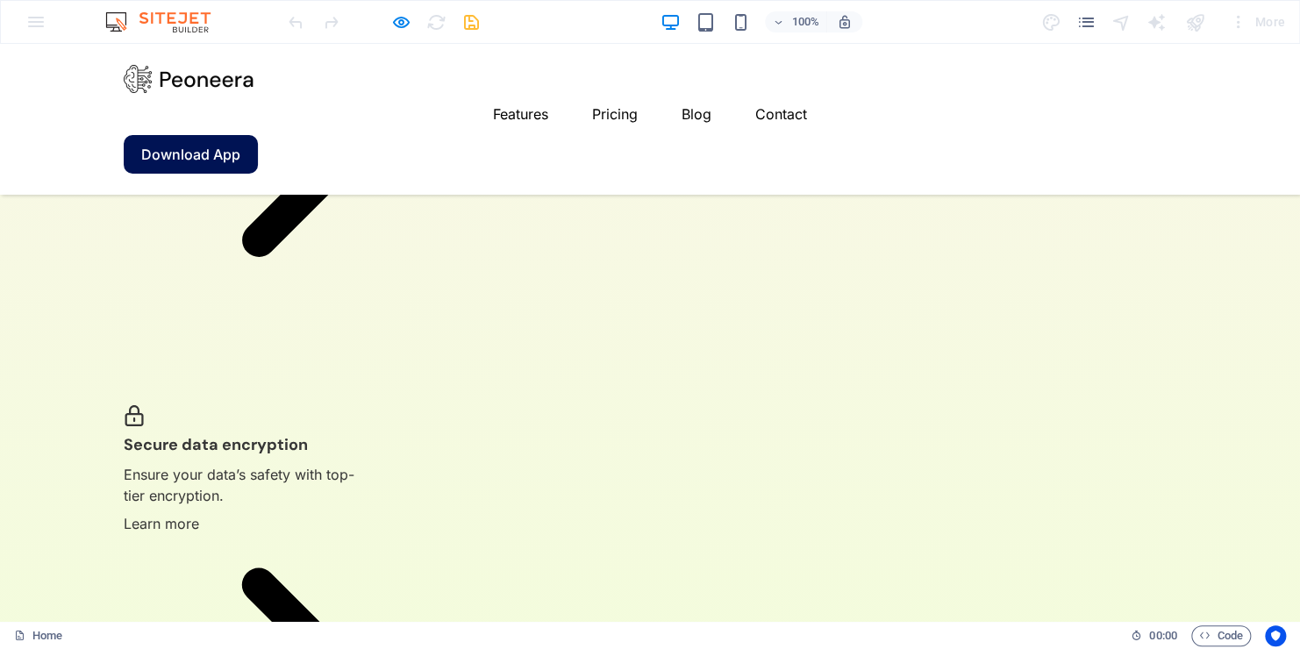
scroll to position [2544, 0]
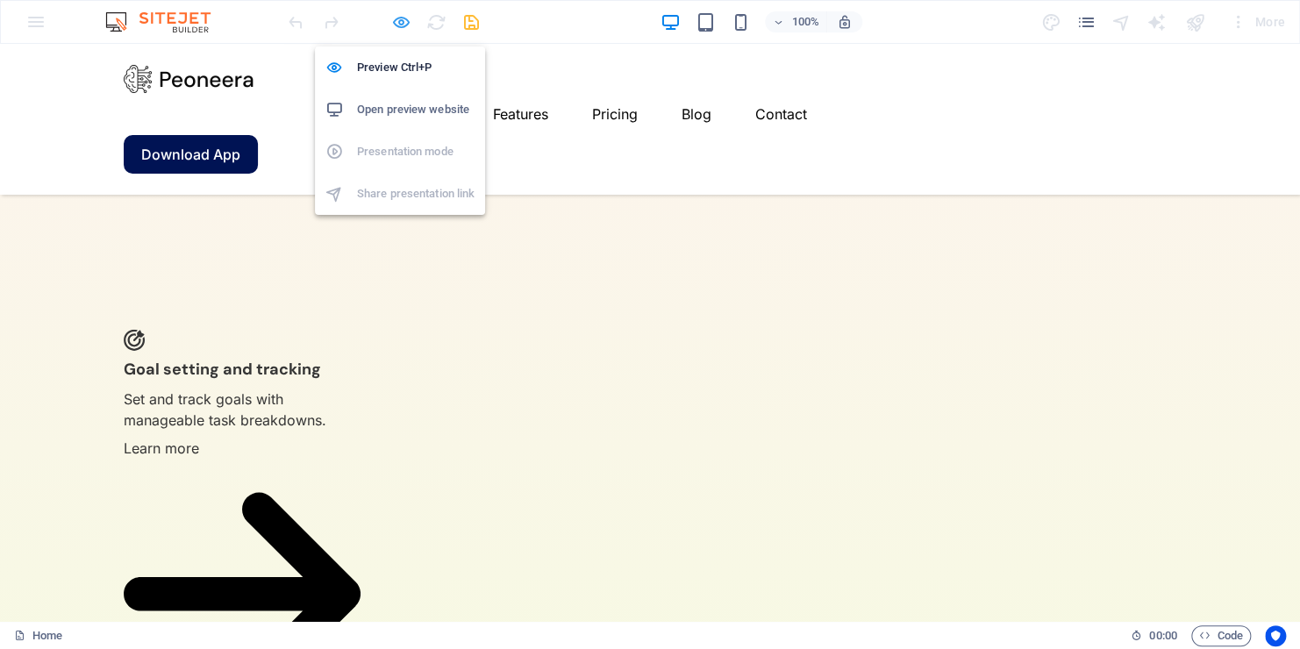
click at [401, 16] on icon "button" at bounding box center [401, 22] width 20 height 20
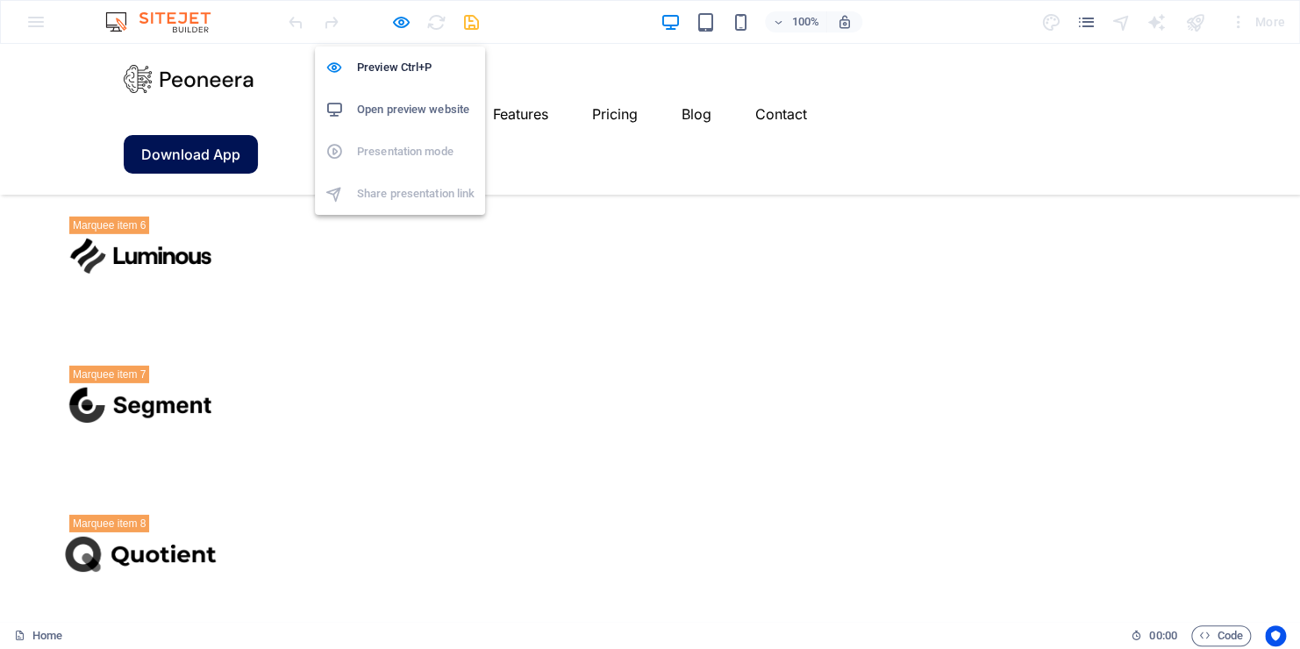
scroll to position [2793, 0]
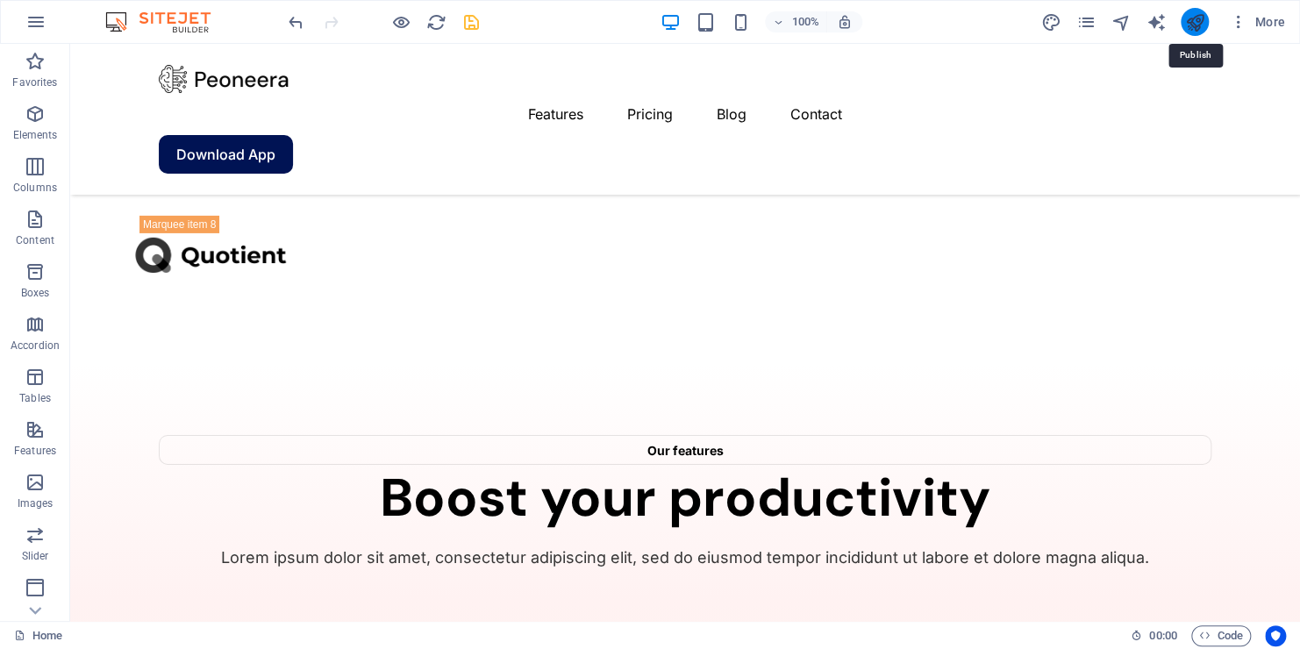
click at [1201, 25] on icon "publish" at bounding box center [1194, 22] width 20 height 20
